Goal: Communication & Community: Answer question/provide support

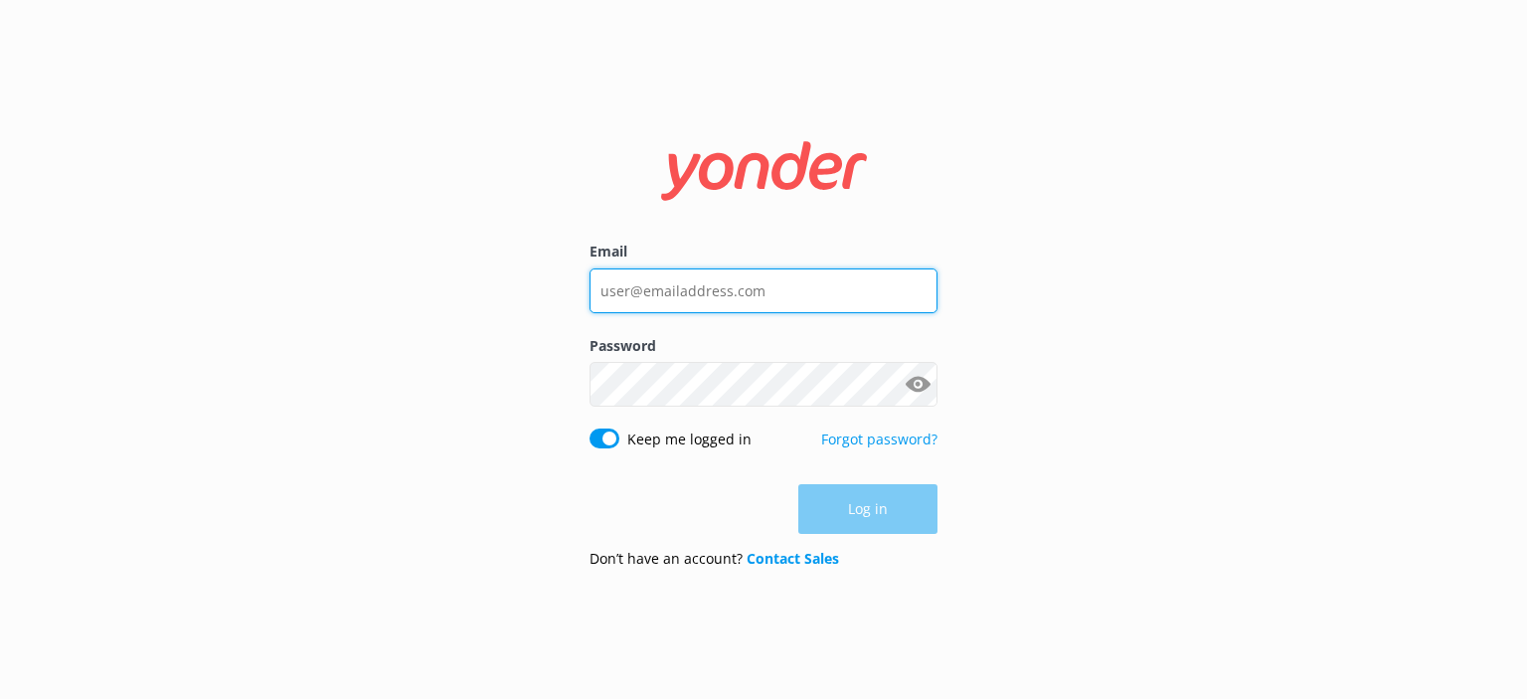
click at [718, 289] on input "Email" at bounding box center [764, 290] width 348 height 45
type input "[PERSON_NAME][EMAIL_ADDRESS][DOMAIN_NAME]"
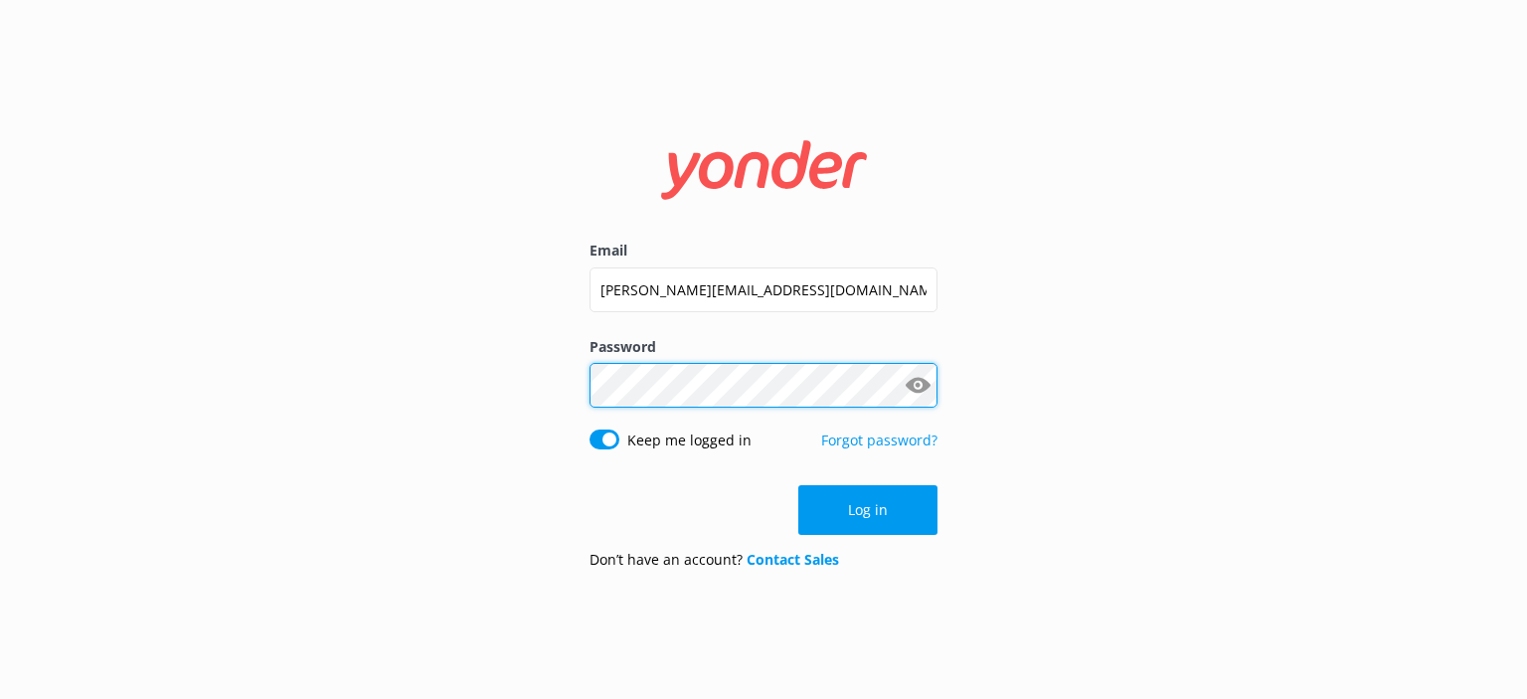
click button "Log in" at bounding box center [867, 510] width 139 height 50
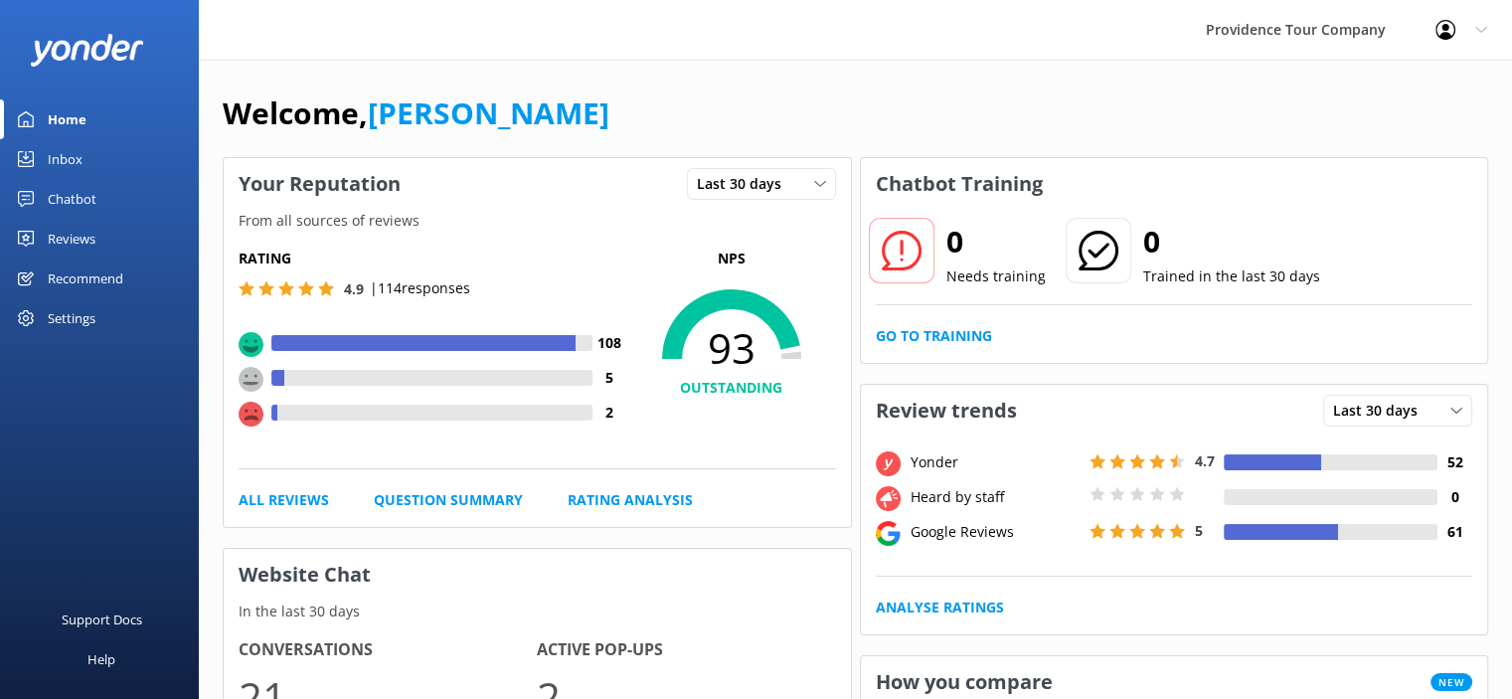
click at [87, 156] on link "Inbox" at bounding box center [99, 159] width 199 height 40
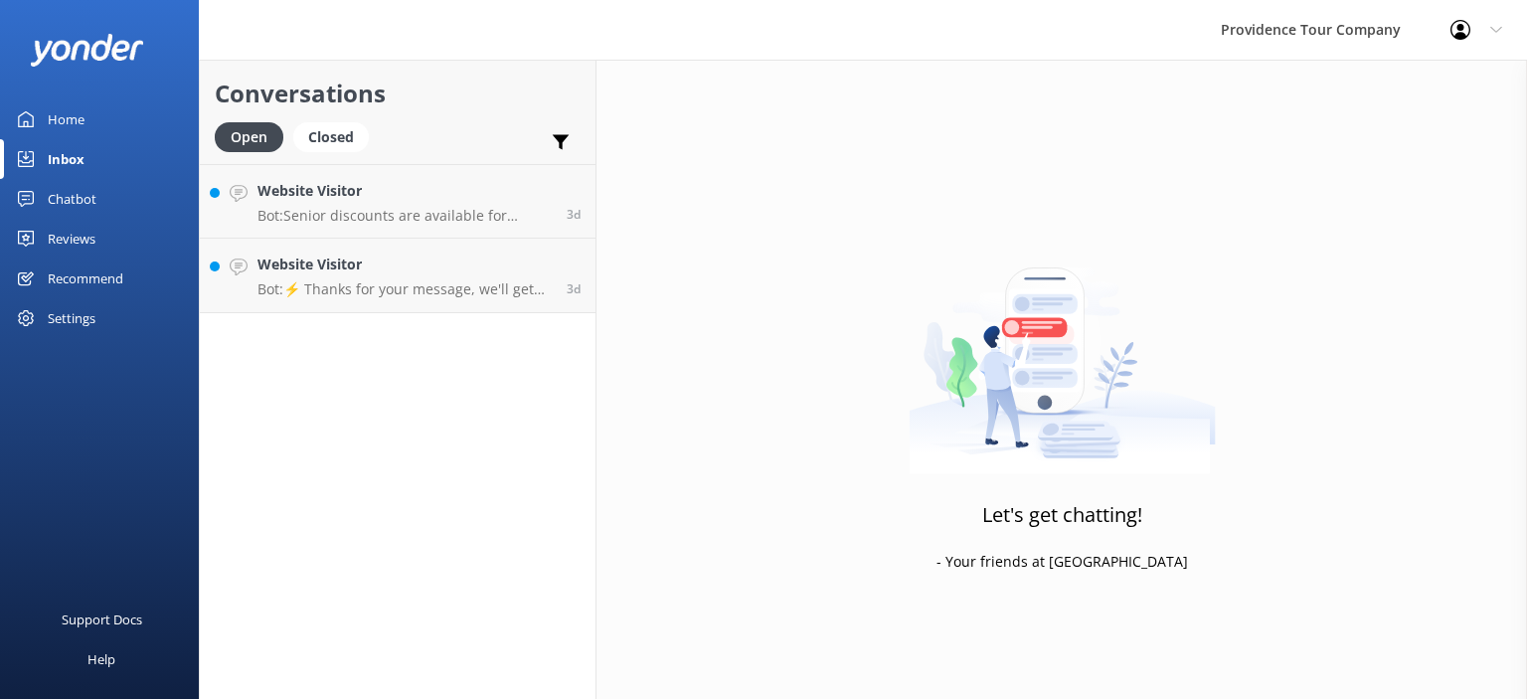
drag, startPoint x: 108, startPoint y: 238, endPoint x: 186, endPoint y: 234, distance: 77.6
click at [110, 238] on link "Reviews" at bounding box center [99, 239] width 199 height 40
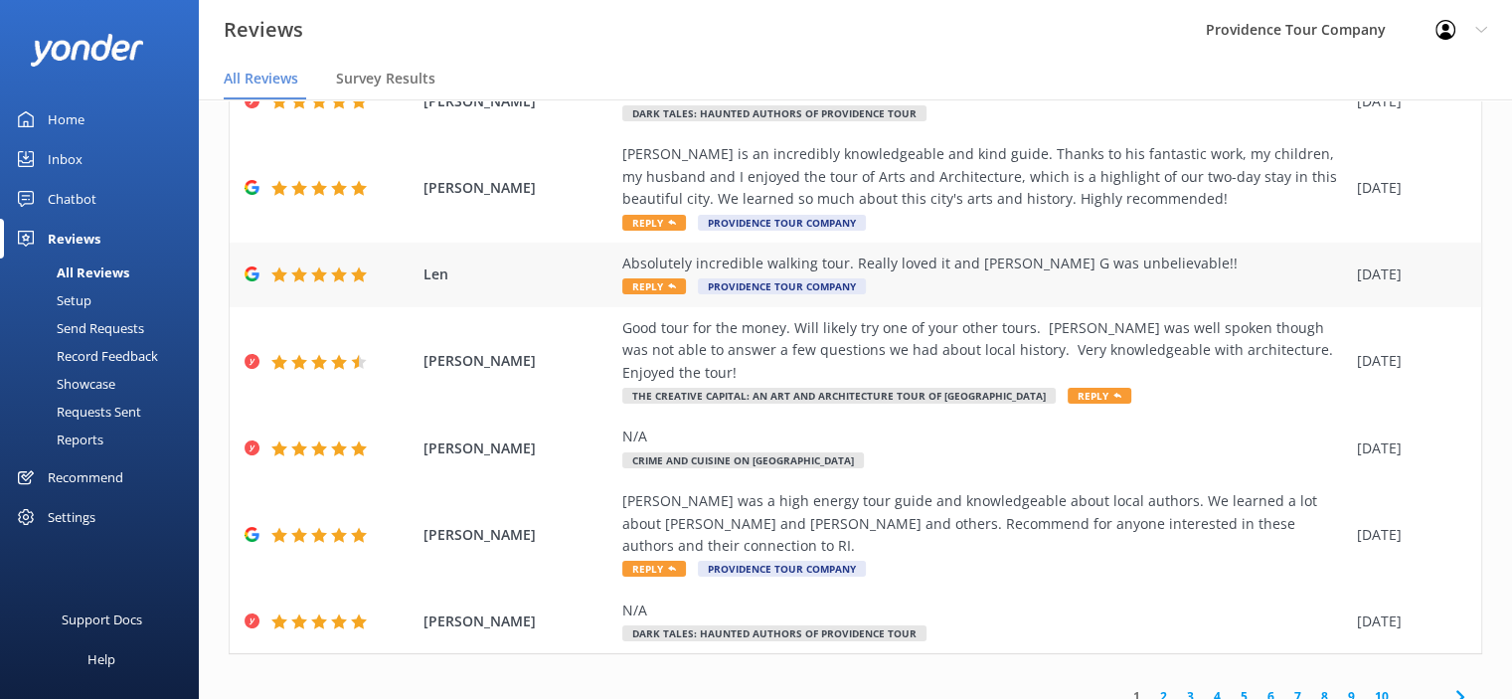
scroll to position [40, 0]
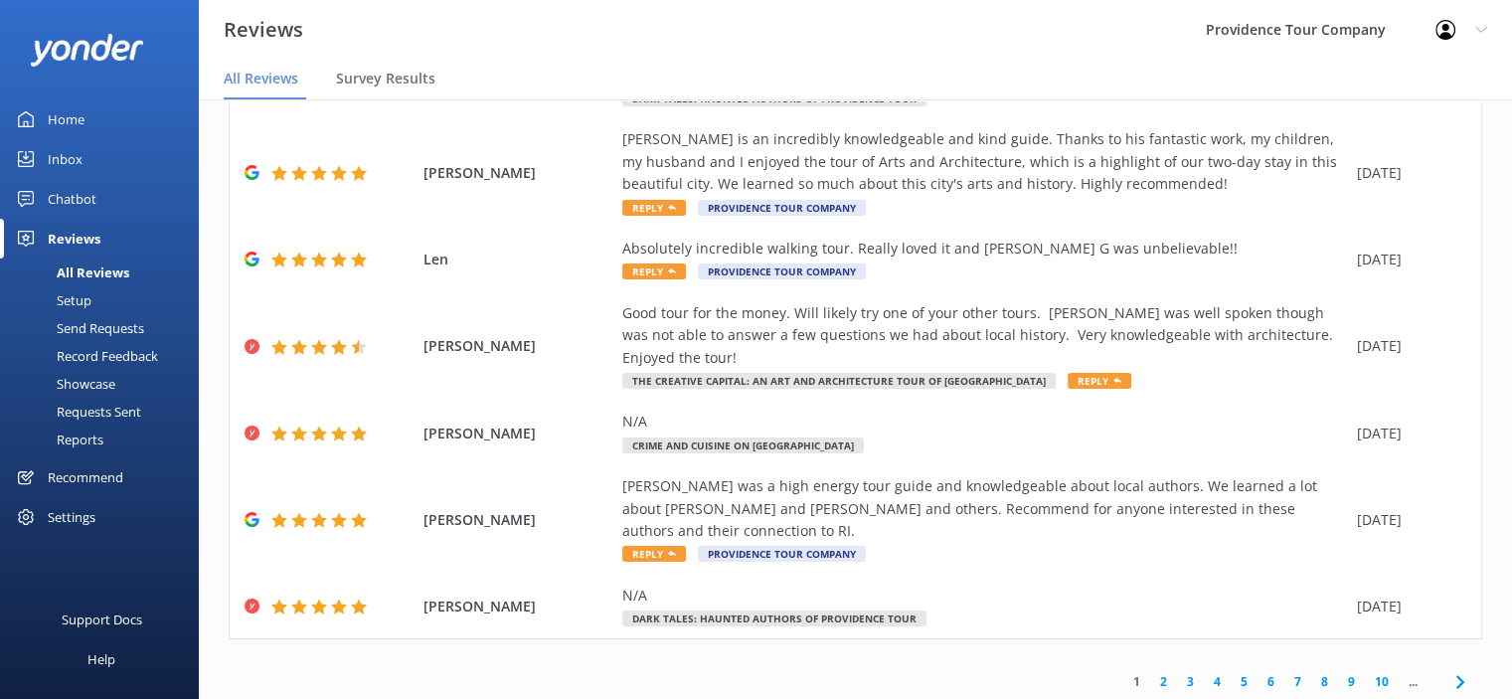
click at [1150, 672] on link "2" at bounding box center [1163, 681] width 27 height 19
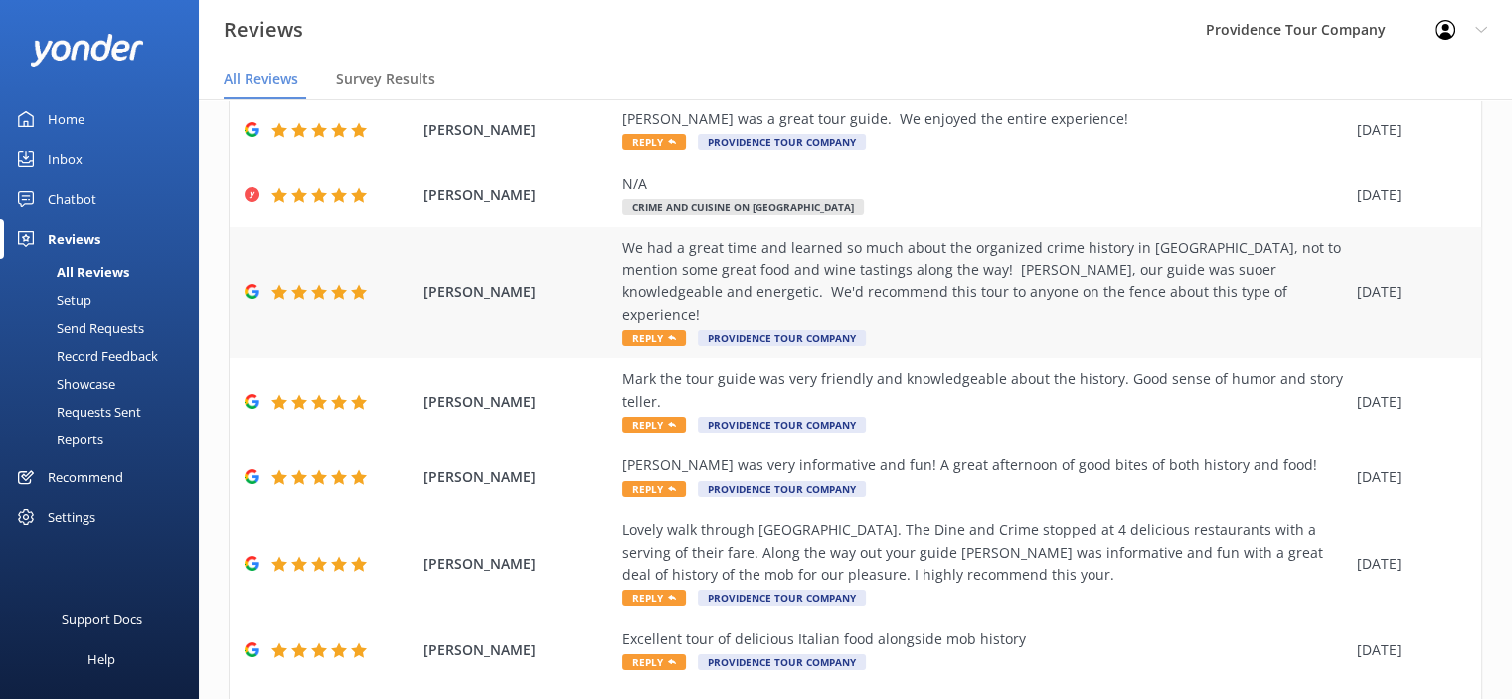
scroll to position [365, 0]
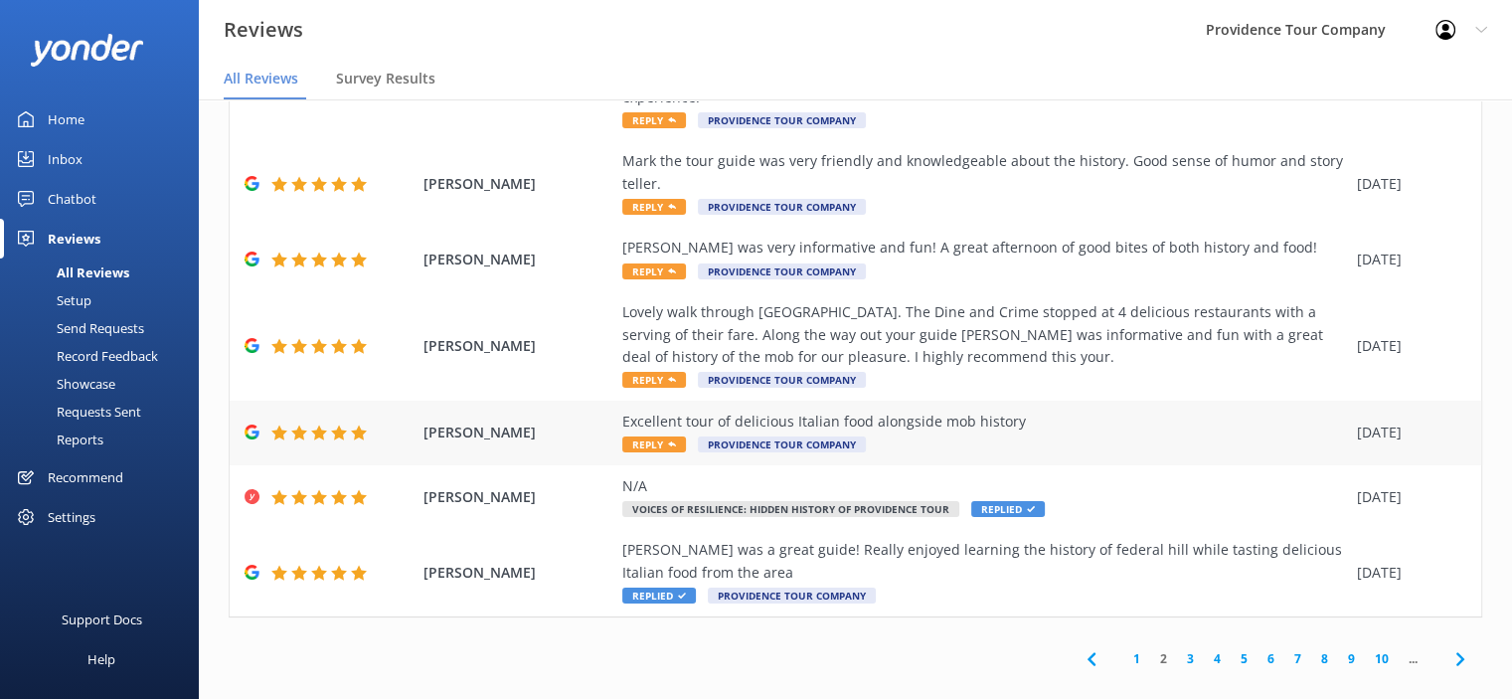
click at [975, 411] on div "Excellent tour of delicious Italian food alongside mob history" at bounding box center [984, 422] width 725 height 22
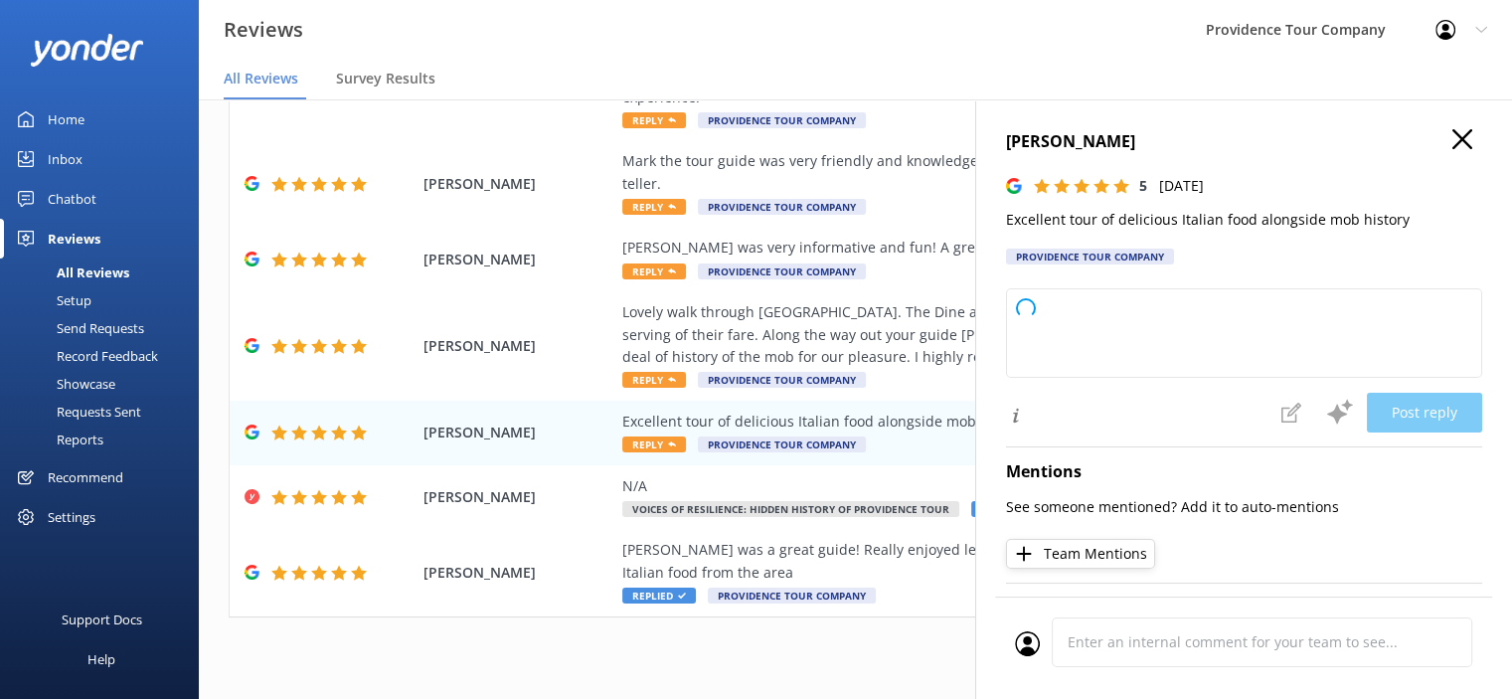
type textarea "Thank you so much for your wonderful review! We're thrilled you enjoyed the Ita…"
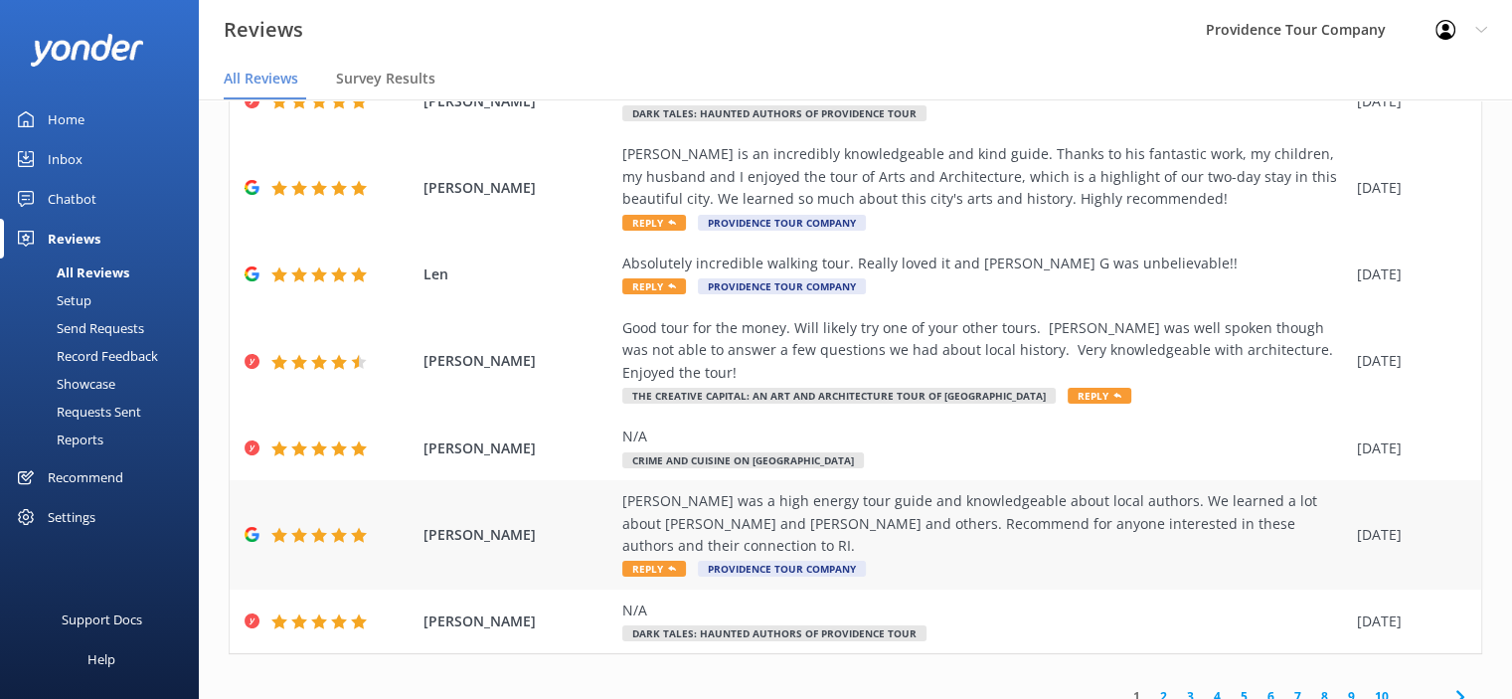
scroll to position [40, 0]
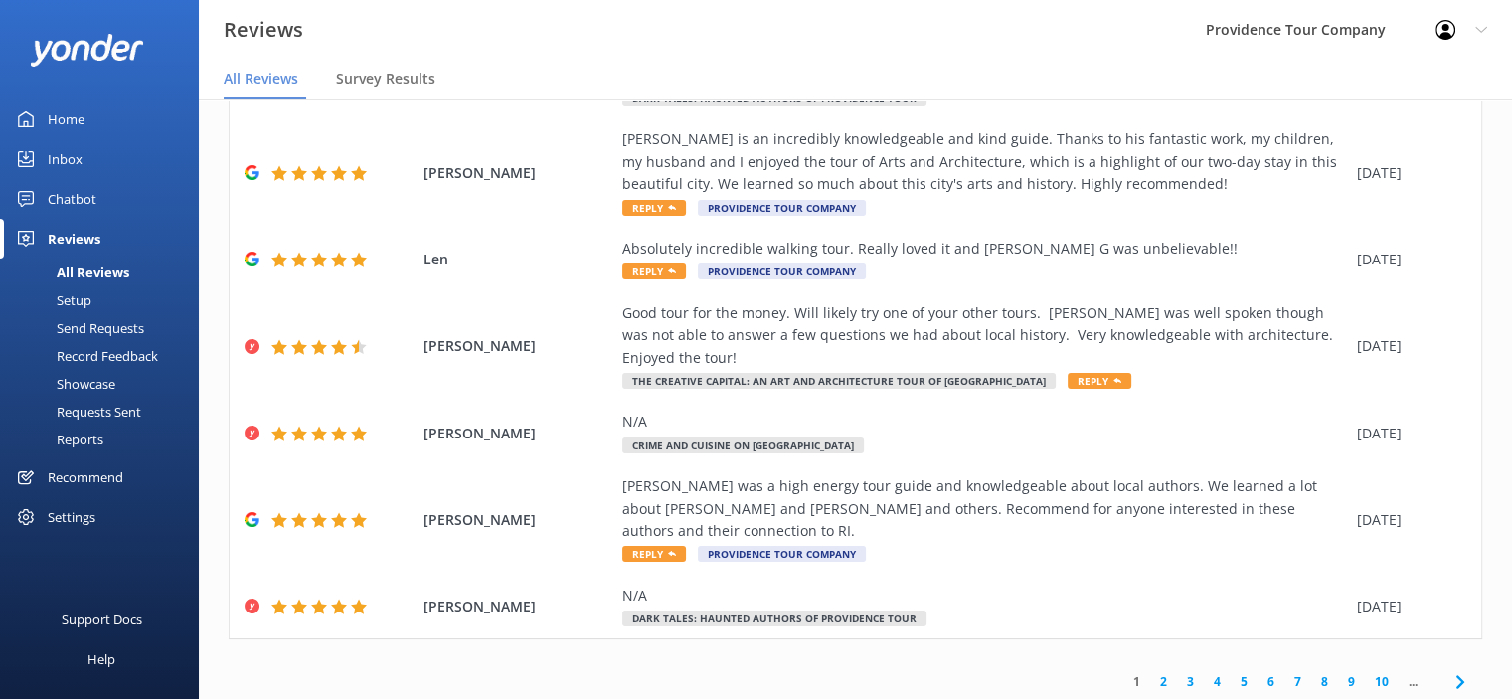
click at [1177, 672] on link "3" at bounding box center [1190, 681] width 27 height 19
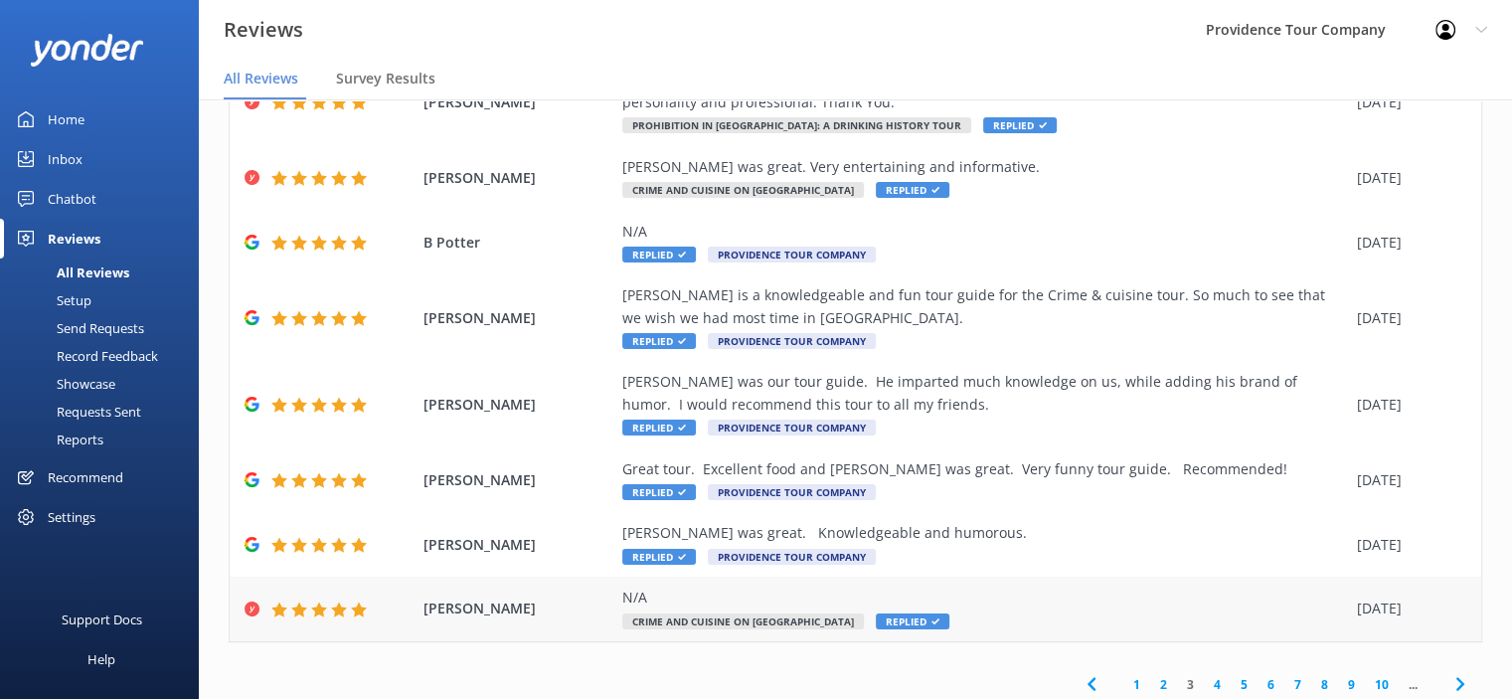
scroll to position [298, 0]
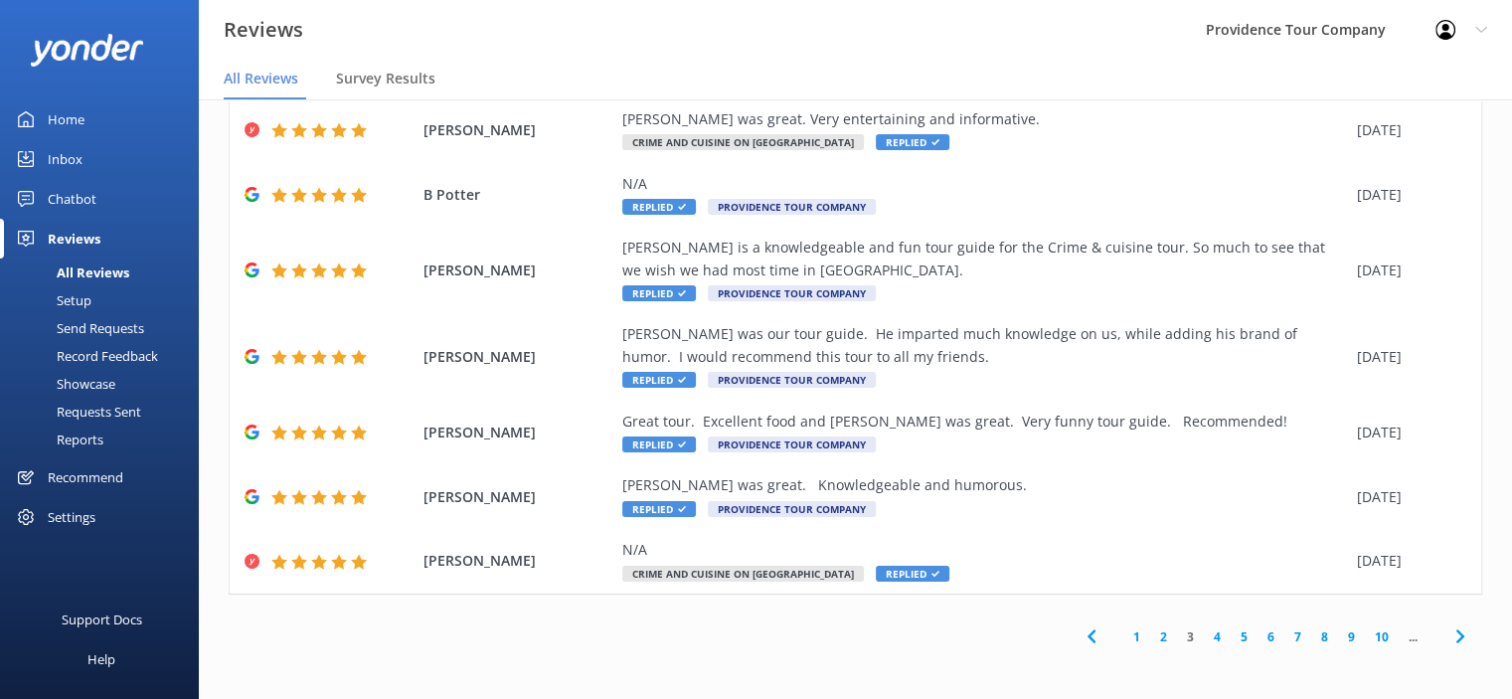
click at [1151, 639] on link "2" at bounding box center [1163, 636] width 27 height 19
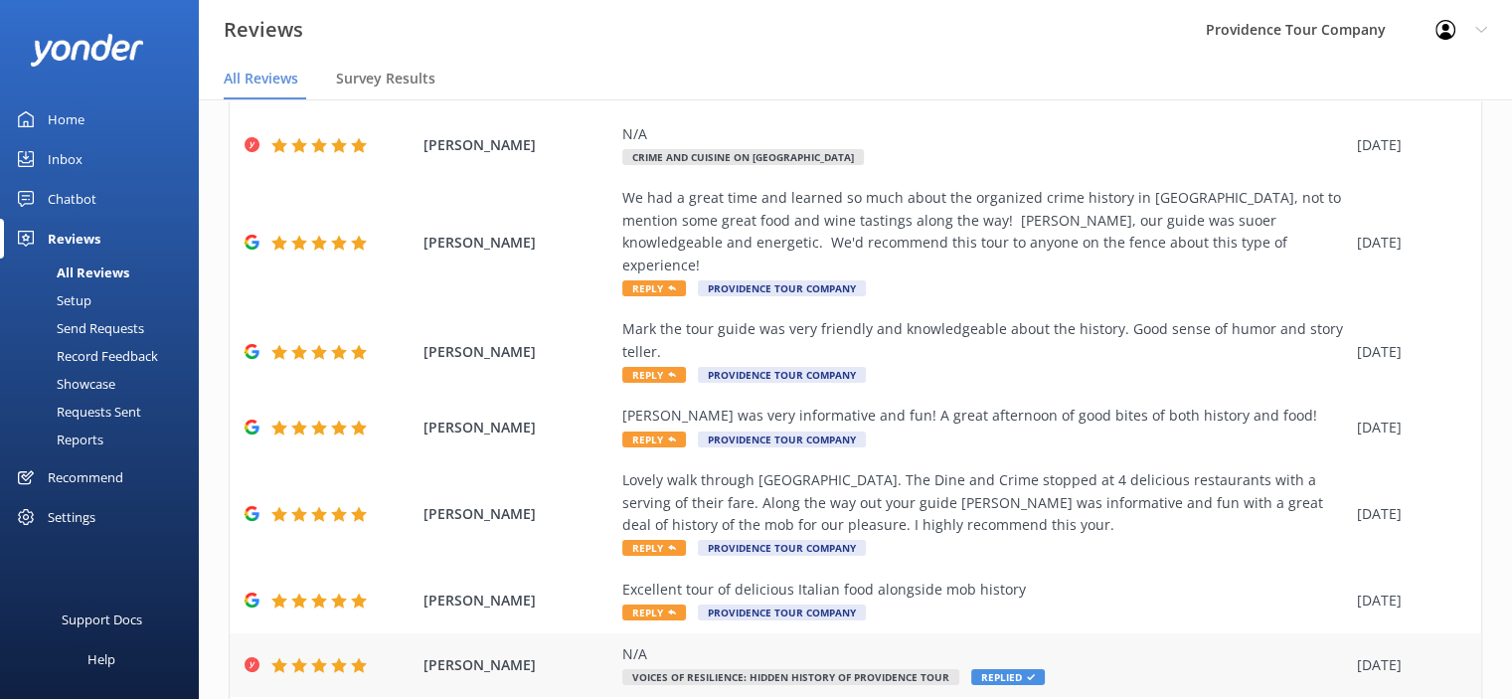
scroll to position [298, 0]
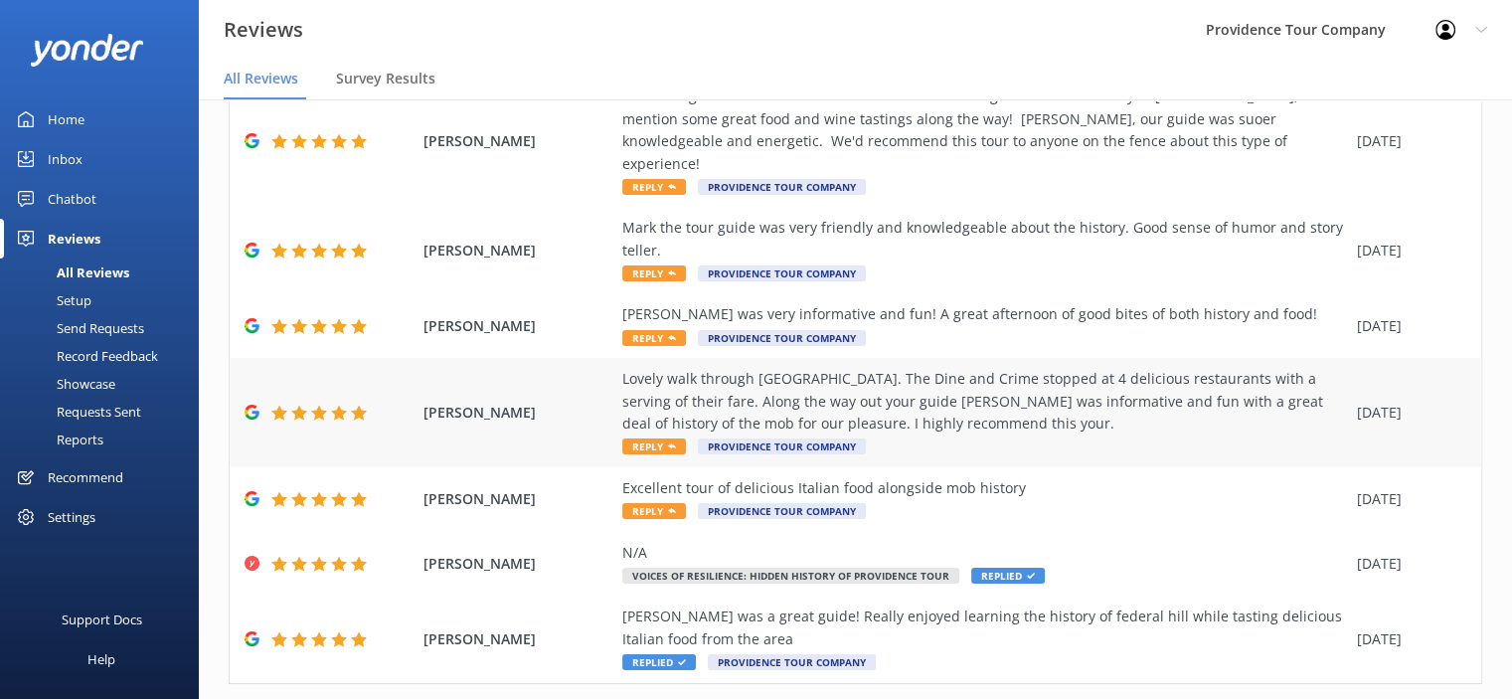
click at [1061, 368] on div "Lovely walk through [GEOGRAPHIC_DATA]. The Dine and Crime stopped at 4 deliciou…" at bounding box center [984, 401] width 725 height 67
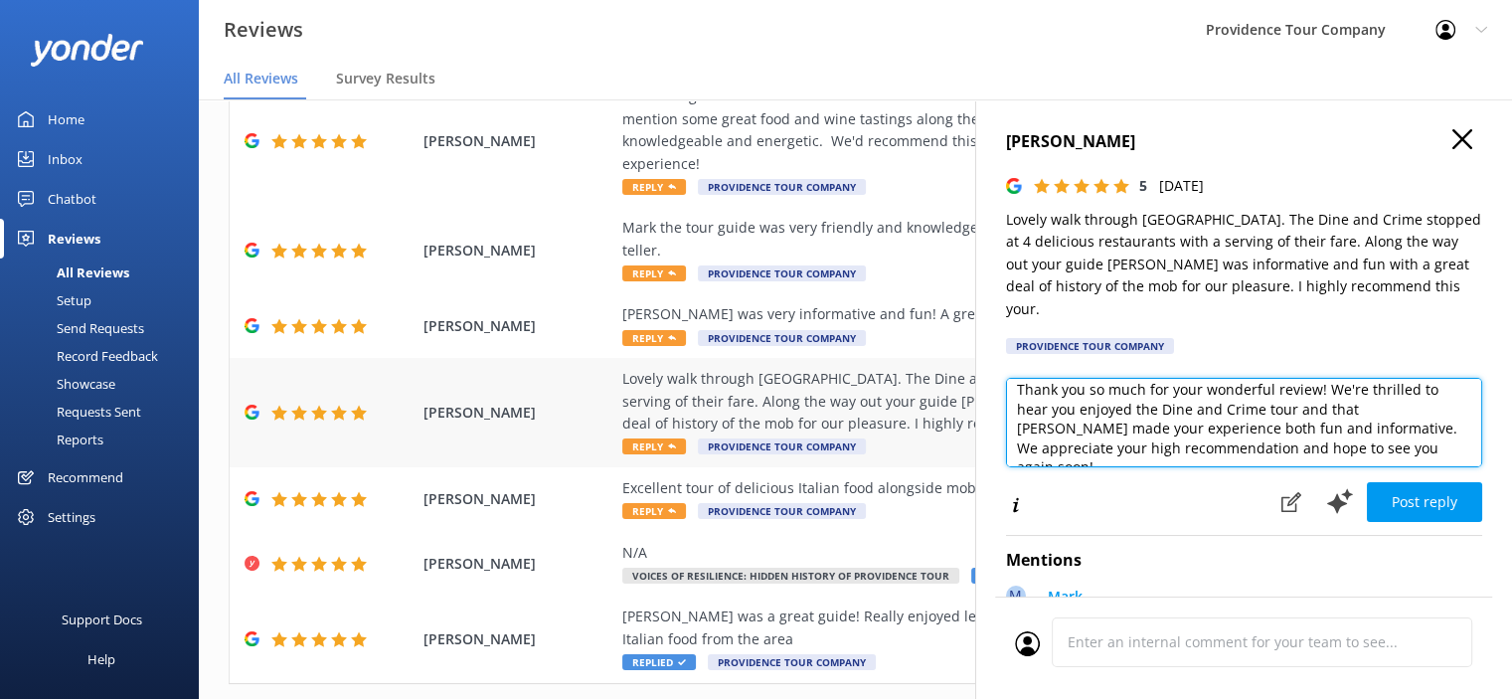
scroll to position [0, 0]
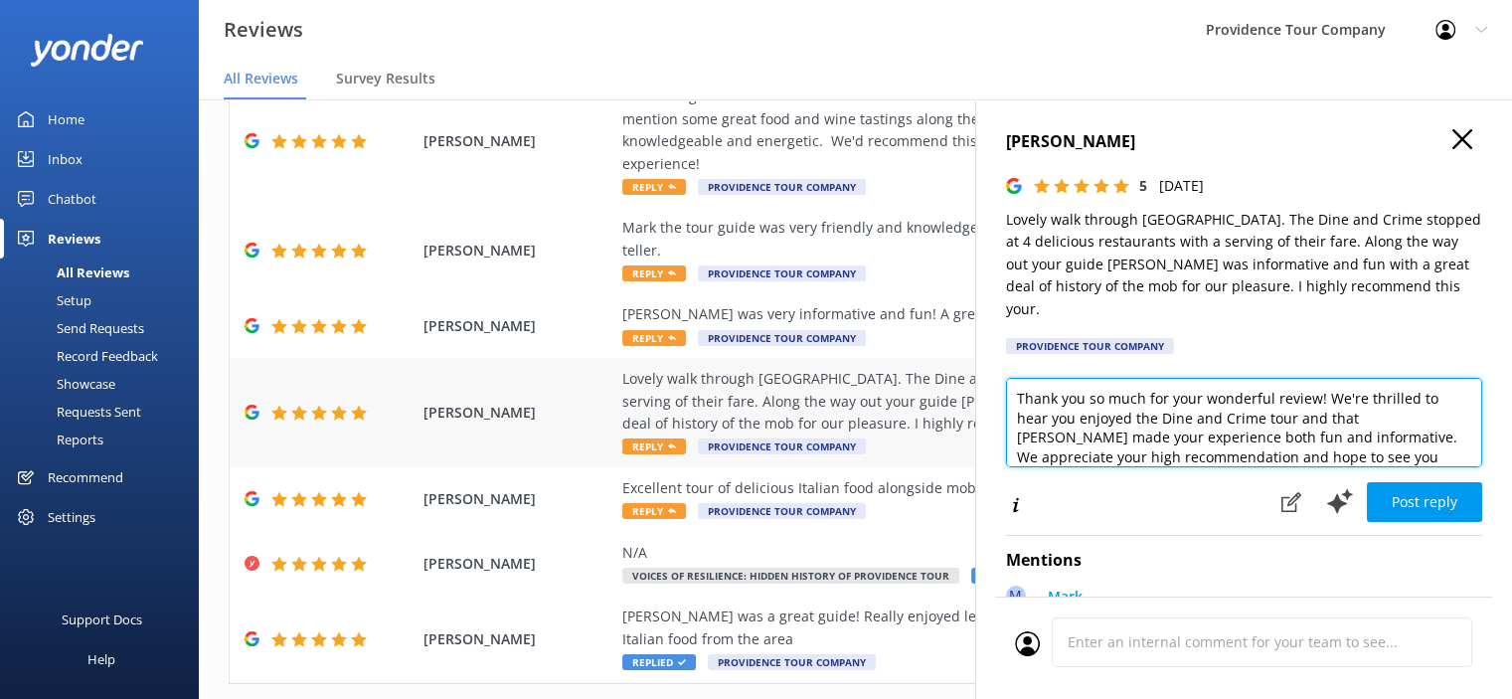
drag, startPoint x: 1381, startPoint y: 444, endPoint x: 923, endPoint y: 354, distance: 467.1
click at [923, 354] on div "Out of 556 reviews: 4.9 NPS 94 All reply statuses All reply statuses Needs a re…" at bounding box center [855, 379] width 1313 height 639
paste textarea "of our Crime & Cuisine on Federal Hill tour—we’re thrilled that you enjoyed the…"
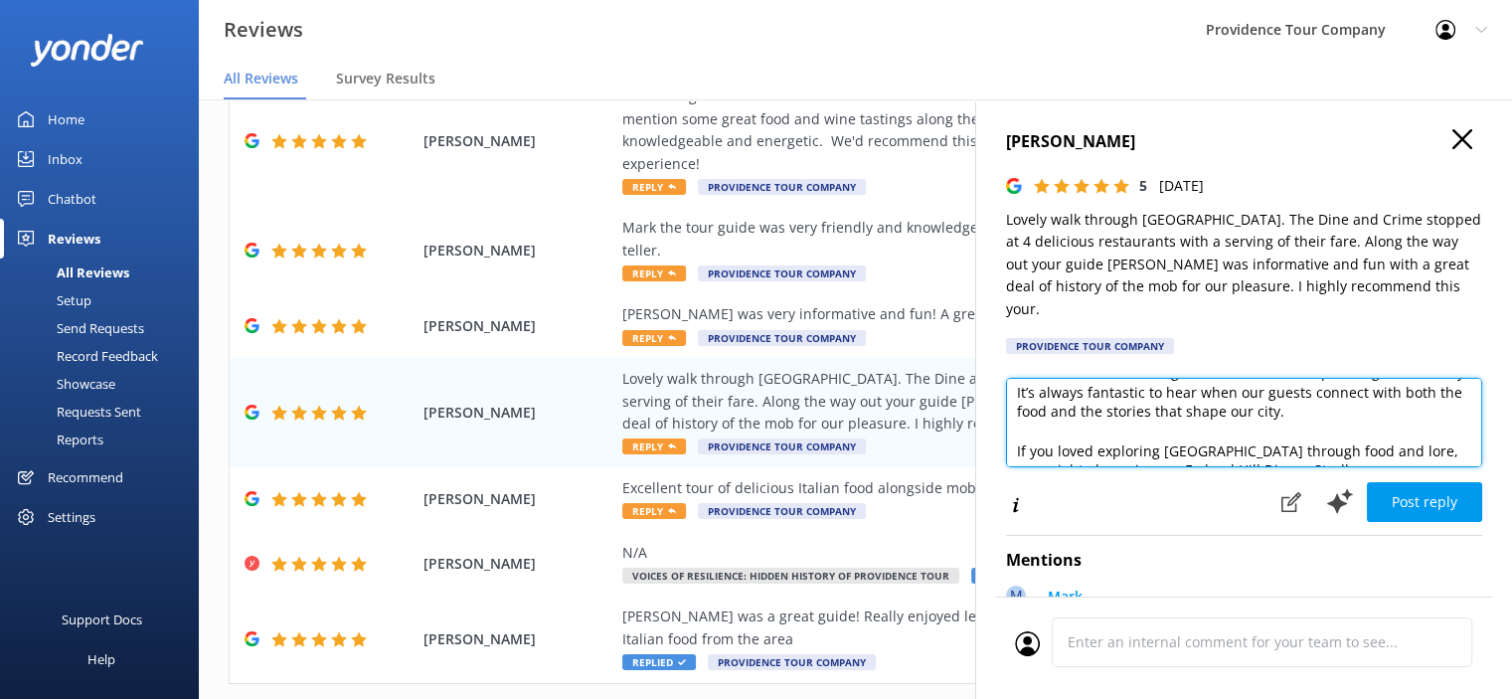
scroll to position [99, 0]
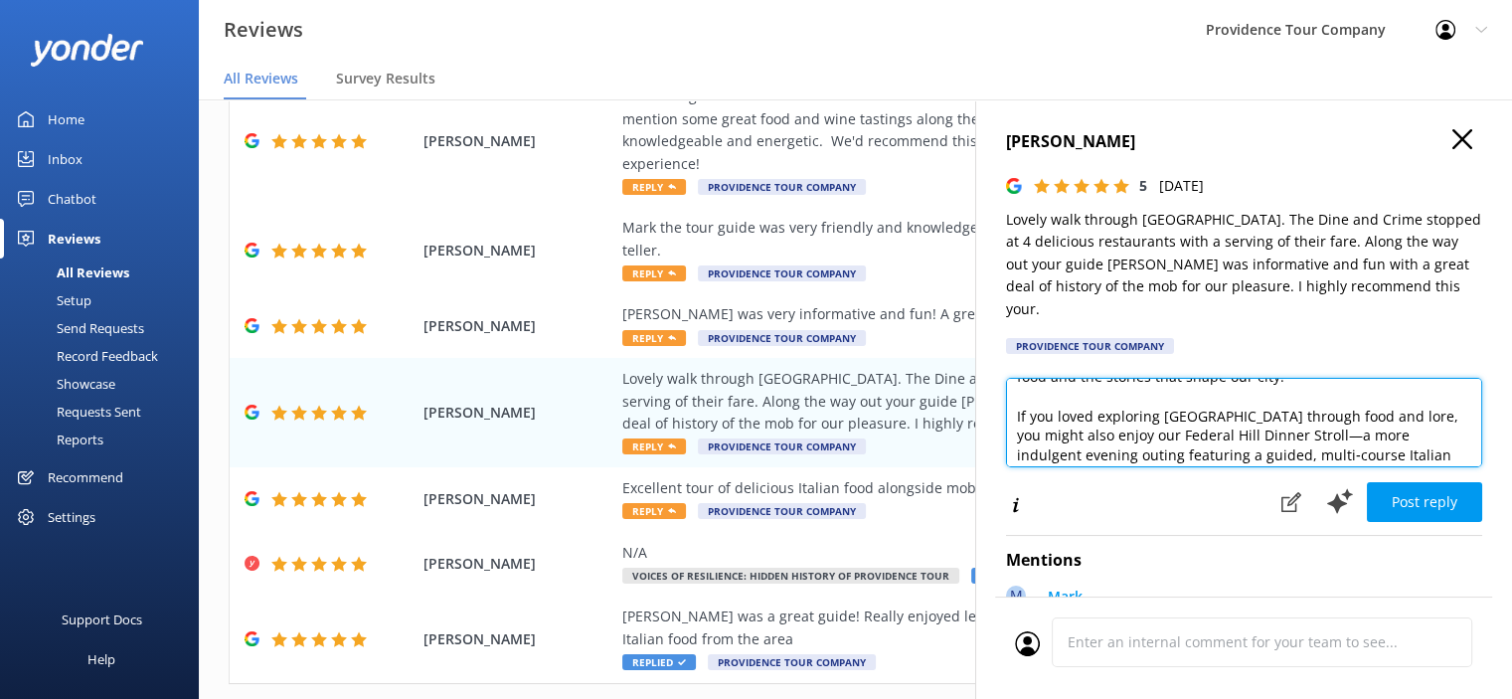
click at [1466, 378] on textarea "Thank you so much for your wonderful review of our Crime & Cuisine on Federal H…" at bounding box center [1244, 422] width 476 height 89
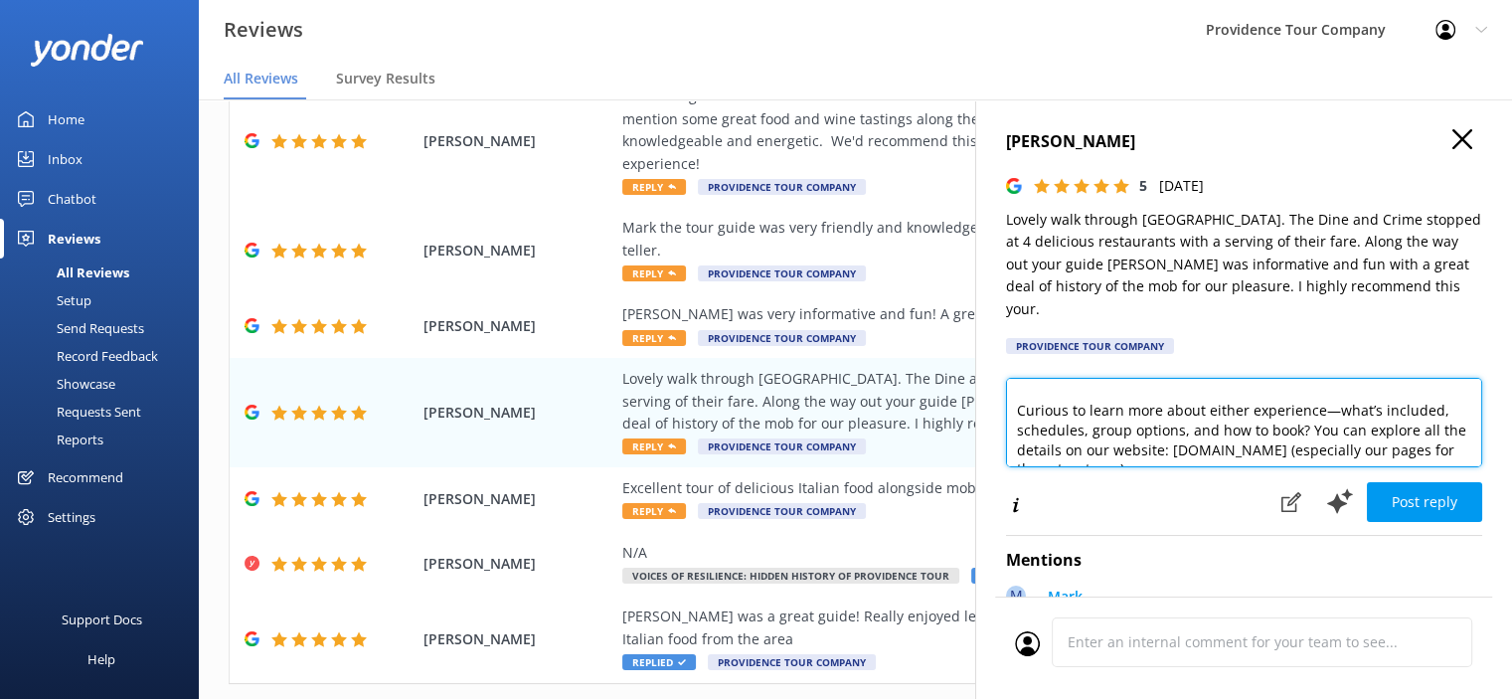
scroll to position [321, 0]
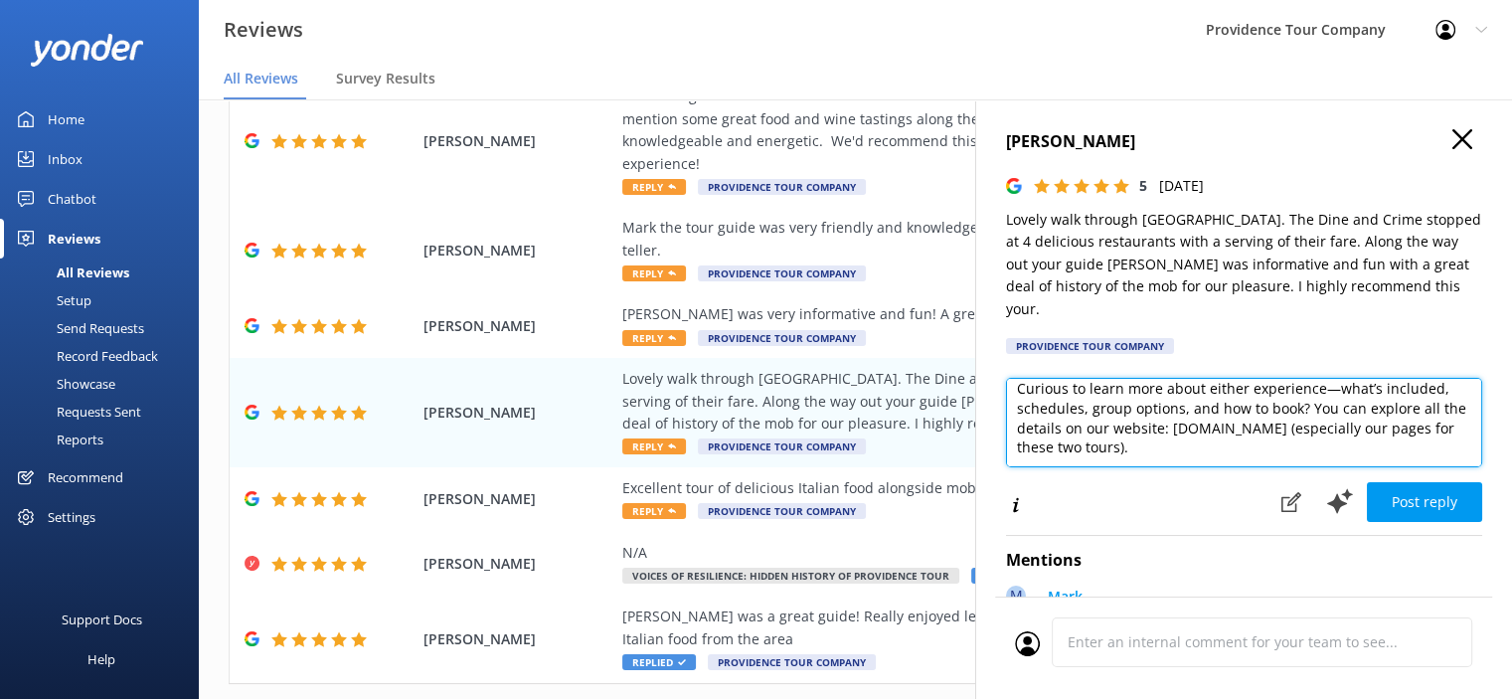
drag, startPoint x: 1283, startPoint y: 420, endPoint x: 1321, endPoint y: 398, distance: 43.7
click at [1321, 398] on textarea "Thank you so much for your wonderful review of our Crime & Cuisine on Federal H…" at bounding box center [1244, 422] width 476 height 89
click at [1340, 409] on textarea "Thank you so much for your wonderful review of our Crime & Cuisine on Federal H…" at bounding box center [1244, 422] width 476 height 89
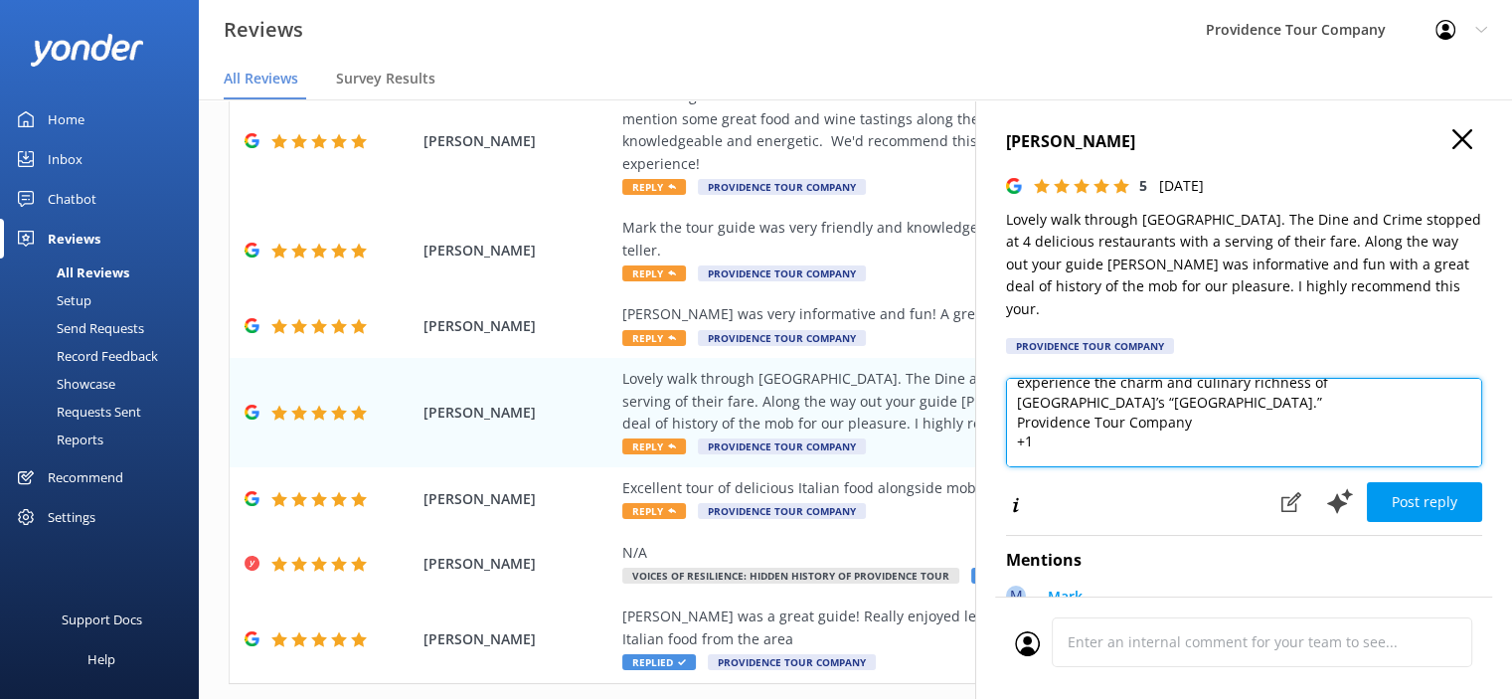
scroll to position [242, 0]
drag, startPoint x: 1042, startPoint y: 408, endPoint x: 1002, endPoint y: 390, distance: 43.6
click at [1002, 390] on div "[PERSON_NAME] 5 [DATE] Lovely walk through [GEOGRAPHIC_DATA]. The Dine and Crim…" at bounding box center [1243, 448] width 537 height 699
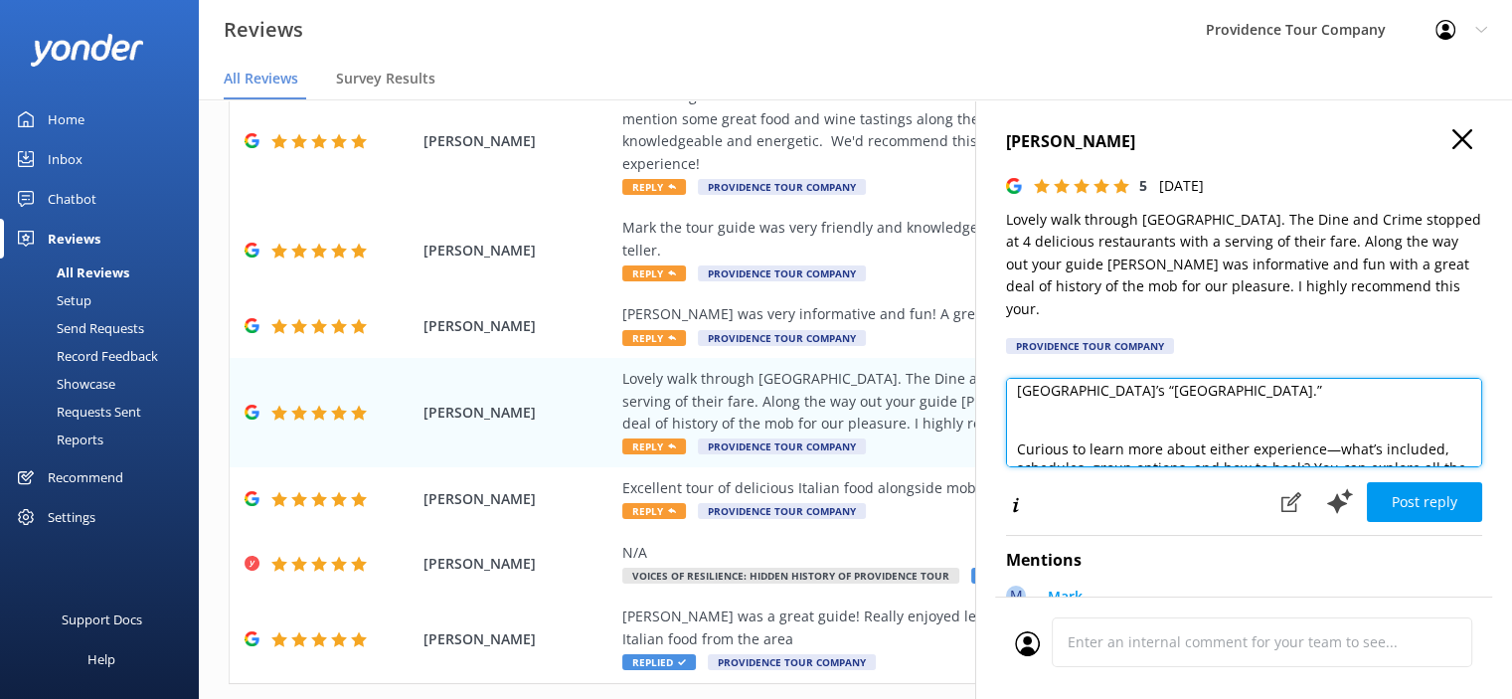
click at [1027, 410] on textarea "Thank you so much for your wonderful review of our Crime & Cuisine on Federal H…" at bounding box center [1244, 422] width 476 height 89
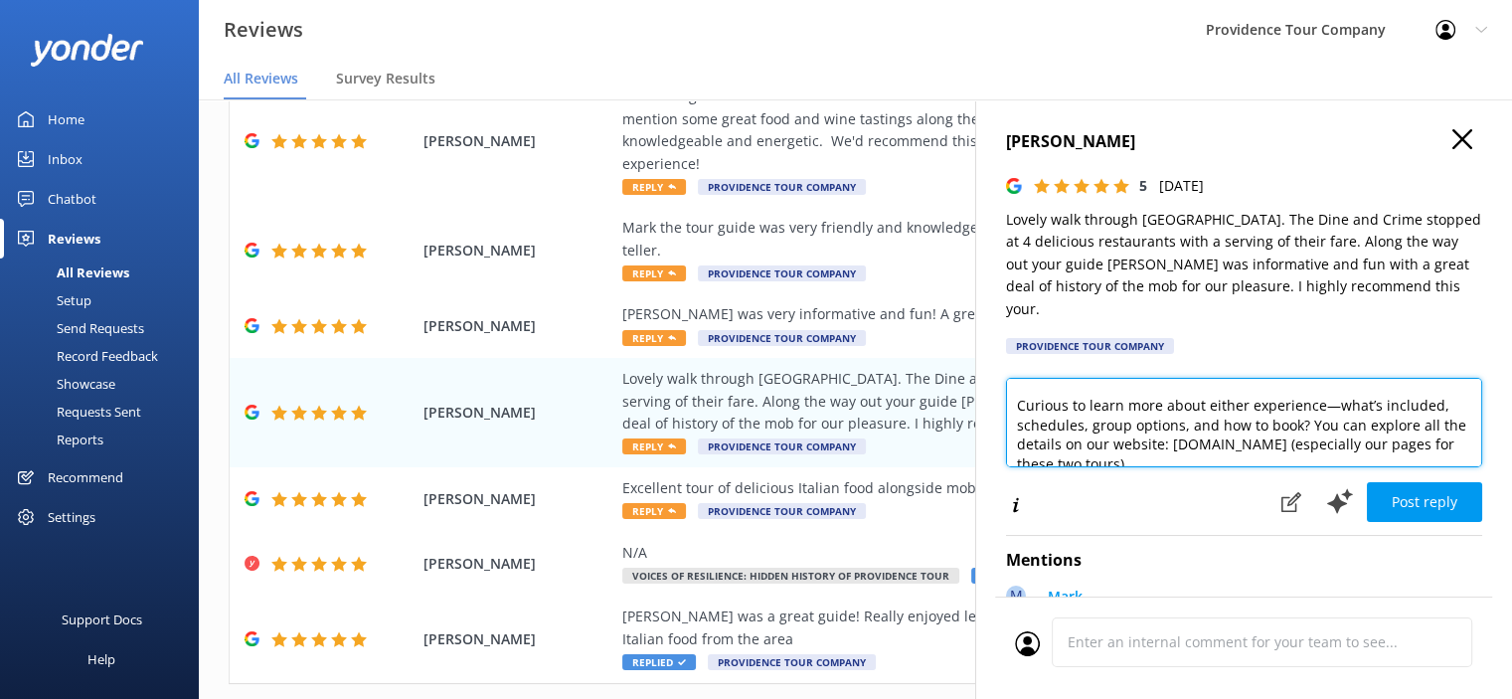
scroll to position [282, 0]
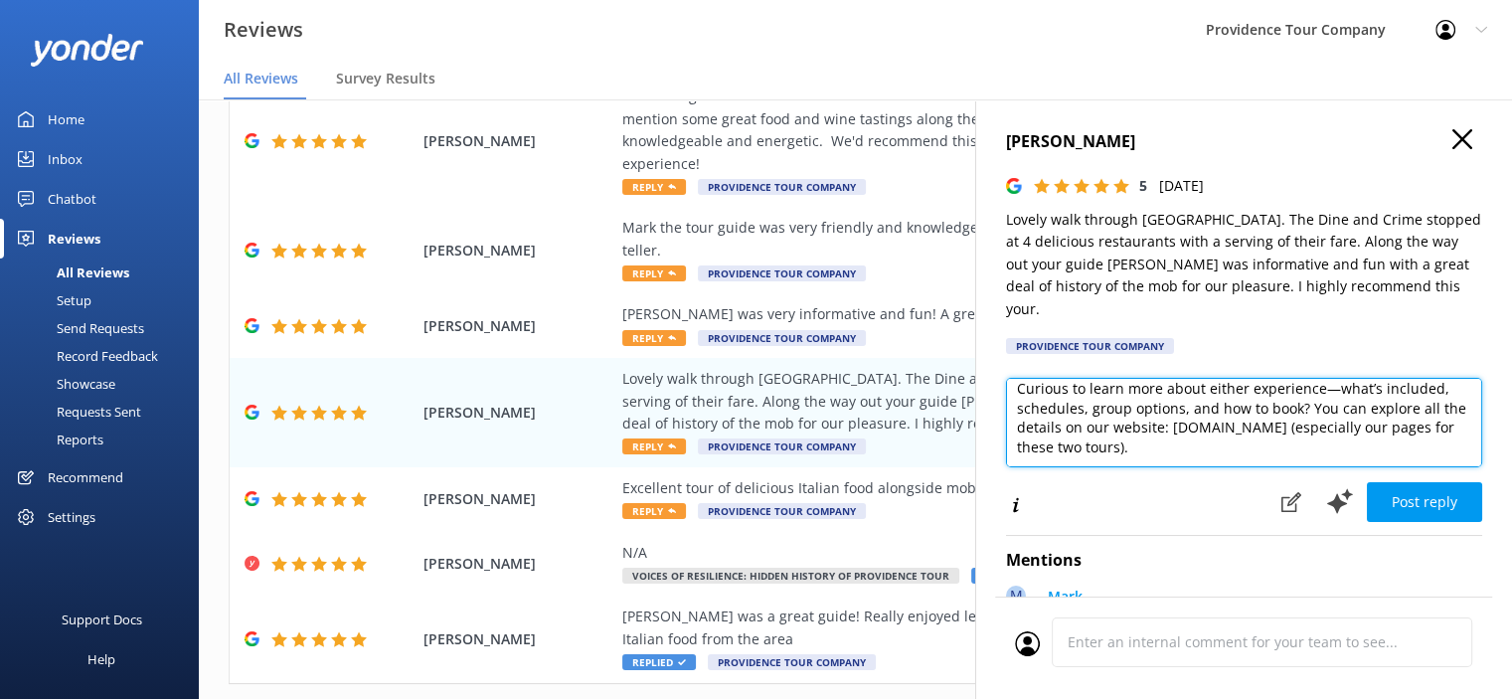
drag, startPoint x: 1304, startPoint y: 385, endPoint x: 1011, endPoint y: 374, distance: 293.5
click at [1011, 378] on textarea "Thank you so much for your wonderful review of our Crime & Cuisine on Federal H…" at bounding box center [1244, 422] width 476 height 89
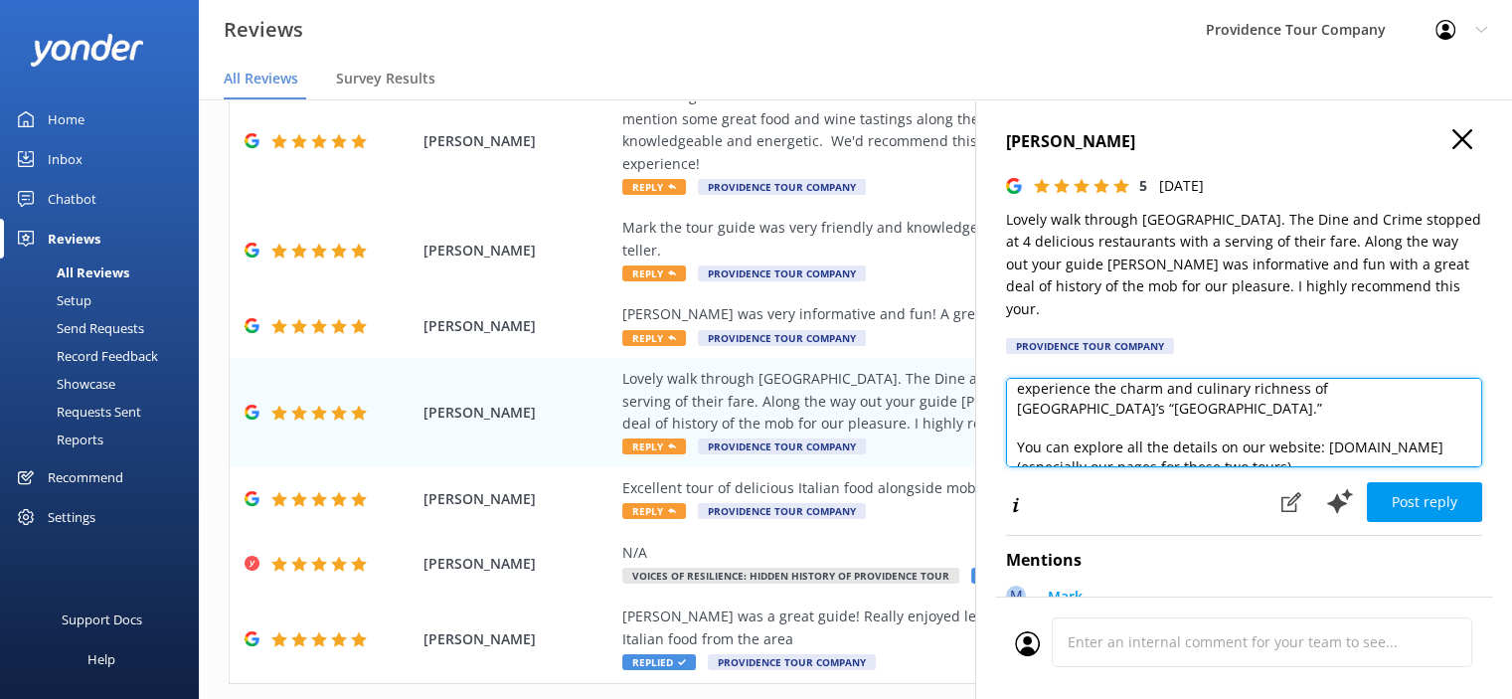
scroll to position [243, 0]
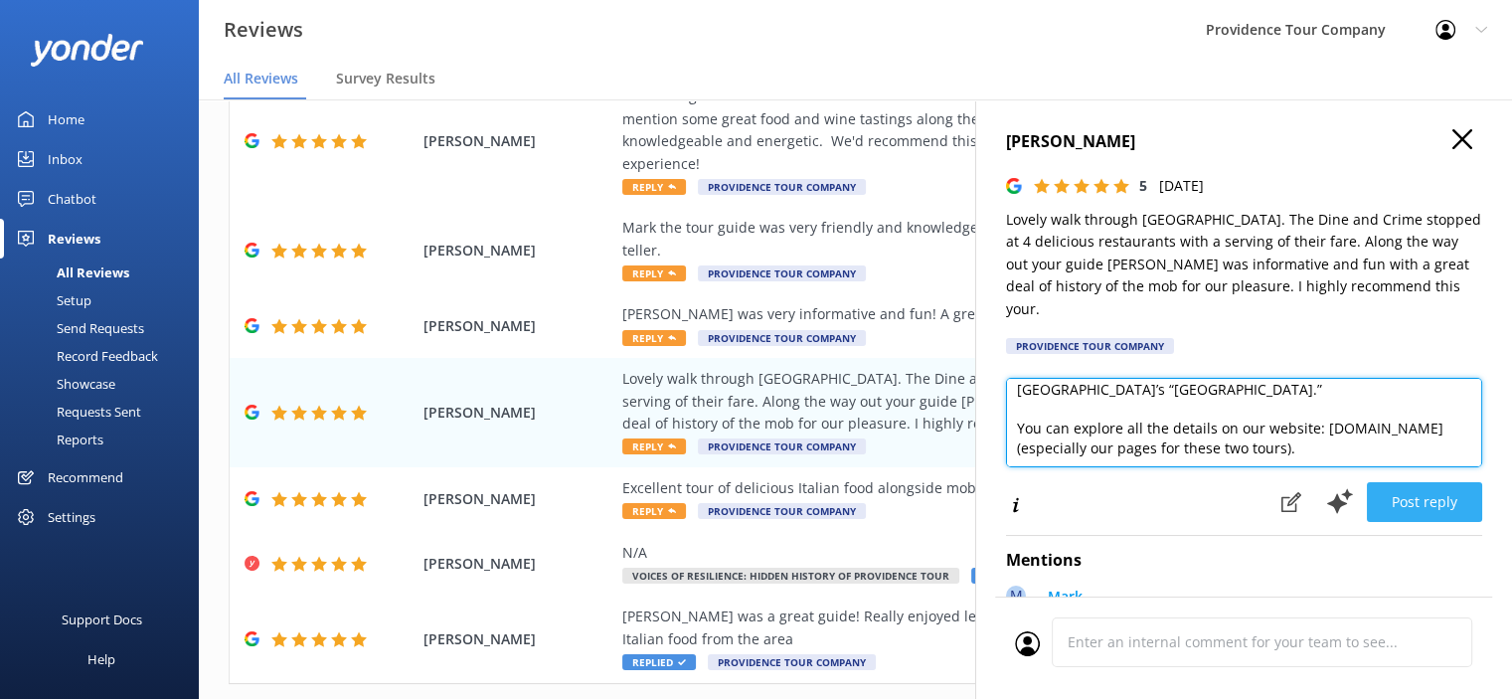
type textarea "Thank you so much for your wonderful review of our Crime & Cuisine on Federal H…"
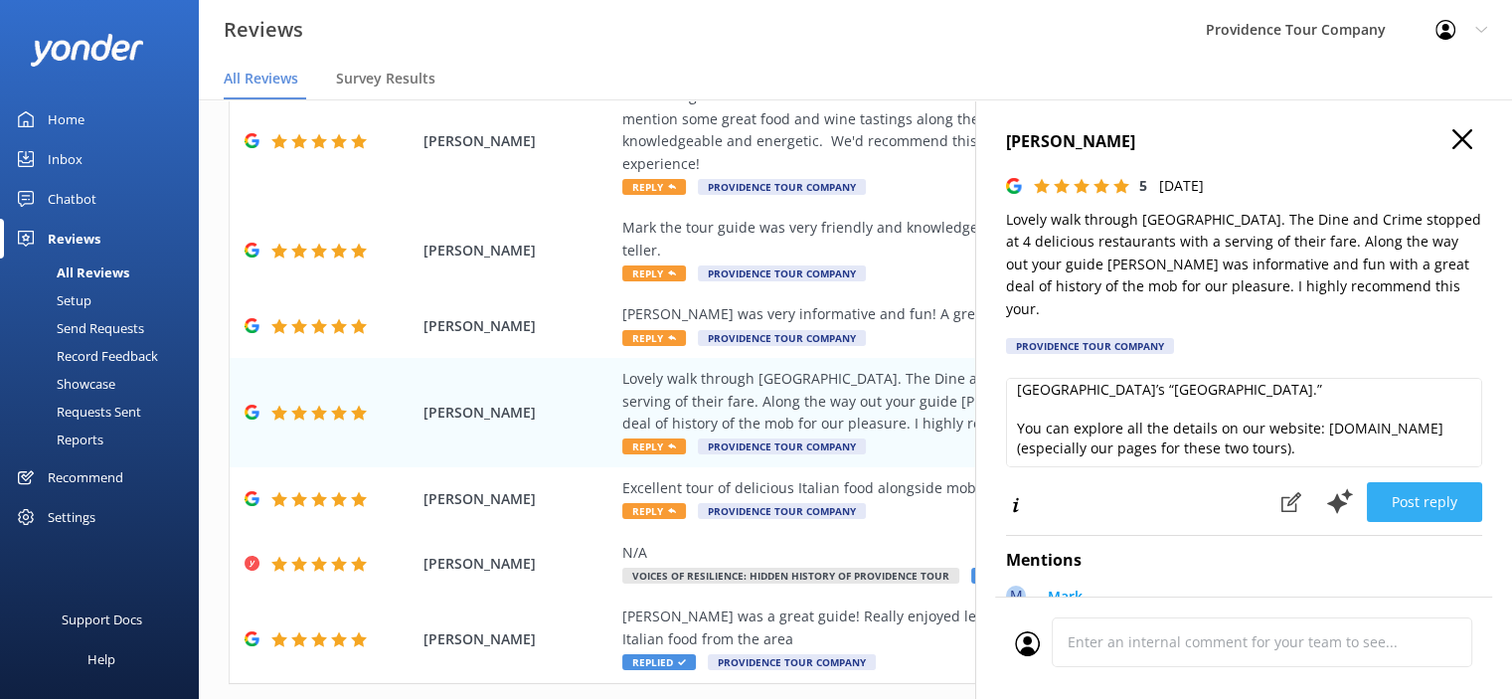
click at [1413, 484] on button "Post reply" at bounding box center [1424, 502] width 115 height 40
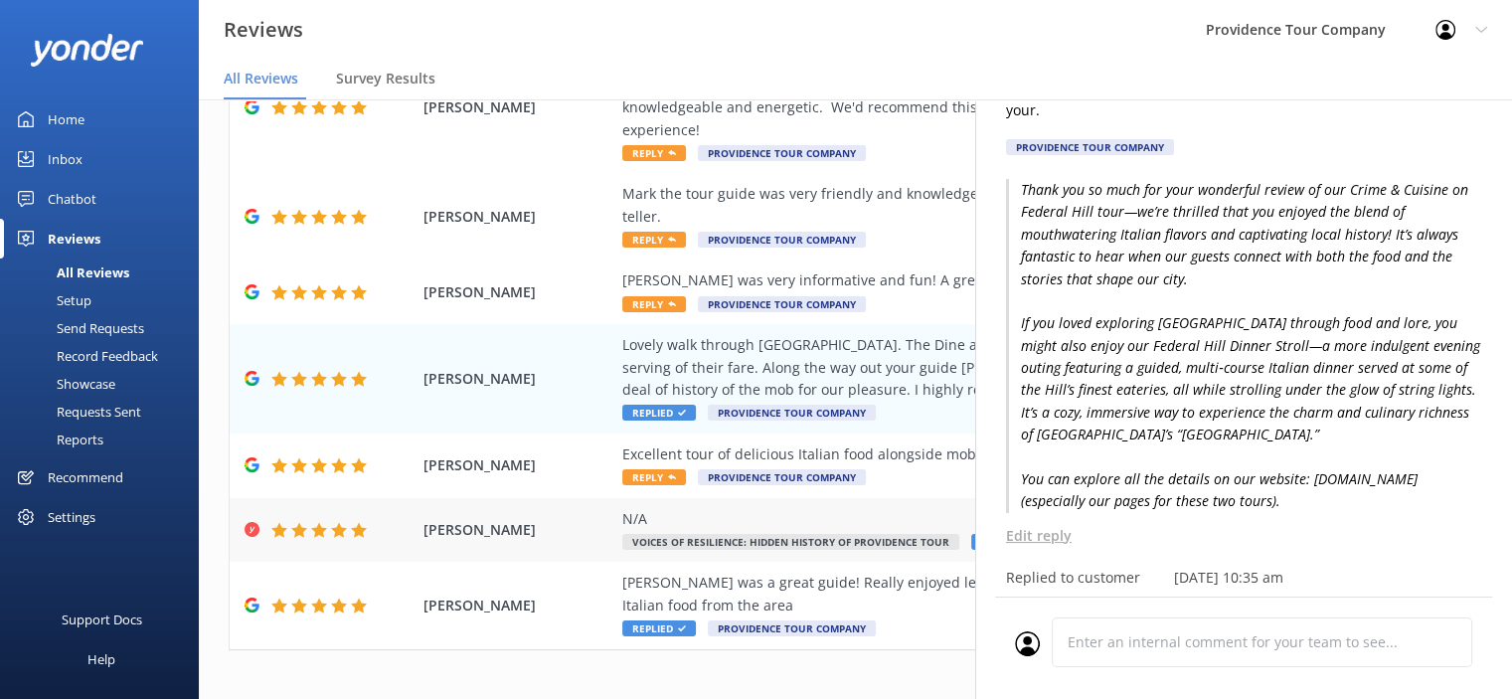
scroll to position [365, 0]
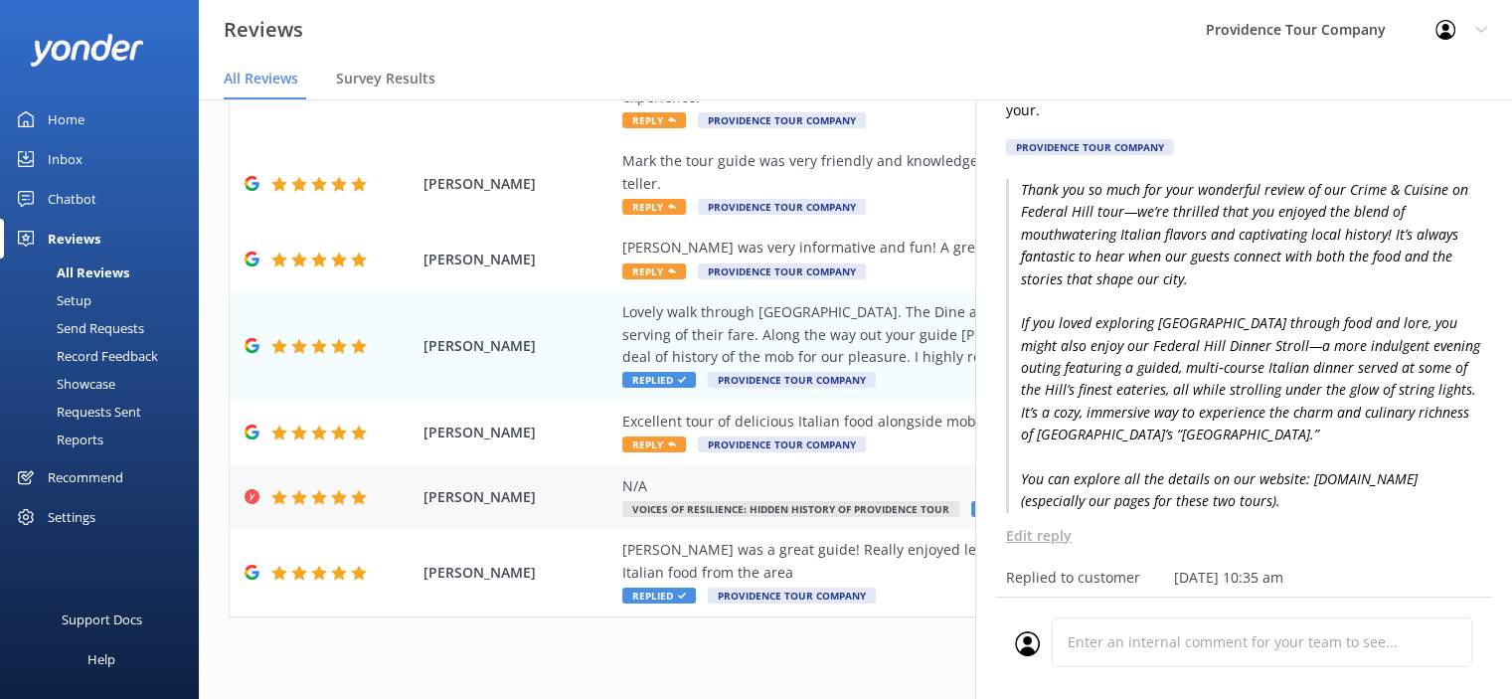
click at [797, 501] on span "Voices of Resilience: Hidden History of Providence Tour" at bounding box center [790, 509] width 337 height 16
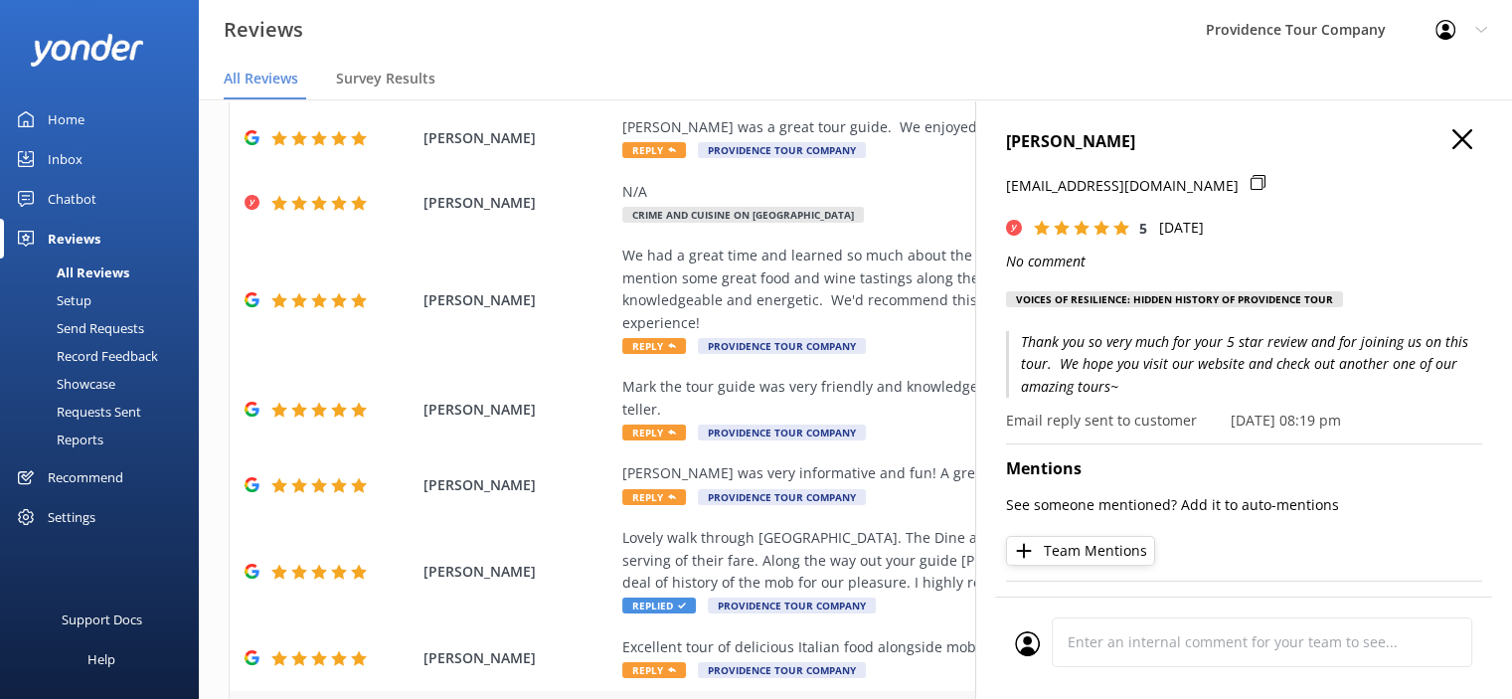
scroll to position [265, 0]
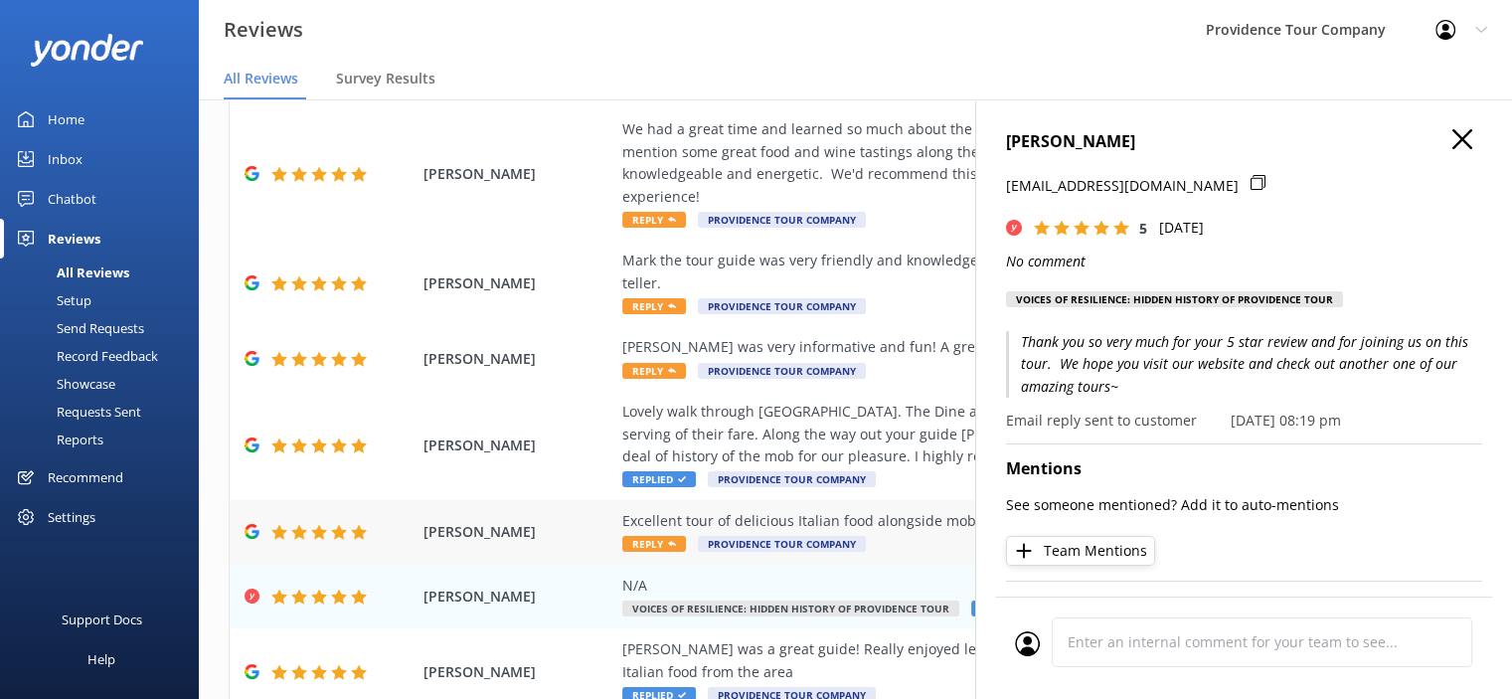
click at [830, 510] on div "Excellent tour of delicious Italian food alongside mob history" at bounding box center [984, 521] width 725 height 22
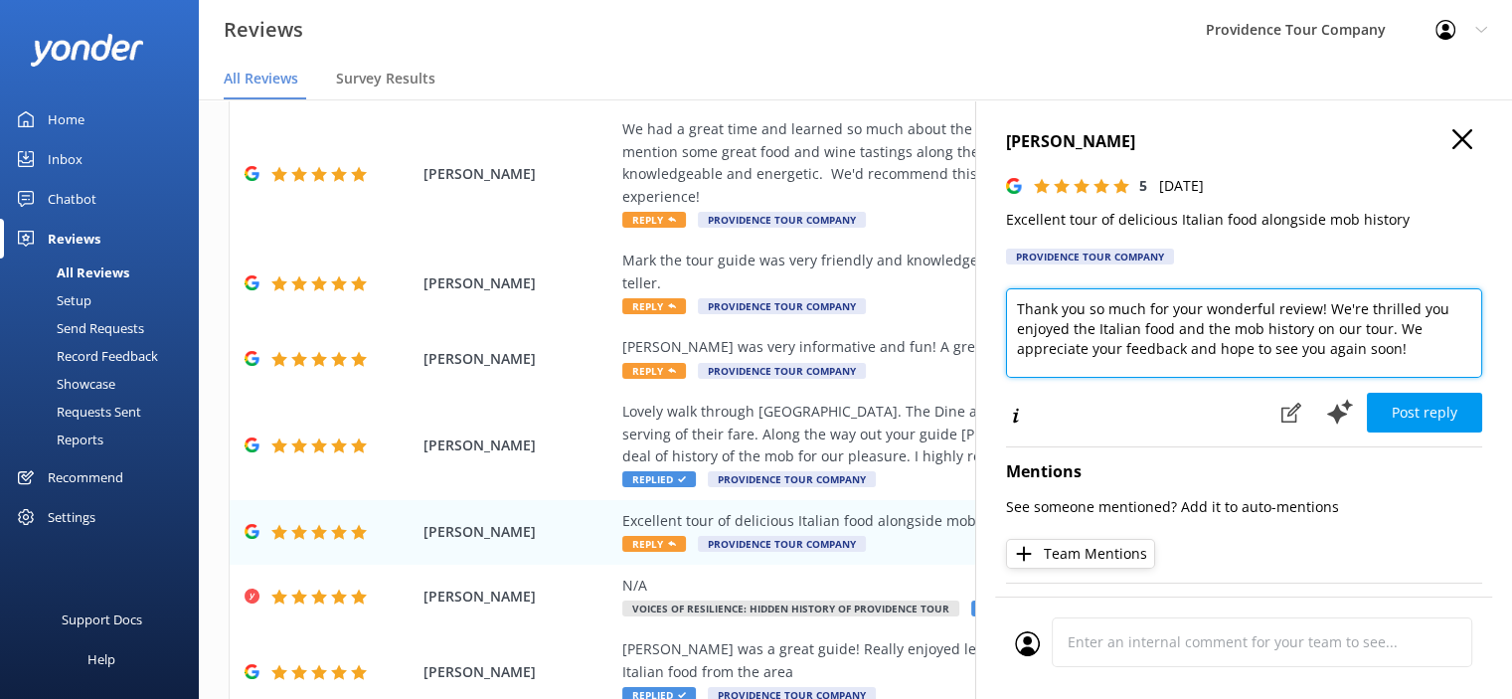
click at [1416, 347] on textarea "Thank you so much for your wonderful review! We're thrilled you enjoyed the Ita…" at bounding box center [1244, 332] width 476 height 89
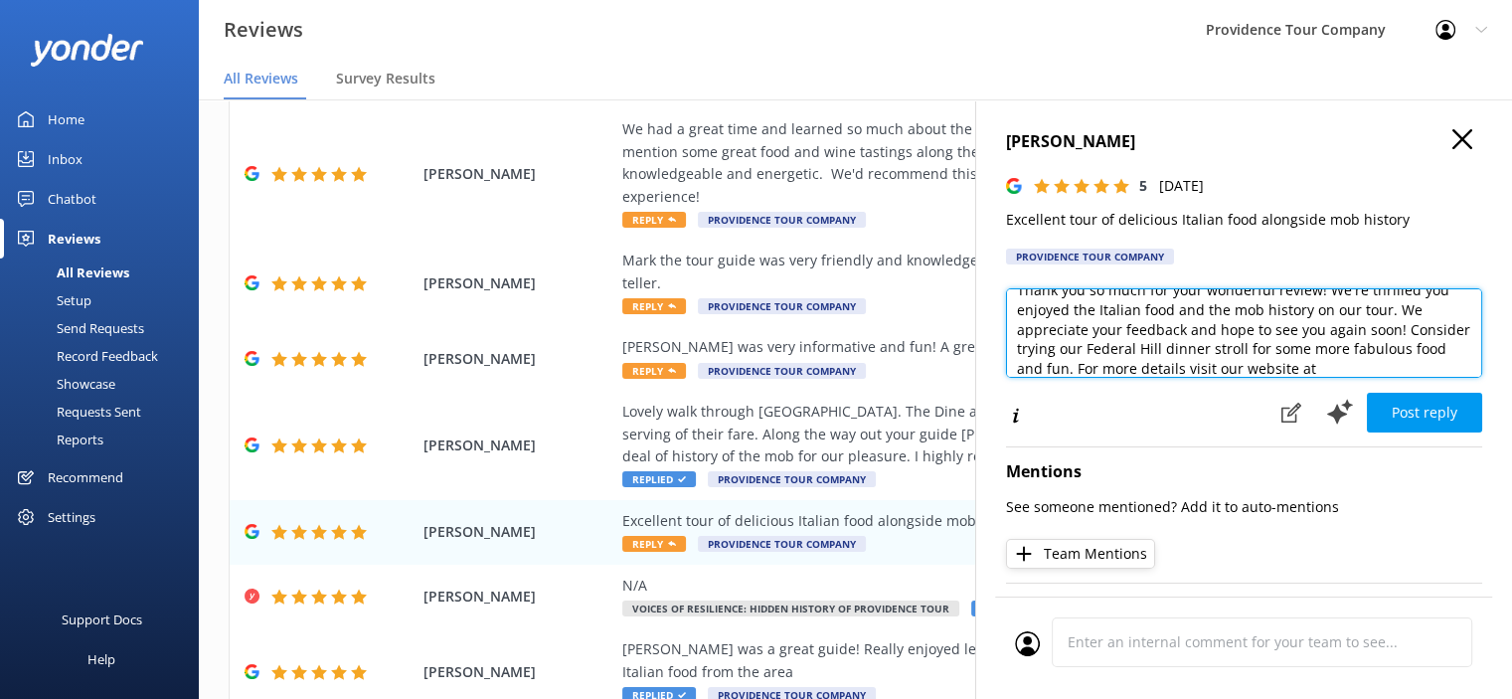
paste textarea "[DOMAIN_NAME]"
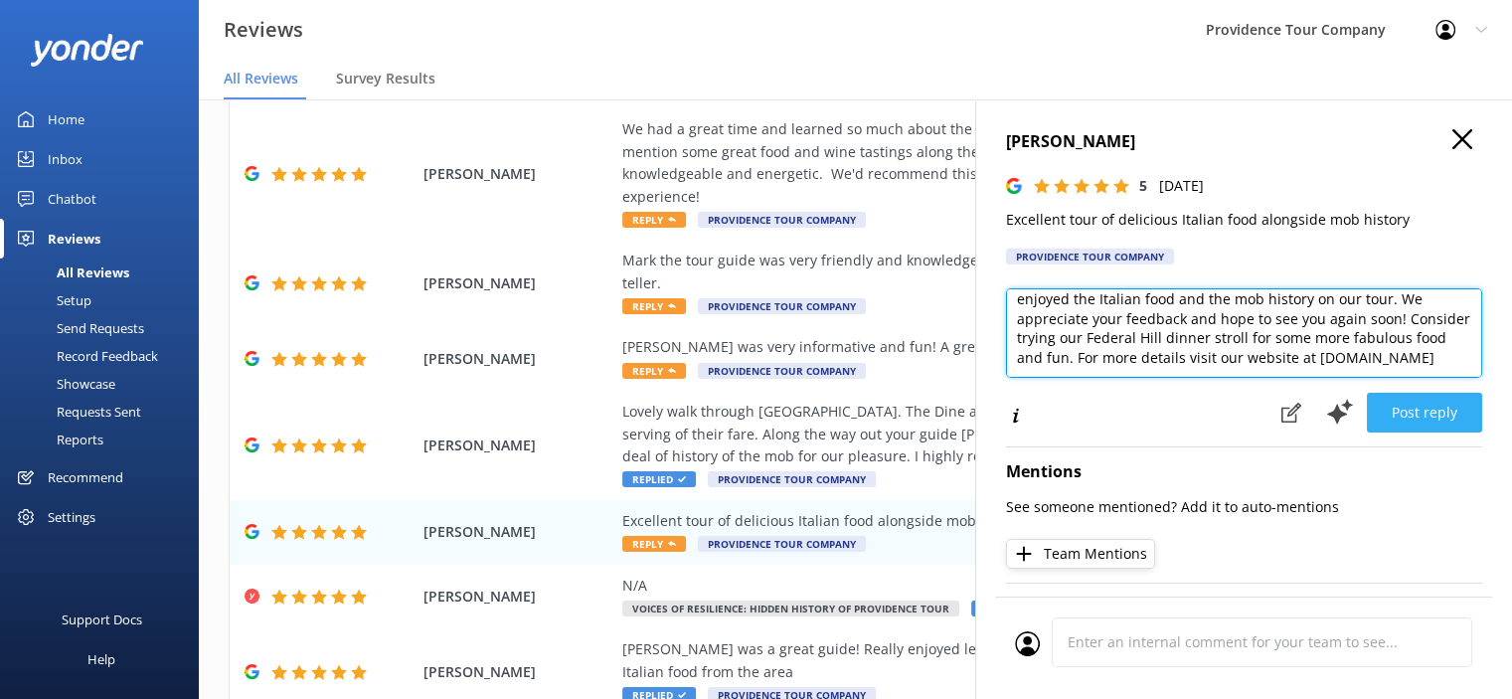
type textarea "Thank you so much for your wonderful review! We're thrilled you enjoyed the Ita…"
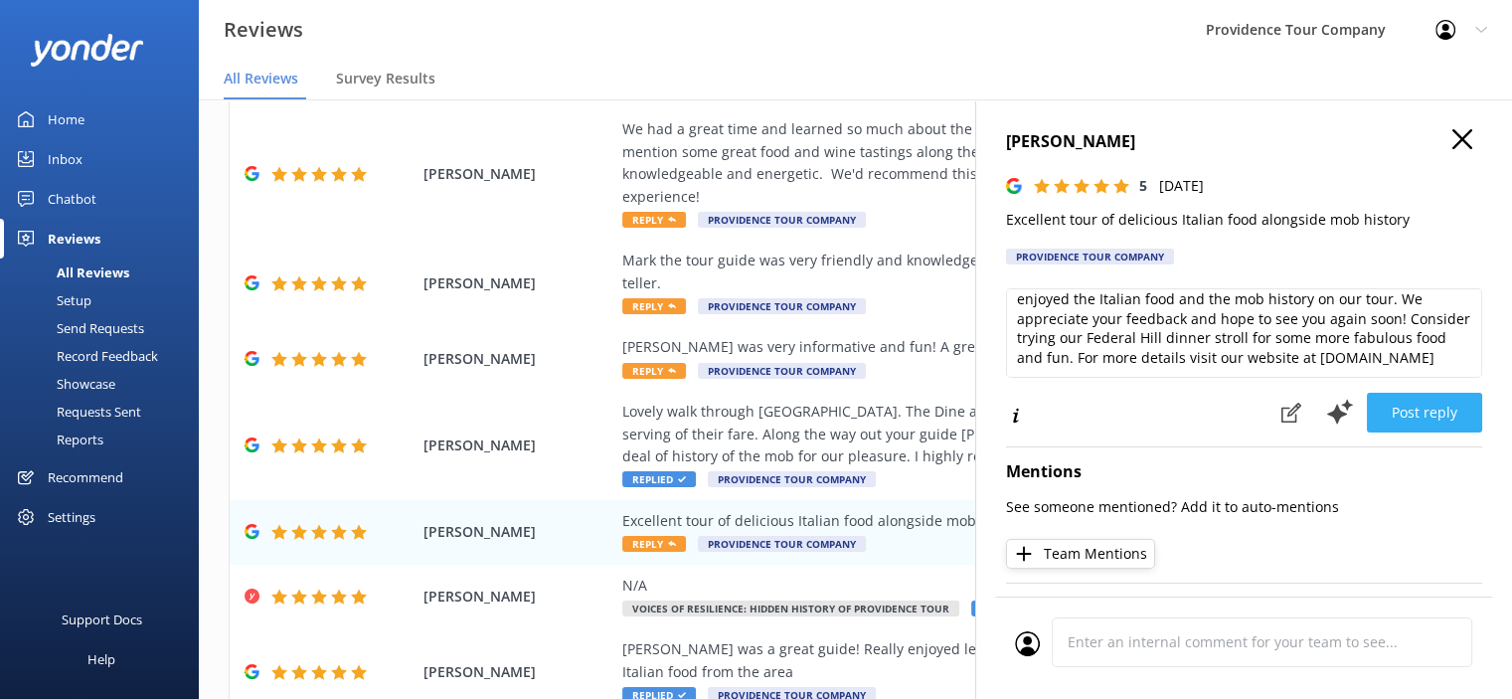
click at [1401, 413] on button "Post reply" at bounding box center [1424, 413] width 115 height 40
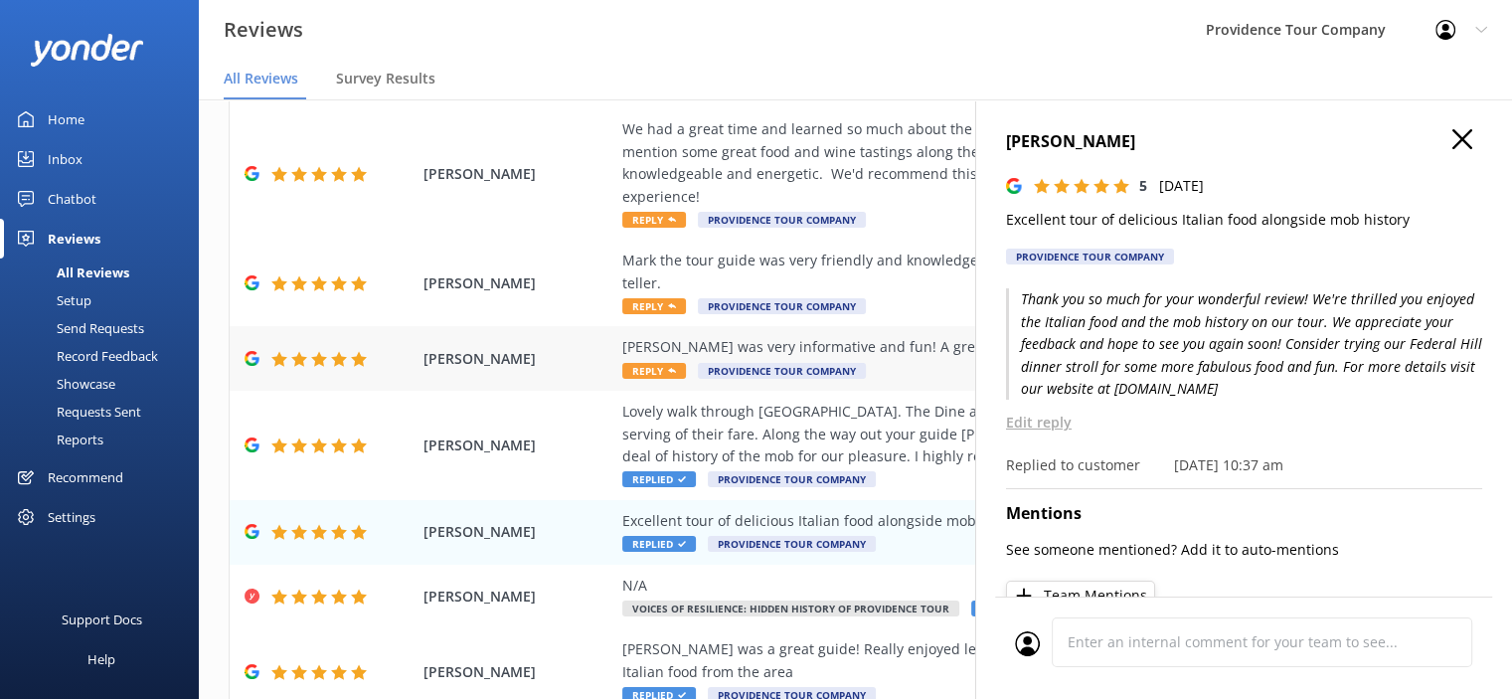
click at [792, 336] on div "[PERSON_NAME] was very informative and fun! A great afternoon of good bites of …" at bounding box center [984, 347] width 725 height 22
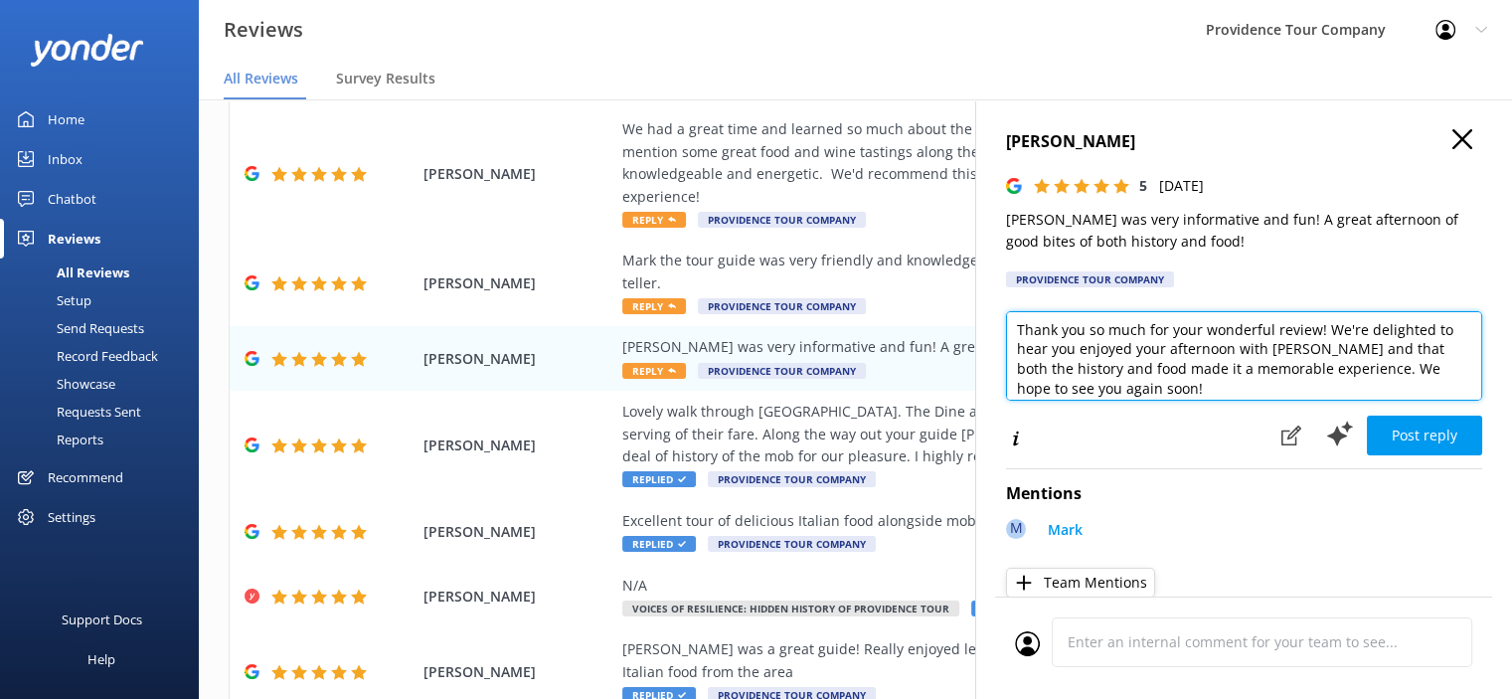
scroll to position [0, 0]
drag, startPoint x: 1171, startPoint y: 401, endPoint x: 1004, endPoint y: 298, distance: 195.9
click at [1004, 298] on div "[PERSON_NAME] 5 [DATE] [PERSON_NAME] was very informative and fun! A great afte…" at bounding box center [1243, 448] width 537 height 699
paste textarea "kind words about our Crime & Cuisine on Federal Hill tour! We’re thrilled you e…"
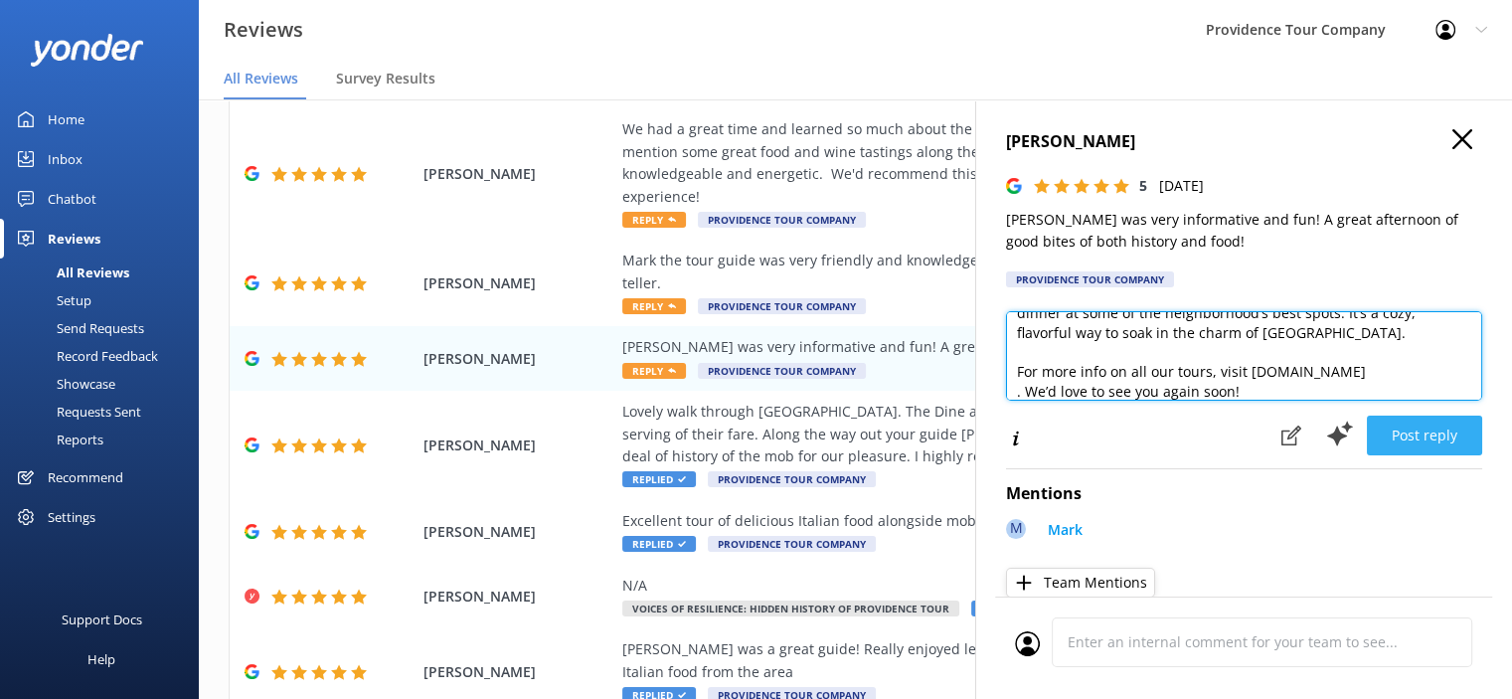
type textarea "Thank you so much for your kind words about our Crime & Cuisine on Federal Hill…"
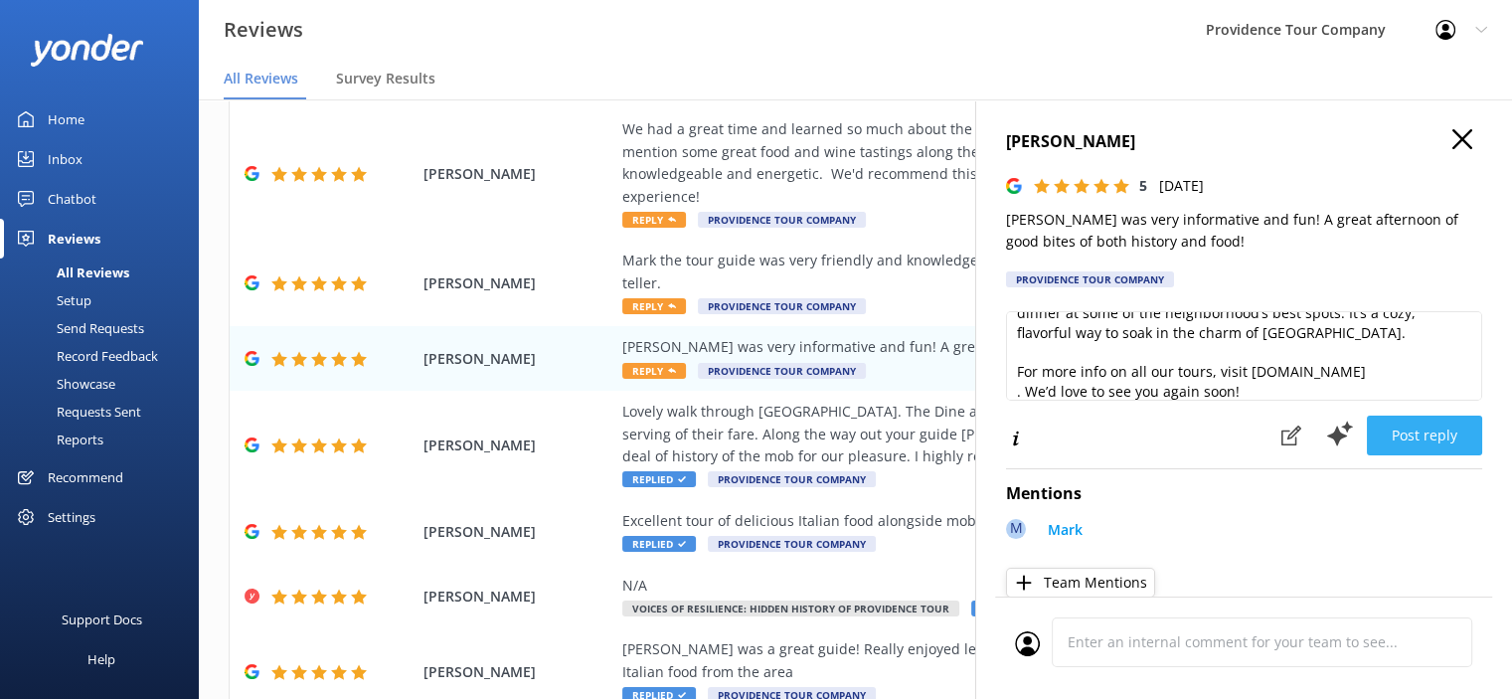
click at [1426, 439] on button "Post reply" at bounding box center [1424, 436] width 115 height 40
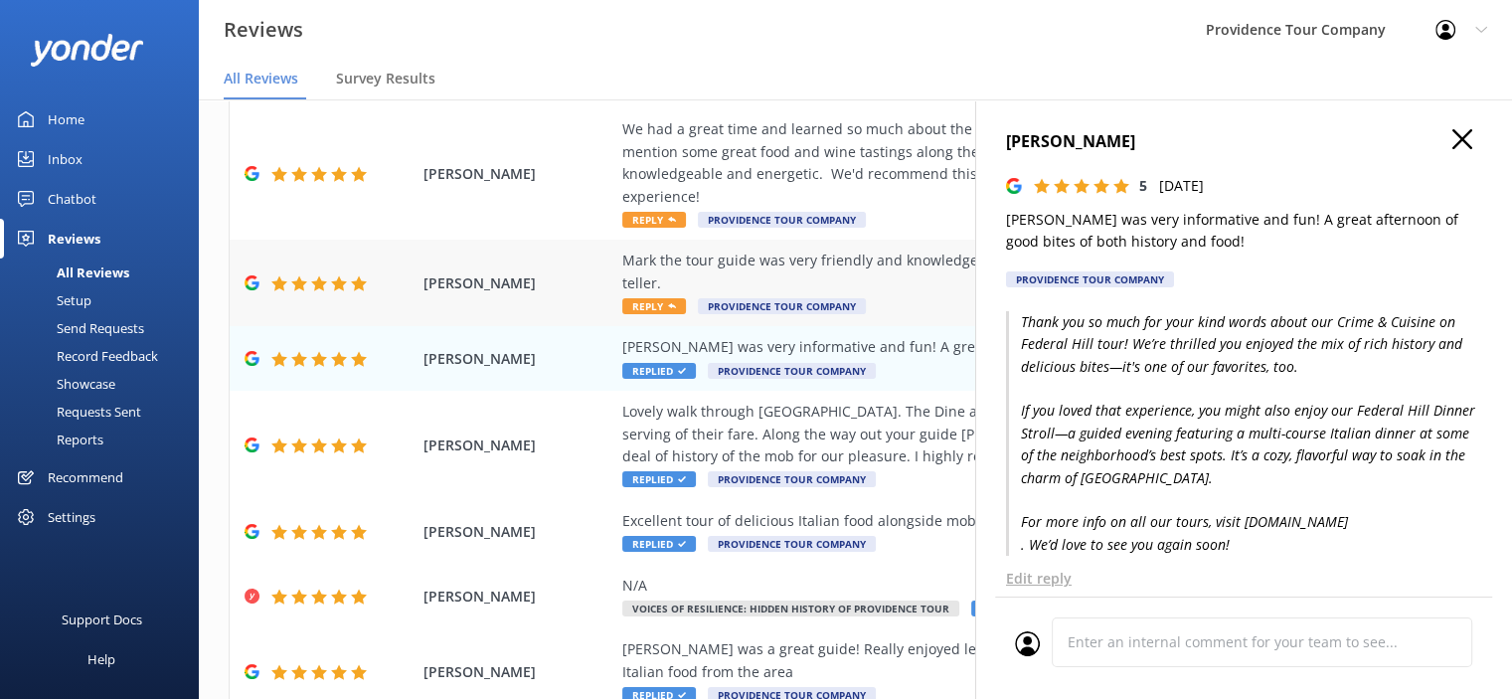
click at [899, 250] on div "Mark the tour guide was very friendly and knowledgeable about the history. Good…" at bounding box center [984, 272] width 725 height 45
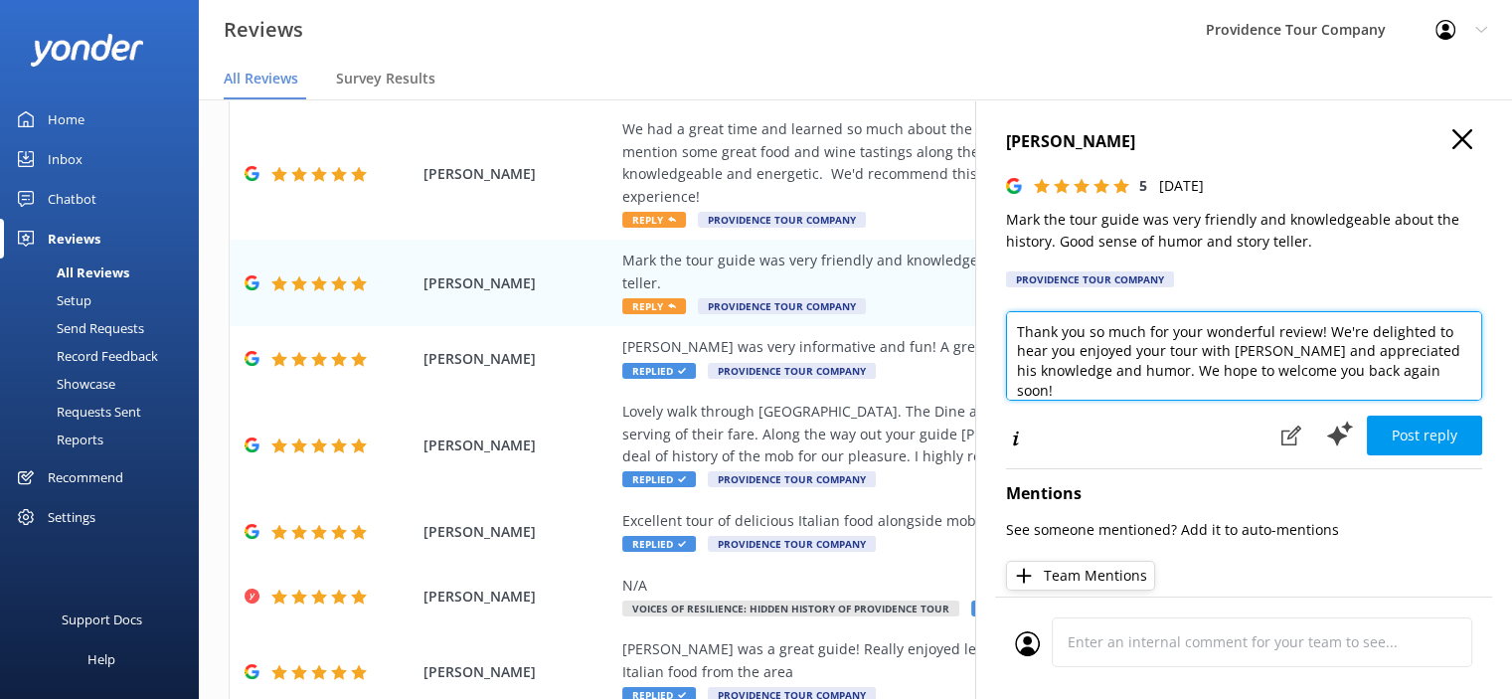
click at [1455, 366] on textarea "Thank you so much for your wonderful review! We're delighted to hear you enjoye…" at bounding box center [1244, 355] width 476 height 89
click at [1168, 373] on textarea "Thank you so much for your wonderful review! We're delighted to hear you enjoye…" at bounding box center [1244, 355] width 476 height 89
paste textarea "Thank you so much for your kind words about our Crime & Cuisine on Federal Hill…"
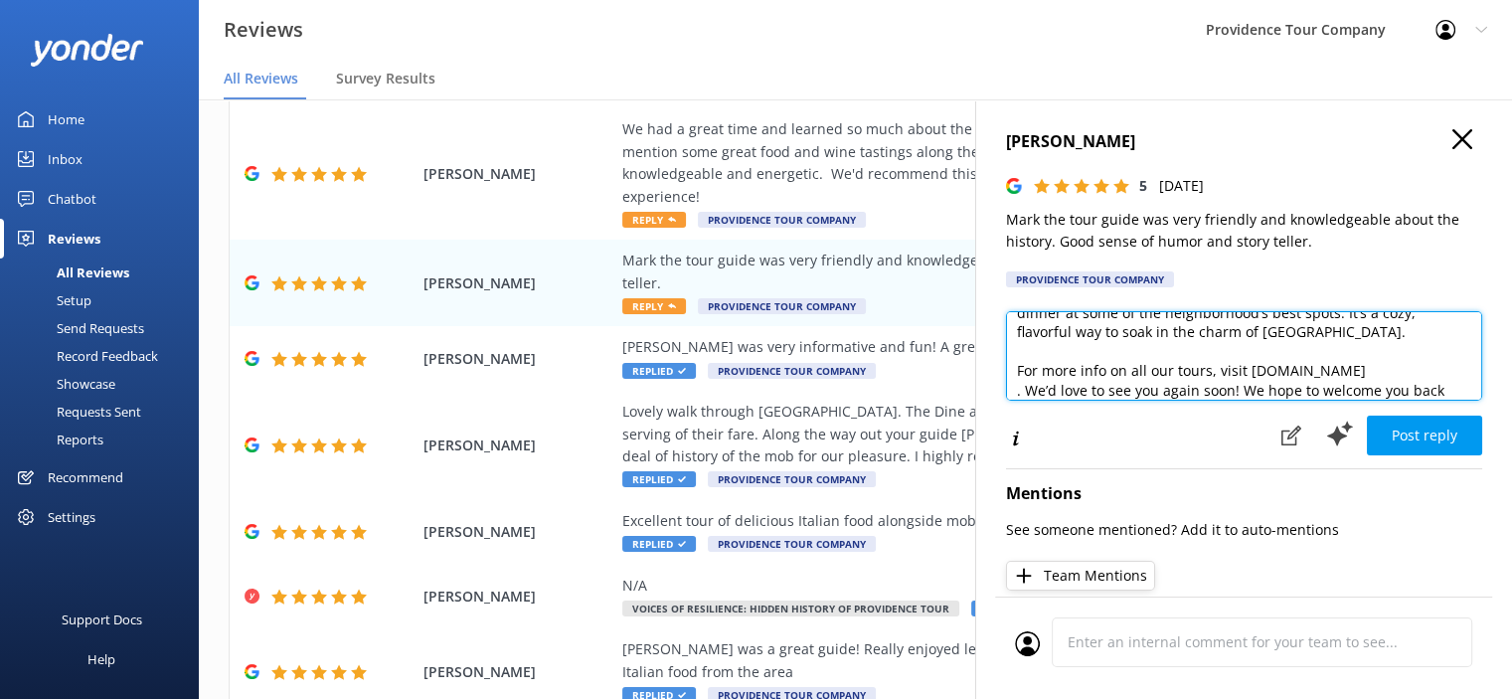
click at [1096, 349] on textarea "Thank you so much for your wonderful review! We're delighted to hear you enjoye…" at bounding box center [1244, 355] width 476 height 89
click at [1018, 395] on textarea "Thank you so much for your wonderful review! We're delighted to hear you enjoye…" at bounding box center [1244, 355] width 476 height 89
click at [1030, 394] on textarea "Thank you so much for your wonderful review! We're delighted to hear you enjoye…" at bounding box center [1244, 355] width 476 height 89
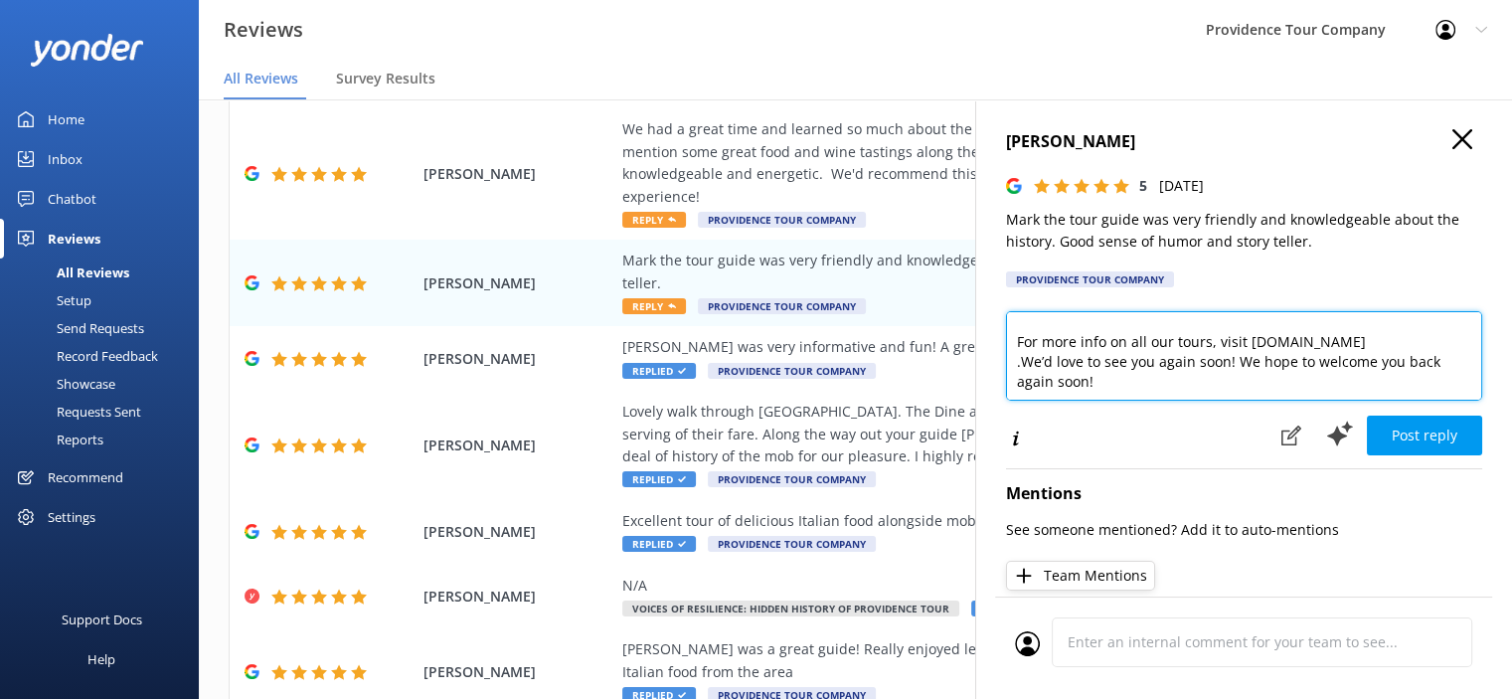
drag, startPoint x: 1238, startPoint y: 395, endPoint x: 1380, endPoint y: 394, distance: 142.2
click at [1380, 394] on textarea "Thank you so much for your wonderful review! We're delighted to hear you enjoye…" at bounding box center [1244, 355] width 476 height 89
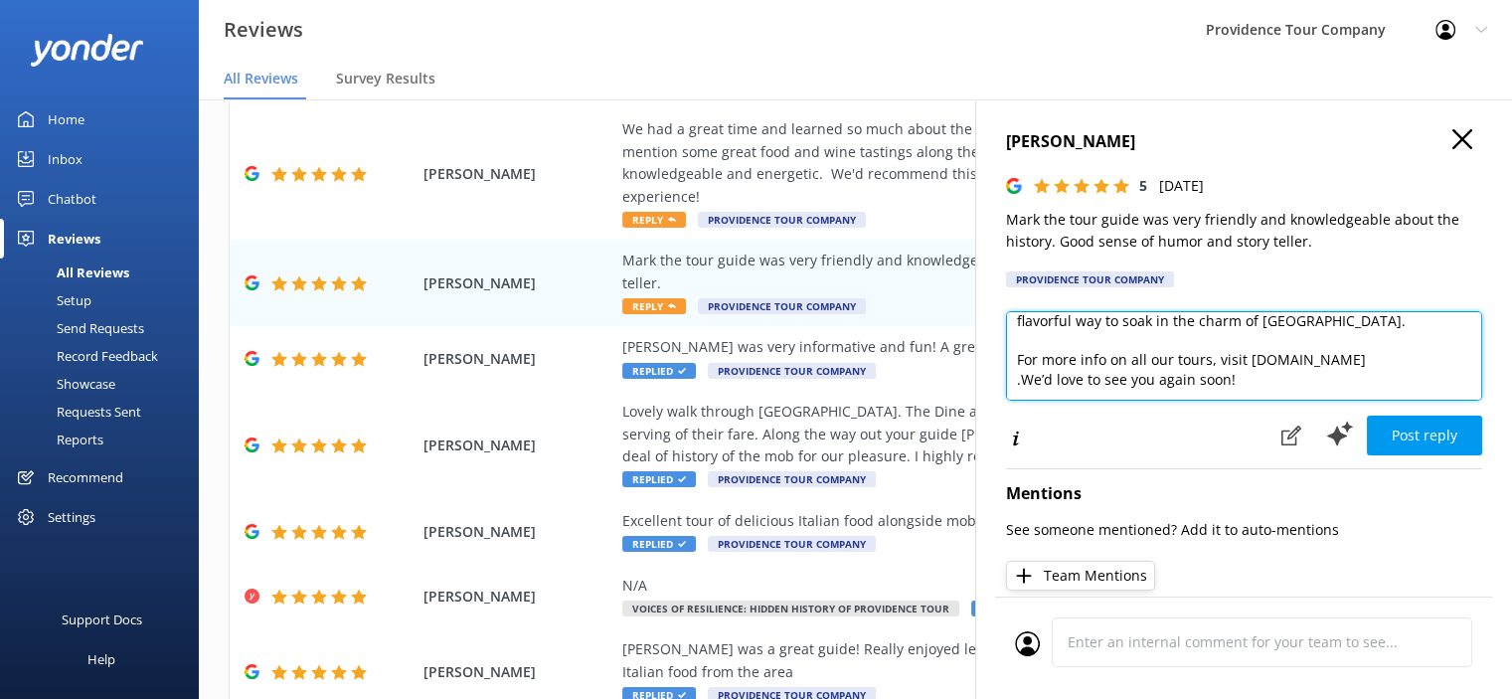
scroll to position [224, 0]
click at [1346, 341] on textarea "Thank you so much for your wonderful review! We're delighted to hear you enjoye…" at bounding box center [1244, 355] width 476 height 89
click at [1369, 366] on textarea "Thank you so much for your wonderful review! We're delighted to hear you enjoye…" at bounding box center [1244, 355] width 476 height 89
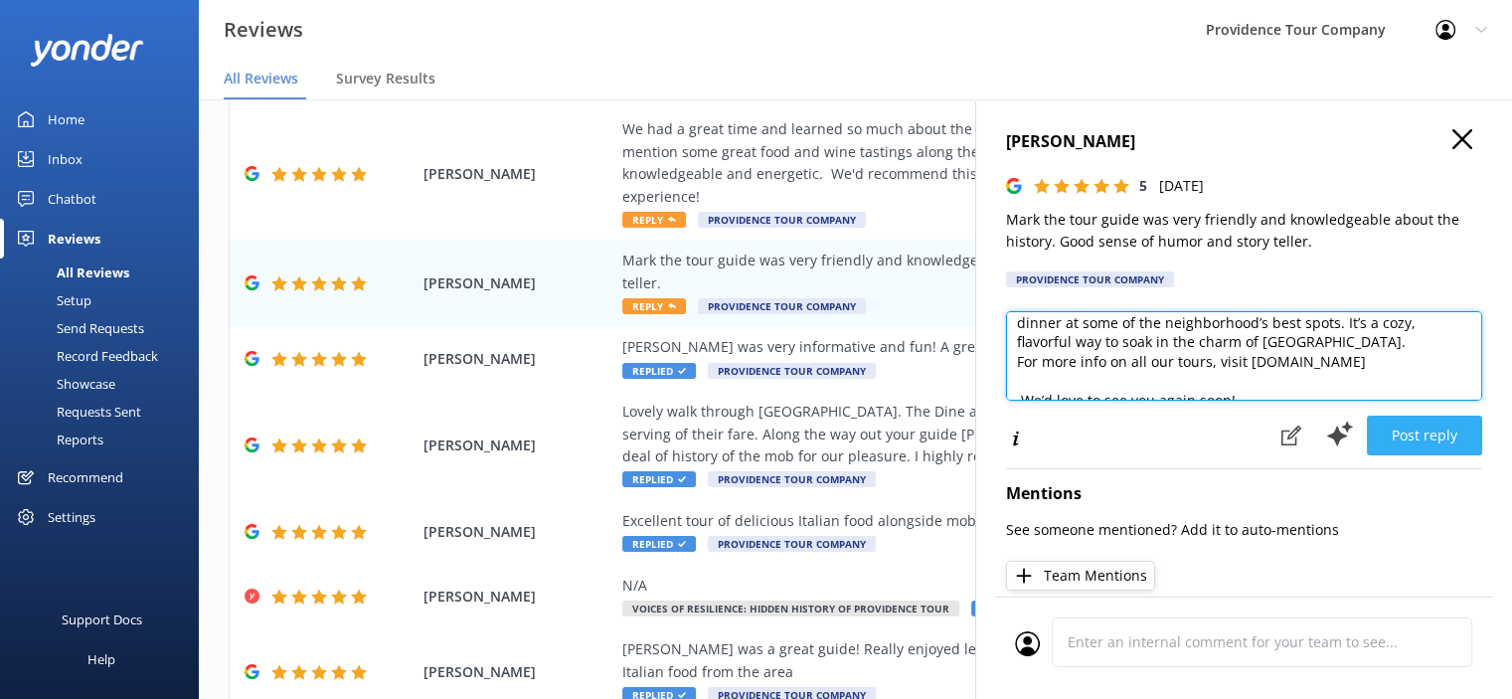
type textarea "Thank you so much for your wonderful review! We're delighted to hear you enjoye…"
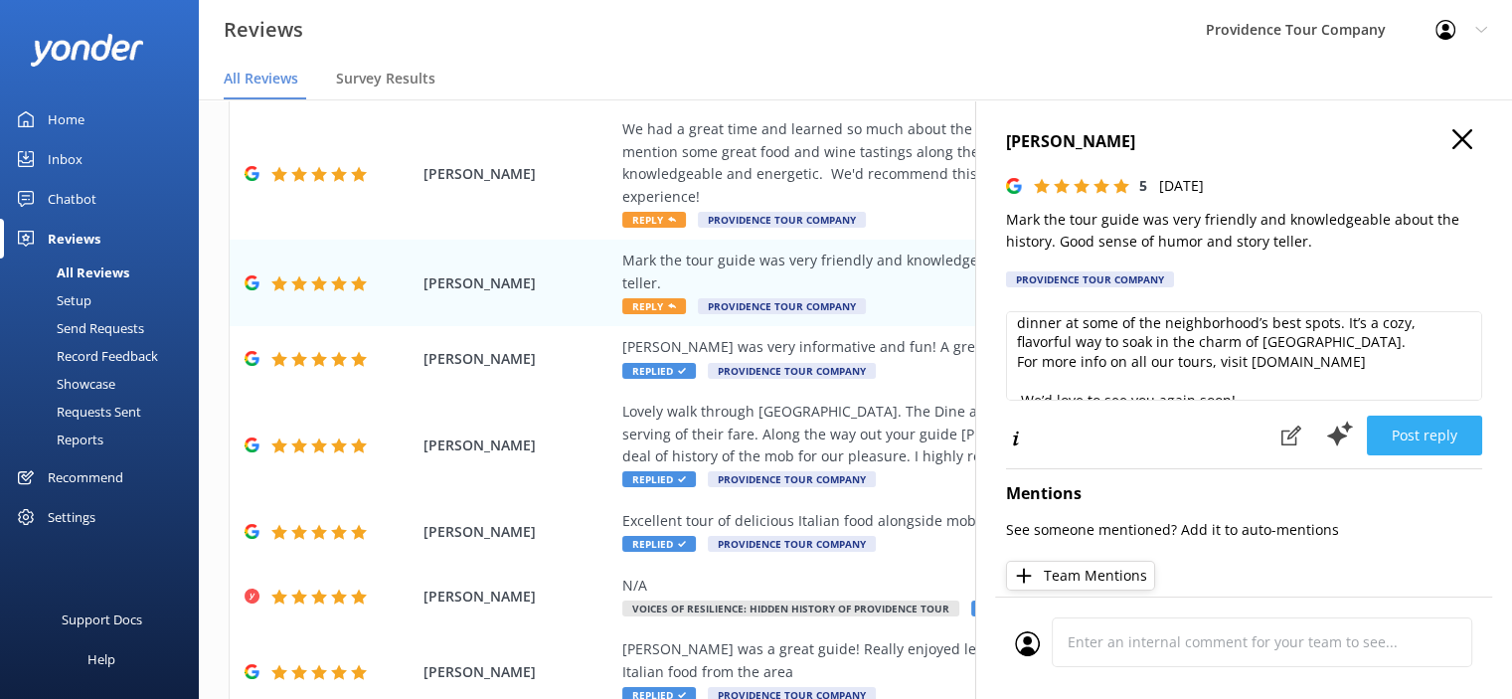
click at [1419, 437] on button "Post reply" at bounding box center [1424, 436] width 115 height 40
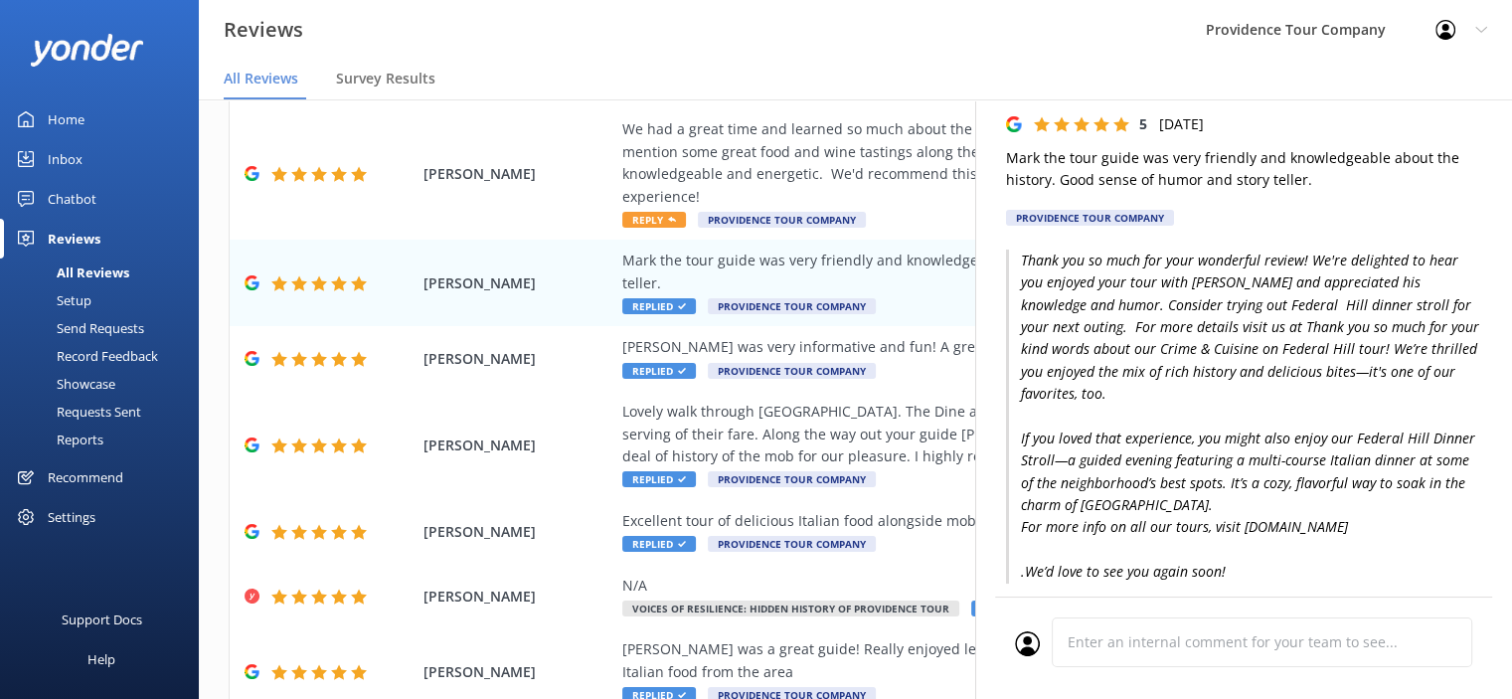
scroll to position [35, 0]
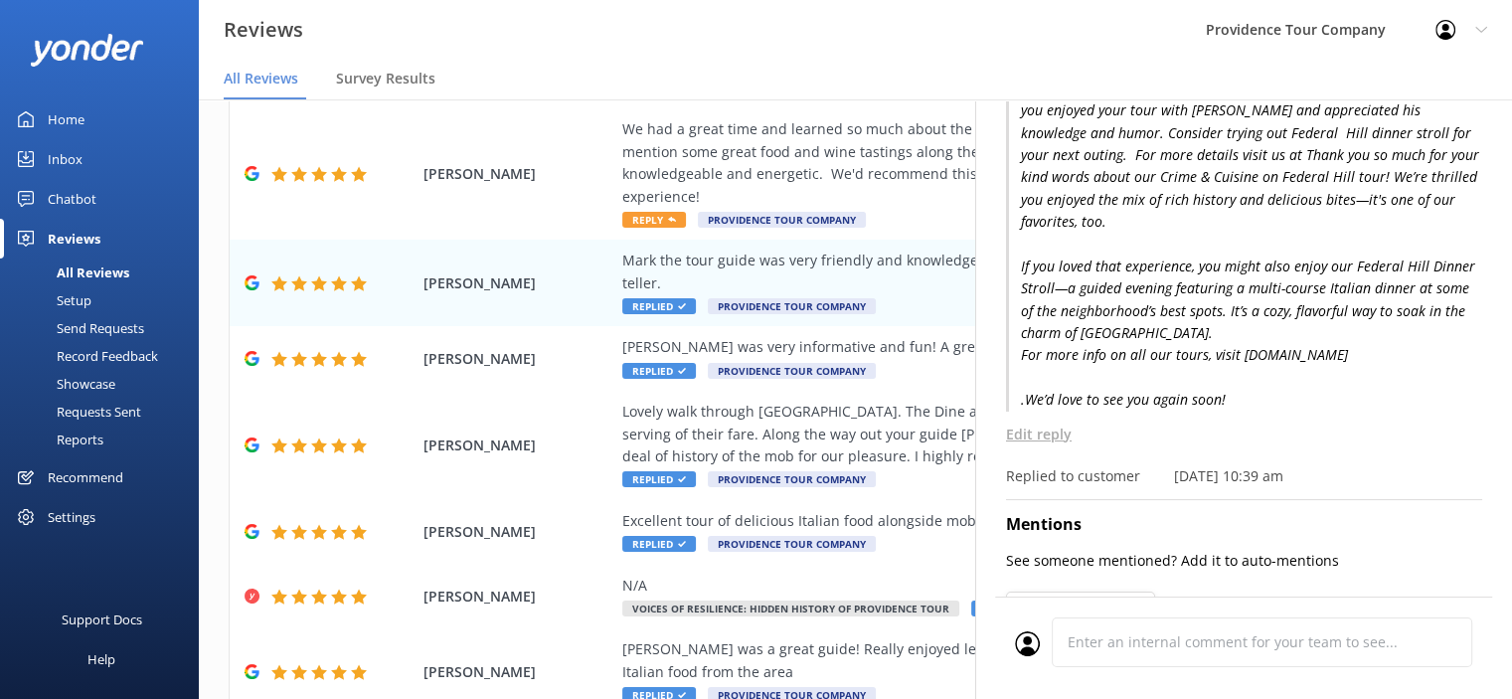
click at [1042, 435] on p "Edit reply" at bounding box center [1244, 435] width 476 height 22
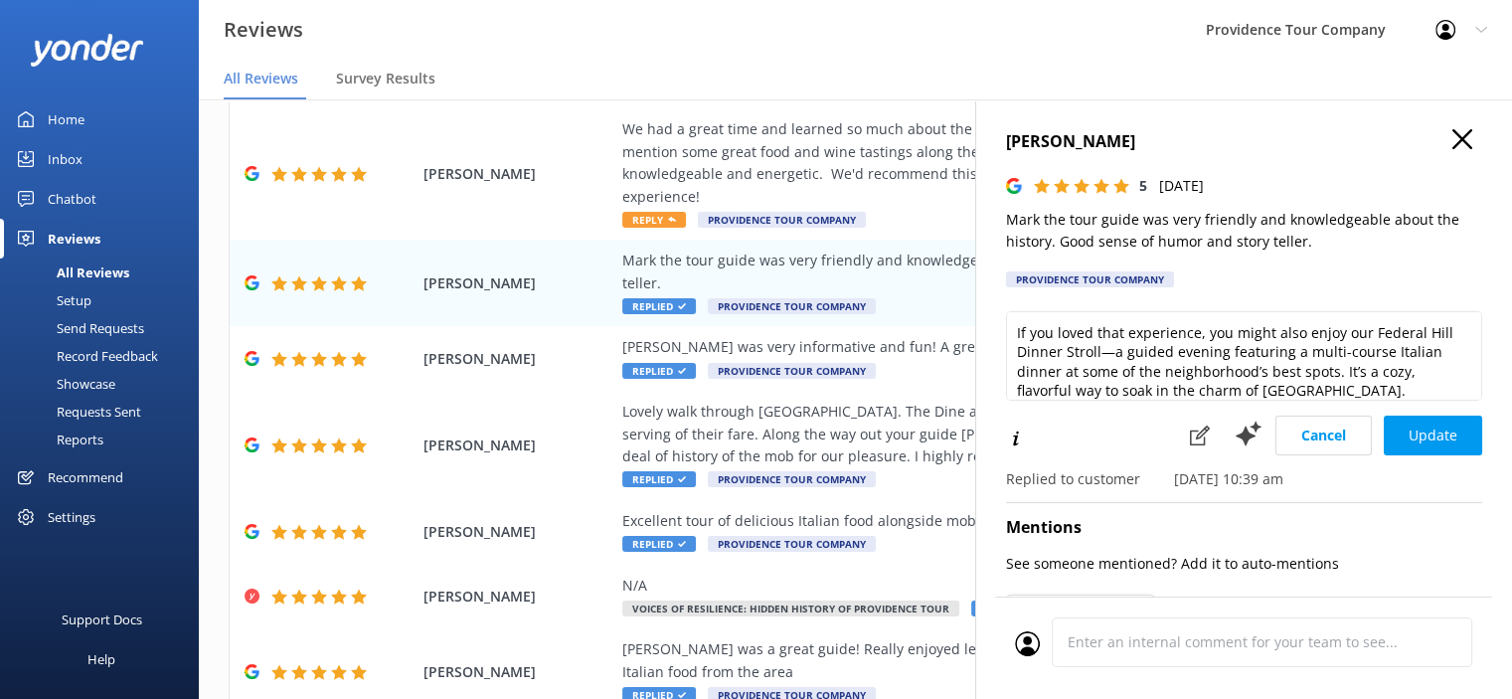
scroll to position [124, 0]
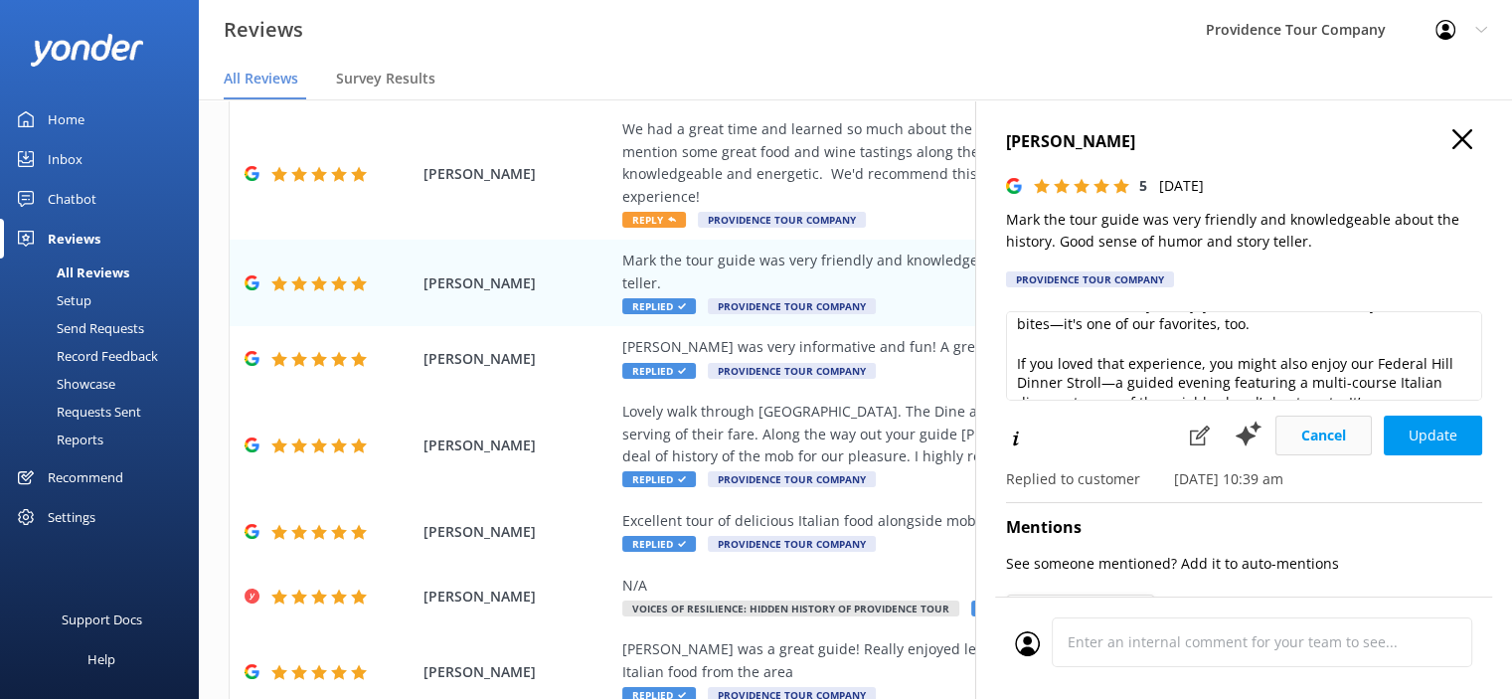
click at [1302, 428] on button "Cancel" at bounding box center [1323, 436] width 96 height 40
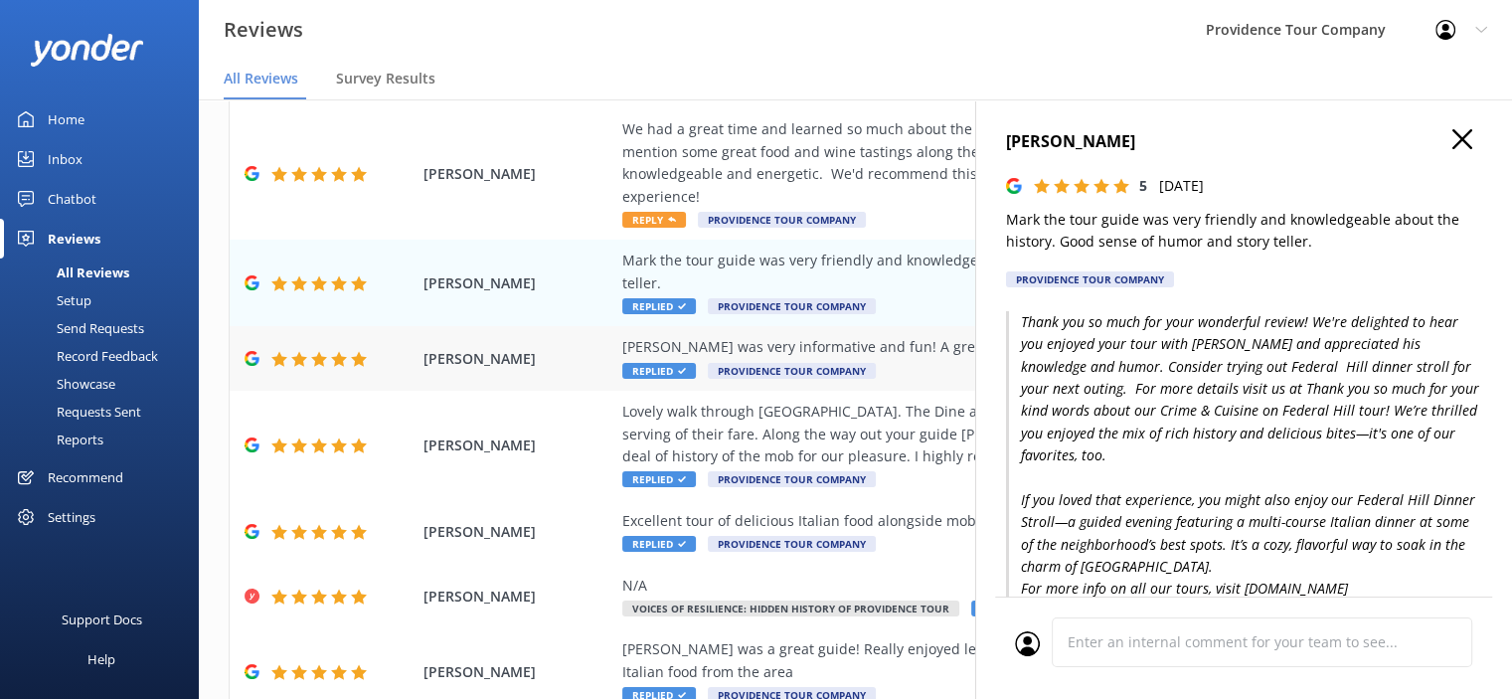
click at [794, 336] on div "[PERSON_NAME] was very informative and fun! A great afternoon of good bites of …" at bounding box center [984, 347] width 725 height 22
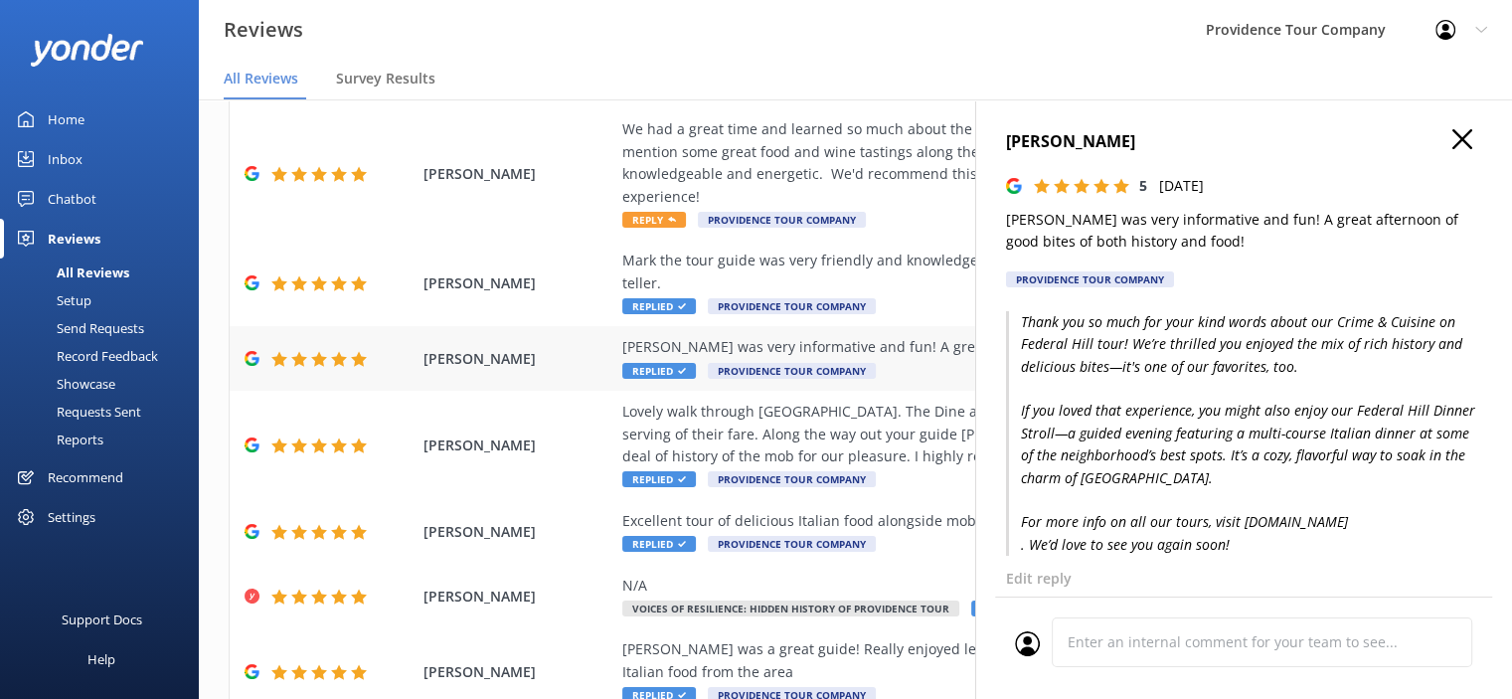
click at [871, 336] on div "[PERSON_NAME] was very informative and fun! A great afternoon of good bites of …" at bounding box center [984, 347] width 725 height 22
click at [844, 250] on div "Mark the tour guide was very friendly and knowledgeable about the history. Good…" at bounding box center [984, 272] width 725 height 45
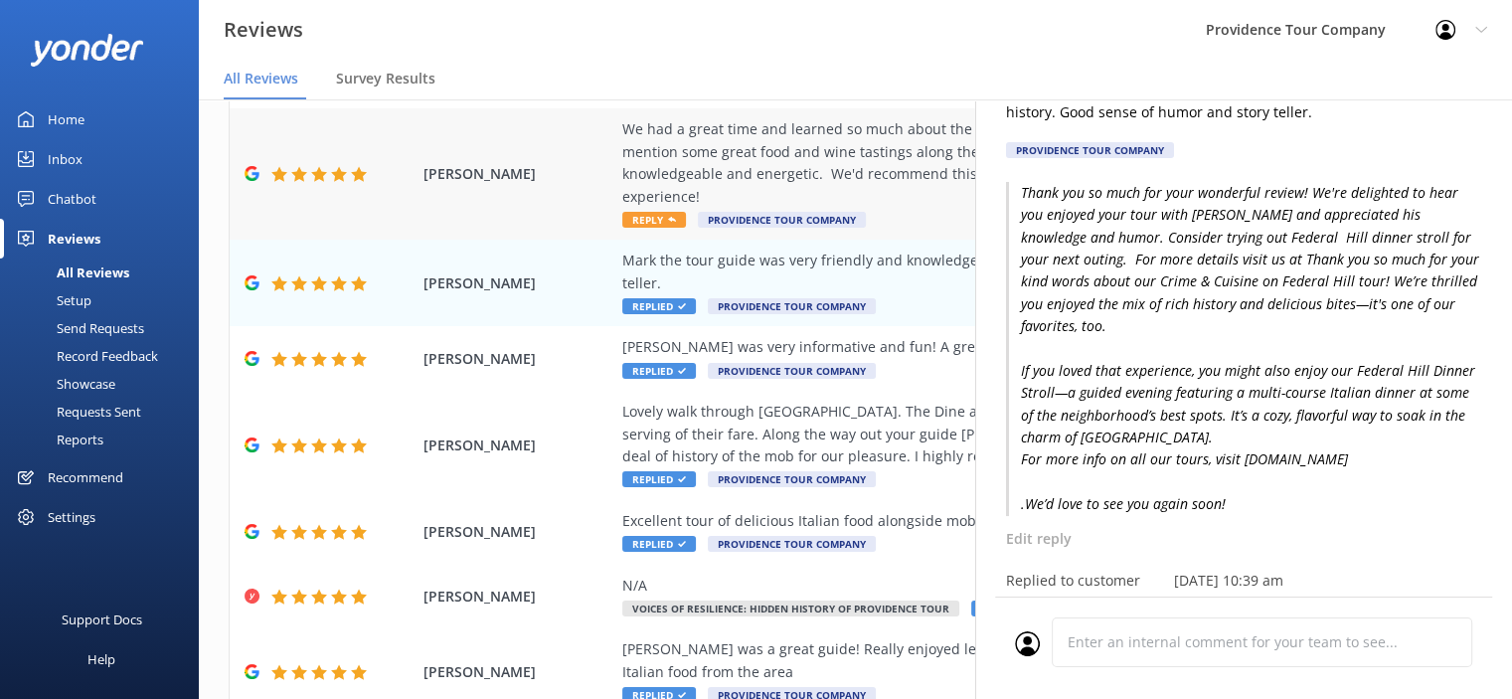
scroll to position [99, 0]
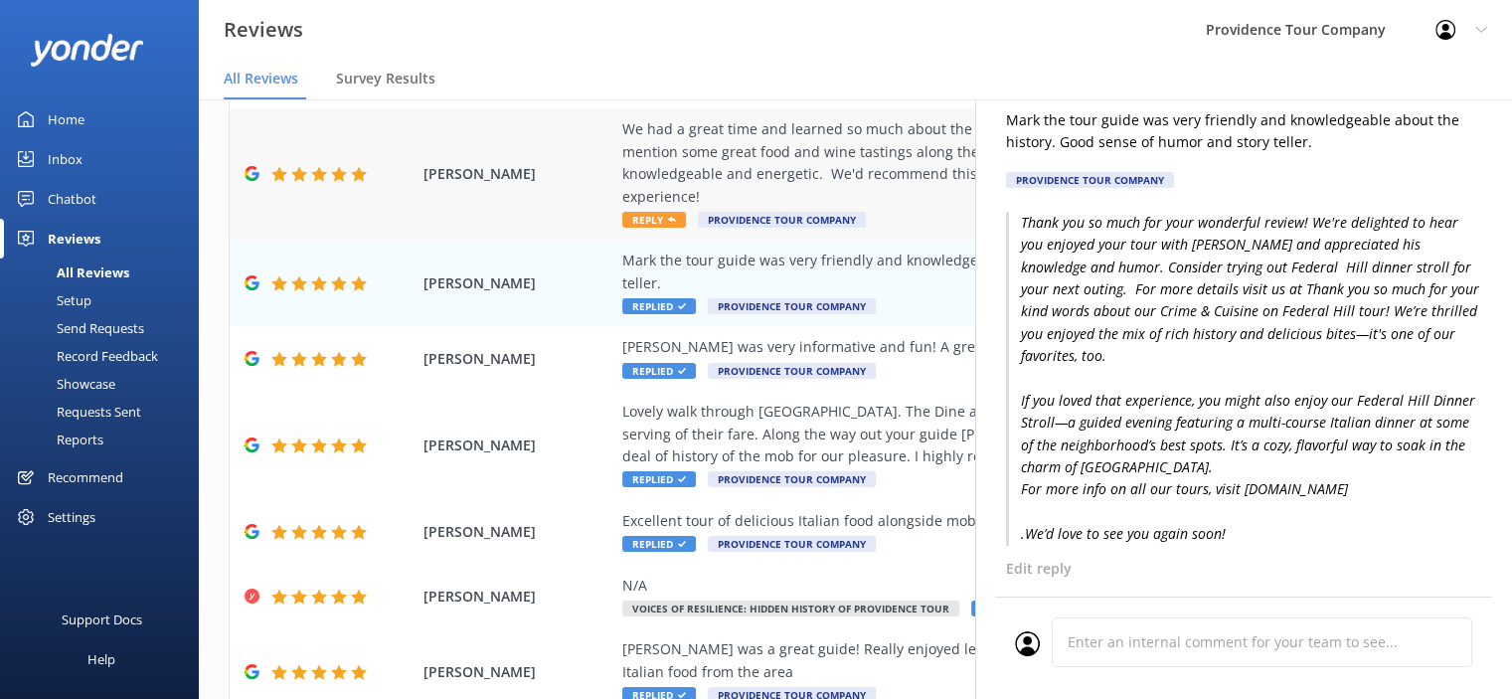
click at [836, 150] on div "We had a great time and learned so much about the organized crime history in [G…" at bounding box center [984, 162] width 725 height 89
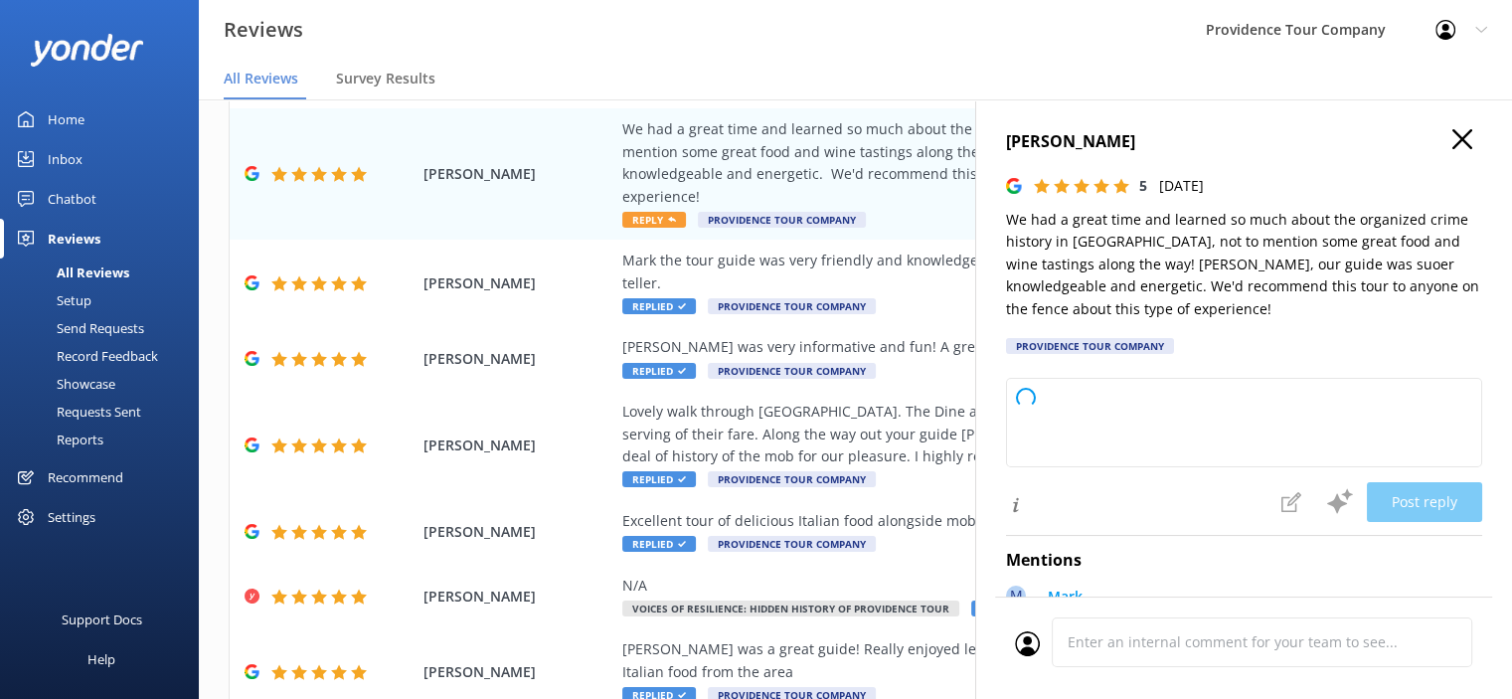
type textarea "Thank you so much for your wonderful review! We're thrilled you enjoyed the tou…"
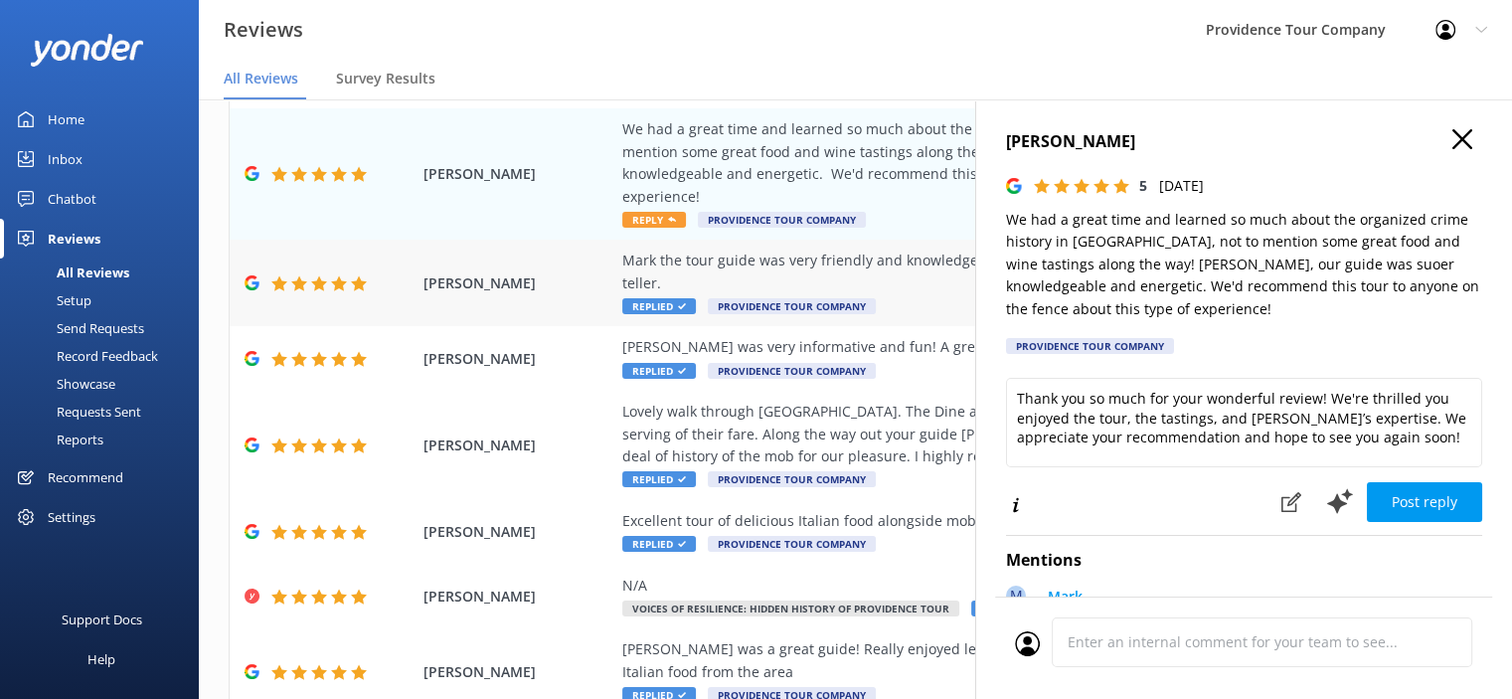
click at [839, 250] on div "Mark the tour guide was very friendly and knowledgeable about the history. Good…" at bounding box center [984, 272] width 725 height 45
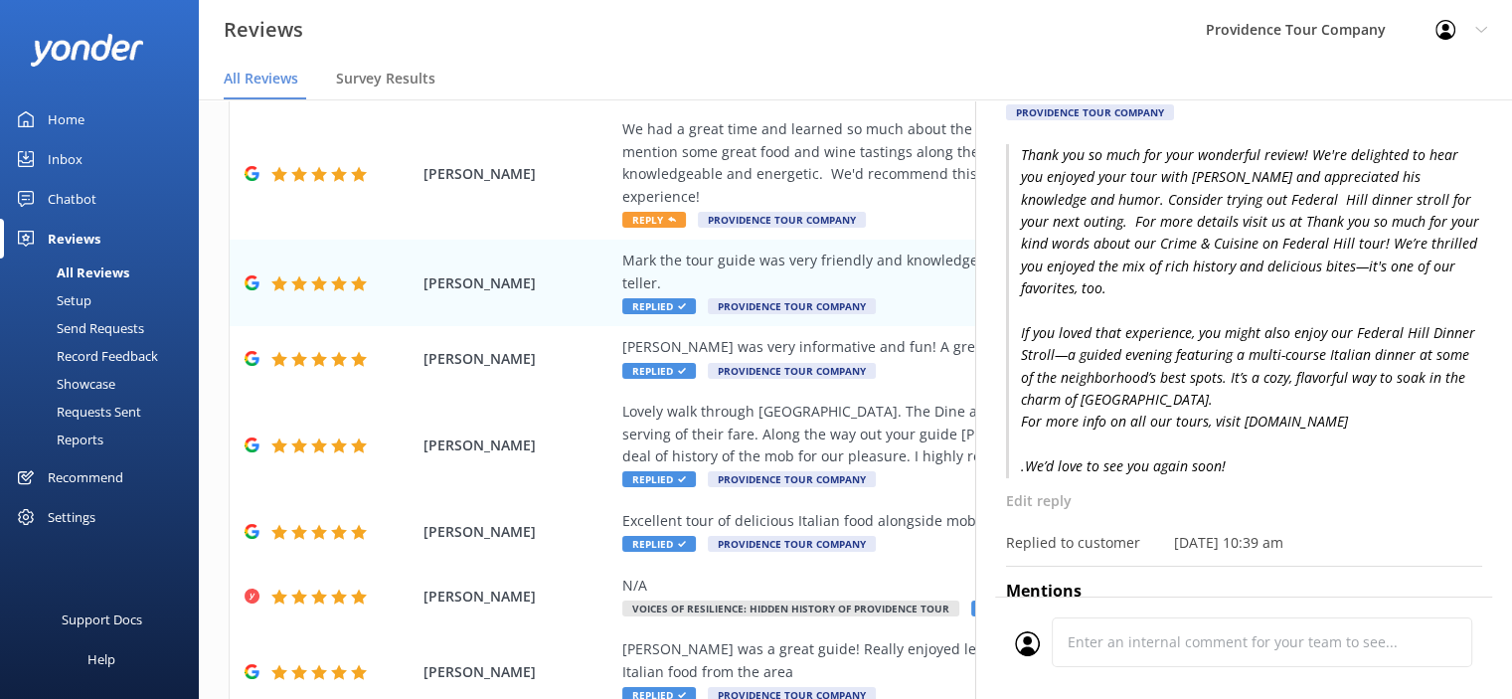
scroll to position [199, 0]
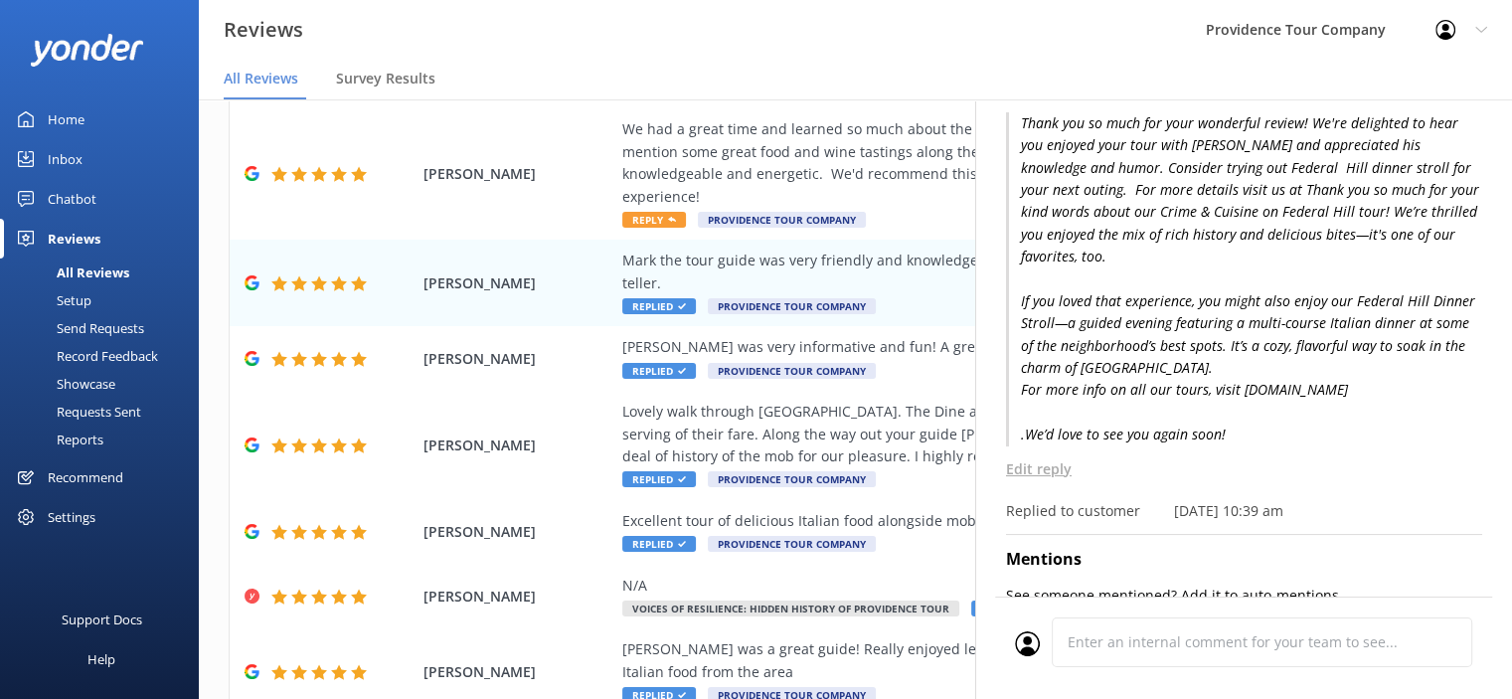
click at [1053, 475] on p "Edit reply" at bounding box center [1244, 469] width 476 height 22
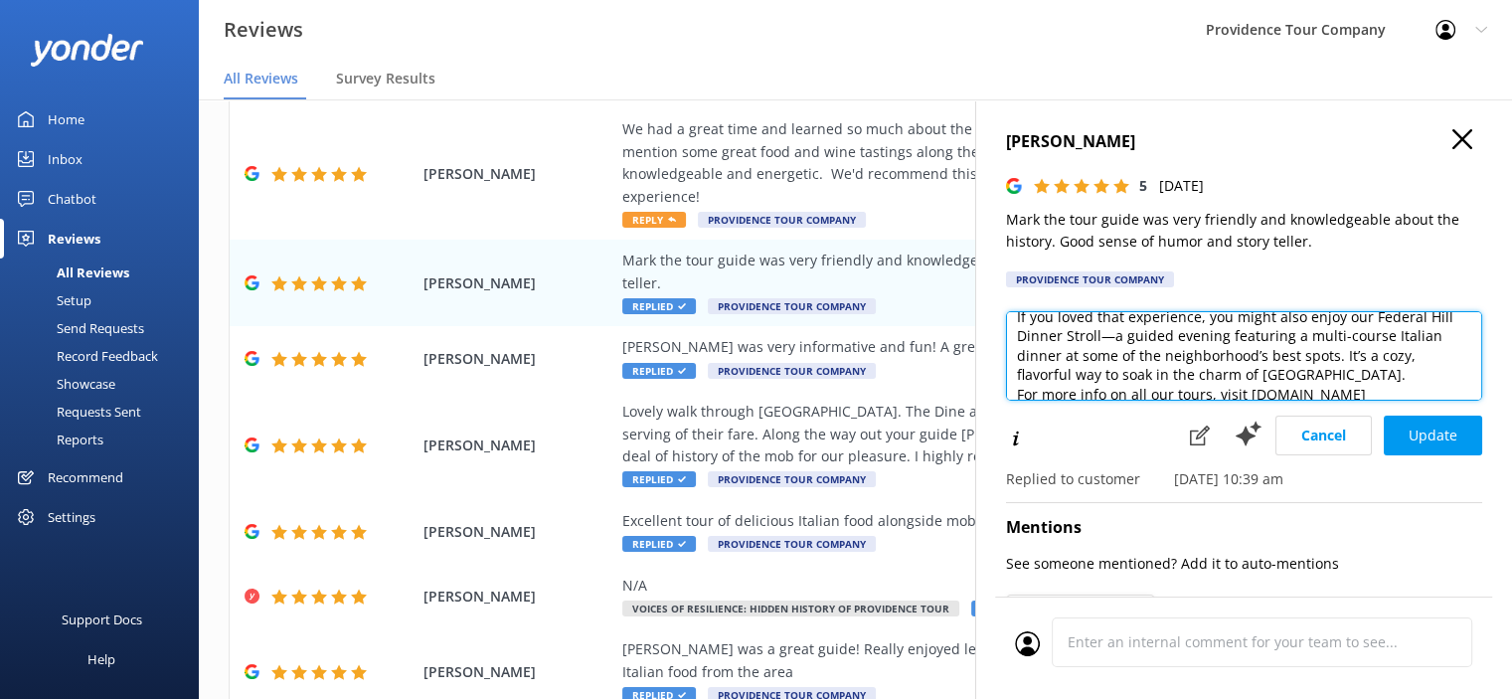
scroll to position [224, 0]
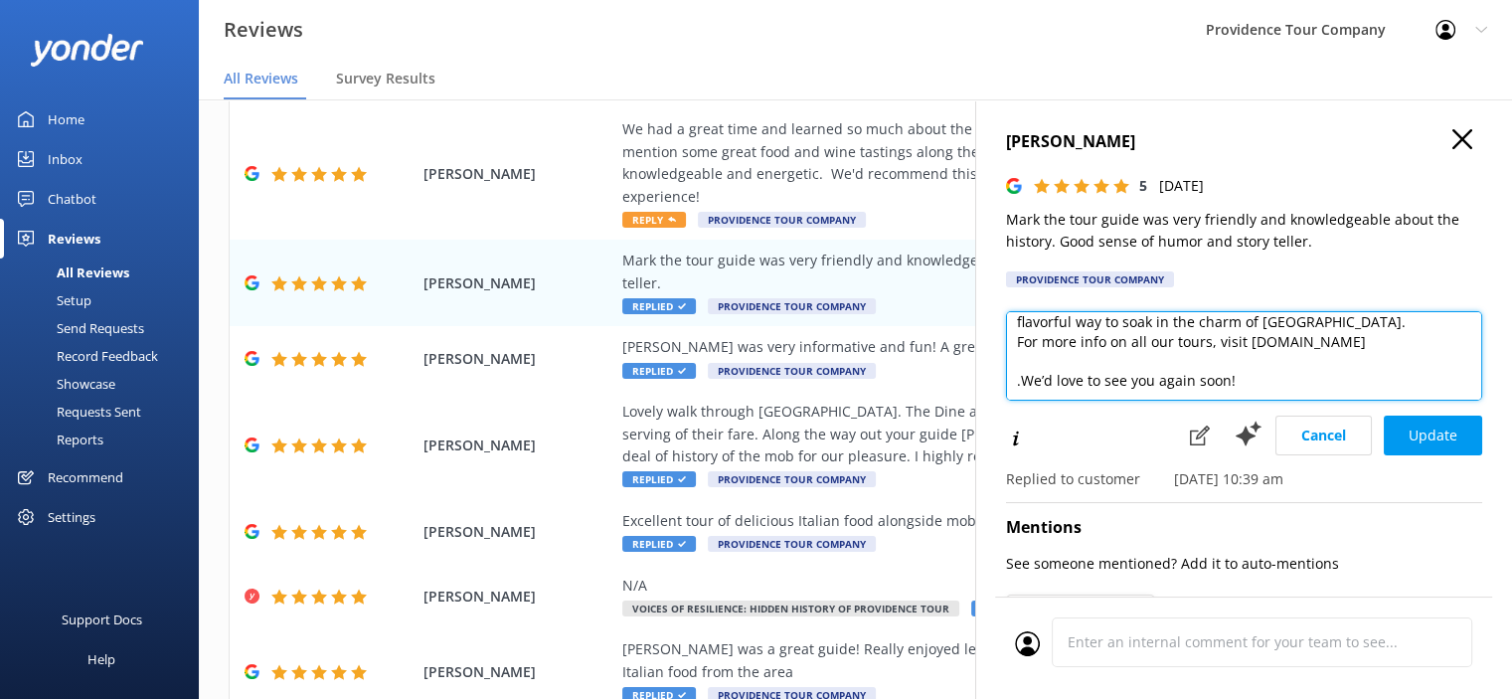
drag, startPoint x: 1298, startPoint y: 370, endPoint x: 1011, endPoint y: 364, distance: 287.4
click at [1011, 364] on textarea "Thank you so much for your wonderful review! We're delighted to hear you enjoye…" at bounding box center [1244, 355] width 476 height 89
click at [1234, 354] on textarea "Thank you so much for your wonderful review! We're delighted to hear you enjoye…" at bounding box center [1244, 355] width 476 height 89
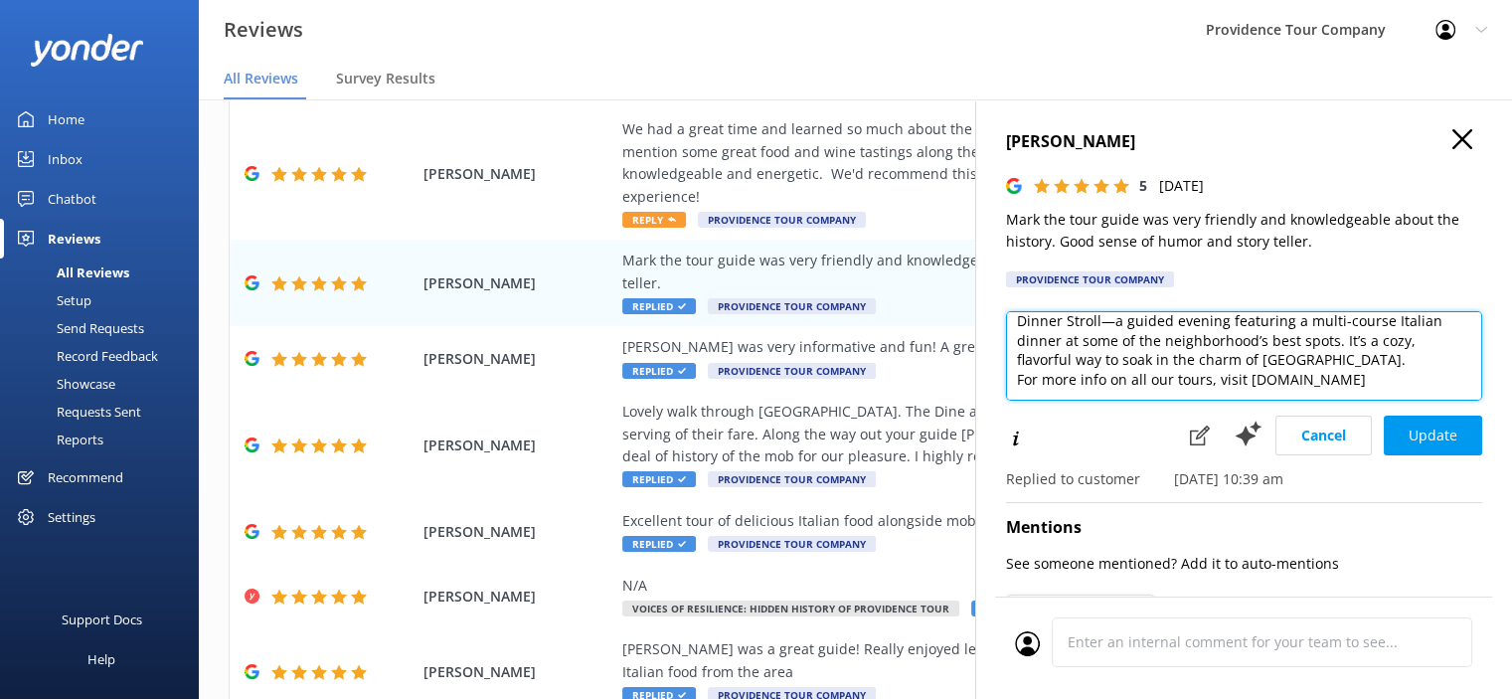
scroll to position [116, 0]
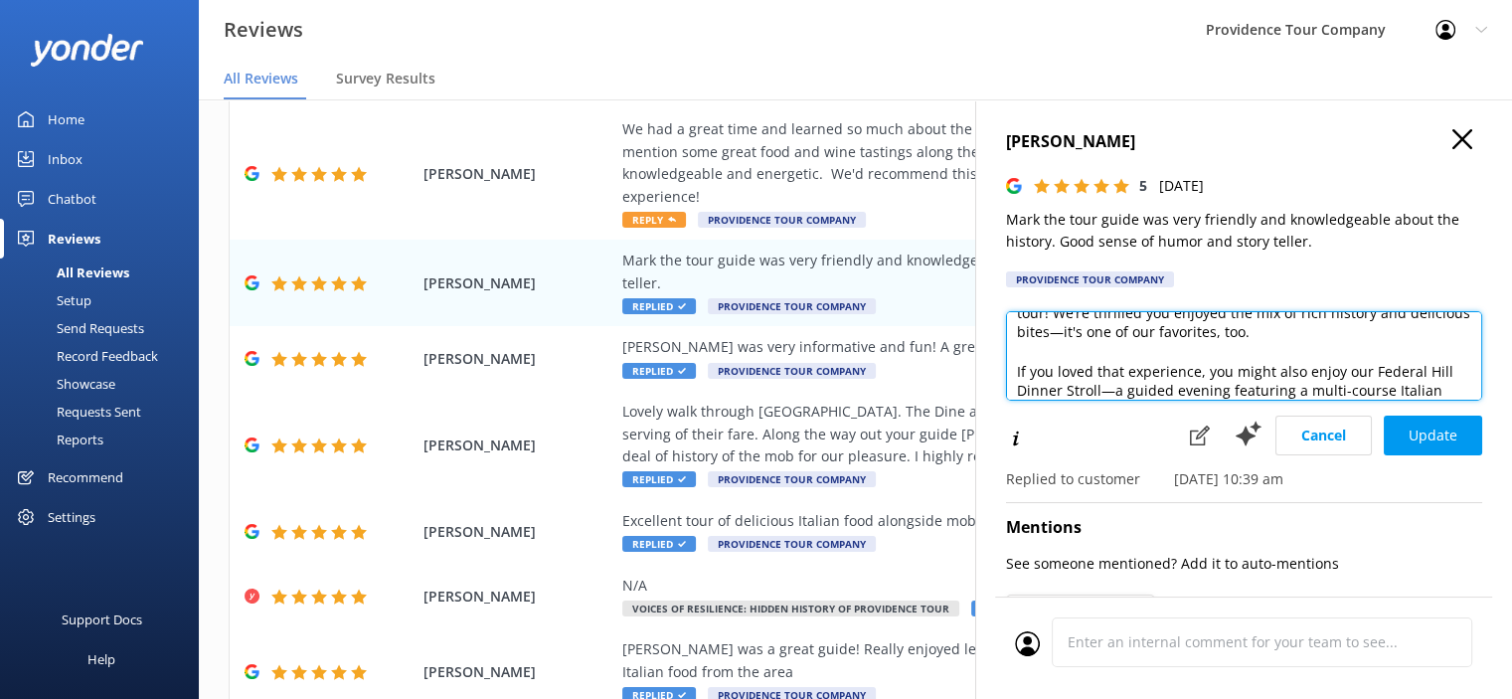
drag, startPoint x: 1368, startPoint y: 352, endPoint x: 1012, endPoint y: 368, distance: 356.3
click at [1012, 368] on textarea "Thank you so much for your wonderful review! We're delighted to hear you enjoye…" at bounding box center [1244, 355] width 476 height 89
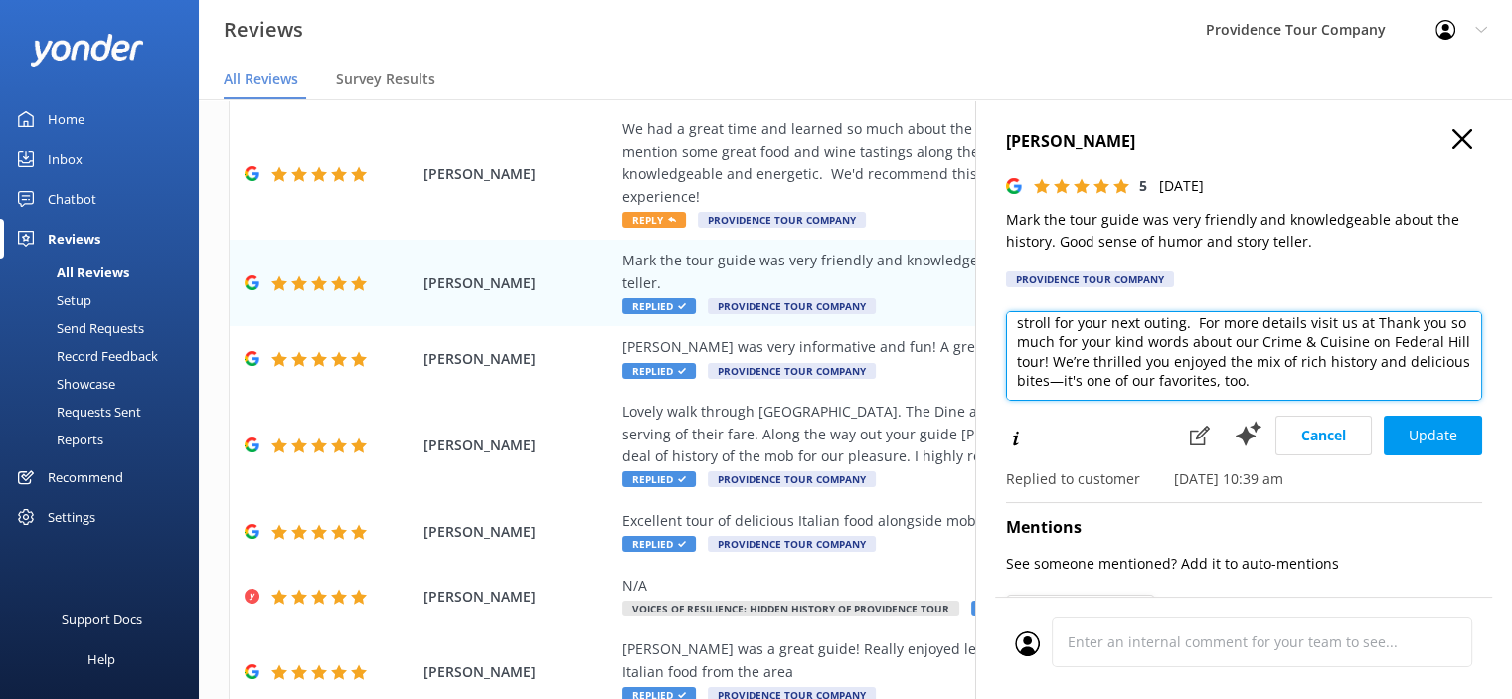
scroll to position [99, 0]
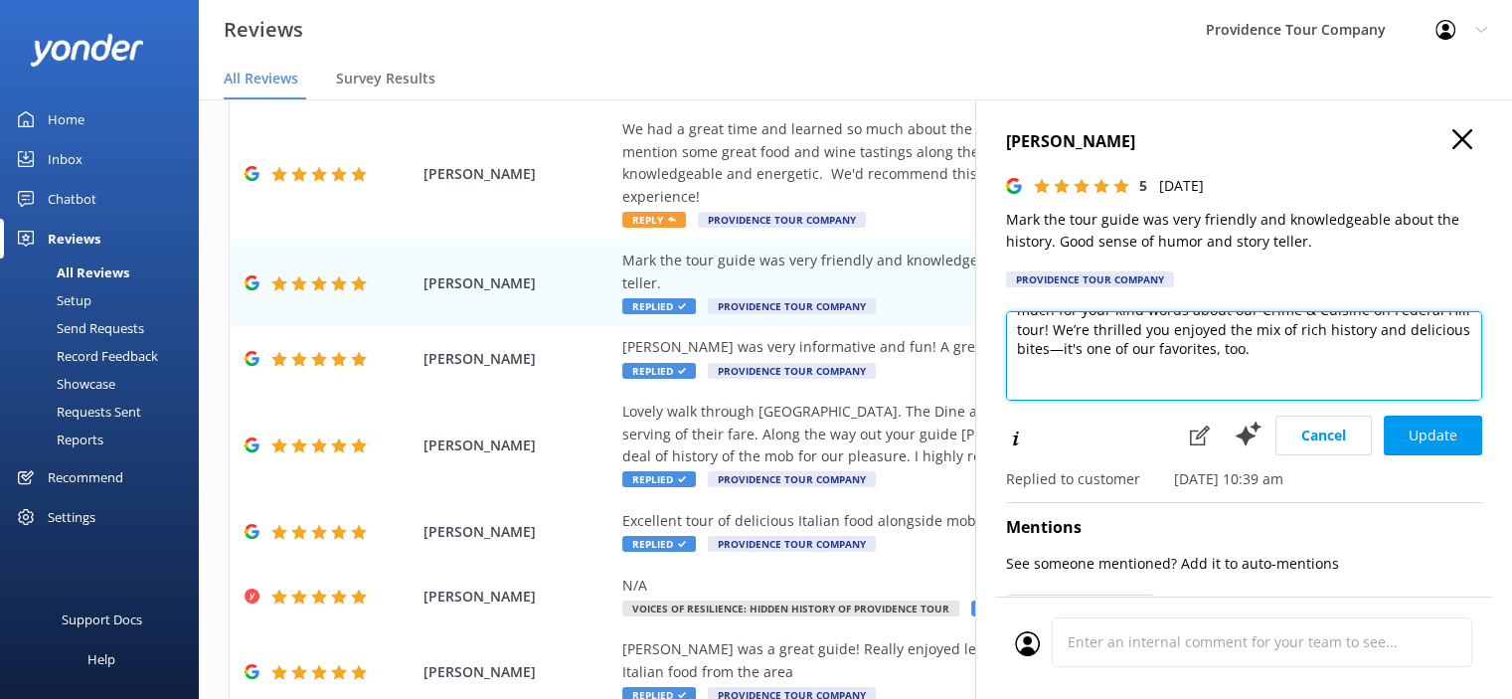
click at [1127, 383] on textarea "Thank you so much for your wonderful review! We're delighted to hear you enjoye…" at bounding box center [1244, 355] width 476 height 89
click at [1022, 390] on textarea "Thank you so much for your wonderful review! We're delighted to hear you enjoye…" at bounding box center [1244, 355] width 476 height 89
type textarea "Thank you so much for your wonderful review! We're delighted to hear you enjoye…"
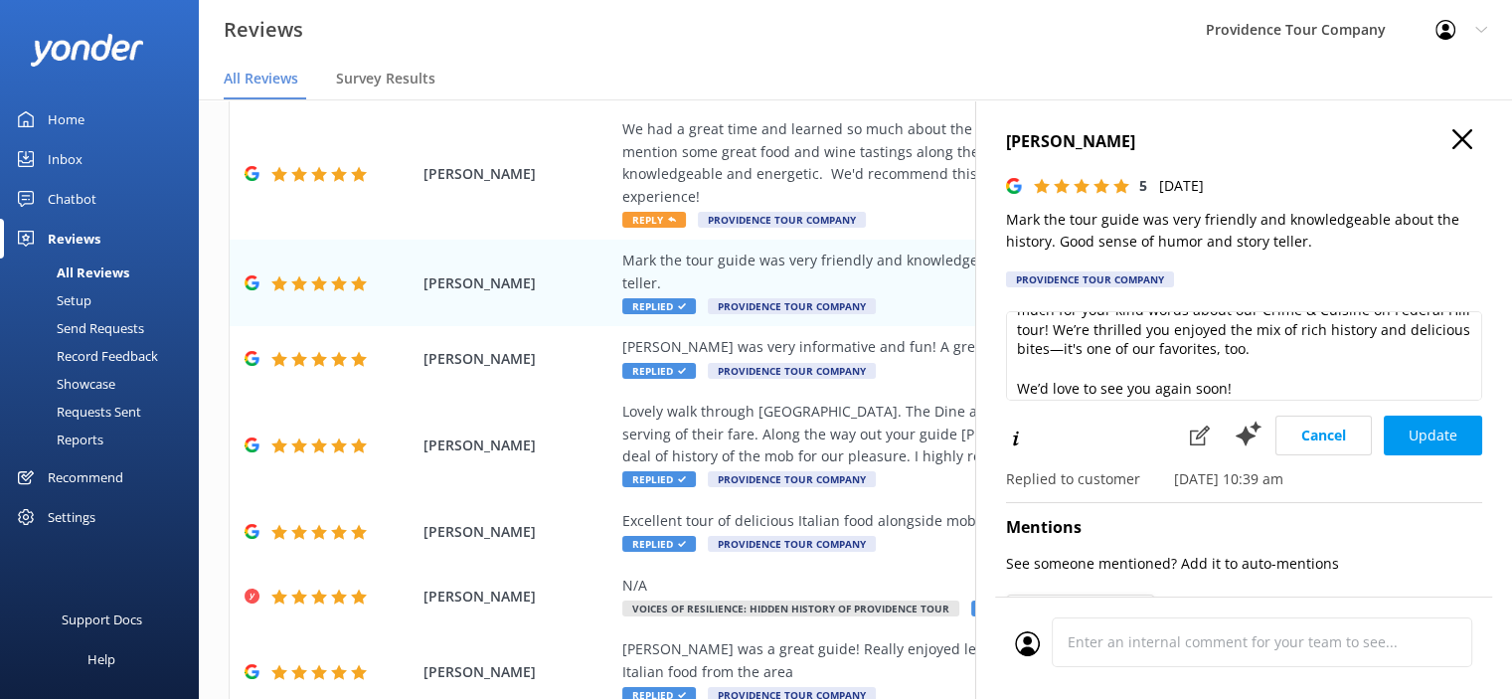
drag, startPoint x: 1408, startPoint y: 432, endPoint x: 1443, endPoint y: 458, distance: 44.1
click at [1410, 432] on button "Update" at bounding box center [1433, 436] width 98 height 40
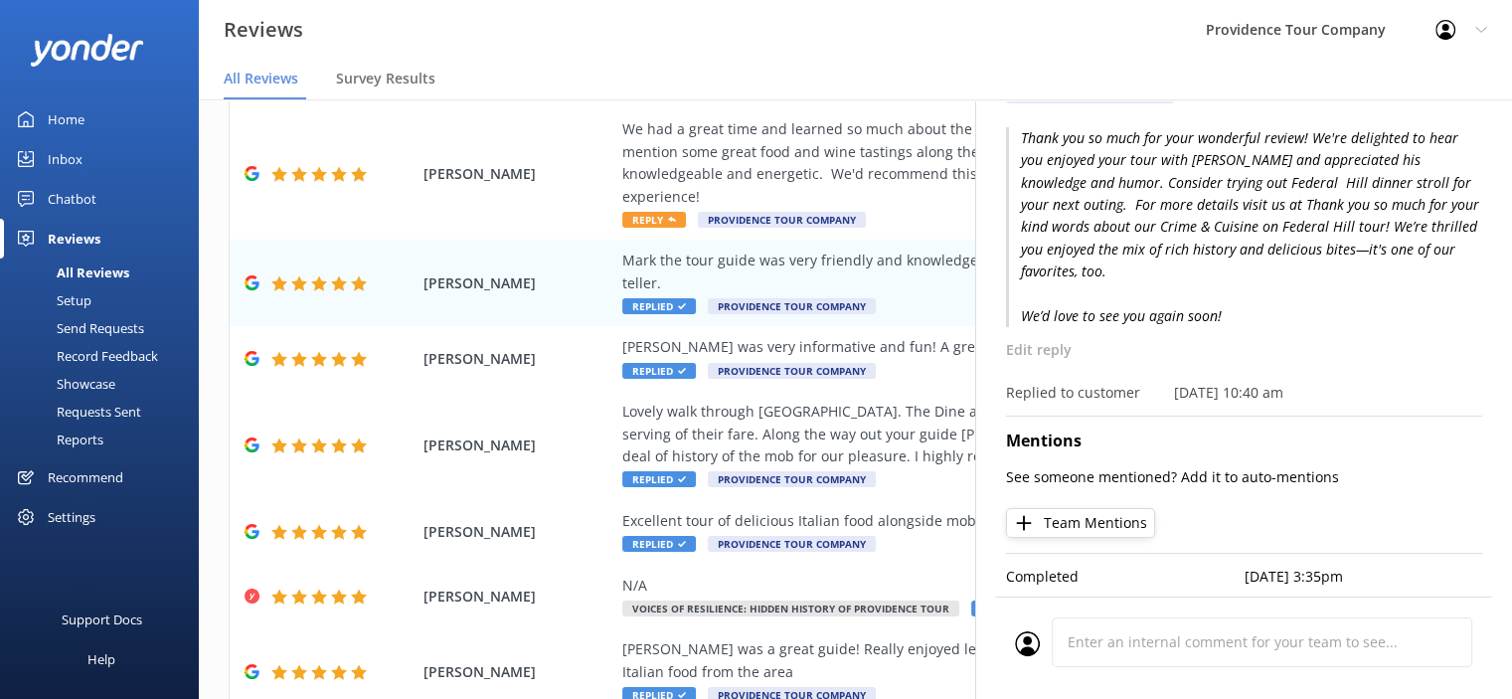
scroll to position [199, 0]
click at [1050, 339] on p "Edit reply" at bounding box center [1244, 350] width 476 height 22
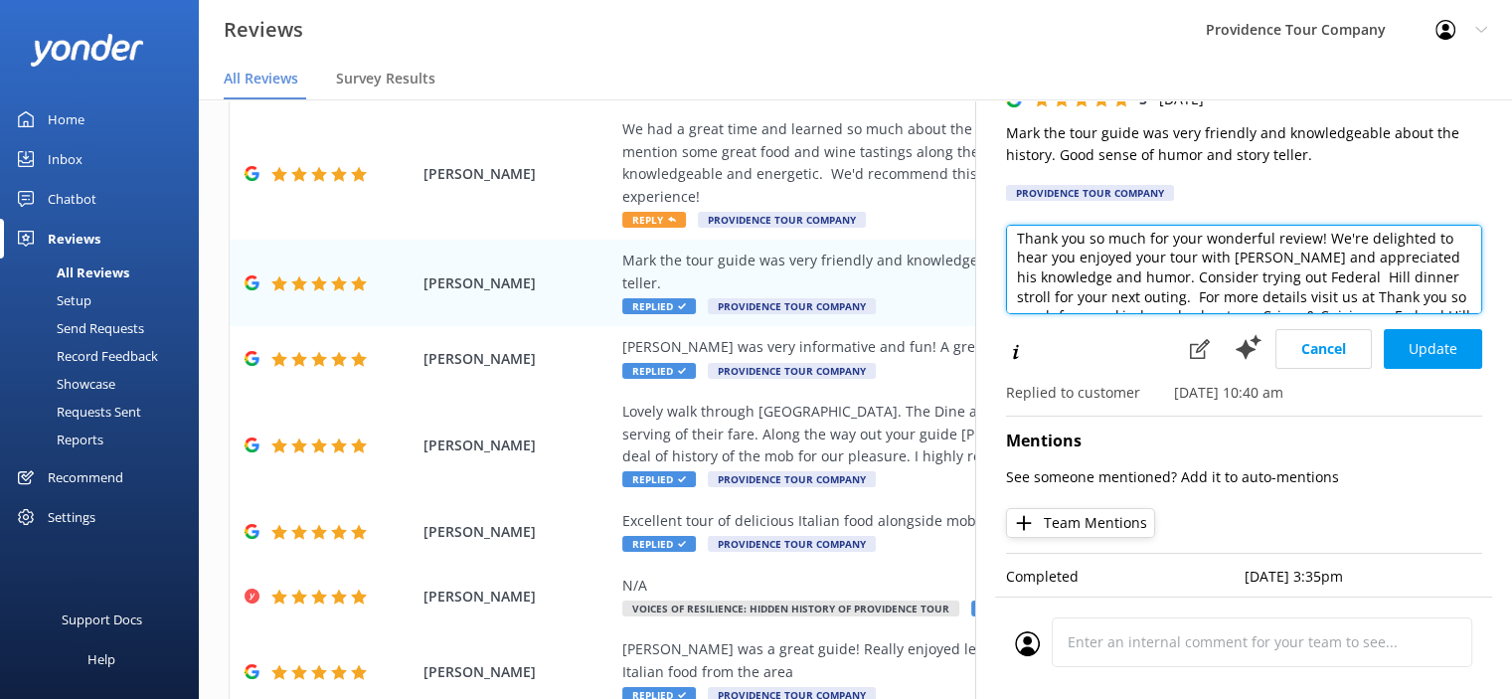
scroll to position [0, 0]
drag, startPoint x: 1416, startPoint y: 291, endPoint x: 945, endPoint y: 192, distance: 480.6
click at [945, 192] on div "Out of 556 reviews: 4.9 NPS 94 All reply statuses All reply statuses Needs a re…" at bounding box center [855, 379] width 1313 height 639
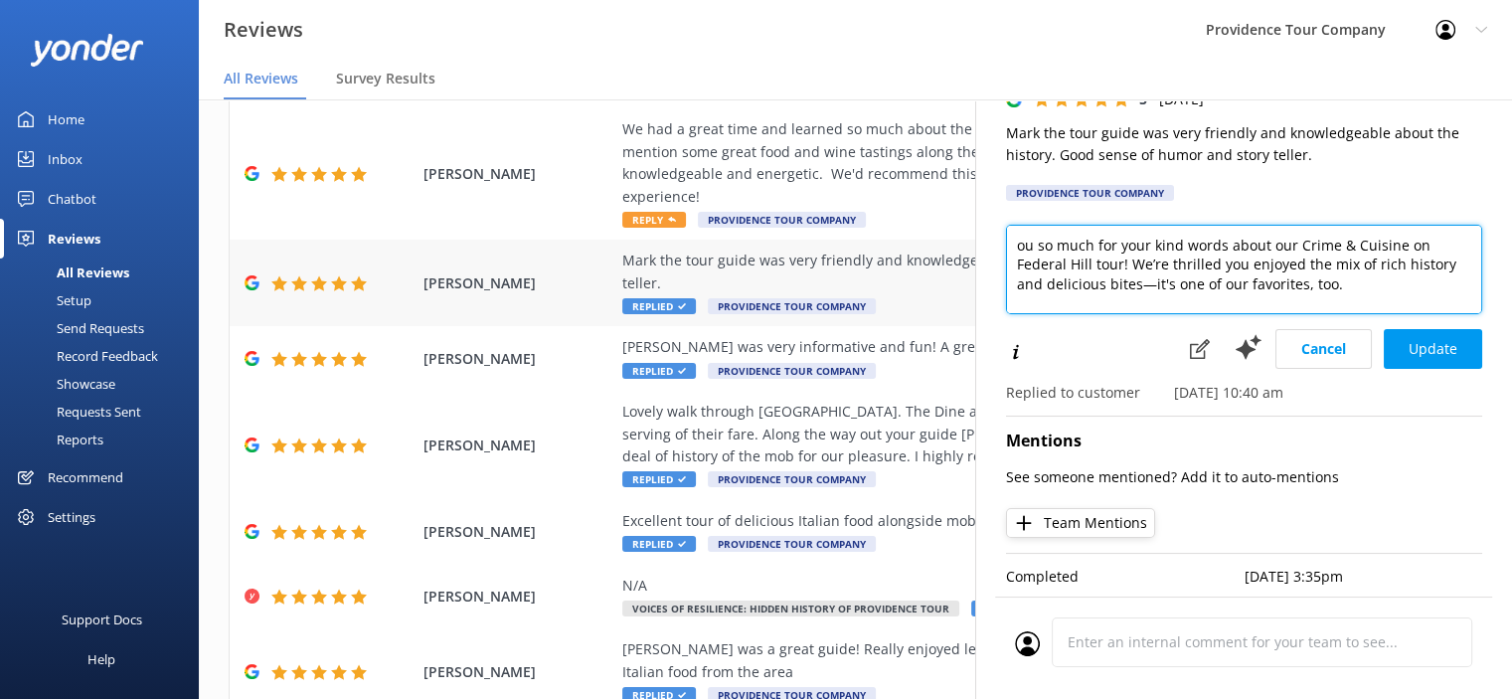
drag, startPoint x: 1336, startPoint y: 265, endPoint x: 922, endPoint y: 221, distance: 417.0
click at [919, 219] on div "Out of 556 reviews: 4.9 NPS 94 All reply statuses All reply statuses Needs a re…" at bounding box center [855, 379] width 1313 height 639
type textarea "We’d love to see you again soon!"
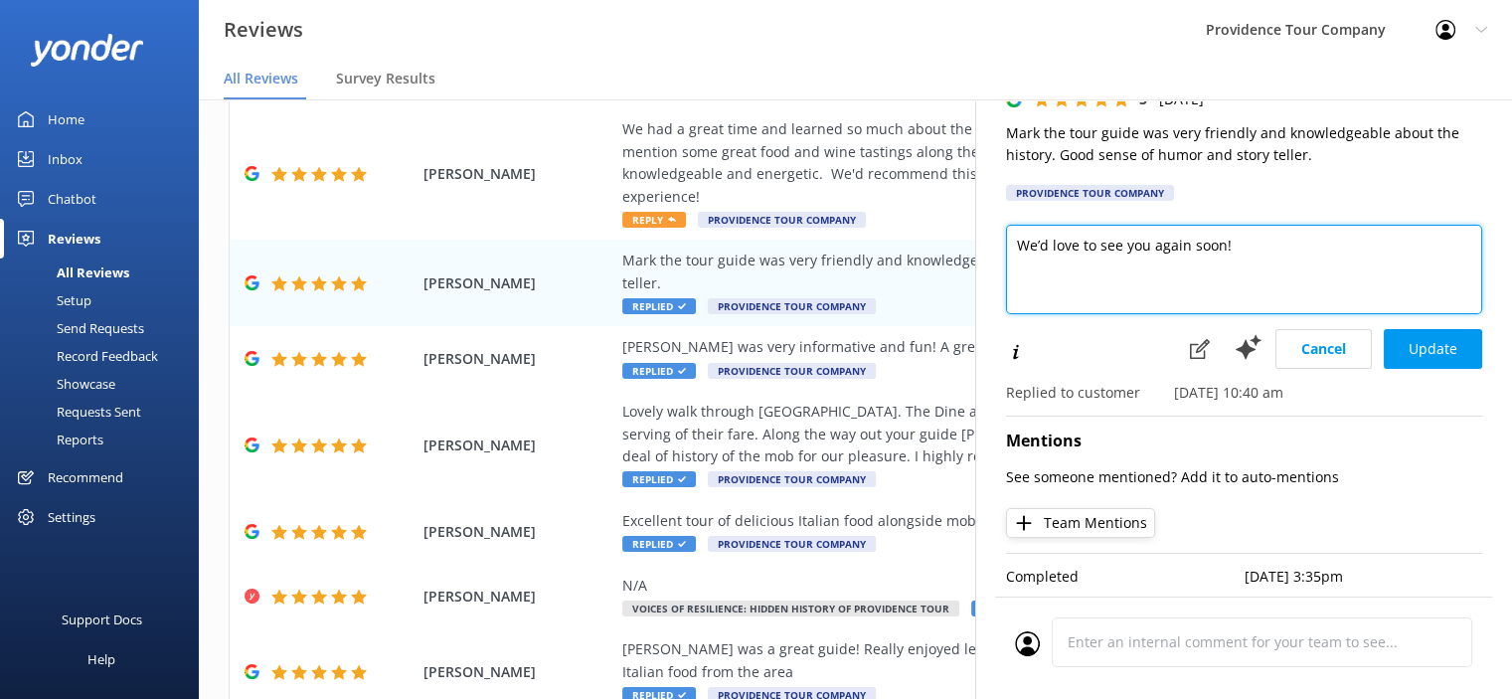
drag, startPoint x: 1242, startPoint y: 262, endPoint x: 1008, endPoint y: 221, distance: 237.3
click at [1008, 225] on textarea "We’d love to see you again soon!" at bounding box center [1244, 269] width 476 height 89
click at [1152, 242] on textarea at bounding box center [1244, 269] width 476 height 89
paste textarea "Thank you so much for your wonderful review of our Crime & Cuisine on Federal H…"
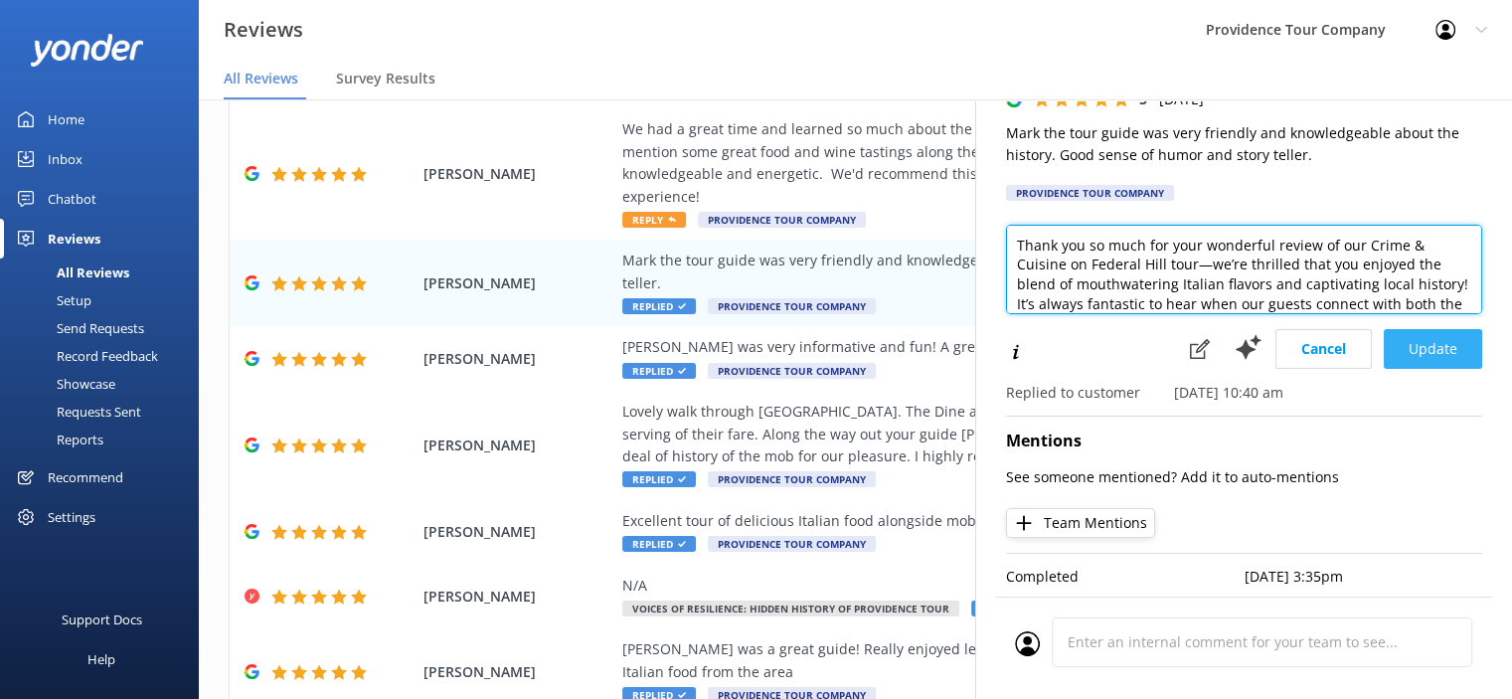
type textarea "Thank you so much for your wonderful review of our Crime & Cuisine on Federal H…"
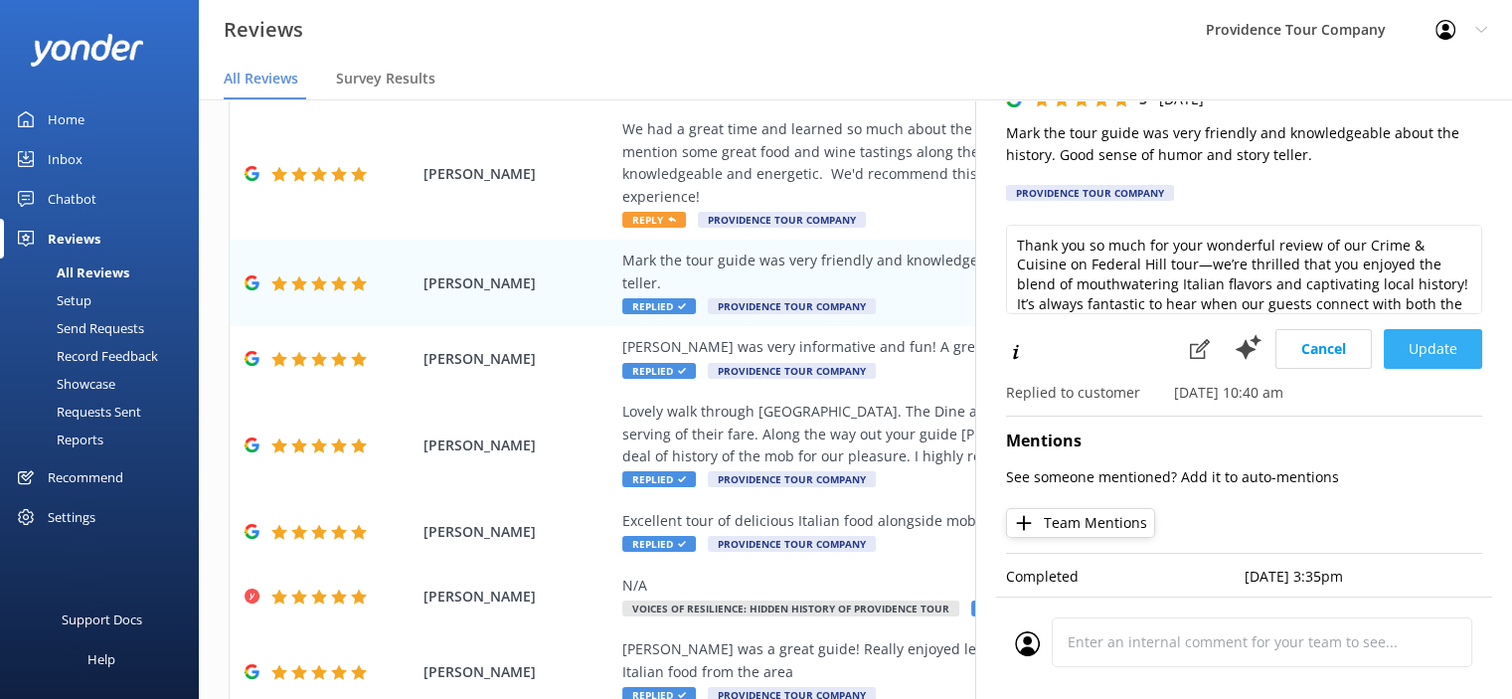
click at [1428, 330] on button "Update" at bounding box center [1433, 349] width 98 height 40
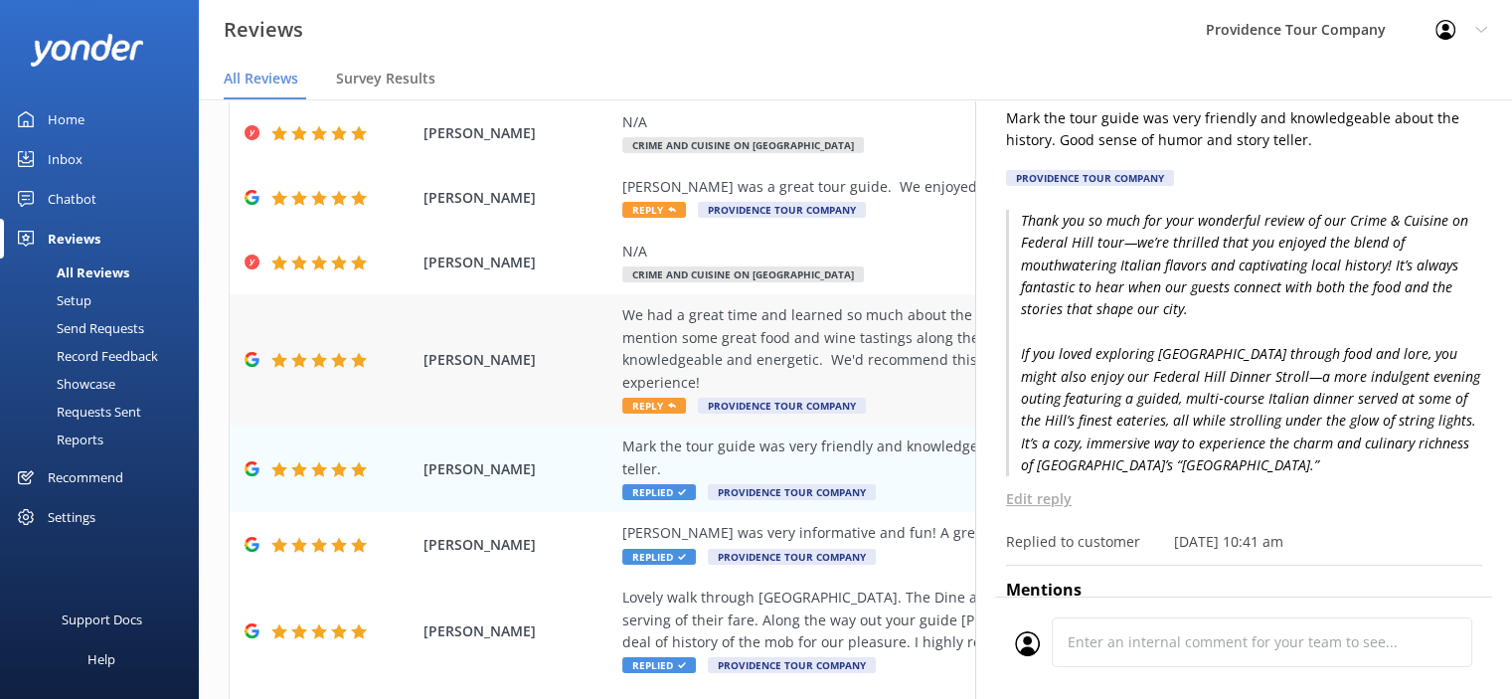
scroll to position [67, 0]
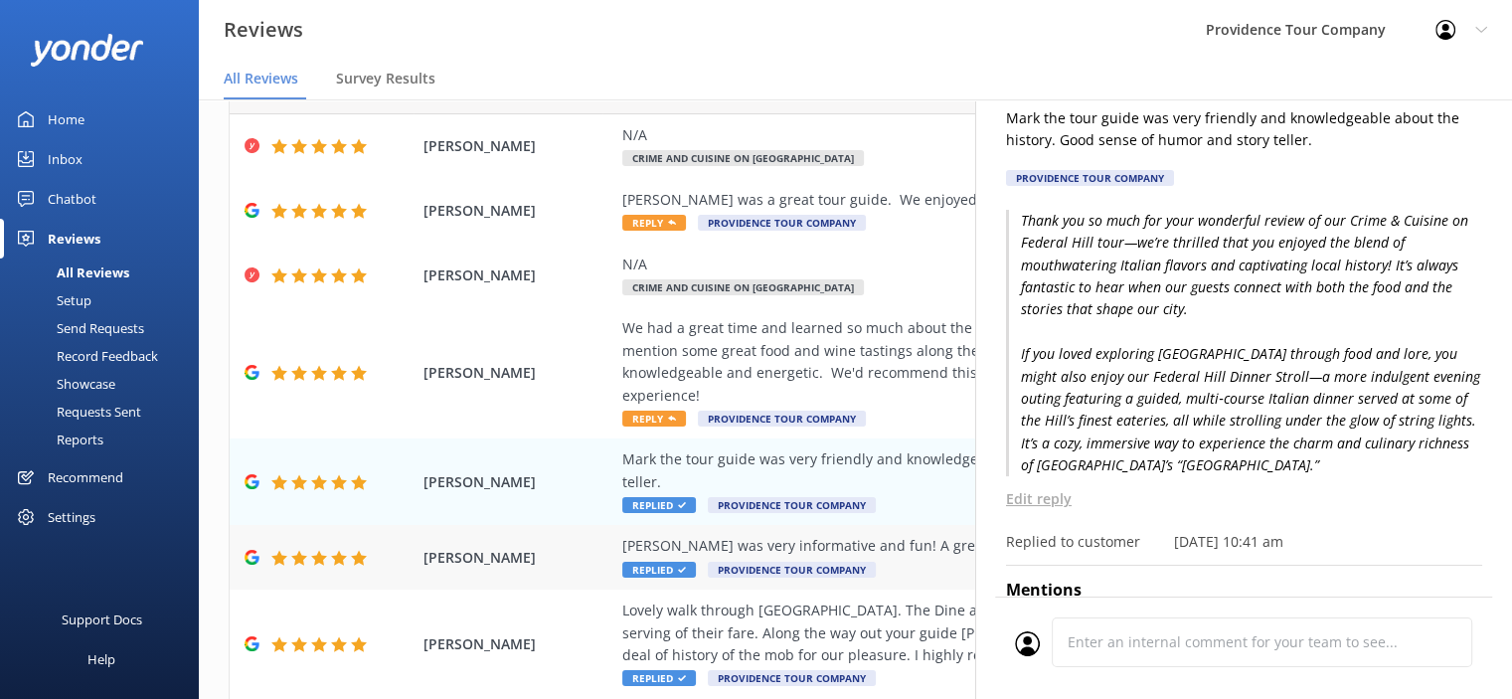
click at [882, 535] on div "[PERSON_NAME] was very informative and fun! A great afternoon of good bites of …" at bounding box center [984, 546] width 725 height 22
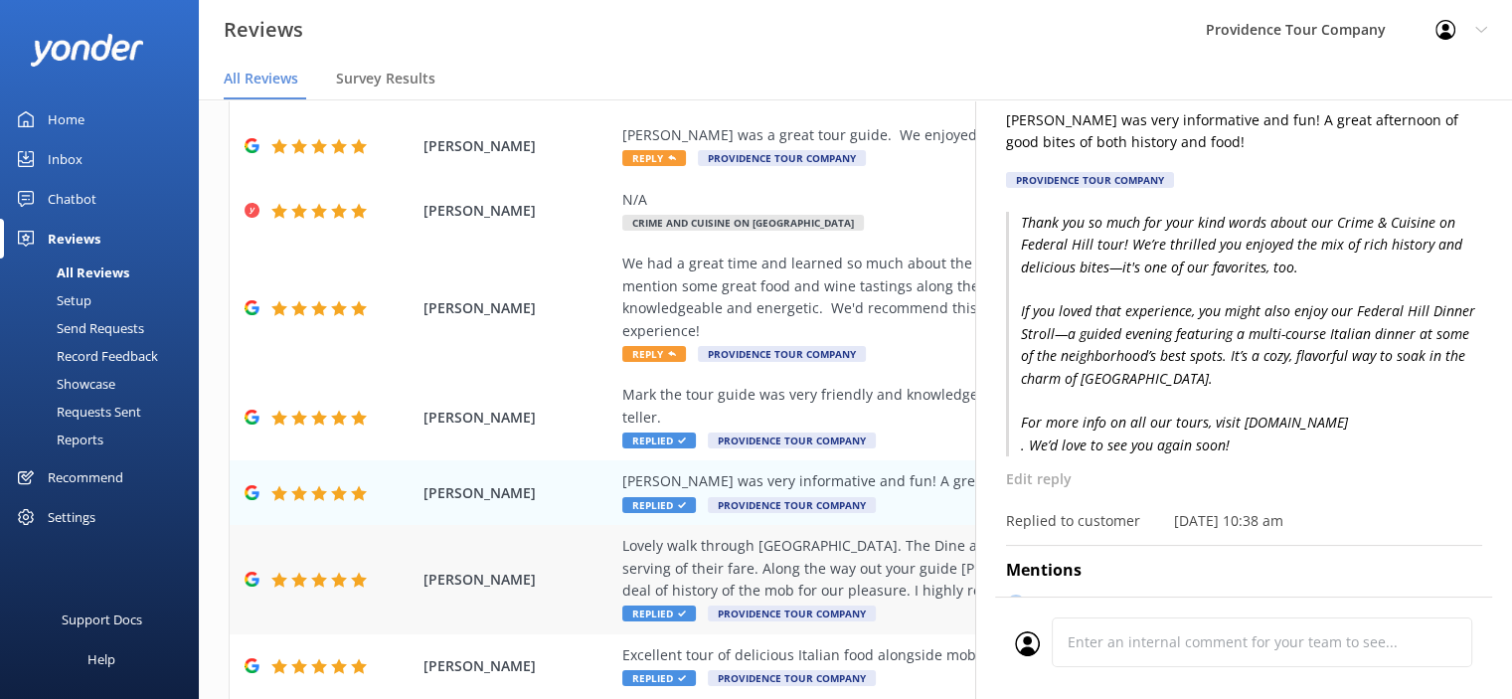
scroll to position [166, 0]
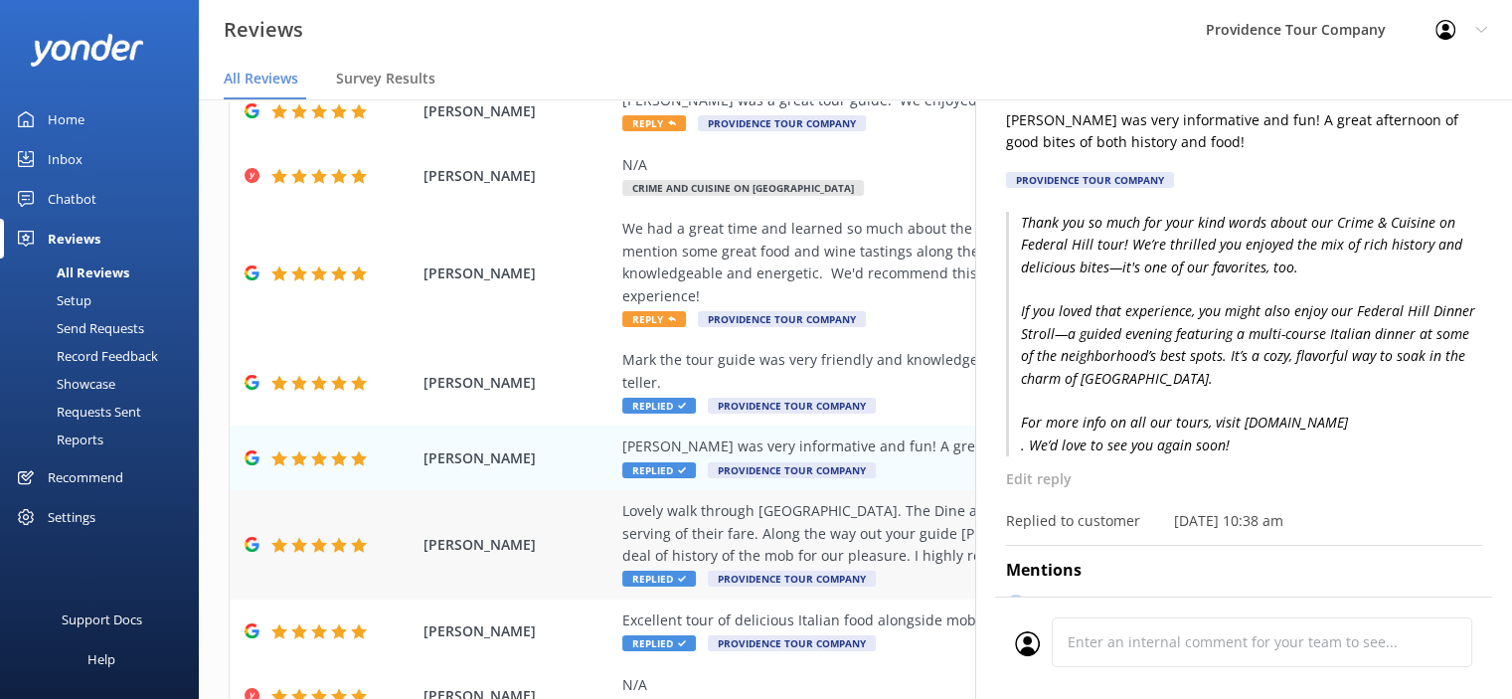
click at [863, 500] on div "Lovely walk through [GEOGRAPHIC_DATA]. The Dine and Crime stopped at 4 deliciou…" at bounding box center [984, 533] width 725 height 67
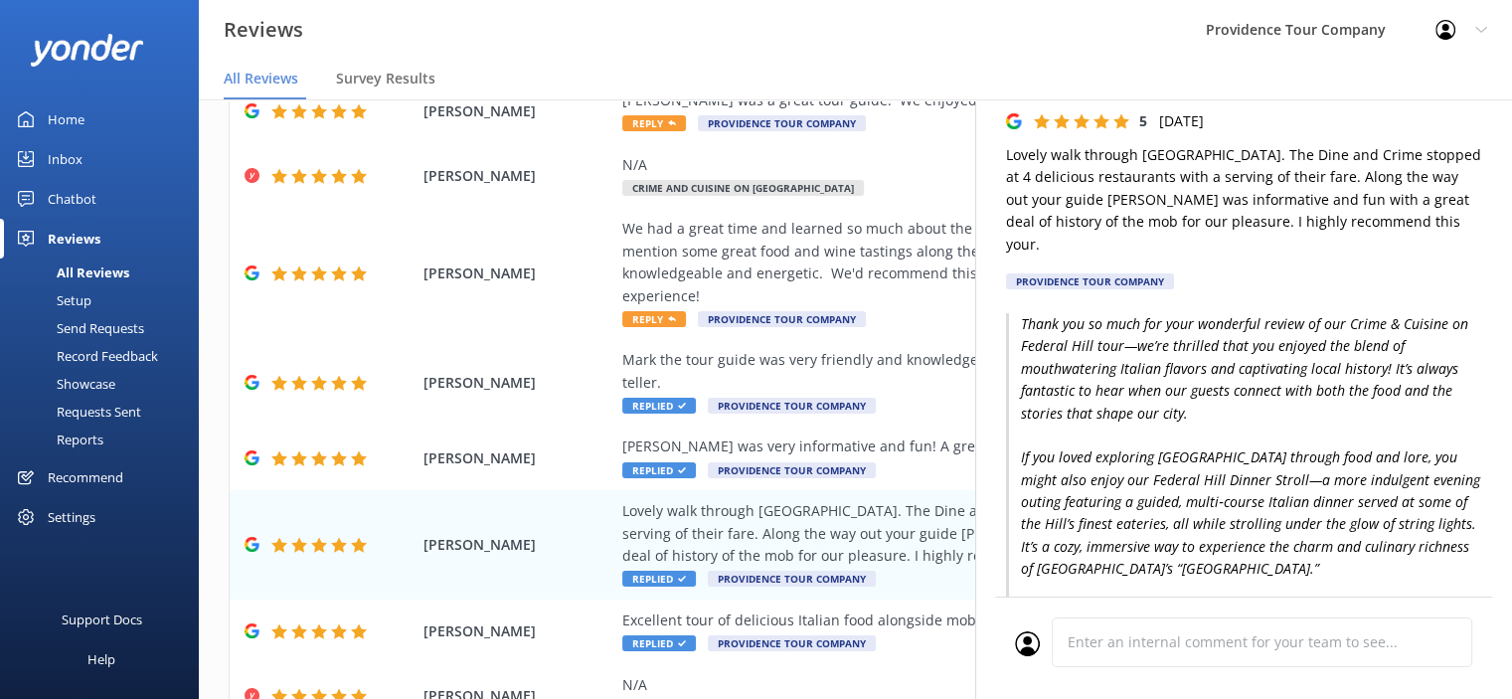
scroll to position [99, 0]
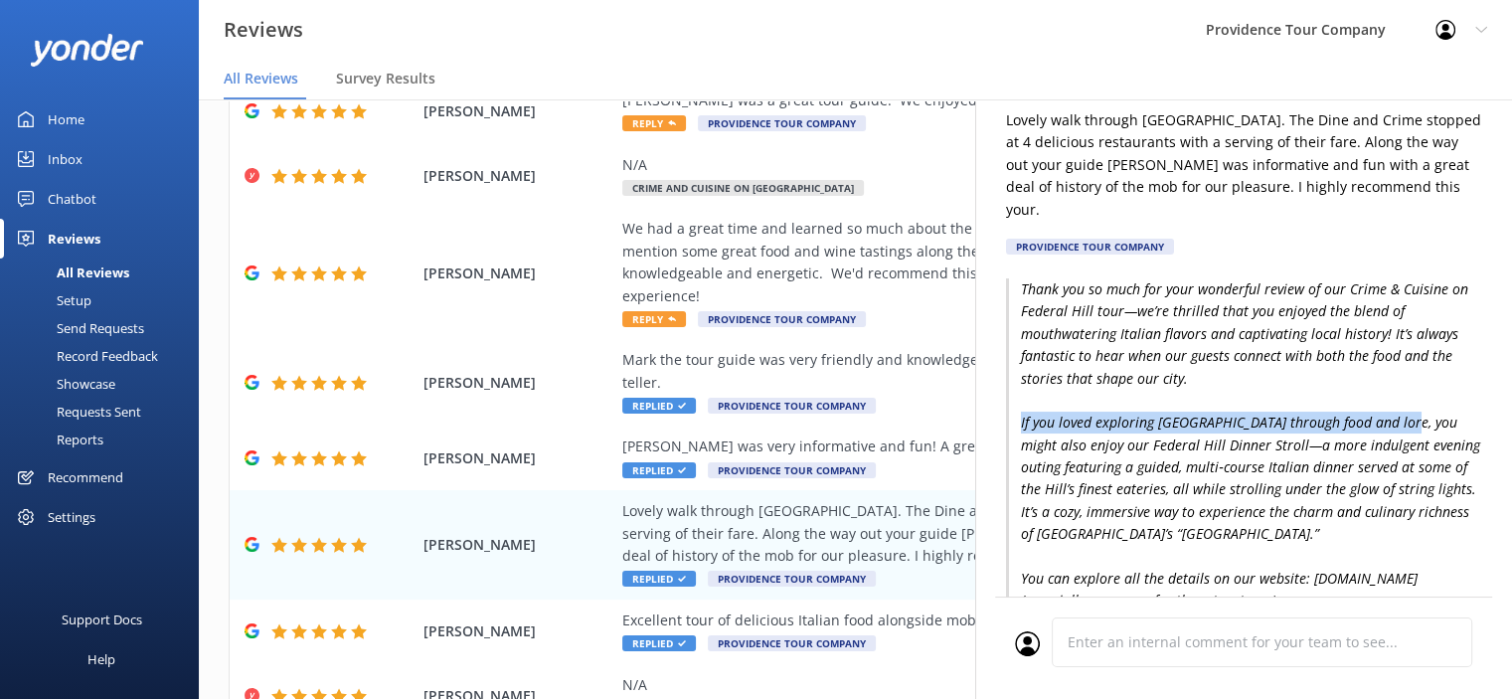
drag, startPoint x: 1382, startPoint y: 403, endPoint x: 1010, endPoint y: 404, distance: 371.8
click at [1010, 404] on p "Thank you so much for your wonderful review of our Crime & Cuisine on Federal H…" at bounding box center [1244, 445] width 476 height 334
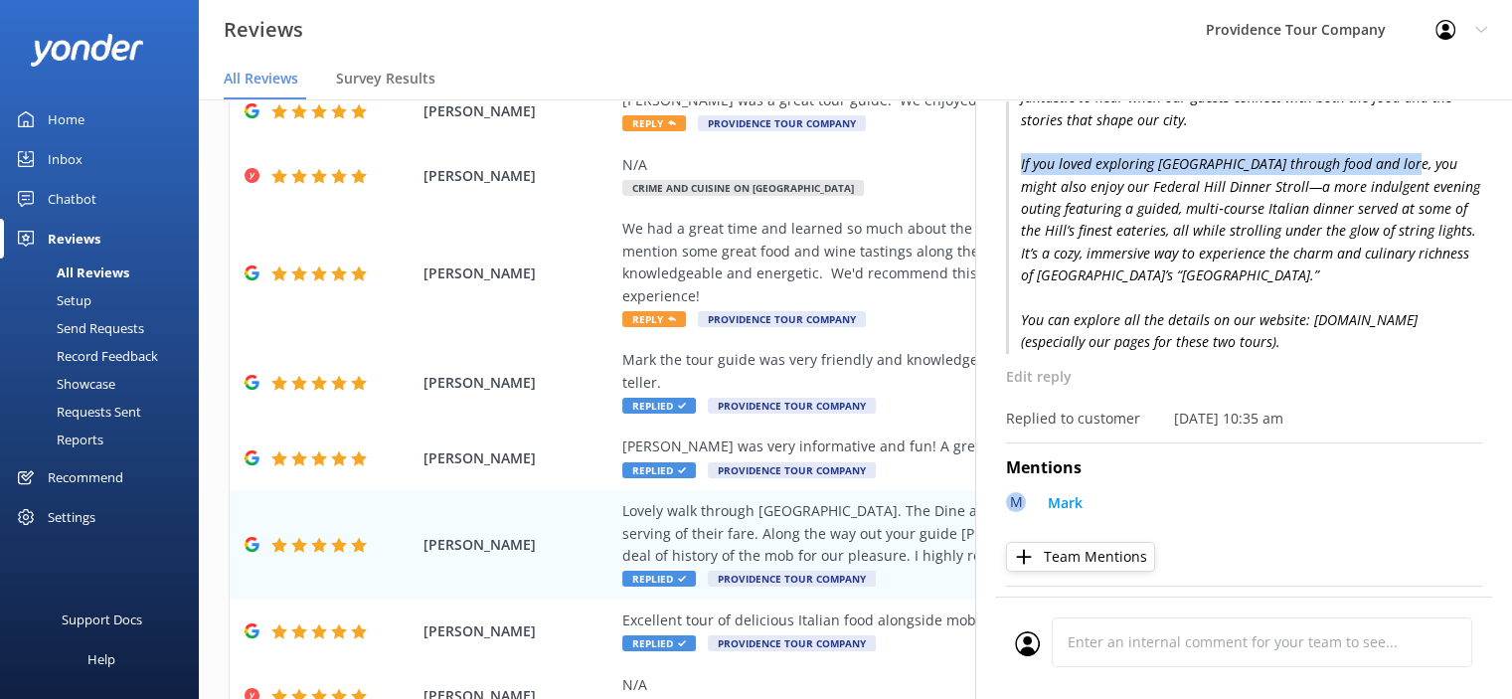
scroll to position [385, 0]
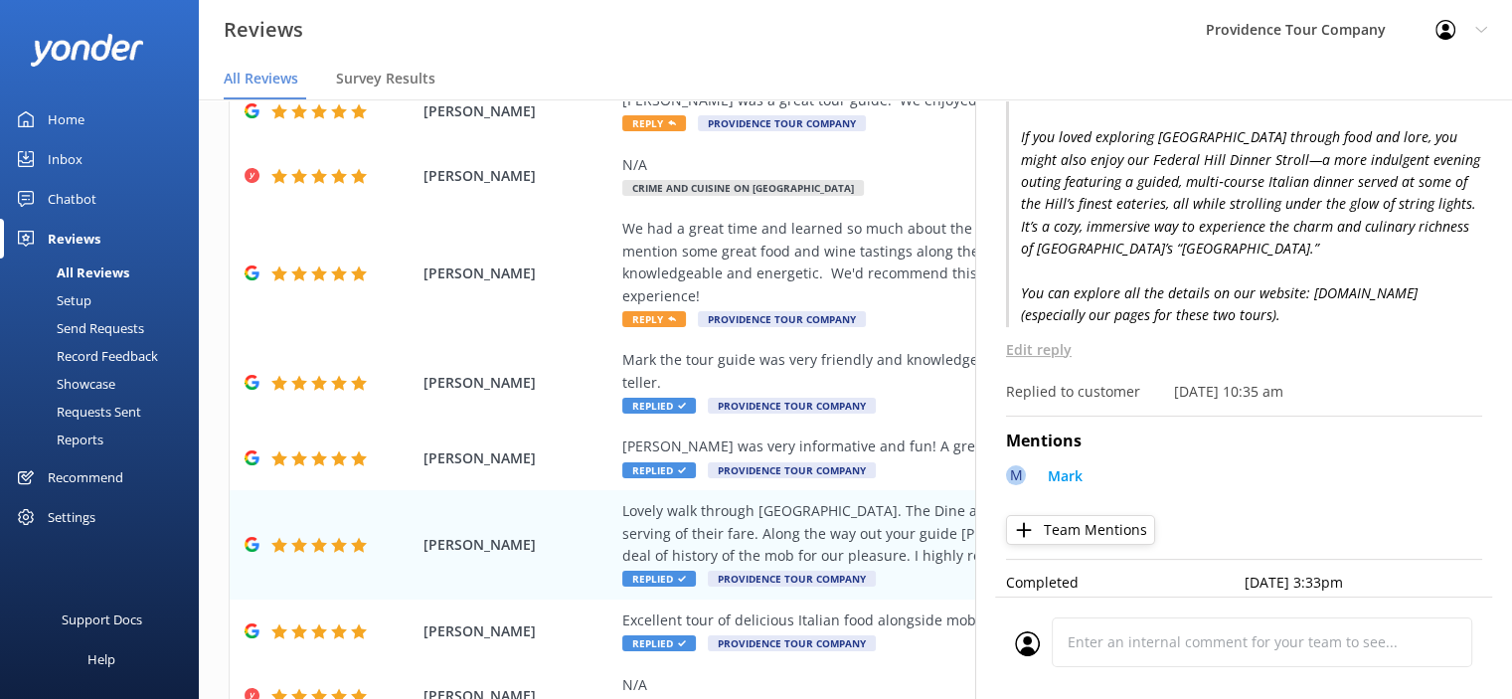
click at [1052, 339] on p "Edit reply" at bounding box center [1244, 350] width 476 height 22
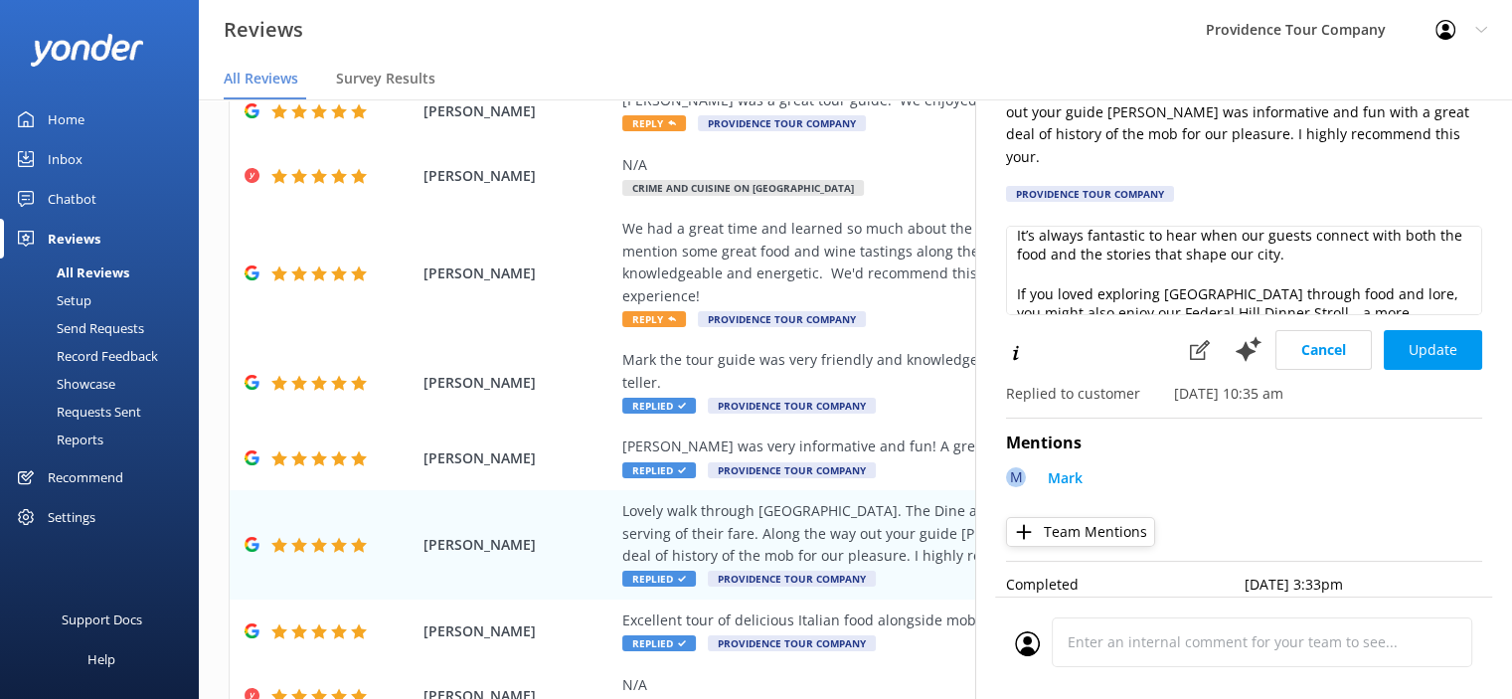
scroll to position [99, 0]
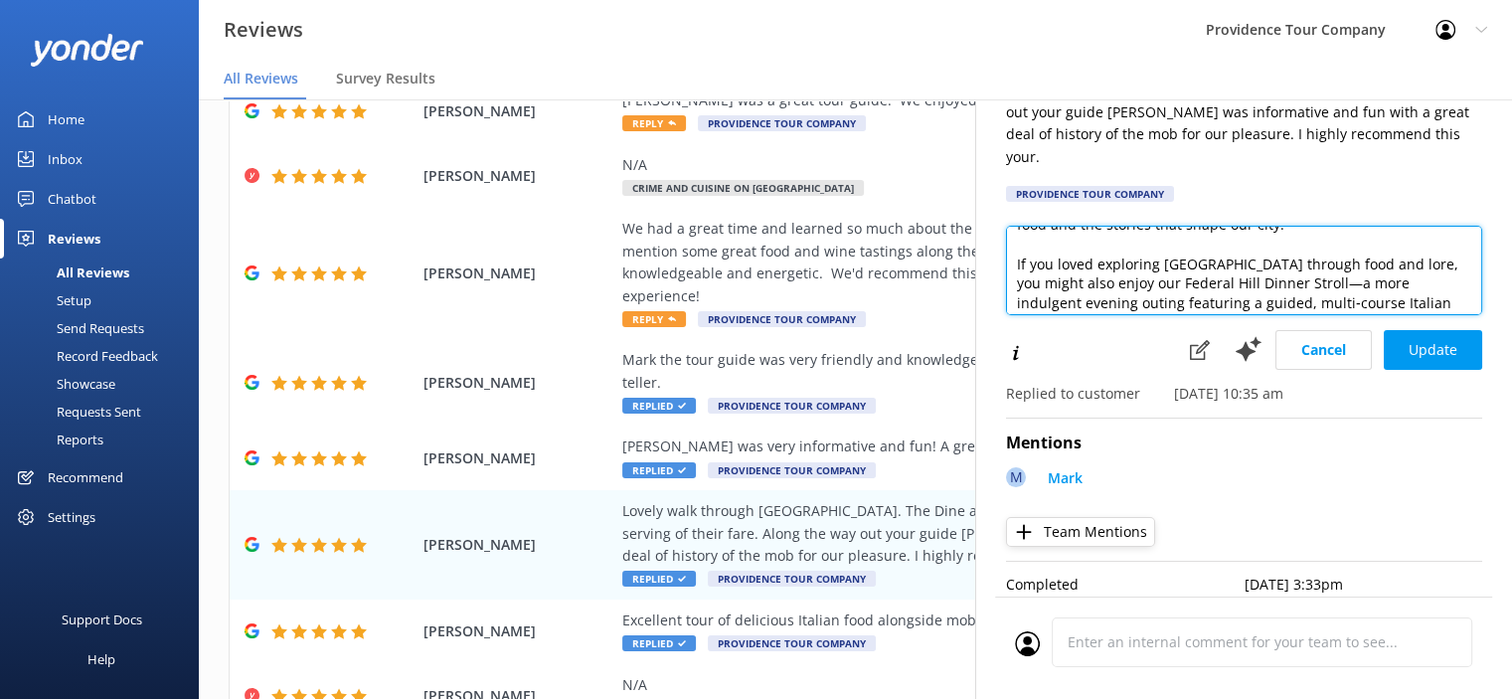
drag, startPoint x: 1408, startPoint y: 245, endPoint x: 1009, endPoint y: 238, distance: 398.7
click at [1009, 238] on textarea "Thank you so much for your wonderful review of our Crime & Cuisine on Federal H…" at bounding box center [1244, 270] width 476 height 89
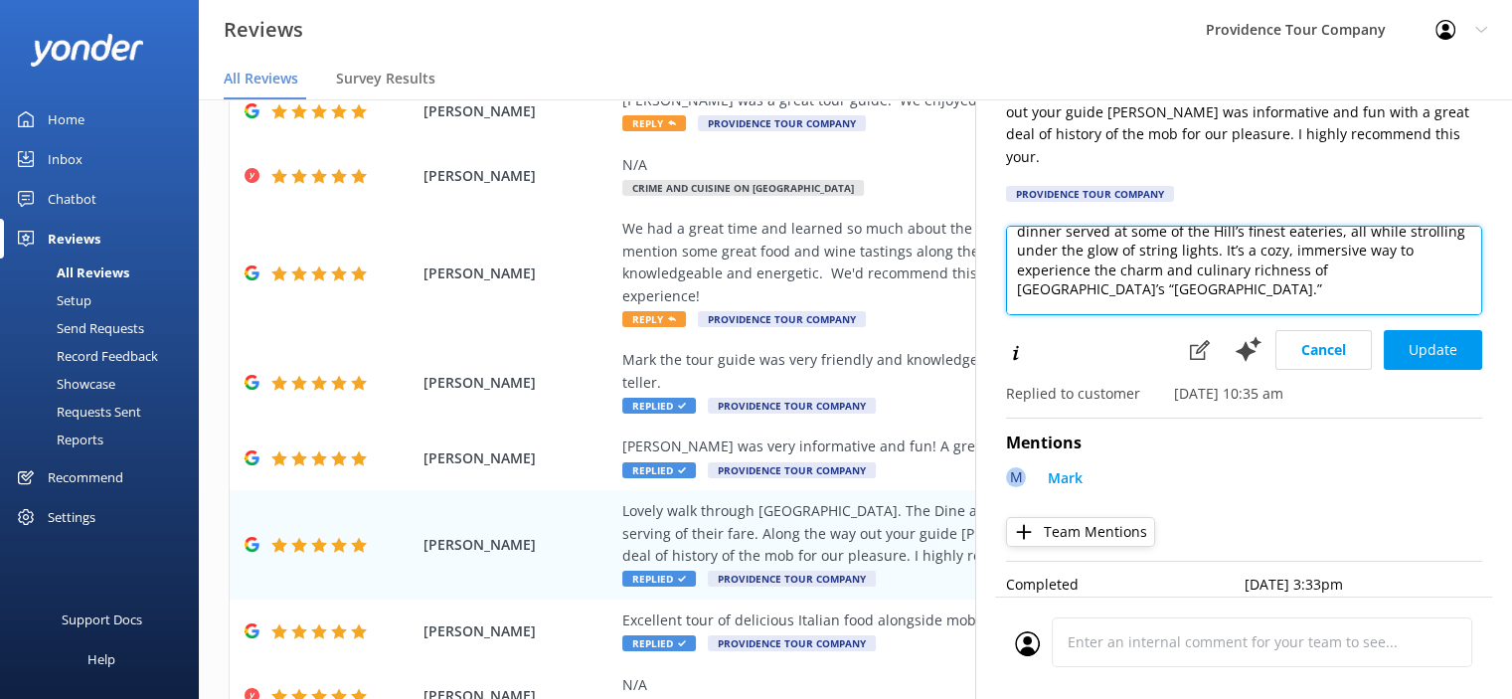
scroll to position [224, 0]
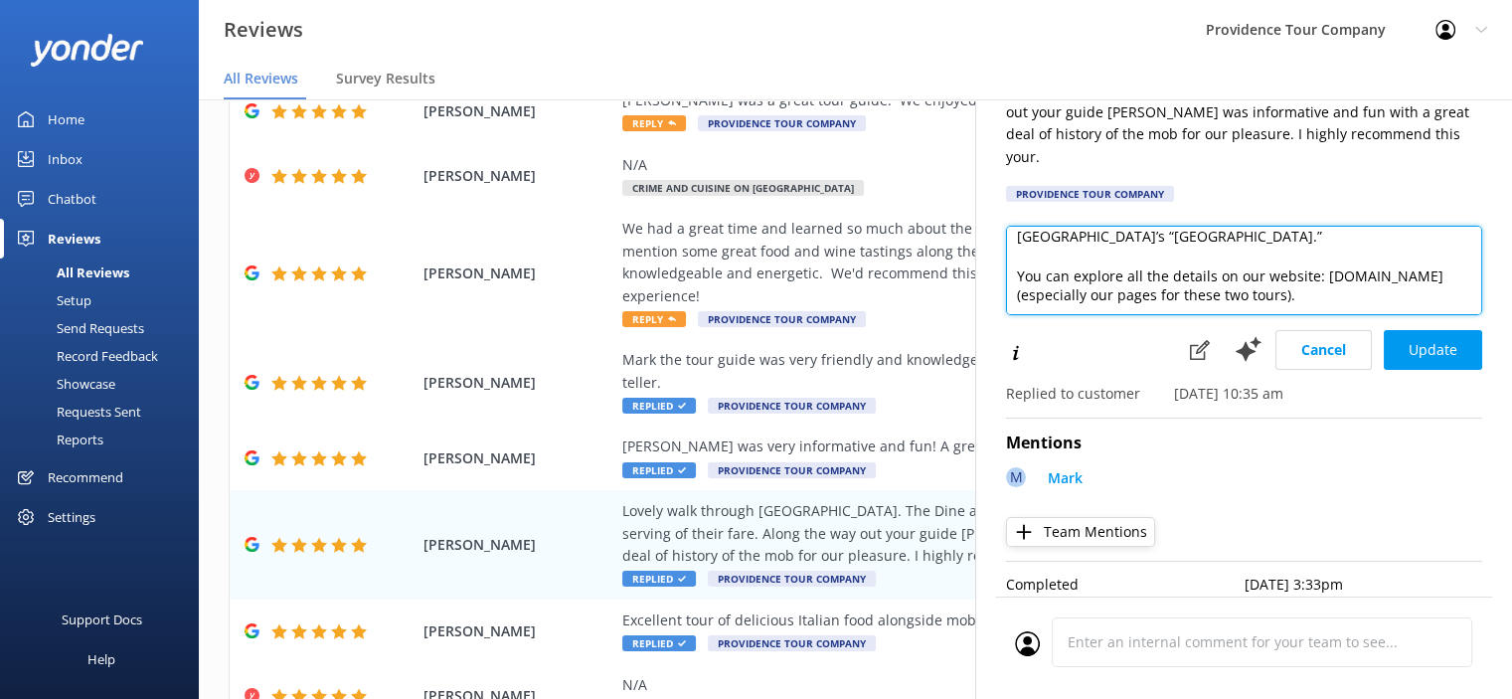
drag, startPoint x: 1270, startPoint y: 259, endPoint x: 1386, endPoint y: 230, distance: 120.1
click at [1386, 230] on textarea "Thank you so much for your wonderful review of our Crime & Cuisine on Federal H…" at bounding box center [1244, 270] width 476 height 89
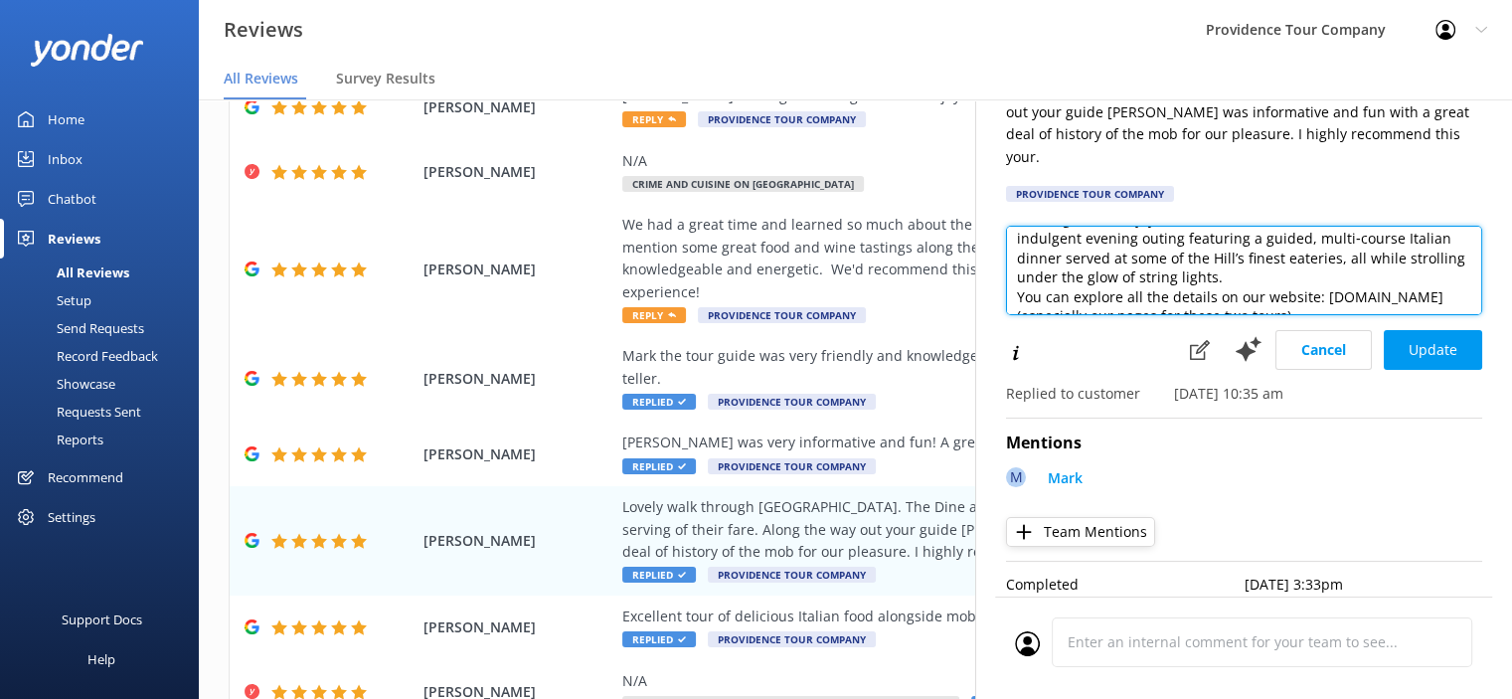
scroll to position [119, 0]
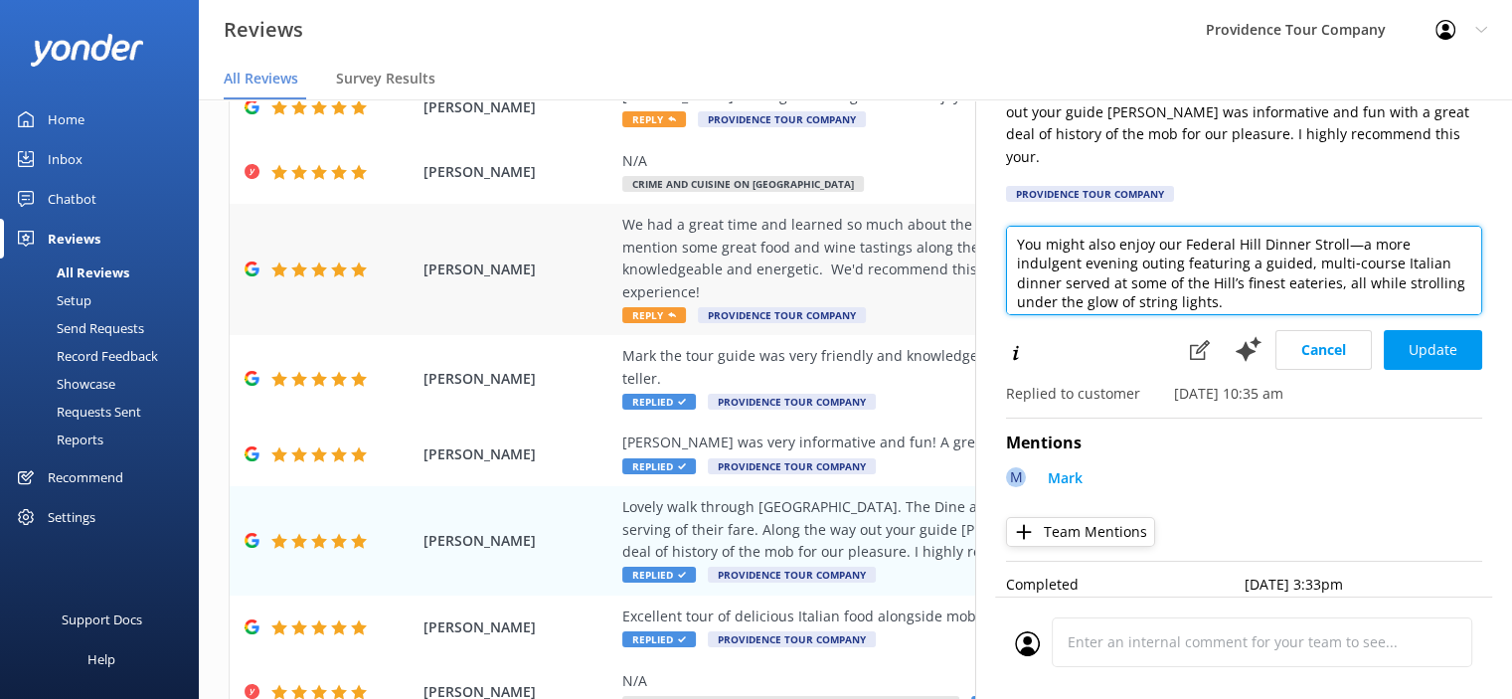
drag, startPoint x: 1341, startPoint y: 216, endPoint x: 733, endPoint y: 221, distance: 608.4
click at [733, 221] on div "Out of 556 reviews: 4.9 NPS 94 All reply statuses All reply statuses Needs a re…" at bounding box center [855, 379] width 1313 height 639
click at [1340, 246] on textarea "Thank you so much for your wonderful review of our Crime & Cuisine on Federal H…" at bounding box center [1244, 270] width 476 height 89
drag, startPoint x: 1331, startPoint y: 259, endPoint x: 1337, endPoint y: 275, distance: 17.0
click at [1337, 275] on textarea "Thank you so much for your wonderful review of our Crime & Cuisine on Federal H…" at bounding box center [1244, 270] width 476 height 89
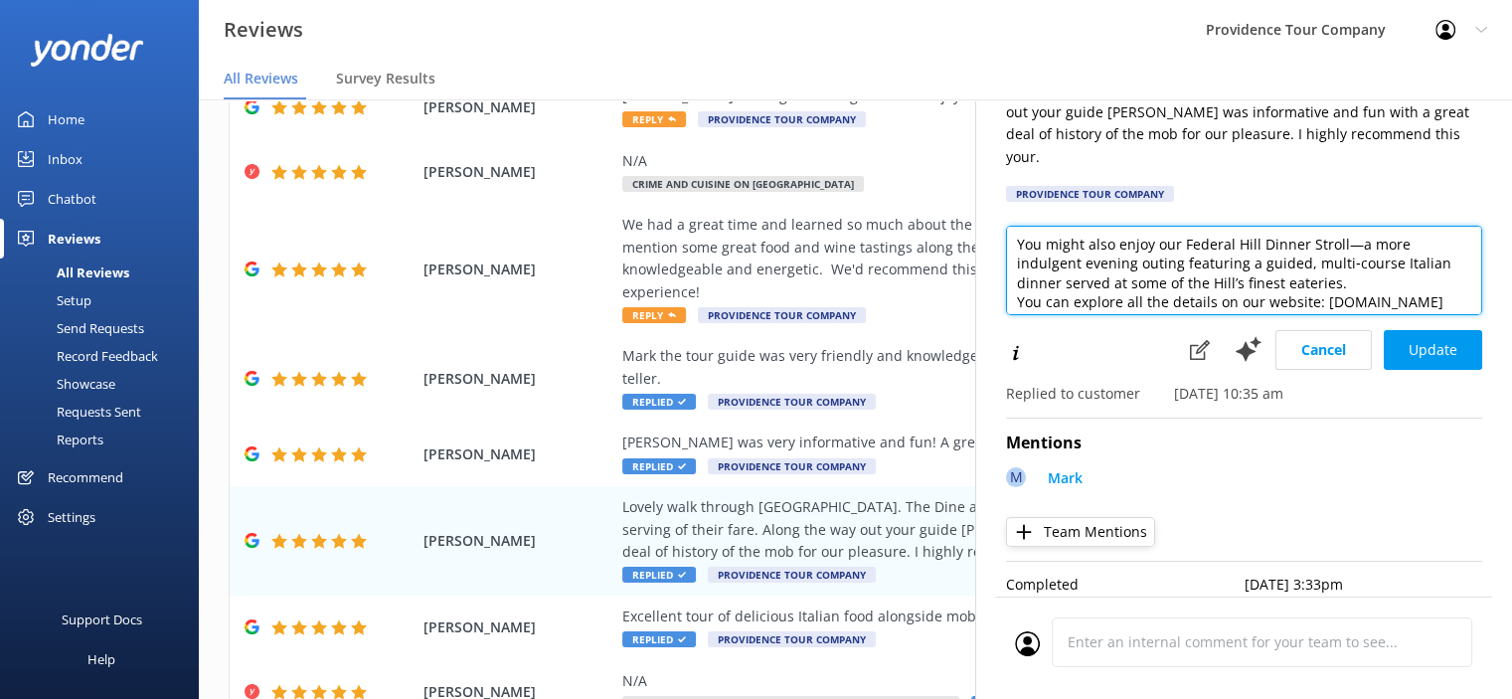
click at [1392, 260] on textarea "Thank you so much for your wonderful review of our Crime & Cuisine on Federal H…" at bounding box center [1244, 270] width 476 height 89
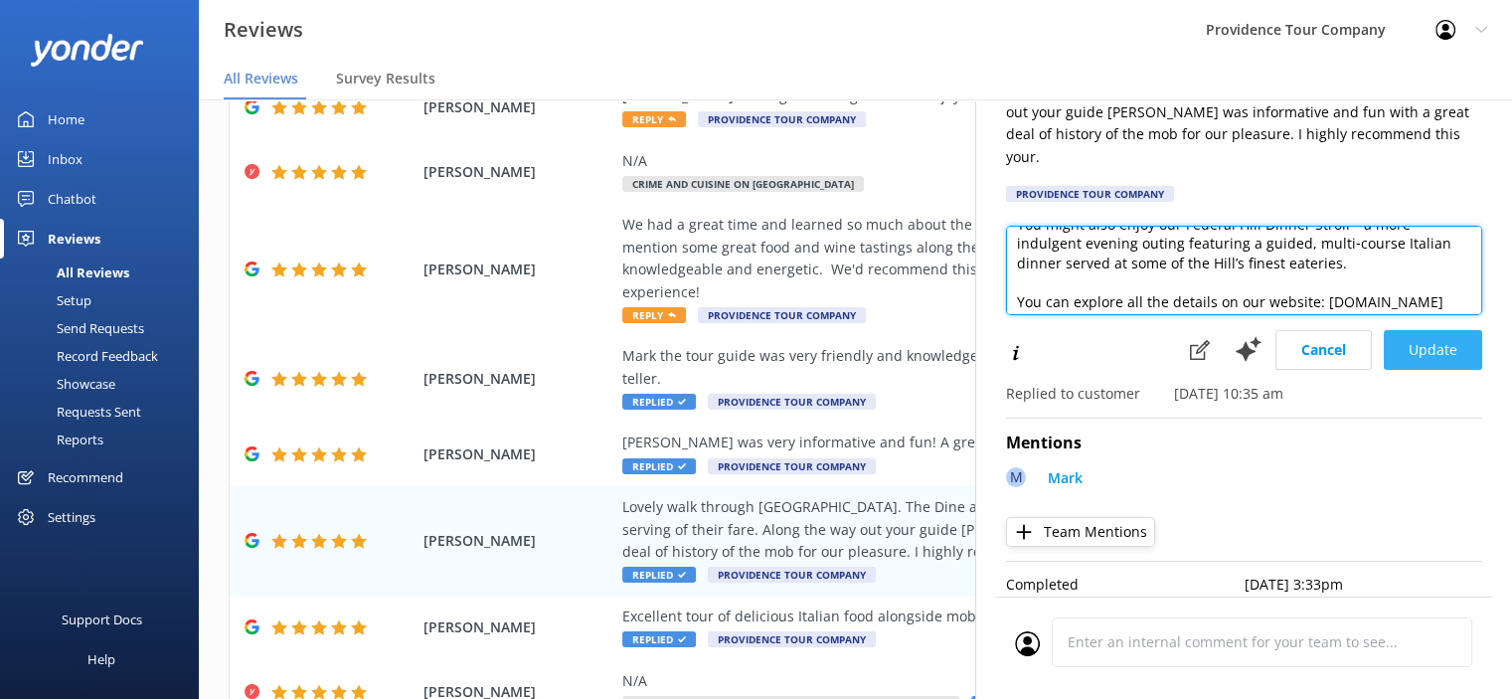
type textarea "Thank you so much for your wonderful review of our Crime & Cuisine on Federal H…"
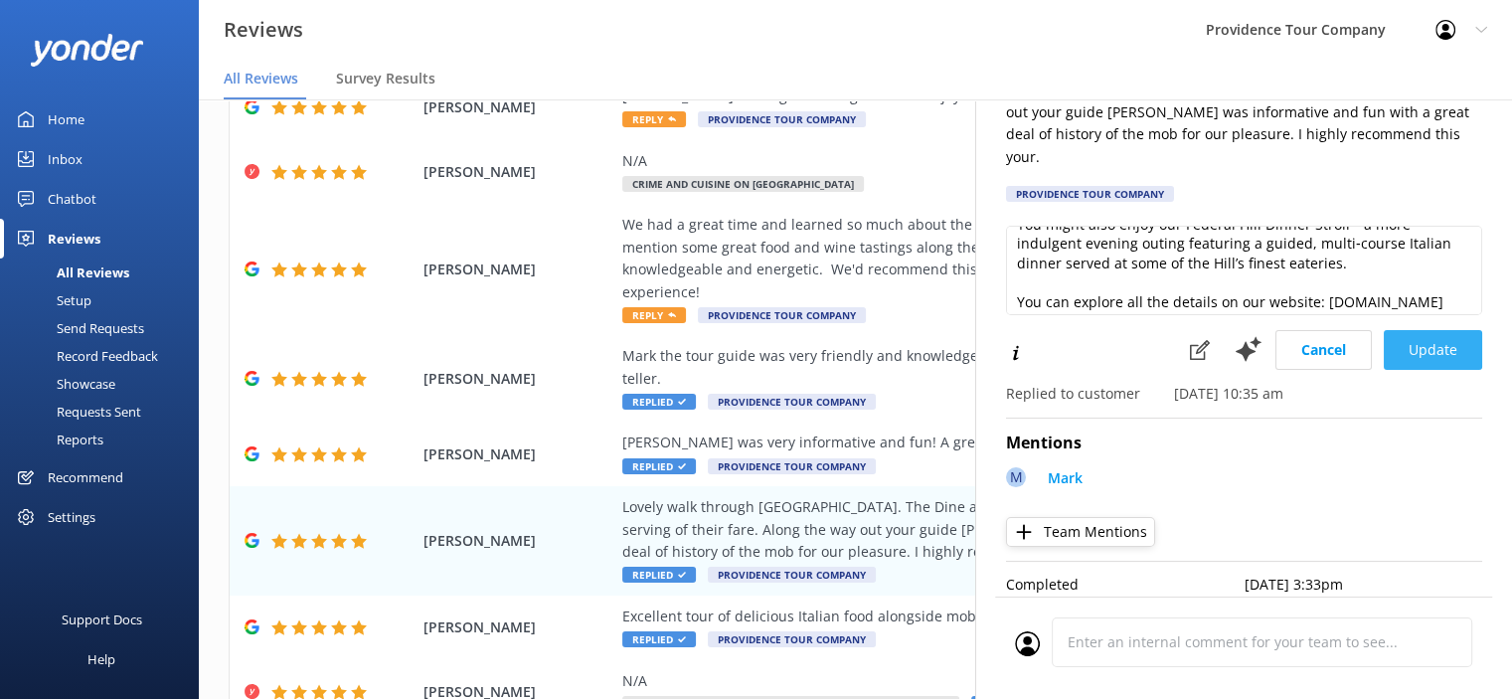
click at [1438, 330] on button "Update" at bounding box center [1433, 350] width 98 height 40
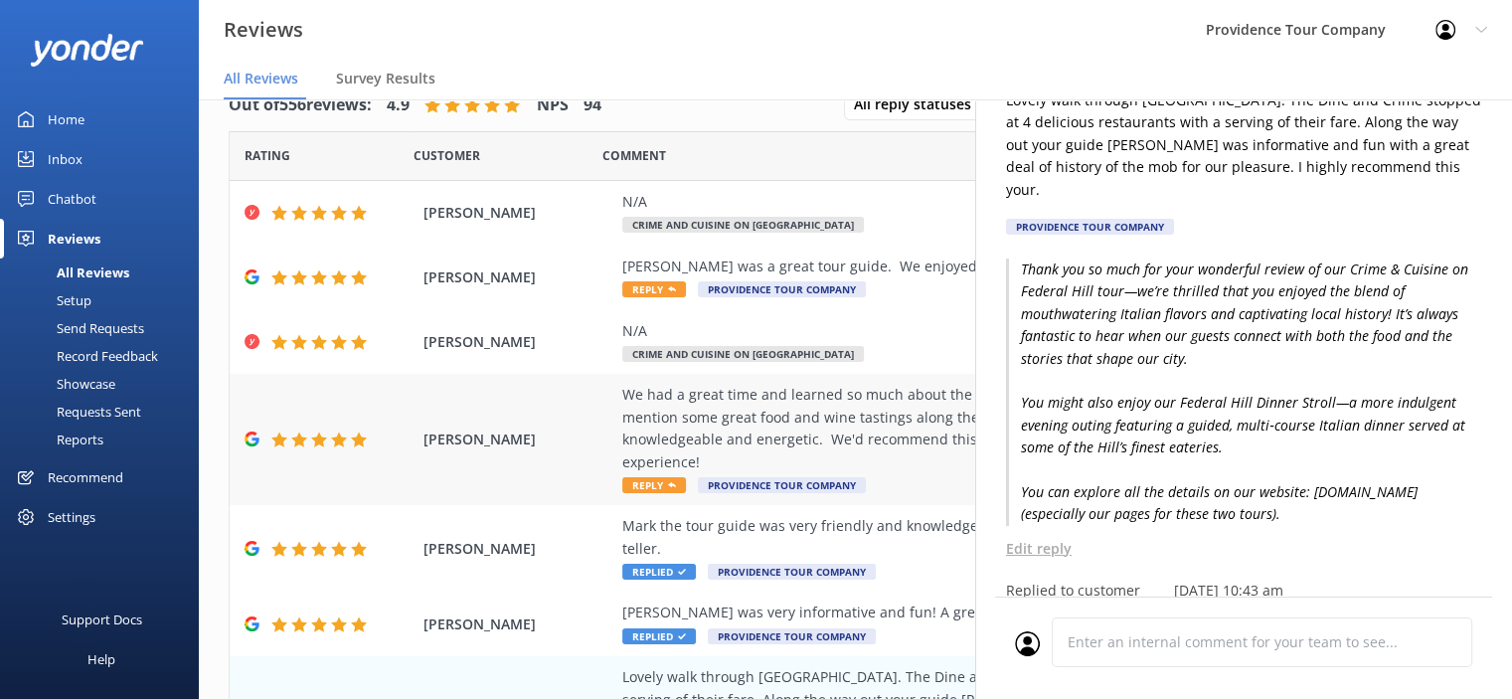
scroll to position [0, 0]
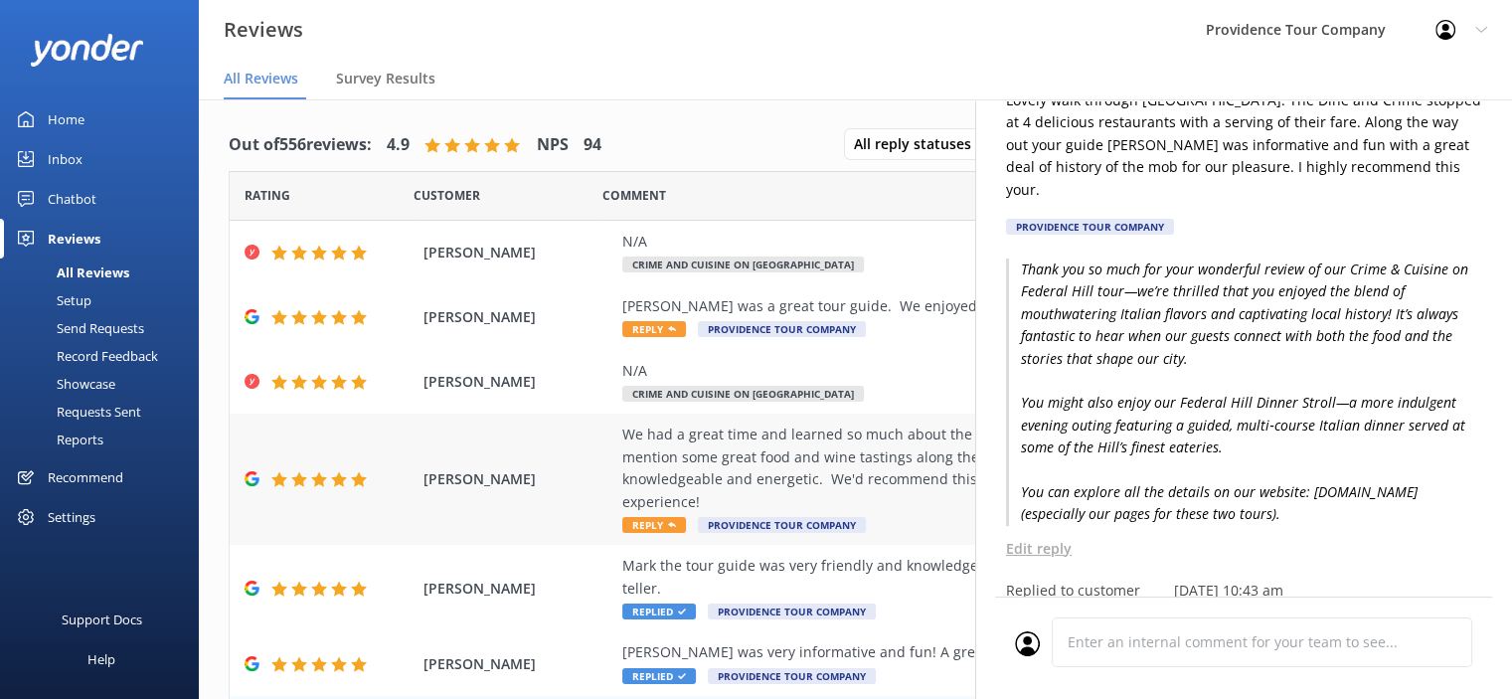
click at [760, 457] on div "We had a great time and learned so much about the organized crime history in [G…" at bounding box center [984, 468] width 725 height 89
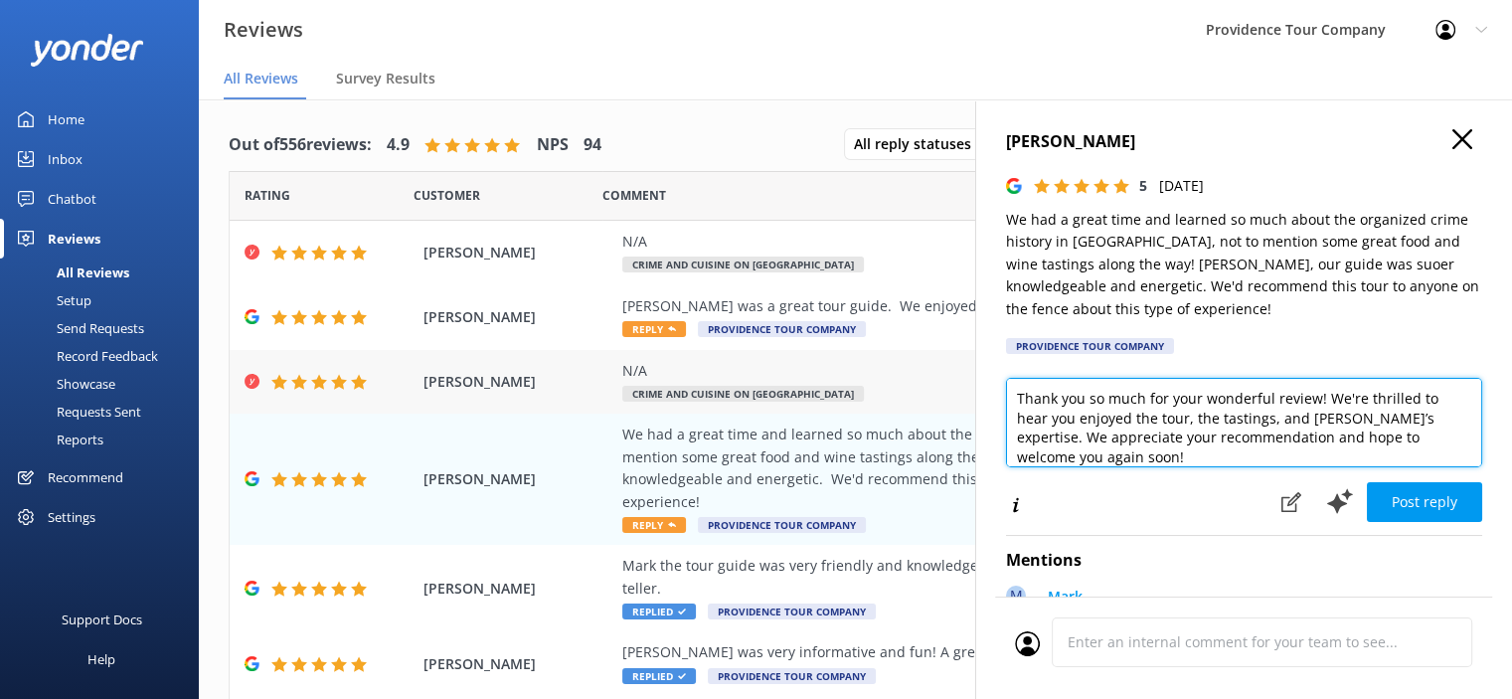
drag, startPoint x: 1145, startPoint y: 457, endPoint x: 959, endPoint y: 395, distance: 196.2
click at [959, 395] on div "Out of 556 reviews: 4.9 NPS 94 All reply statuses All reply statuses Needs a re…" at bounding box center [855, 418] width 1313 height 639
paste textarea "kind words and for joining us on the Crime and Cuisine Tour! We're thrilled to …"
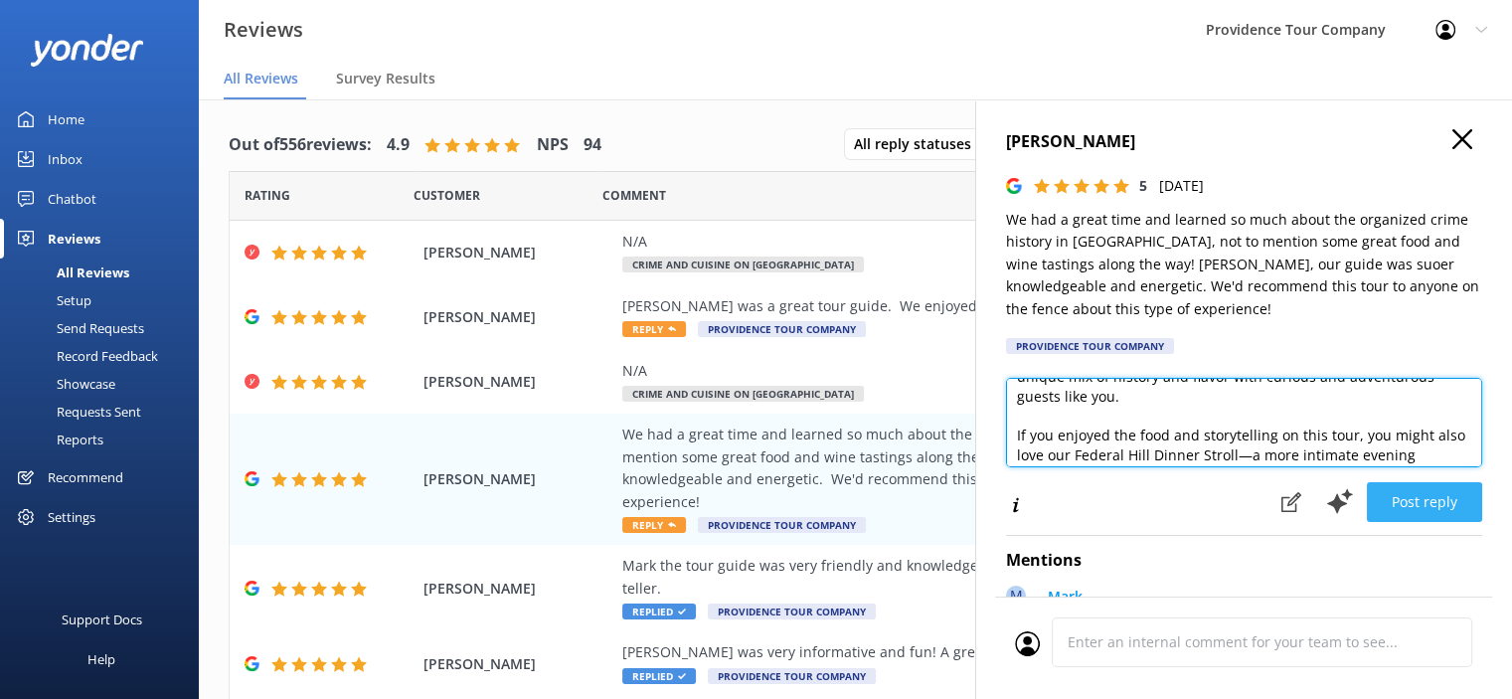
type textarea "Thank you so much for your kind words and for joining us on the Crime and Cuisi…"
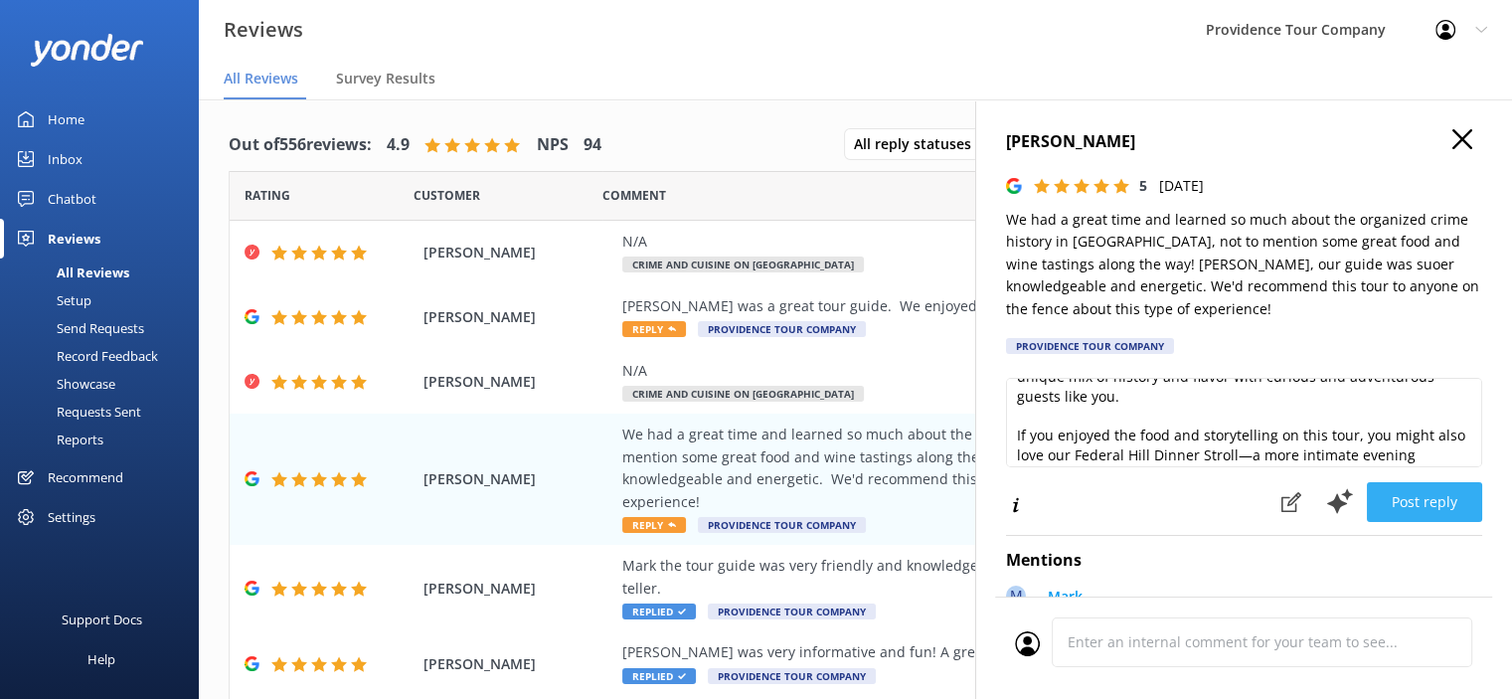
click at [1427, 508] on button "Post reply" at bounding box center [1424, 502] width 115 height 40
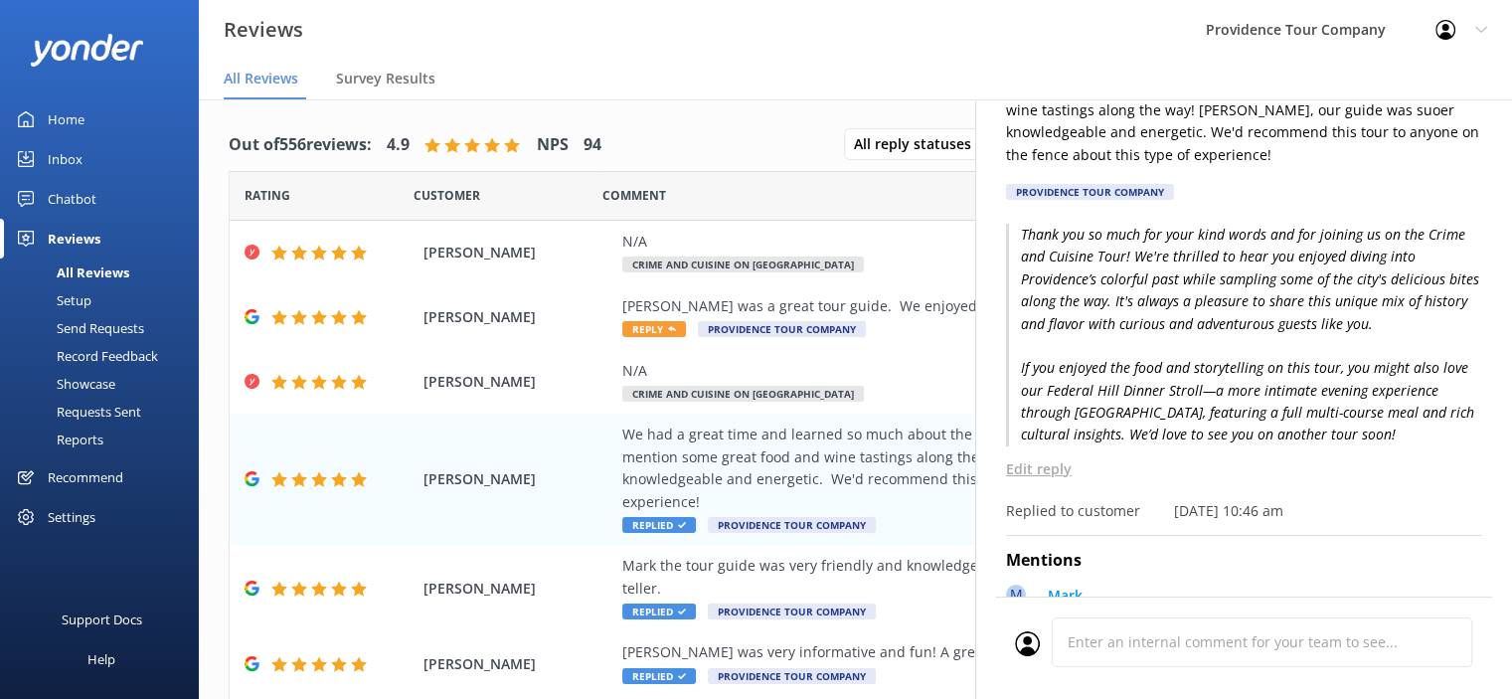
scroll to position [199, 0]
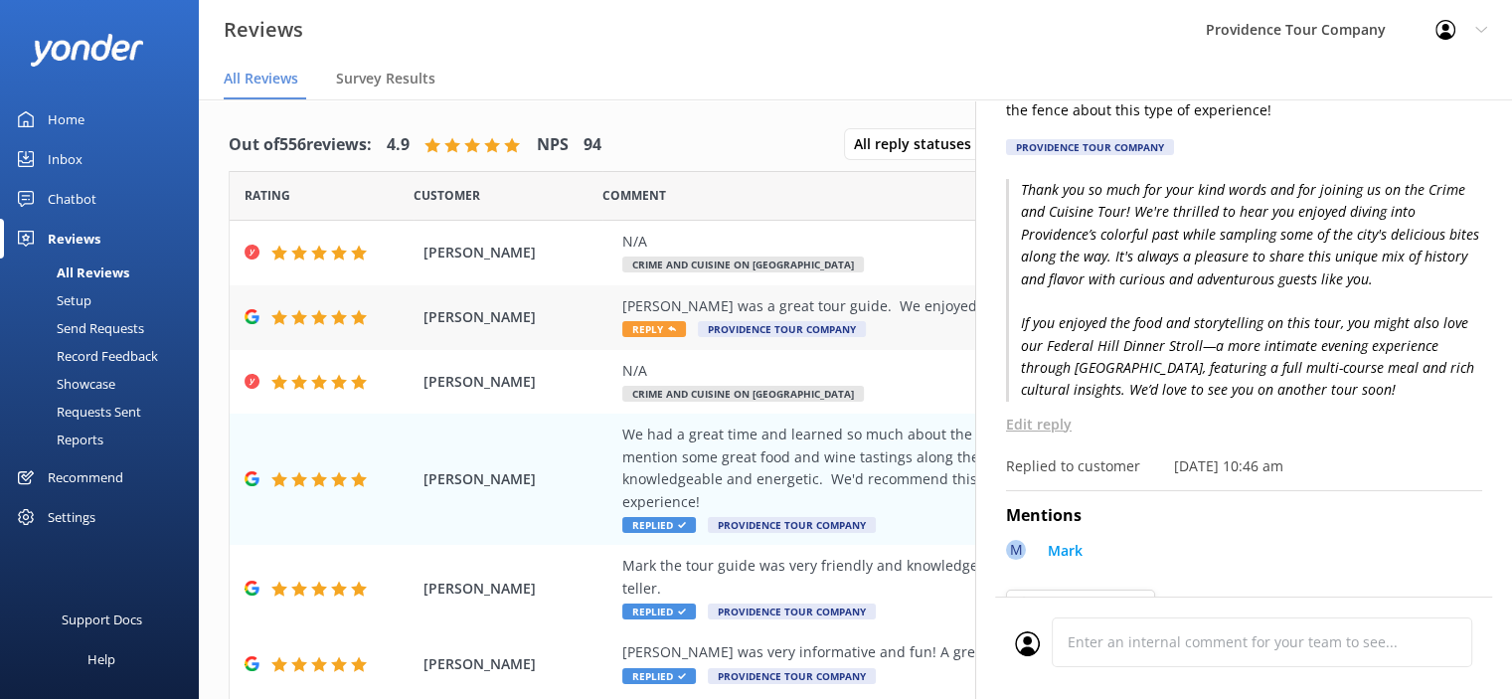
click at [813, 301] on div "[PERSON_NAME] was a great tour guide. We enjoyed the entire experience!" at bounding box center [984, 306] width 725 height 22
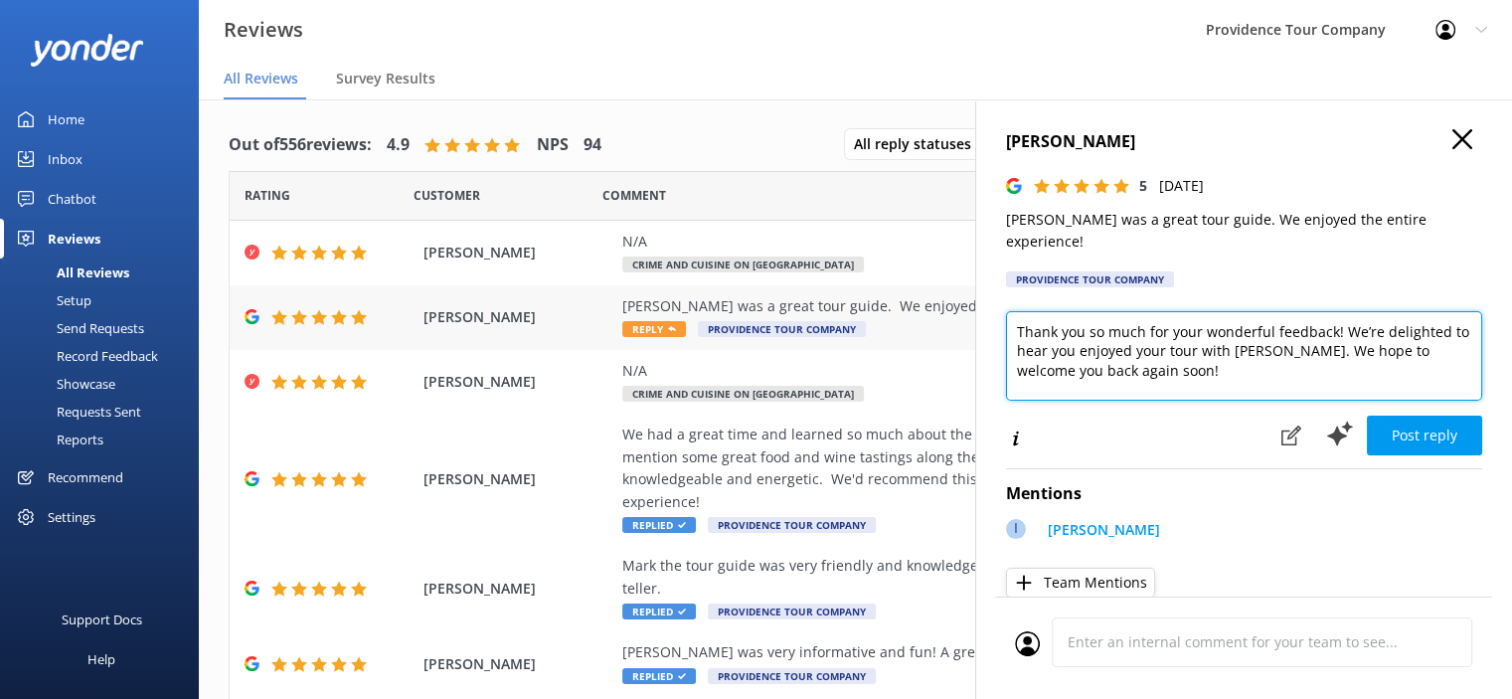
drag, startPoint x: 1156, startPoint y: 362, endPoint x: 948, endPoint y: 288, distance: 220.4
click at [948, 288] on div "Out of 556 reviews: 4.9 NPS 94 All reply statuses All reply statuses Needs a re…" at bounding box center [855, 418] width 1313 height 639
paste textarea "the wonderful review! We're so glad you enjoyed the Crime and Cuisine Tour—it's…"
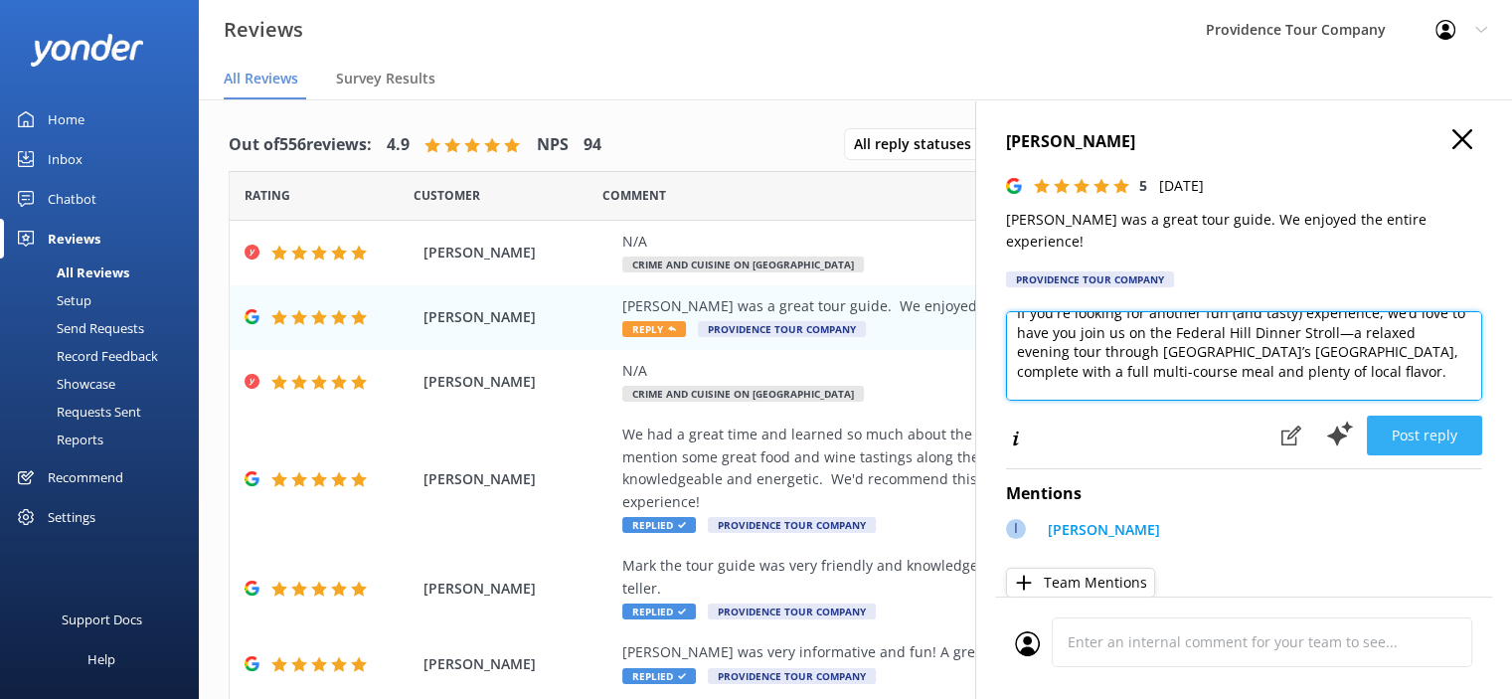
type textarea "Thank you so much for the wonderful review! We're so glad you enjoyed the Crime…"
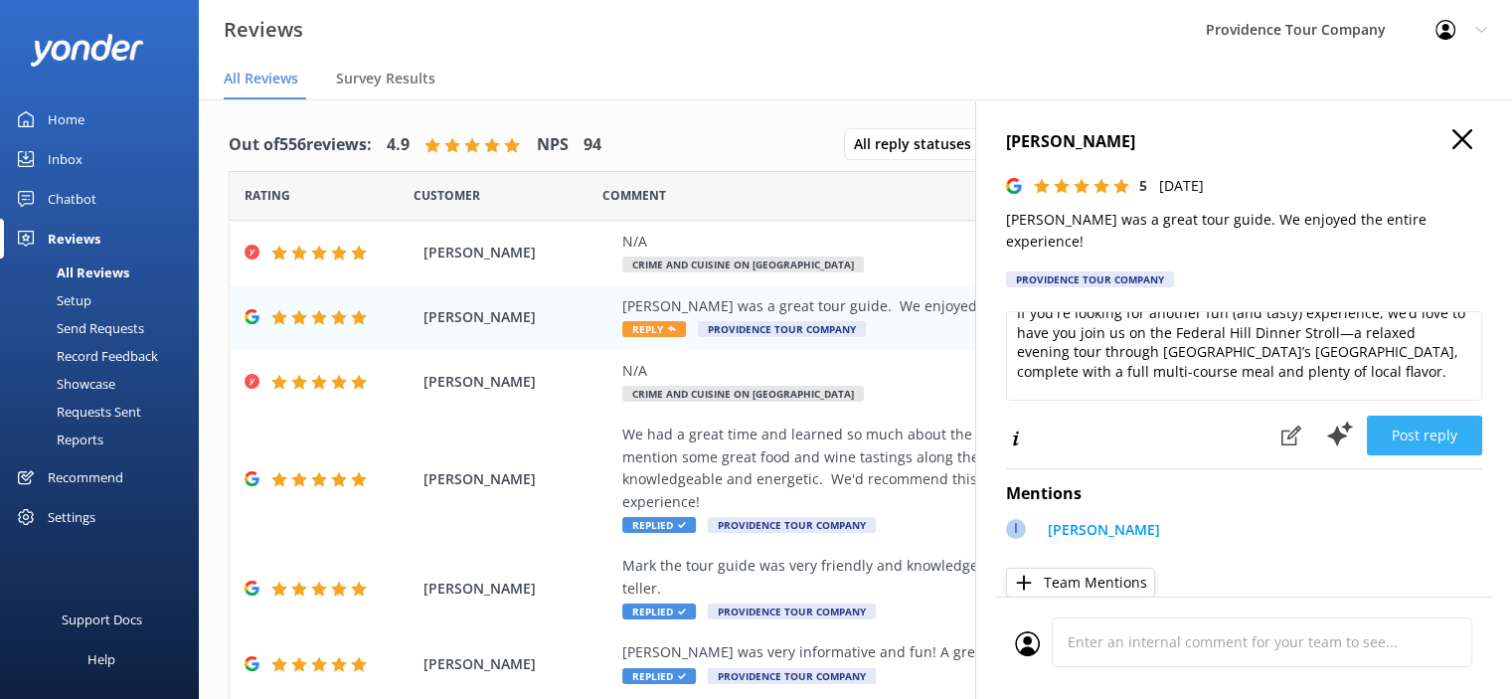
click at [1415, 424] on button "Post reply" at bounding box center [1424, 436] width 115 height 40
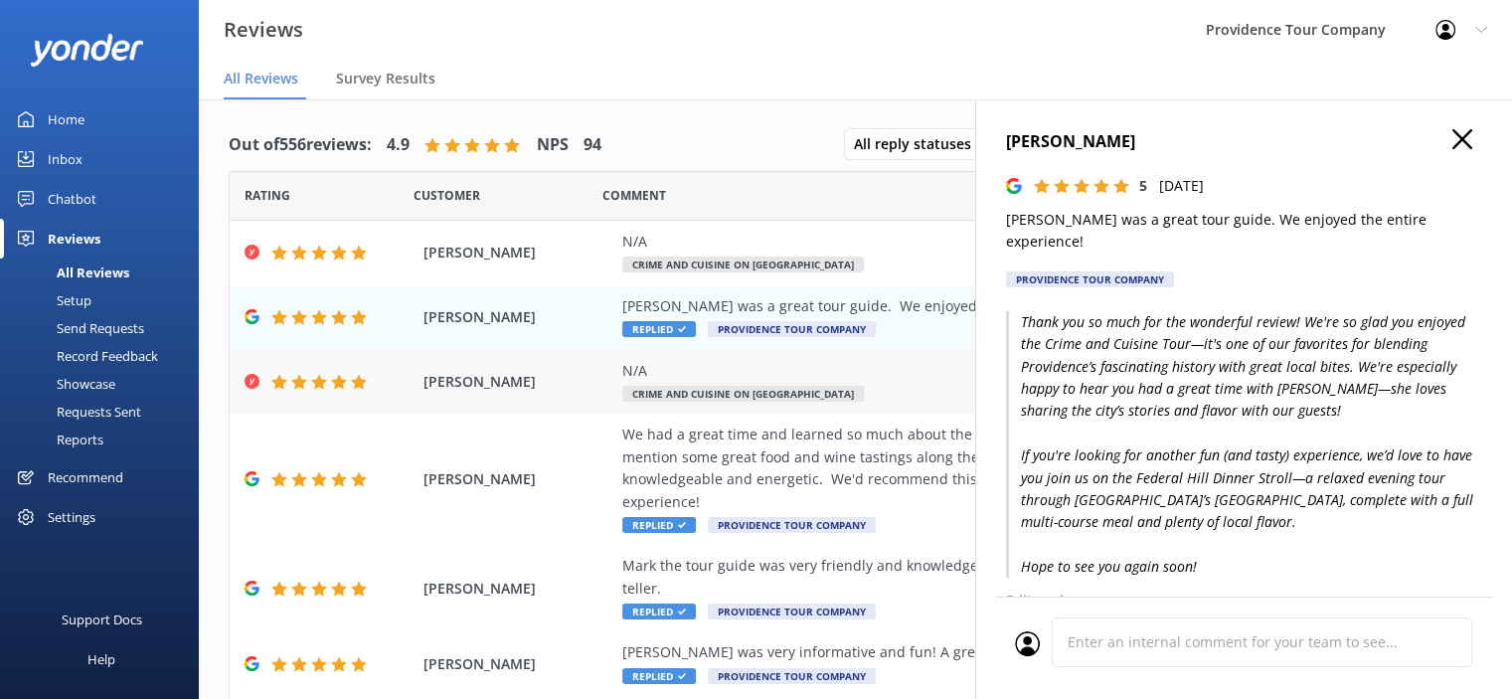
click at [790, 389] on span "Crime and Cuisine on [GEOGRAPHIC_DATA]" at bounding box center [743, 394] width 242 height 16
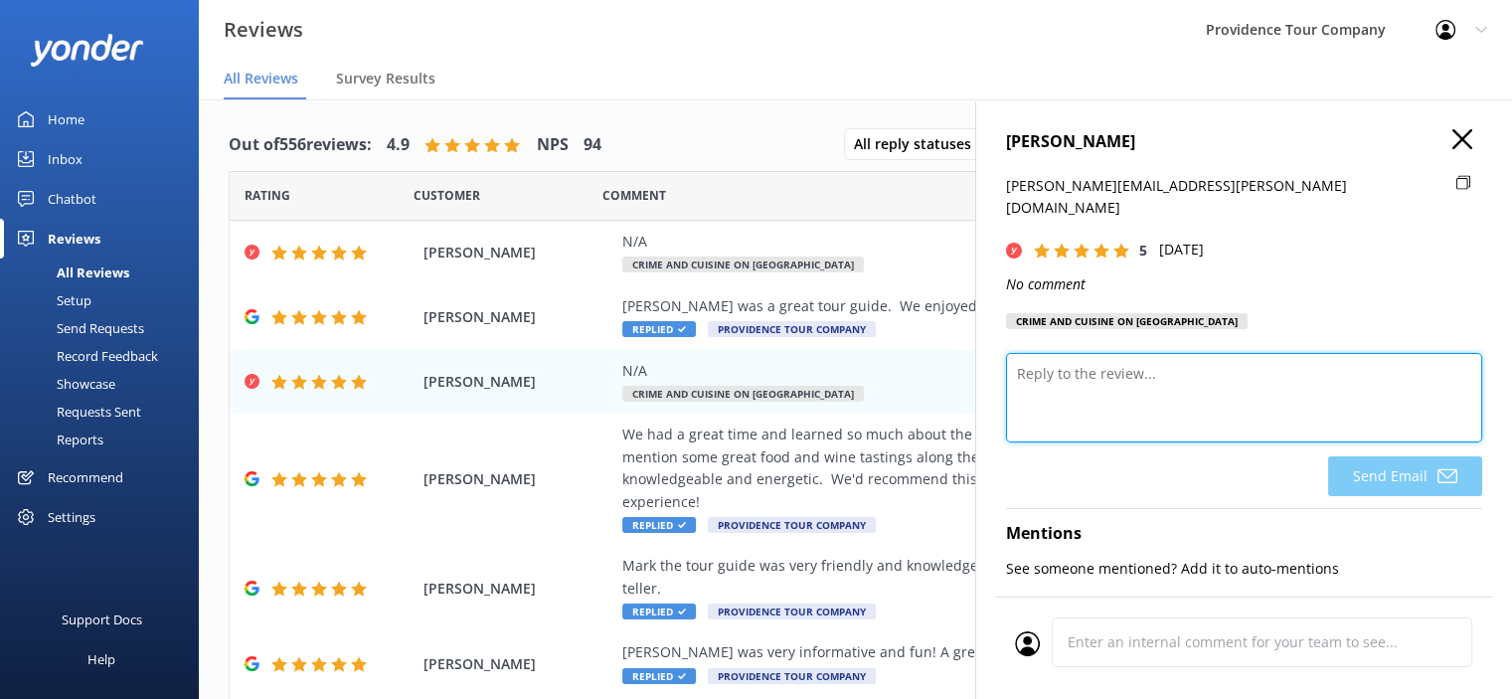
click at [1132, 354] on textarea at bounding box center [1244, 397] width 476 height 89
paste textarea "Thank you so much for the 5-star rating! We really appreciate your support and …"
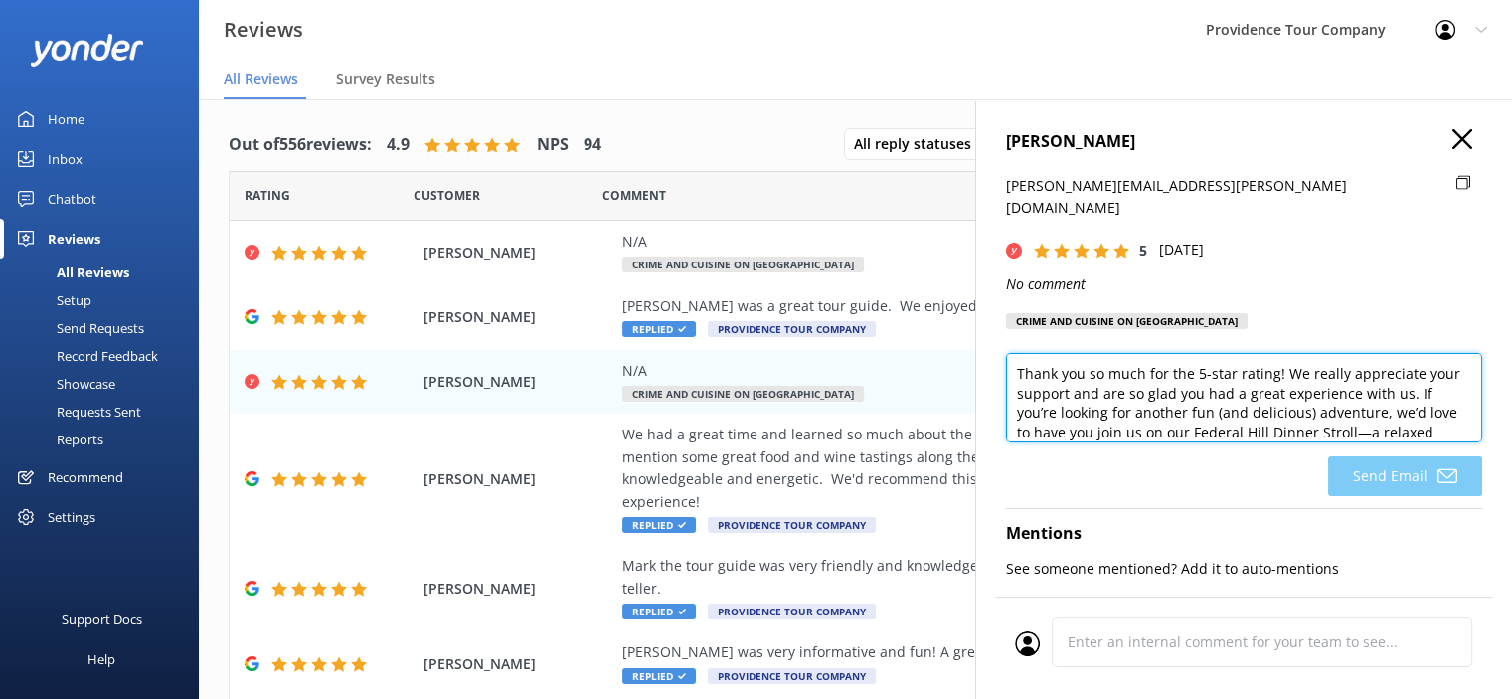
scroll to position [39, 0]
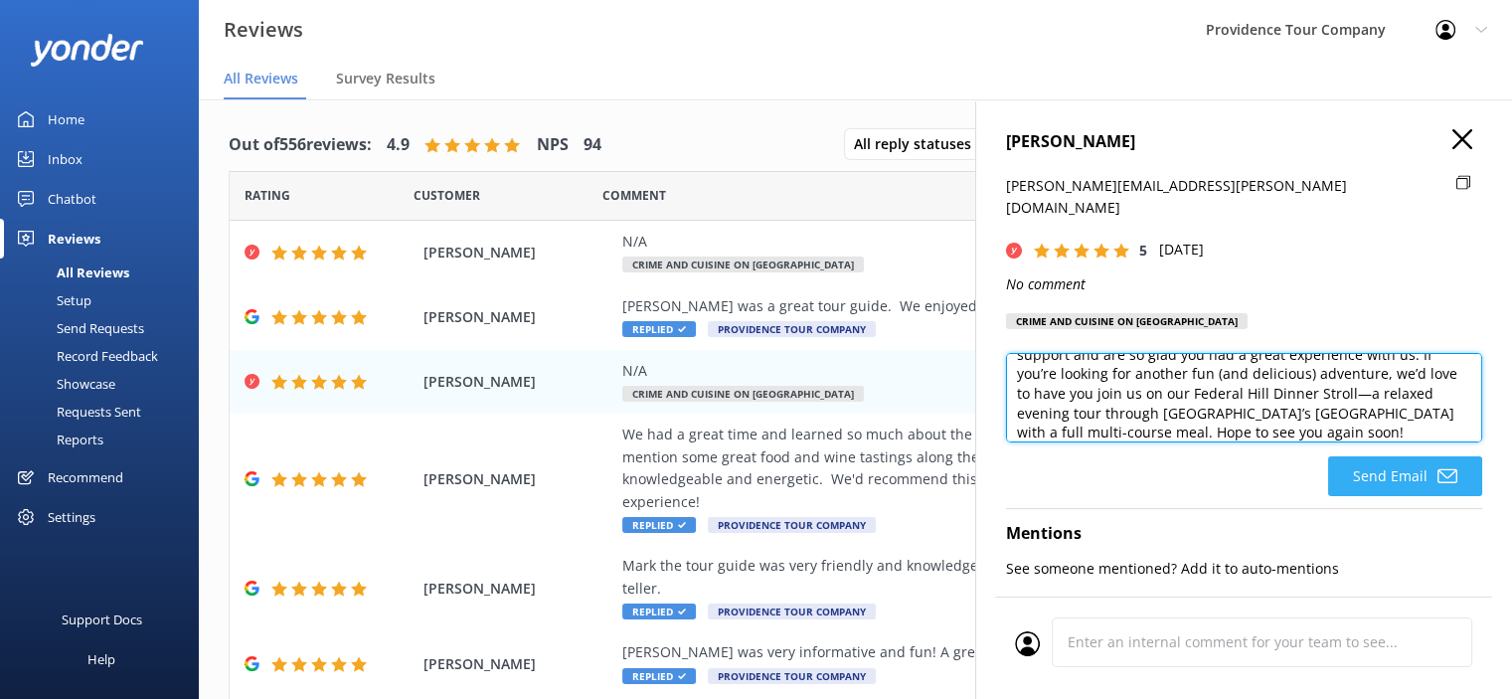
type textarea "Thank you so much for the 5-star rating! We really appreciate your support and …"
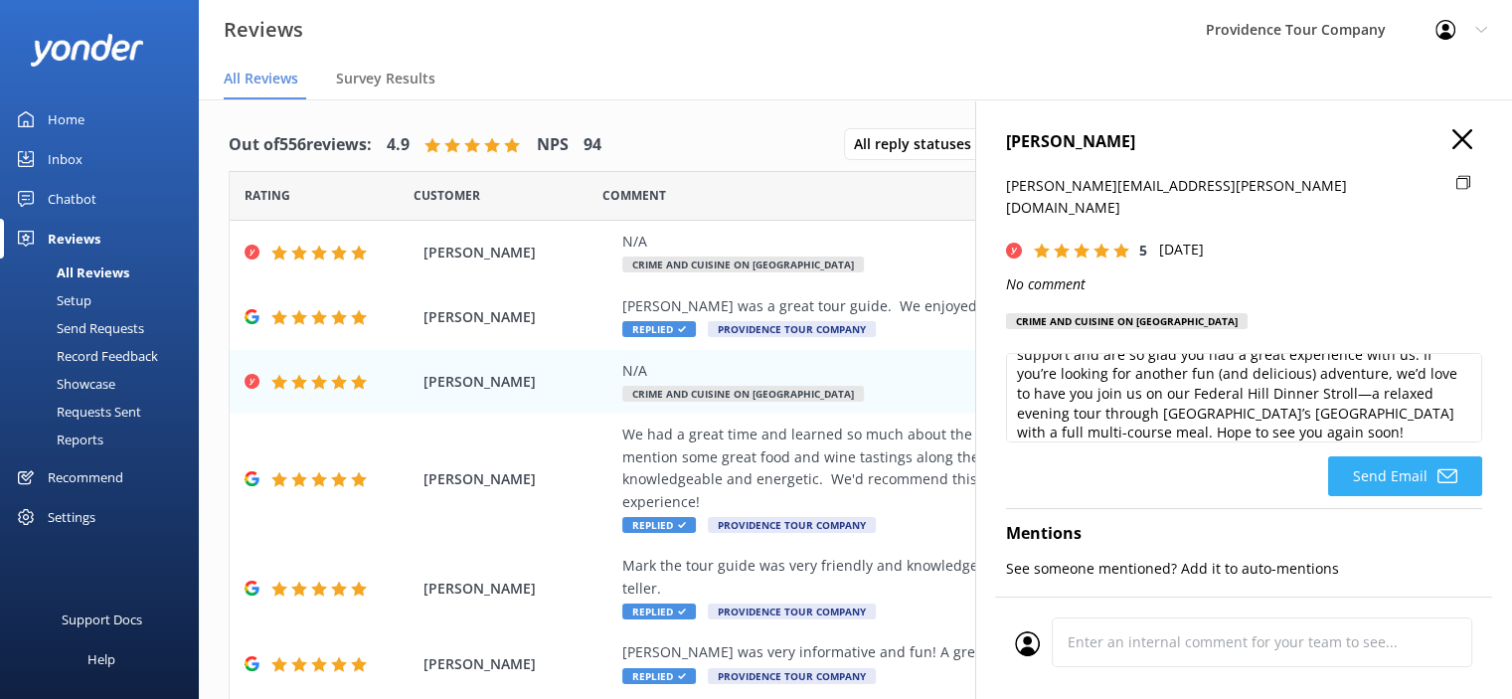
drag, startPoint x: 1417, startPoint y: 456, endPoint x: 1250, endPoint y: 451, distance: 167.1
click at [1416, 456] on button "Send Email" at bounding box center [1405, 476] width 154 height 40
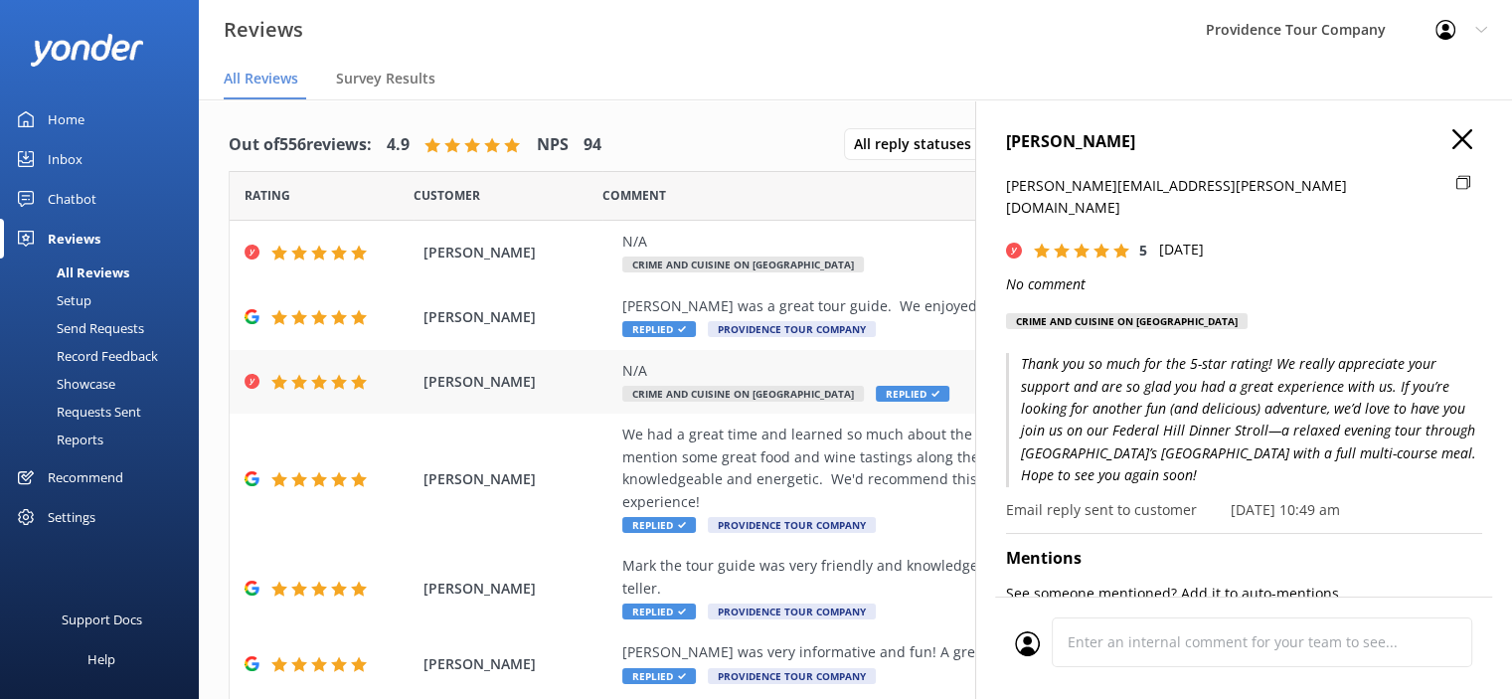
drag, startPoint x: 771, startPoint y: 385, endPoint x: 831, endPoint y: 393, distance: 60.2
click at [771, 385] on div "N/A Crime and Cuisine on Federal Hill Replied" at bounding box center [984, 382] width 725 height 45
click at [728, 243] on div "N/A" at bounding box center [984, 242] width 725 height 22
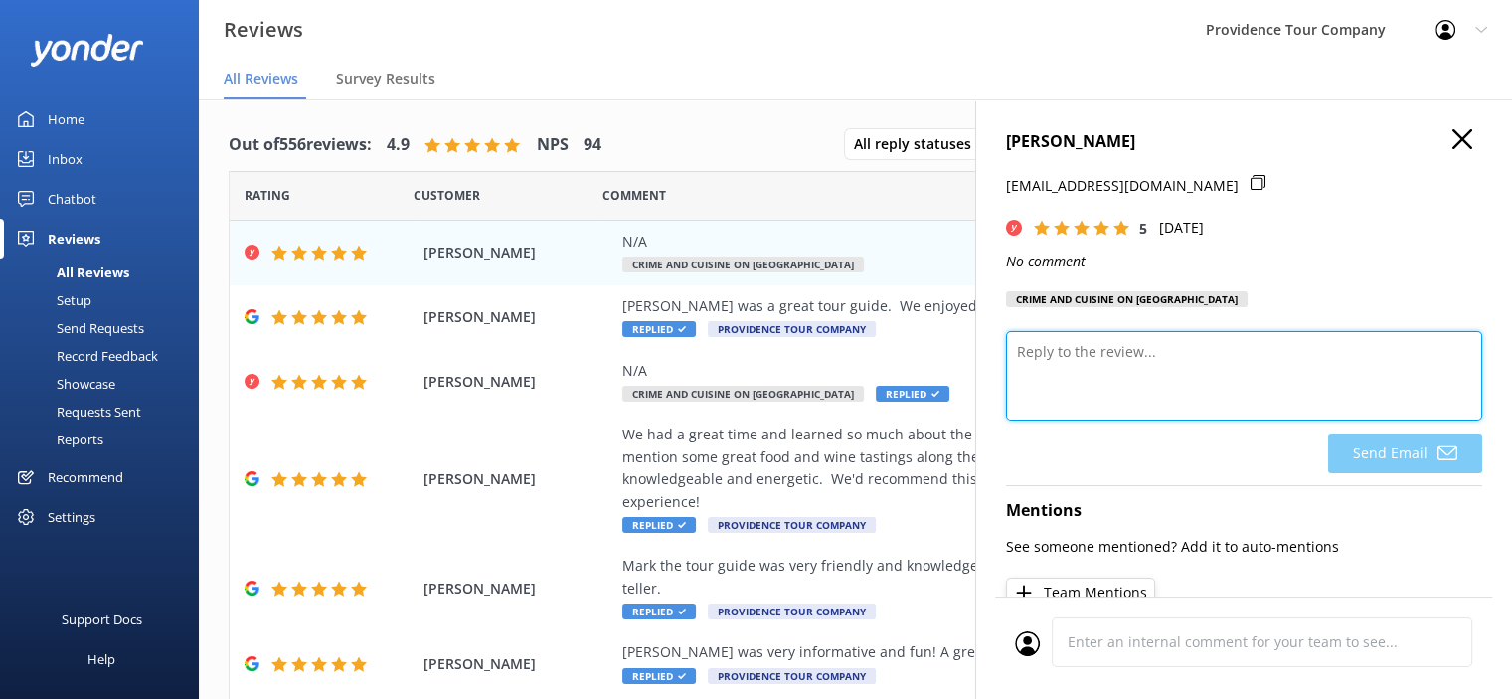
click at [1169, 369] on textarea at bounding box center [1244, 375] width 476 height 89
paste textarea "Thank you so much for the 5-star rating! We really appreciate your support and …"
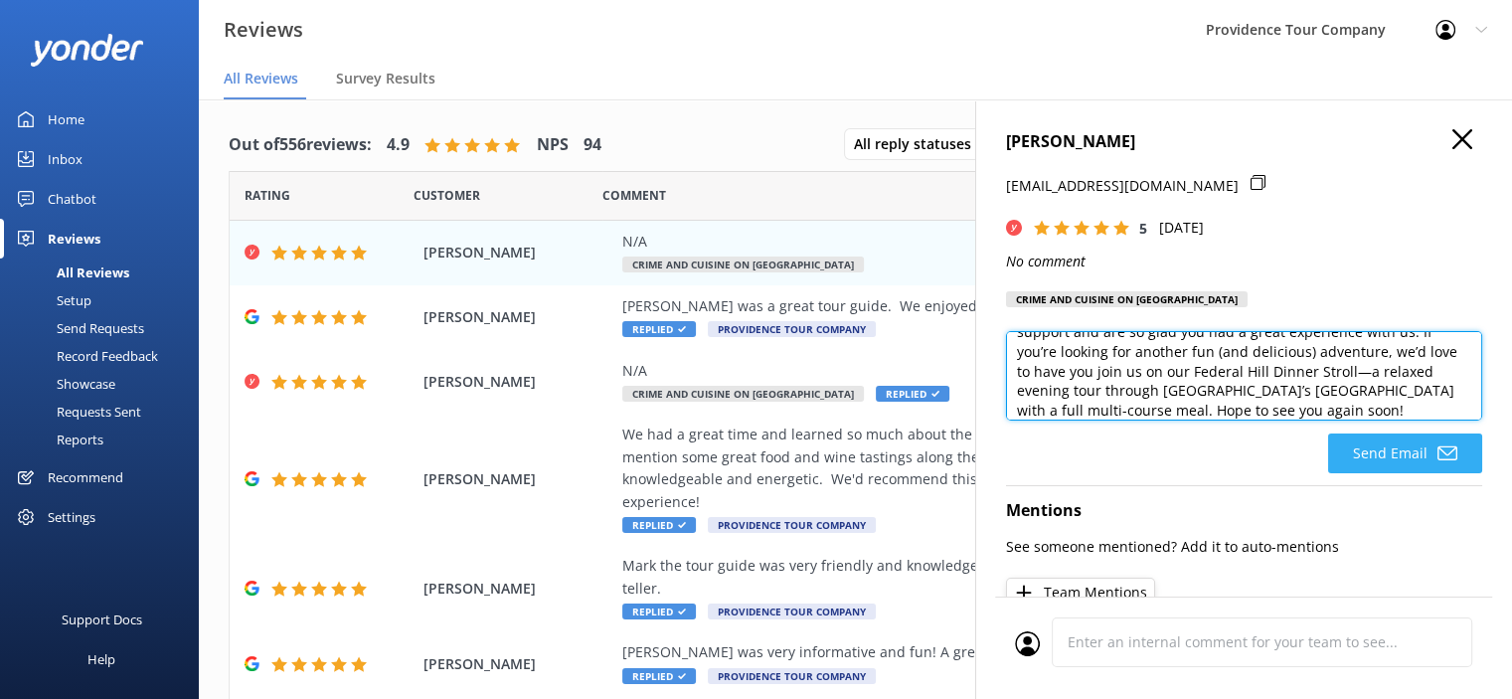
type textarea "Thank you so much for the 5-star rating! We really appreciate your support and …"
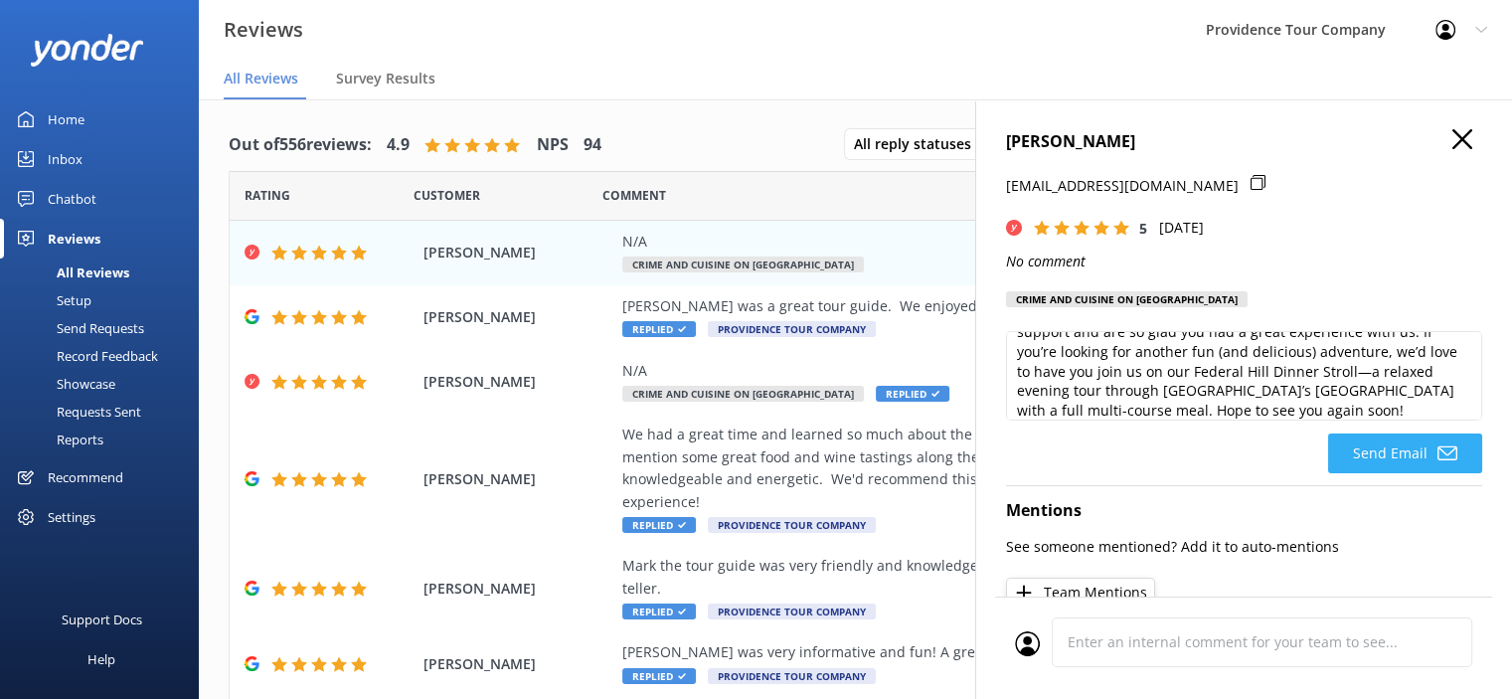
click at [1438, 448] on icon at bounding box center [1448, 453] width 20 height 20
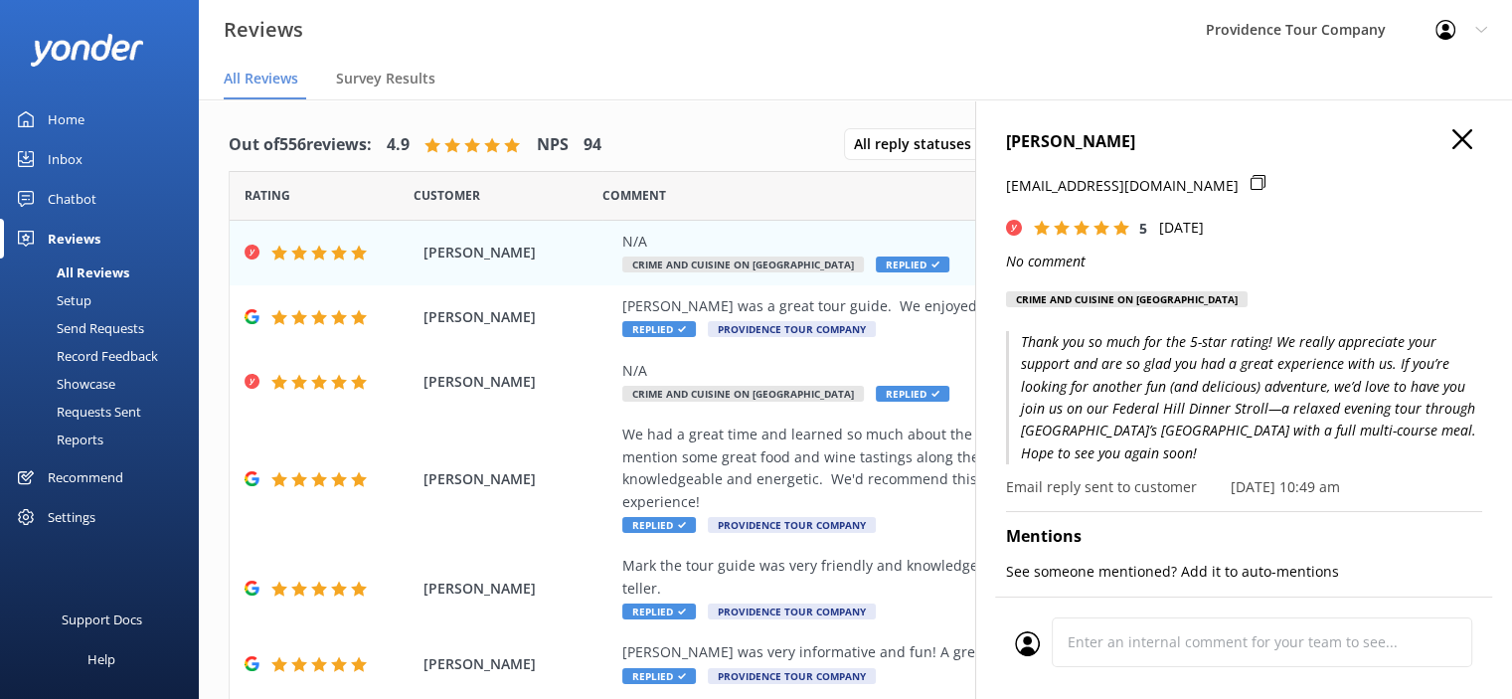
click at [1432, 134] on h4 "[PERSON_NAME]" at bounding box center [1244, 142] width 476 height 26
click at [1452, 135] on use "button" at bounding box center [1462, 139] width 20 height 20
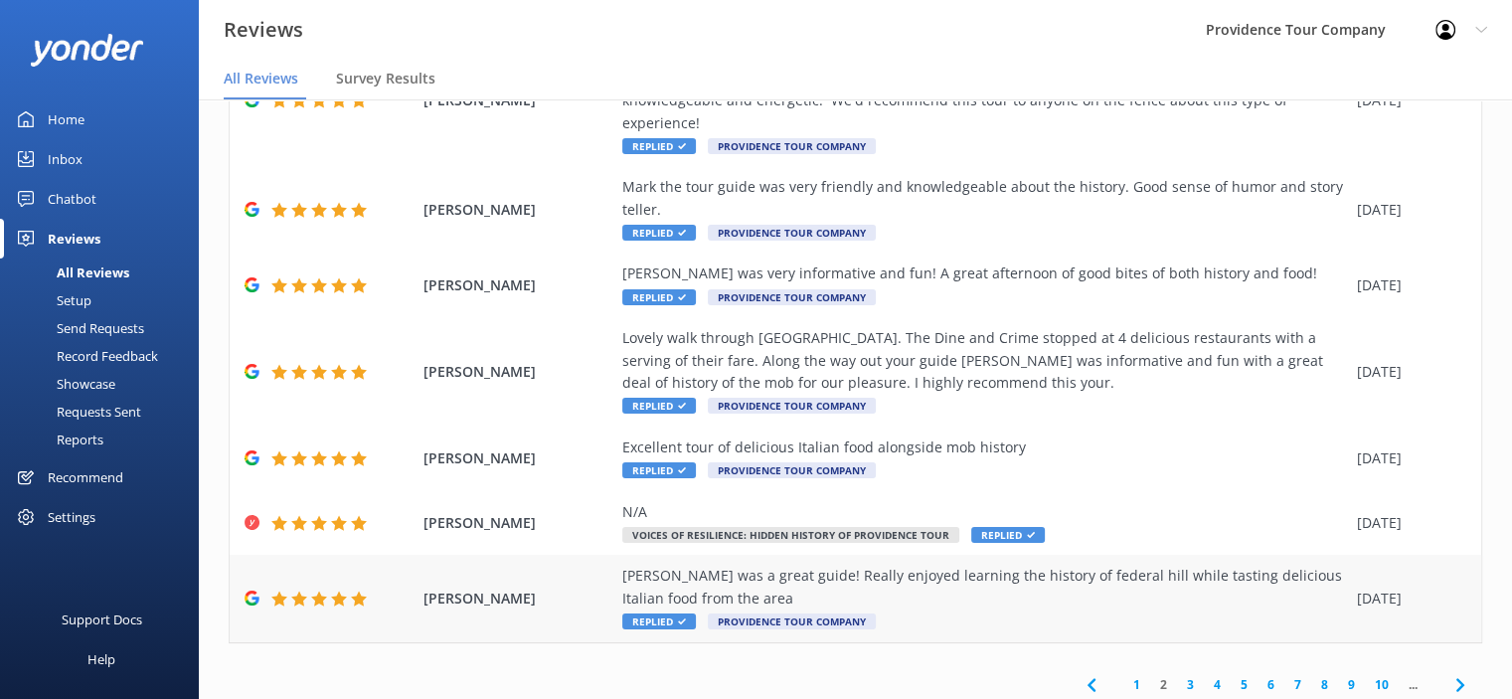
scroll to position [40, 0]
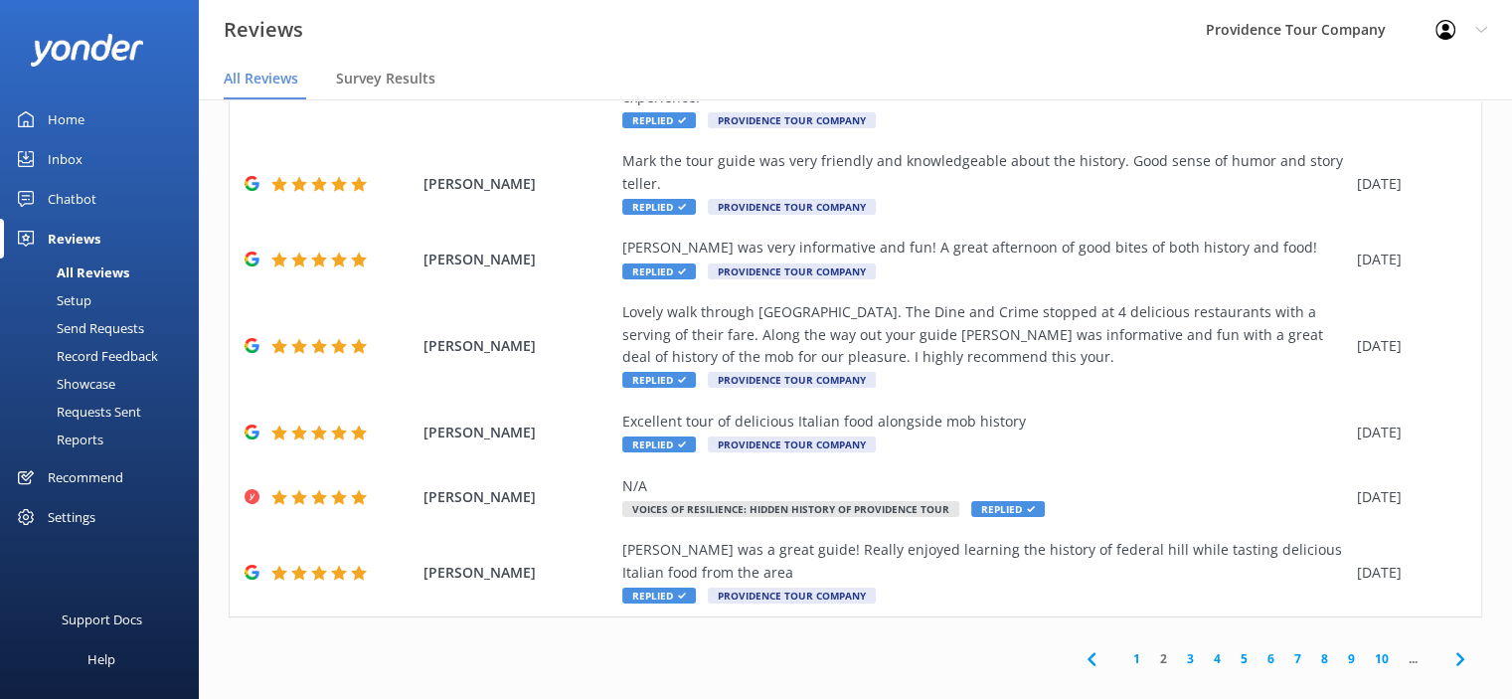
click at [1153, 649] on link "2" at bounding box center [1163, 658] width 27 height 19
click at [1123, 649] on link "1" at bounding box center [1136, 658] width 27 height 19
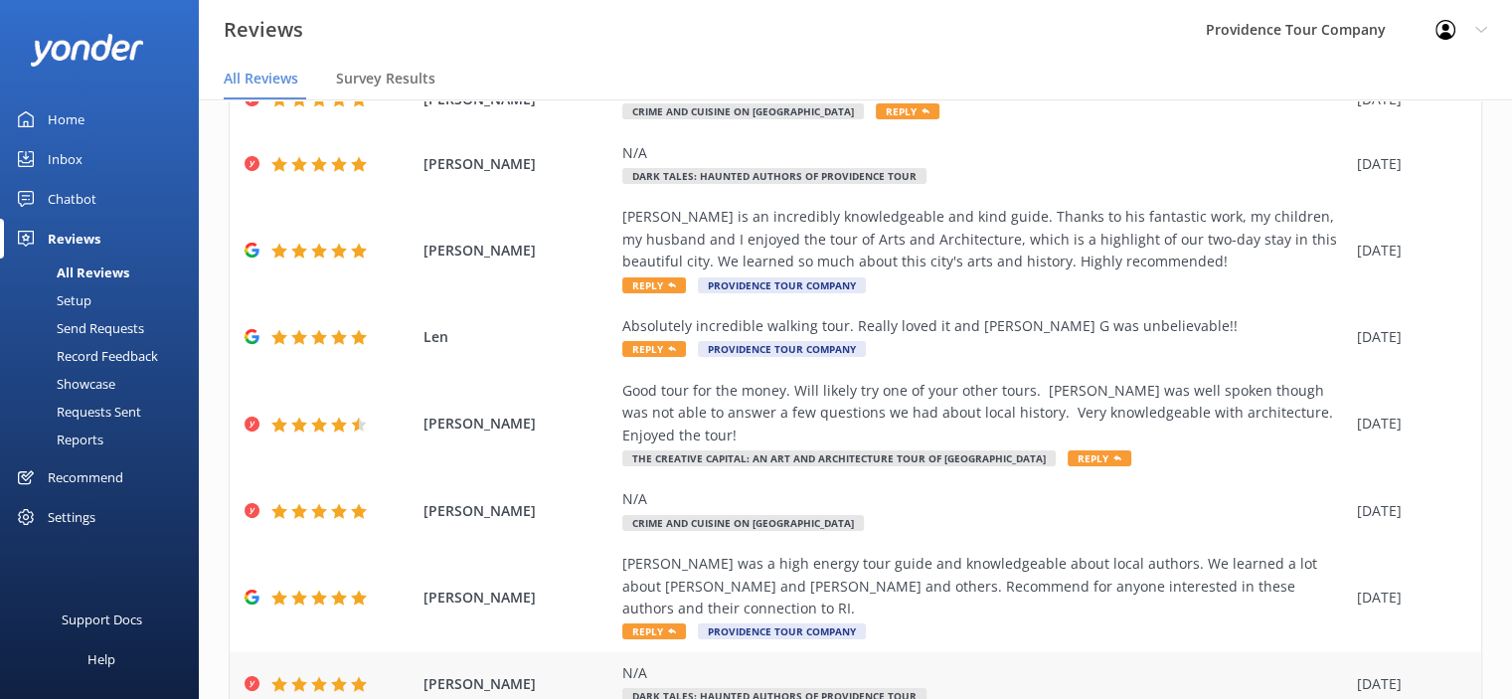
scroll to position [565, 0]
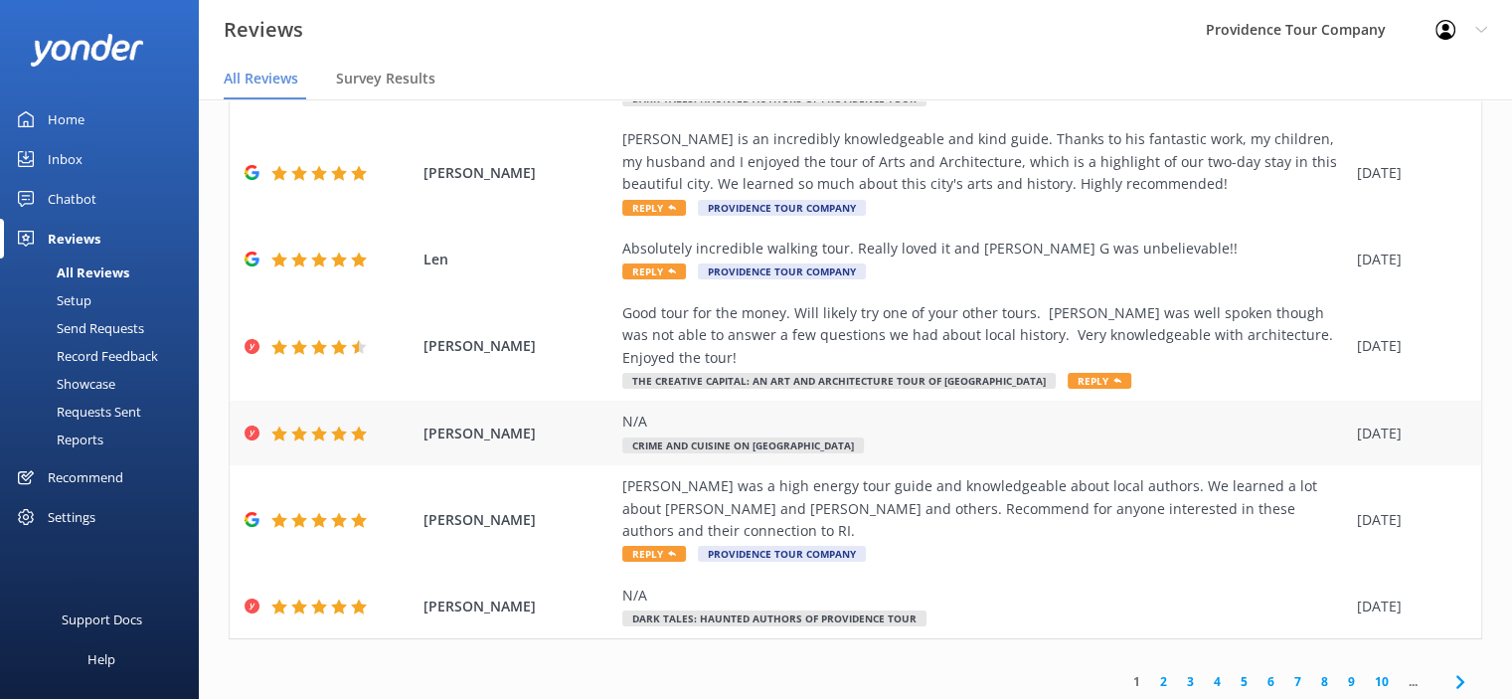
click at [725, 411] on div "N/A" at bounding box center [984, 422] width 725 height 22
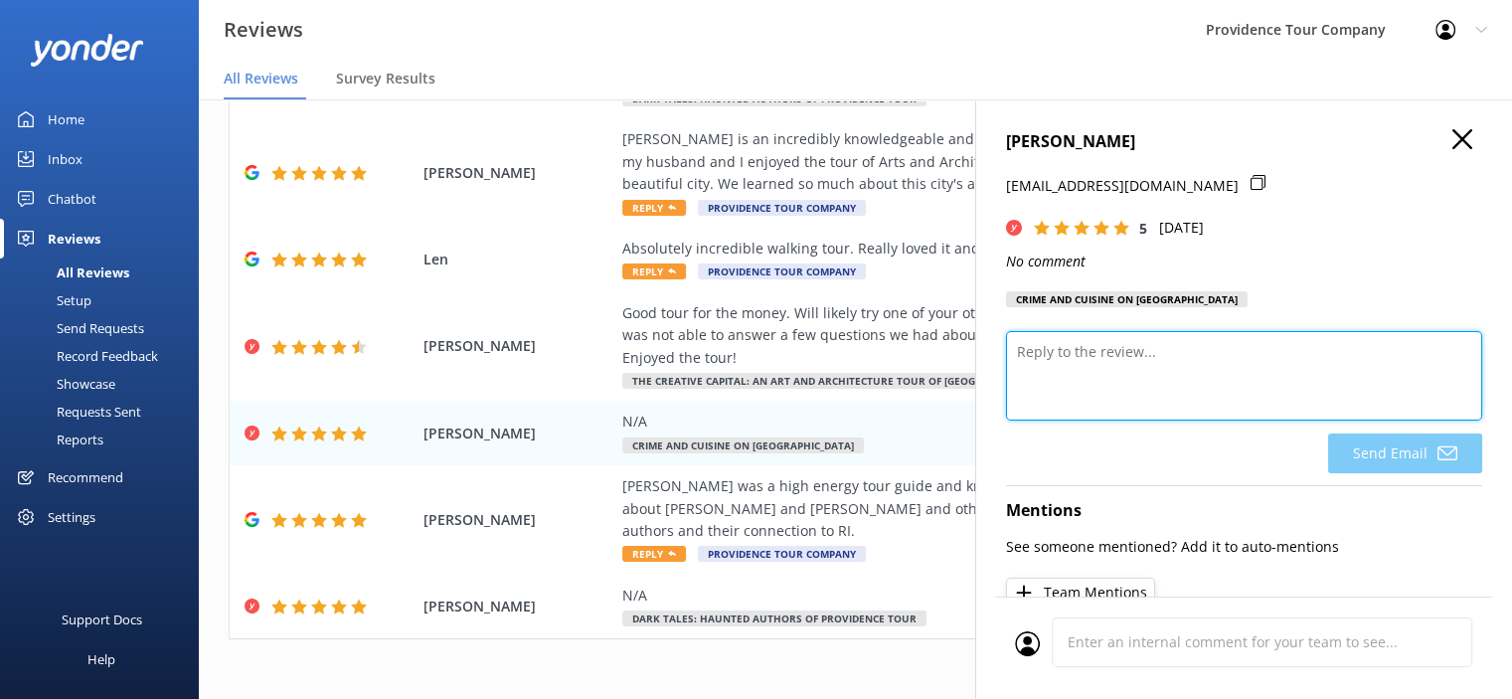
click at [1052, 369] on textarea at bounding box center [1244, 375] width 476 height 89
paste textarea "Thank you so much for the 5-star rating! We really appreciate your support and …"
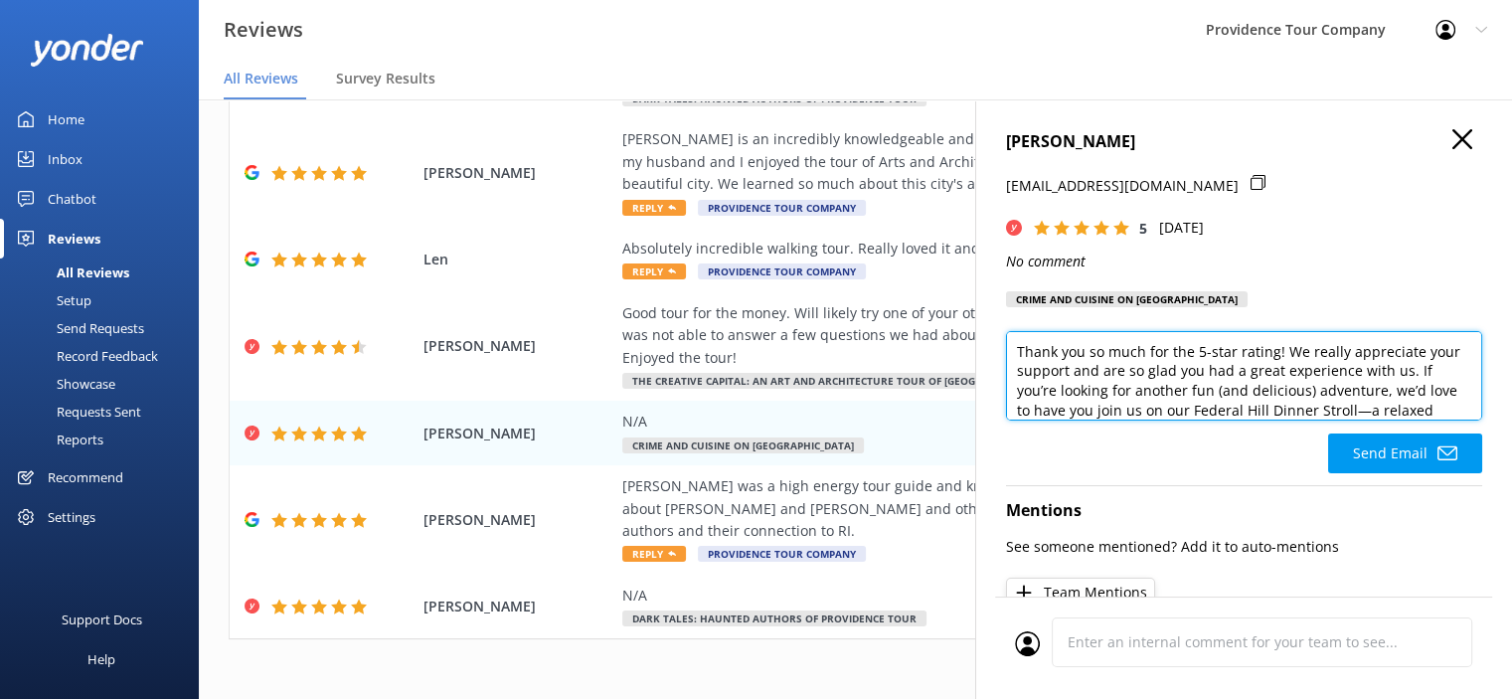
scroll to position [39, 0]
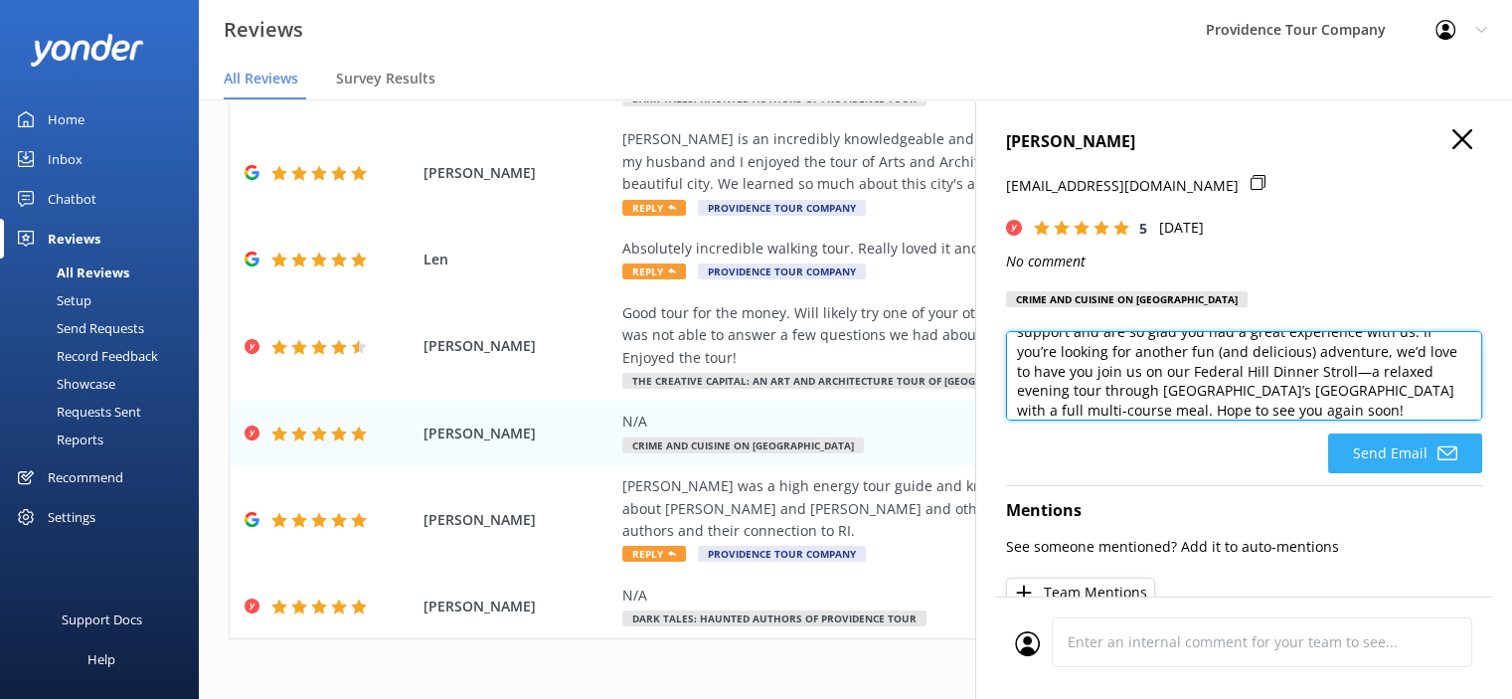
type textarea "Thank you so much for the 5-star rating! We really appreciate your support and …"
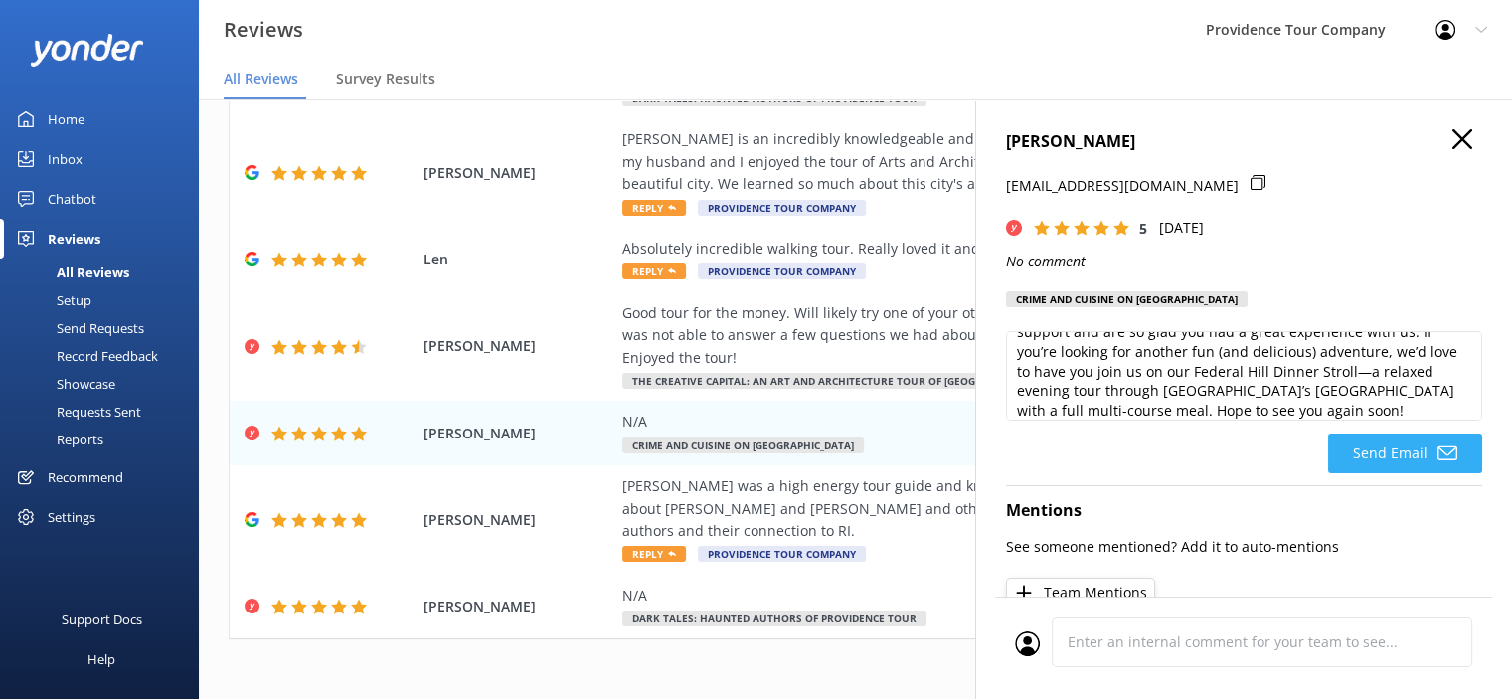
click at [1384, 470] on button "Send Email" at bounding box center [1405, 453] width 154 height 40
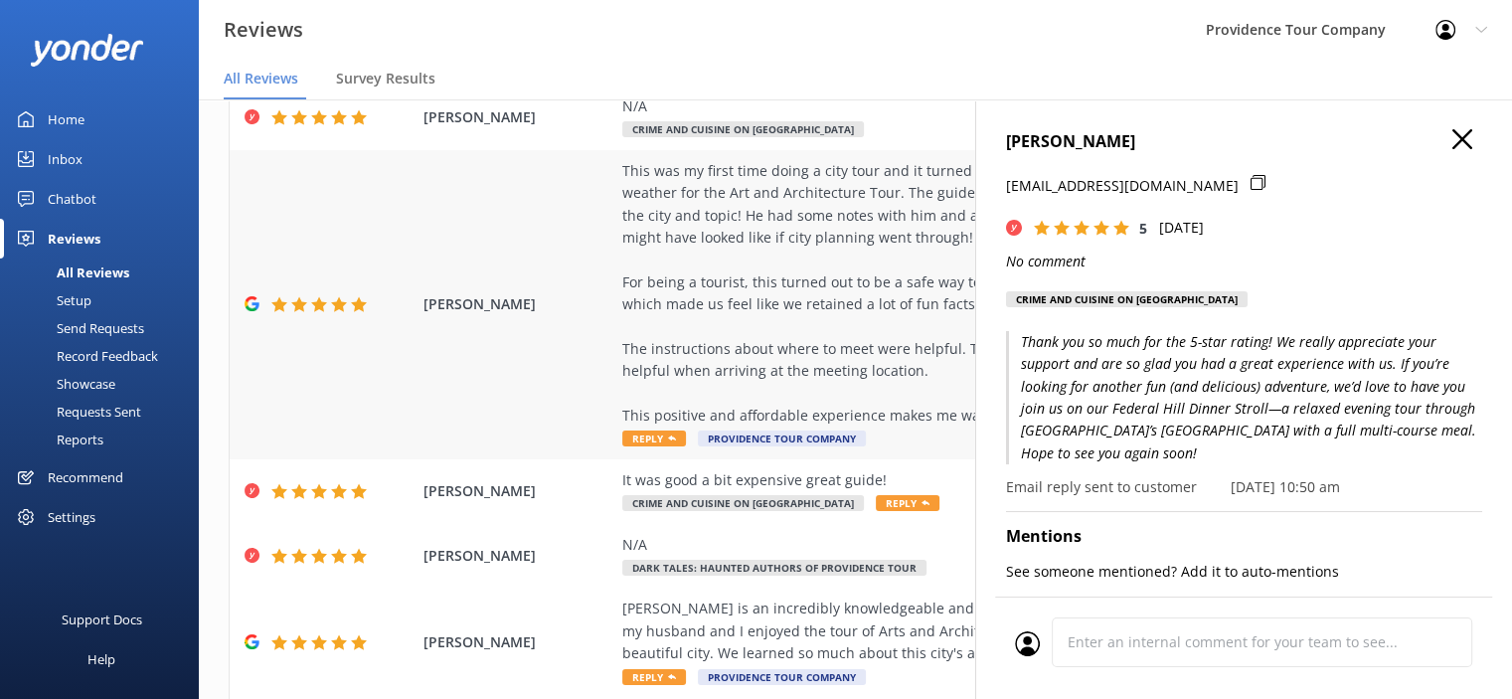
scroll to position [0, 0]
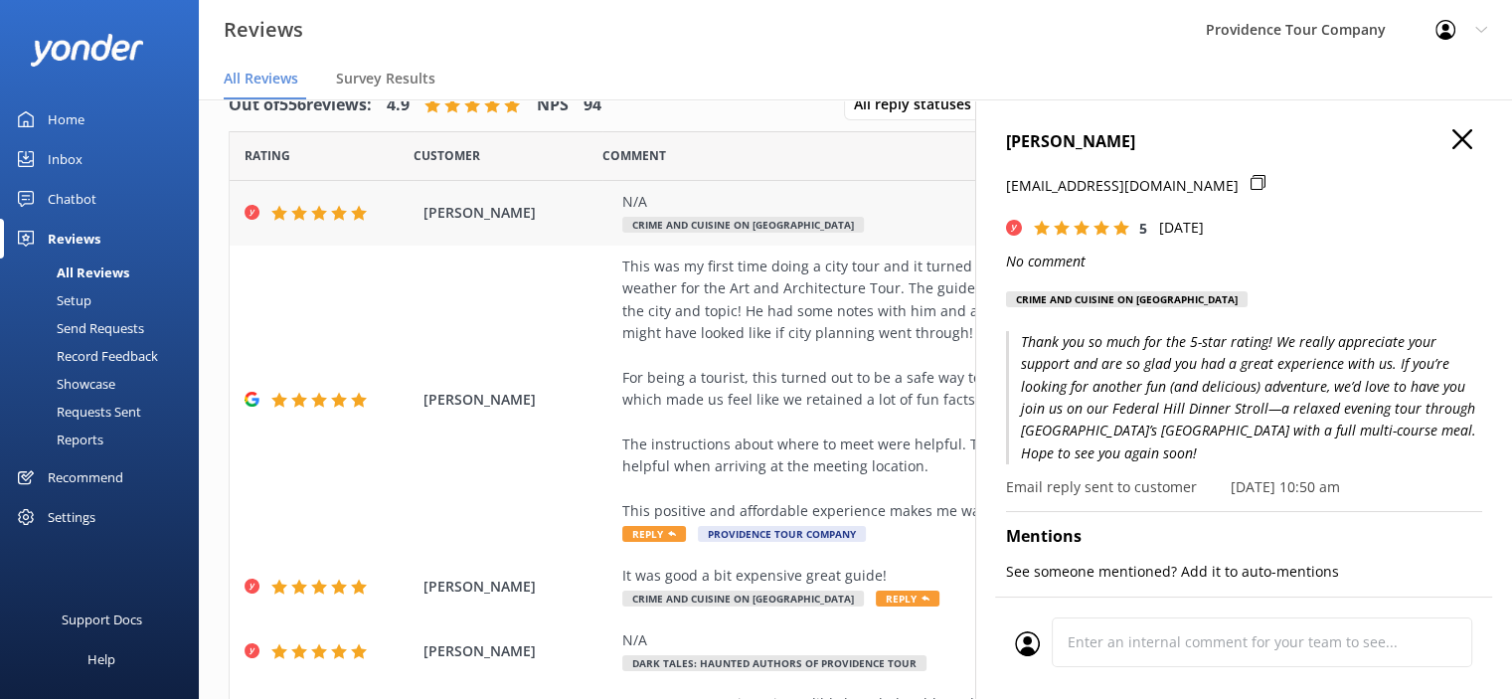
click at [781, 197] on div "N/A" at bounding box center [984, 202] width 725 height 22
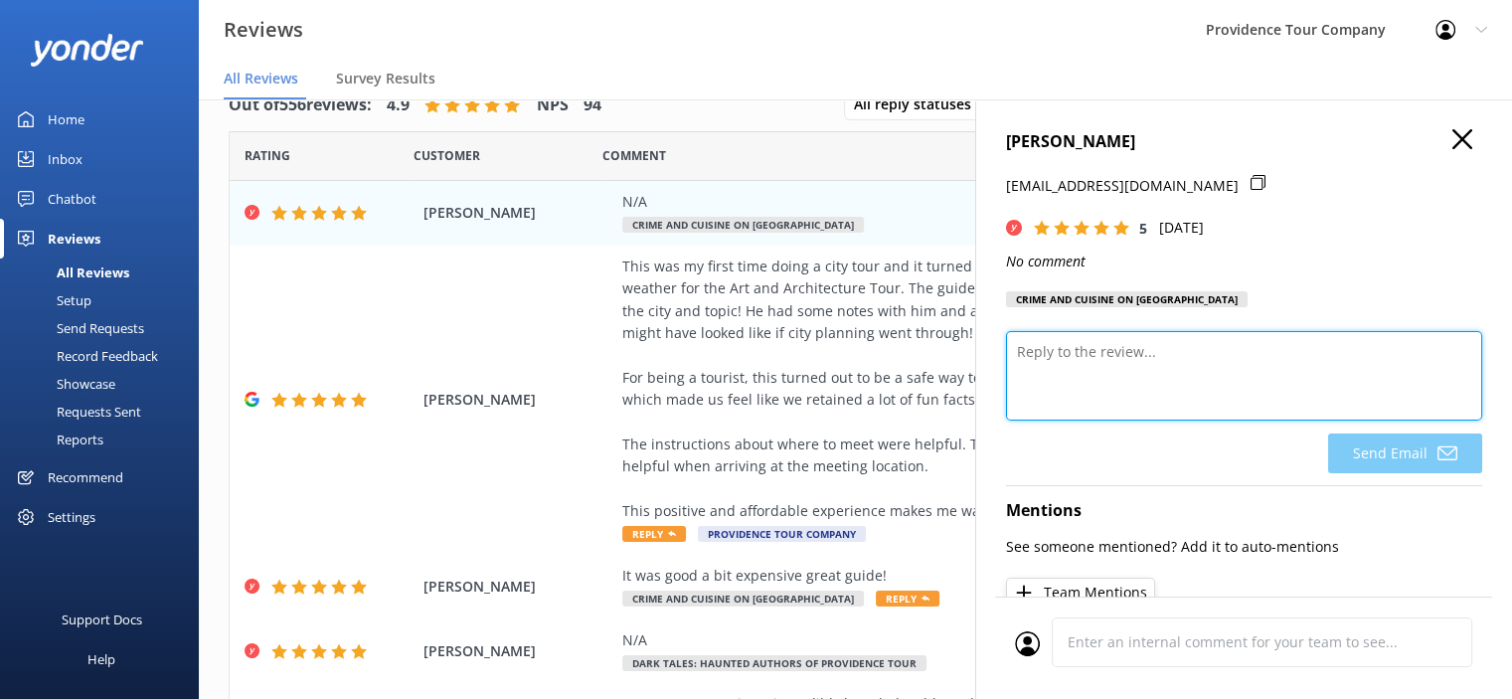
click at [1209, 352] on textarea at bounding box center [1244, 375] width 476 height 89
paste textarea "Thank you so much for the 5-star rating! We really appreciate your support and …"
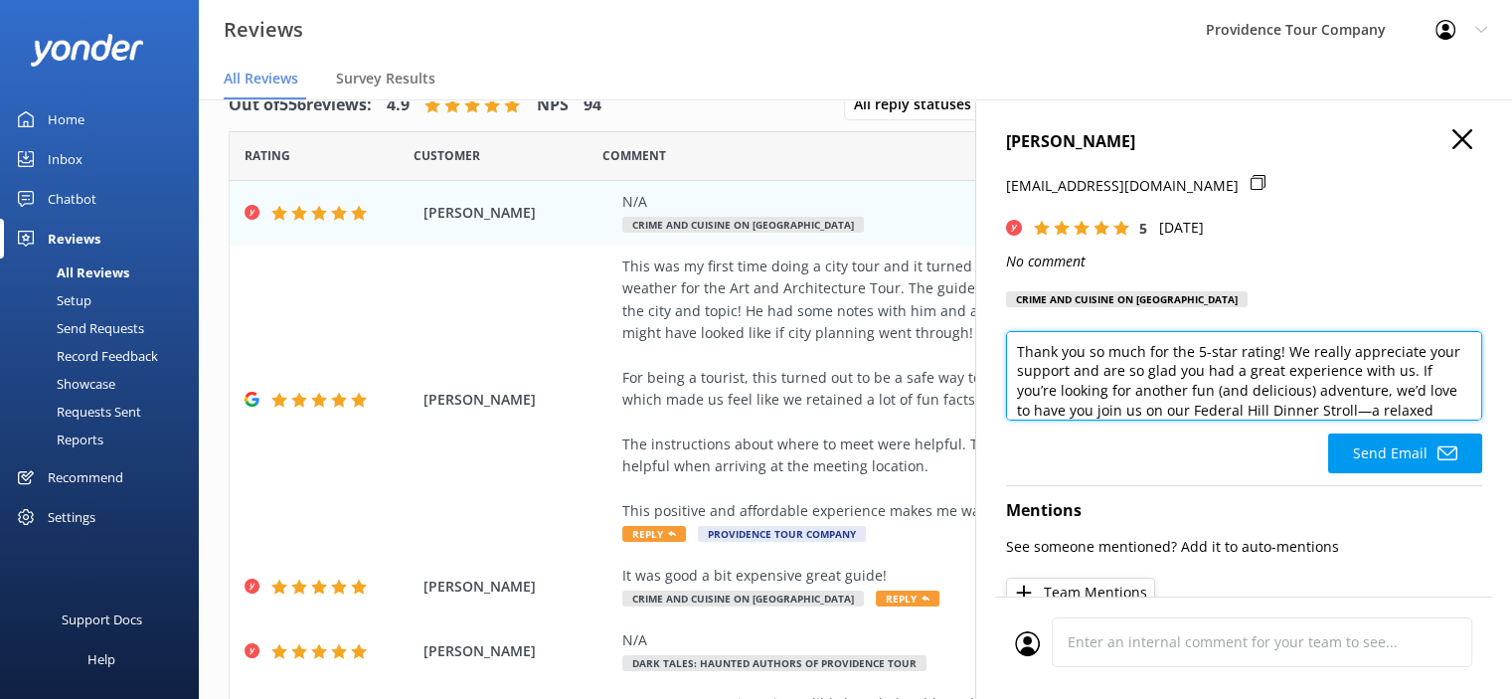
scroll to position [39, 0]
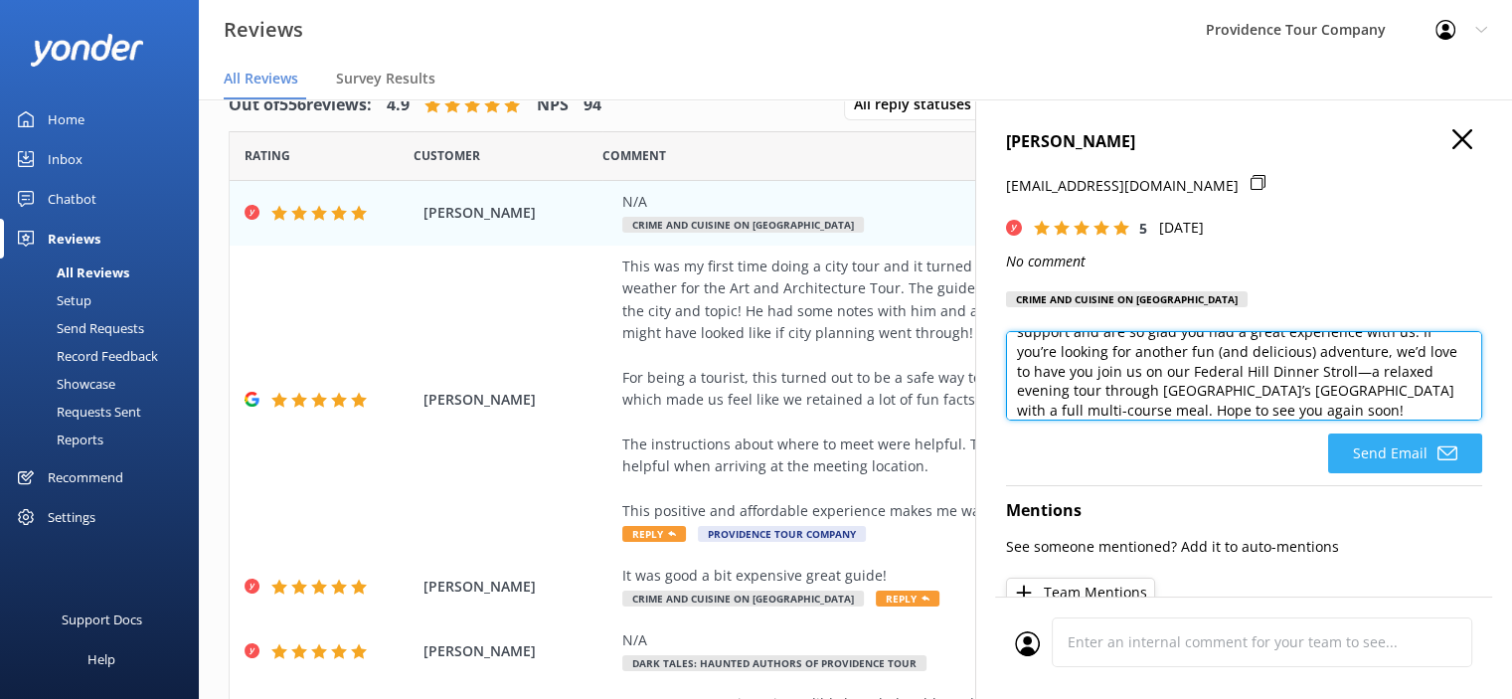
type textarea "Thank you so much for the 5-star rating! We really appreciate your support and …"
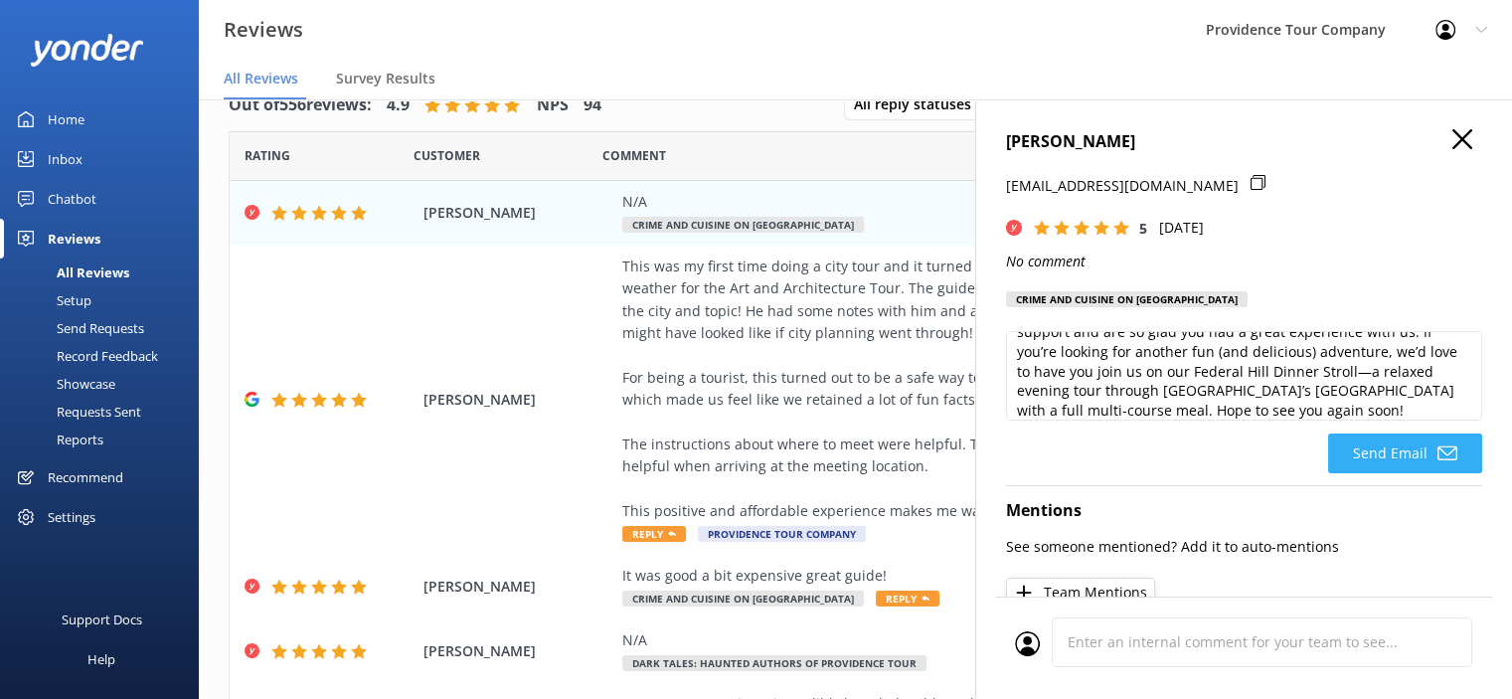
click at [1439, 446] on icon at bounding box center [1448, 453] width 20 height 20
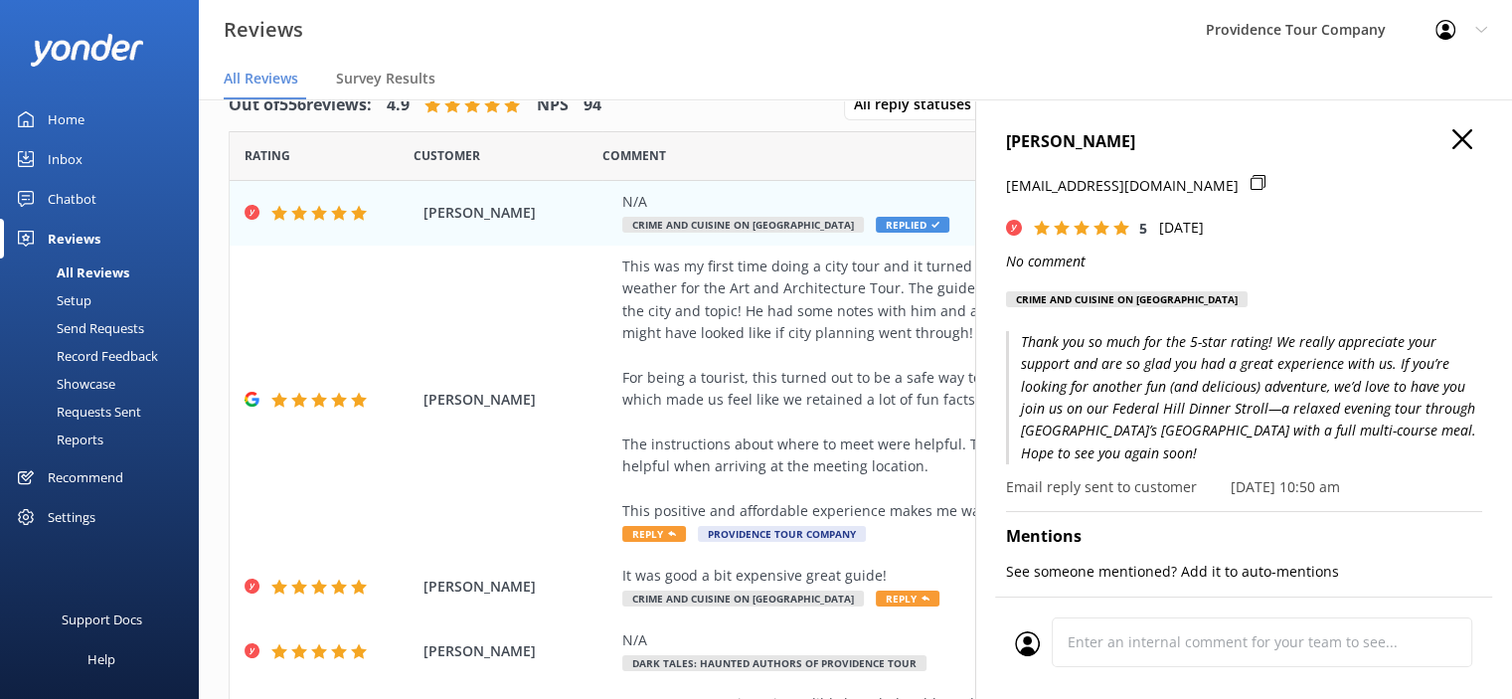
click at [1452, 131] on icon "button" at bounding box center [1462, 139] width 20 height 20
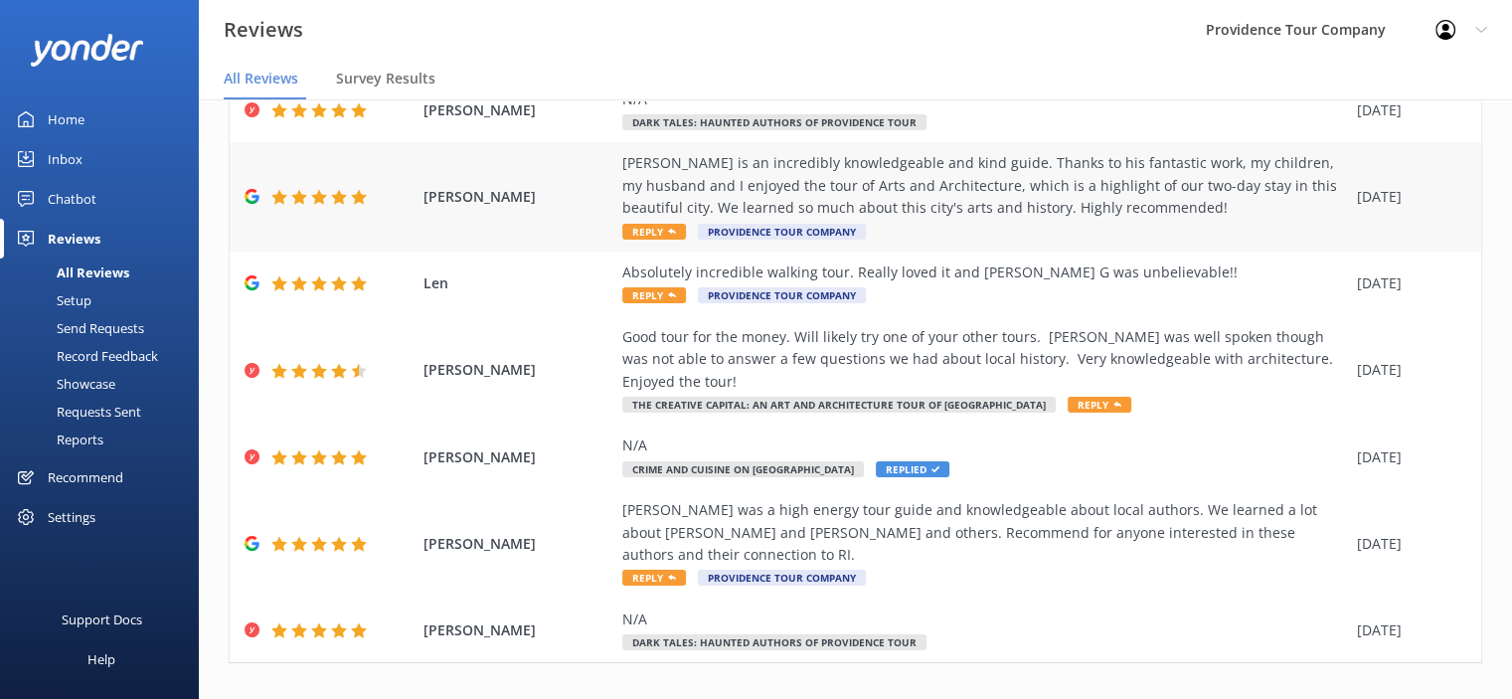
scroll to position [565, 0]
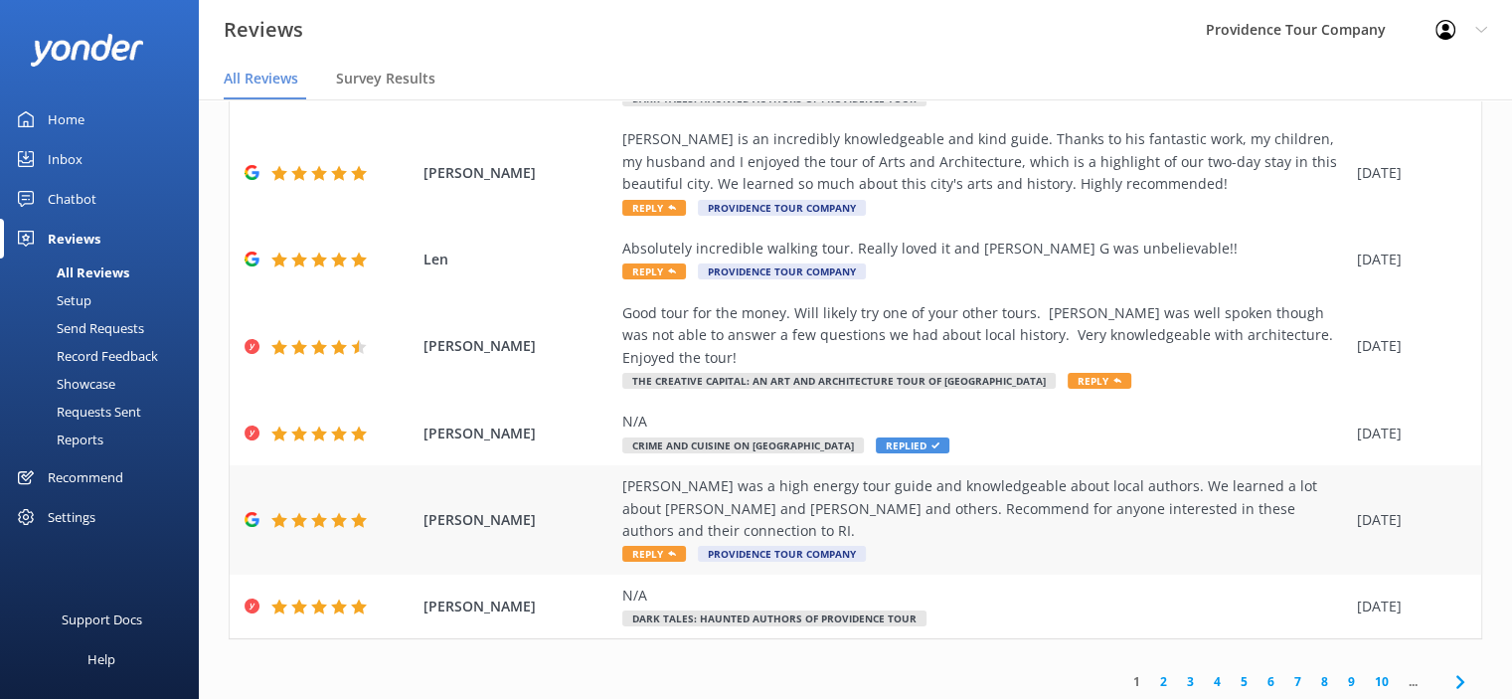
click at [975, 475] on div "[PERSON_NAME] was a high energy tour guide and knowledgeable about local author…" at bounding box center [984, 508] width 725 height 67
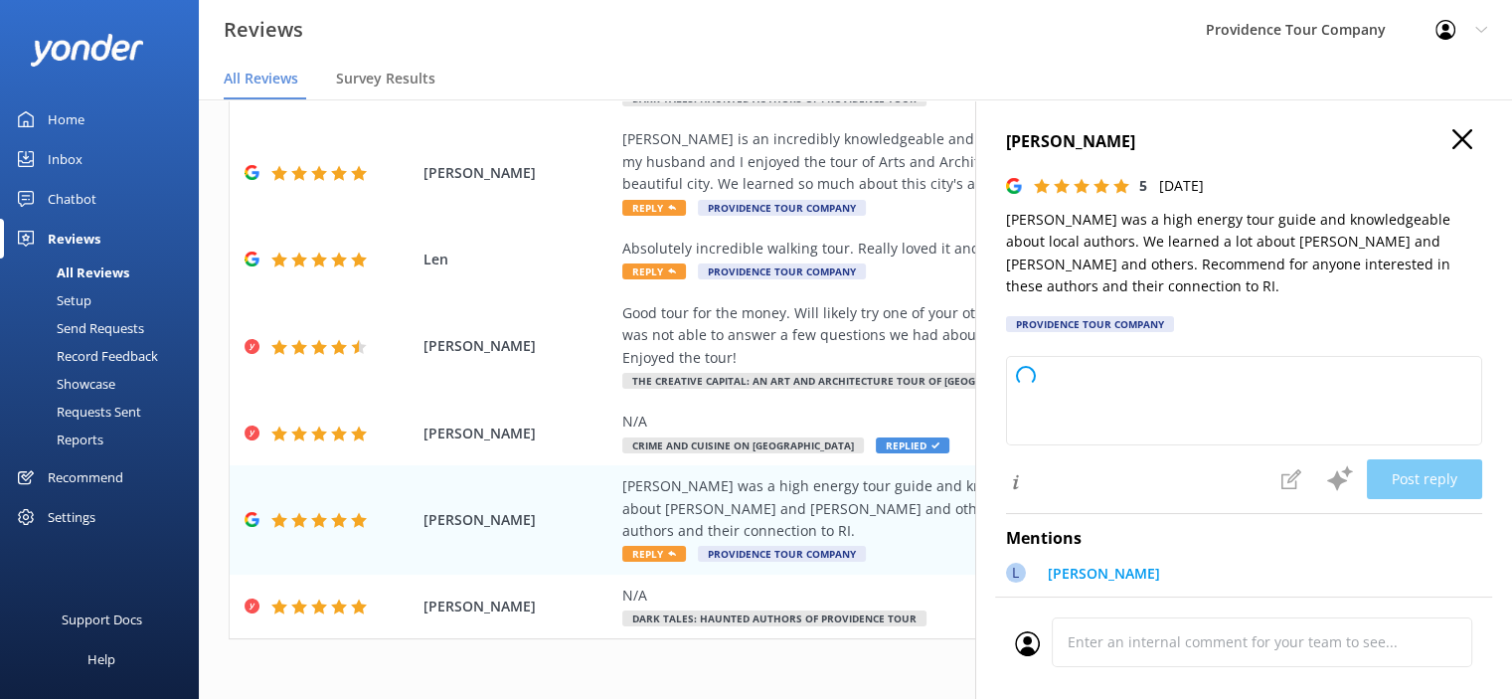
type textarea "Thank you so much for your wonderful review! We're delighted to hear you enjoye…"
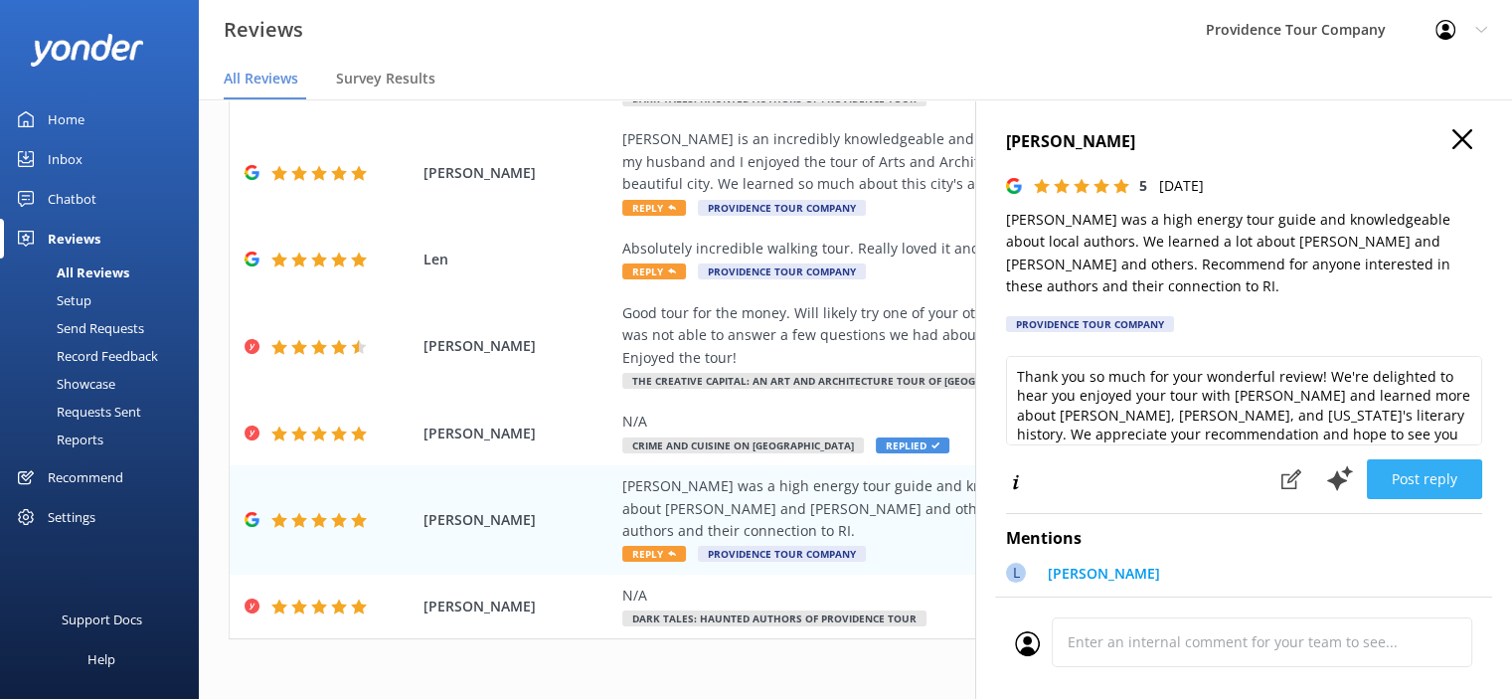
click at [1428, 479] on button "Post reply" at bounding box center [1424, 479] width 115 height 40
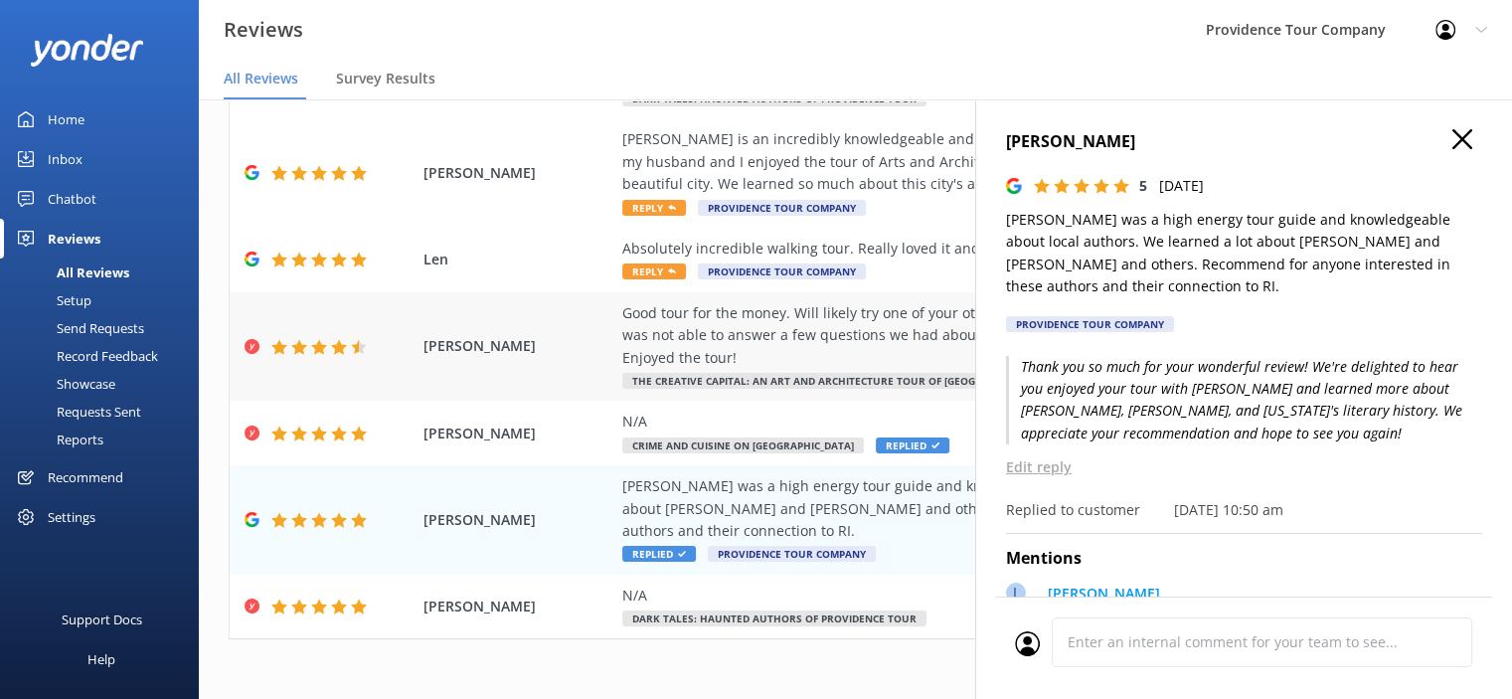
click at [883, 325] on div "Good tour for the money. Will likely try one of your other tours. [PERSON_NAME]…" at bounding box center [984, 335] width 725 height 67
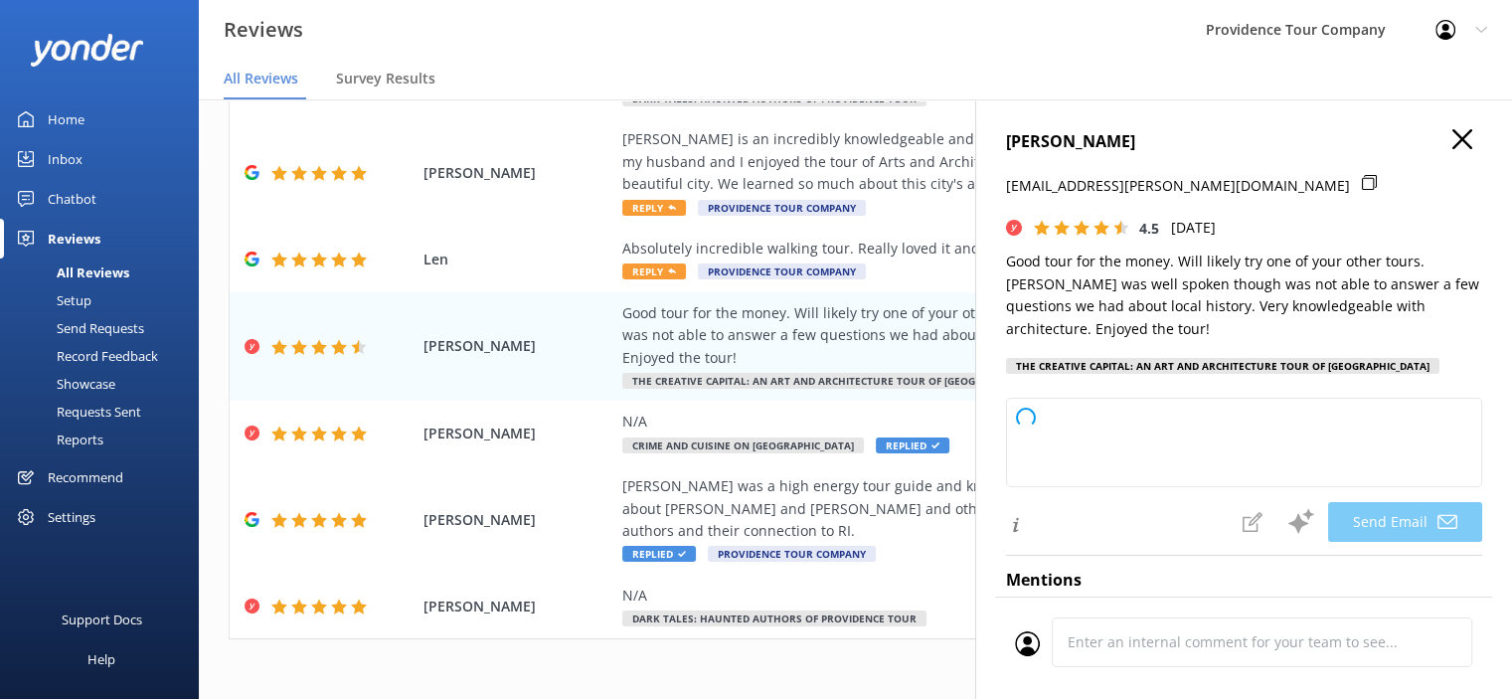
type textarea "Thank you so much for your feedback, [PERSON_NAME]! We're glad you enjoyed the …"
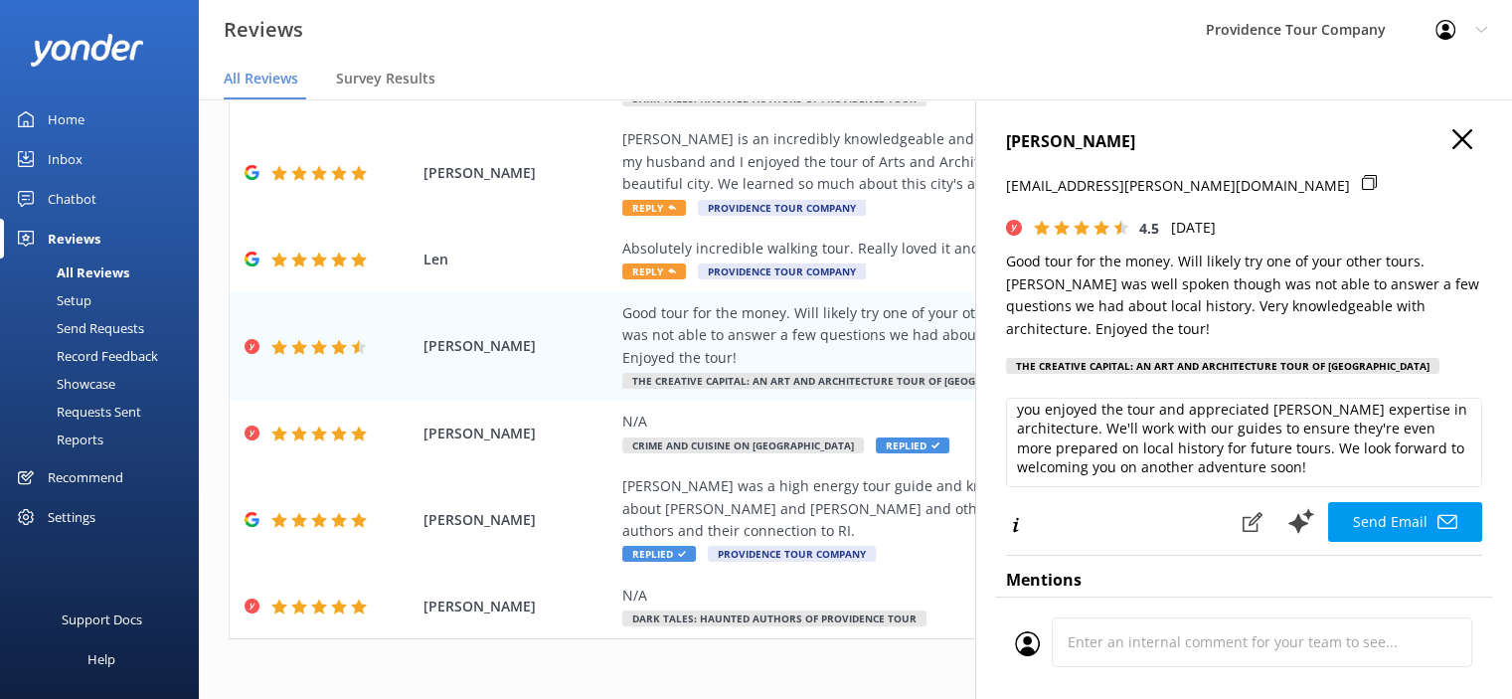
scroll to position [99, 0]
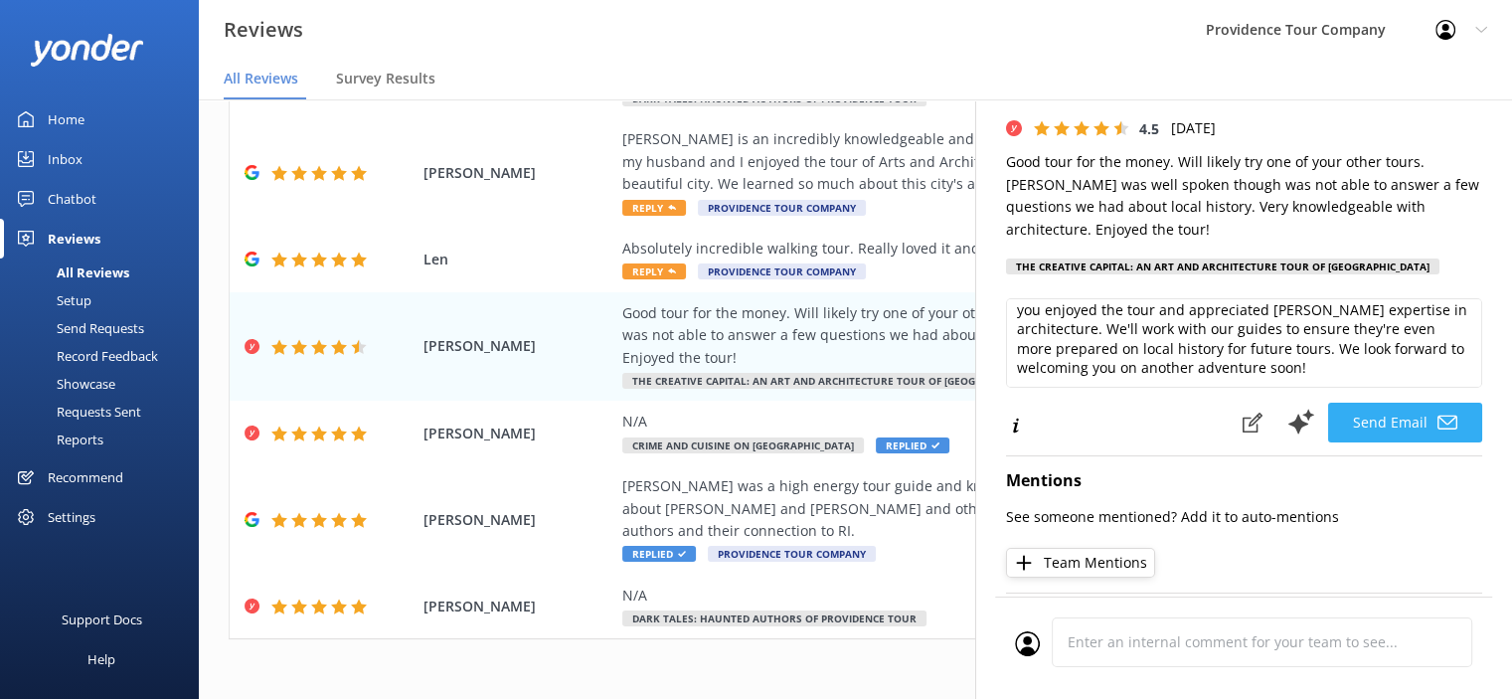
click at [1408, 418] on button "Send Email" at bounding box center [1405, 423] width 154 height 40
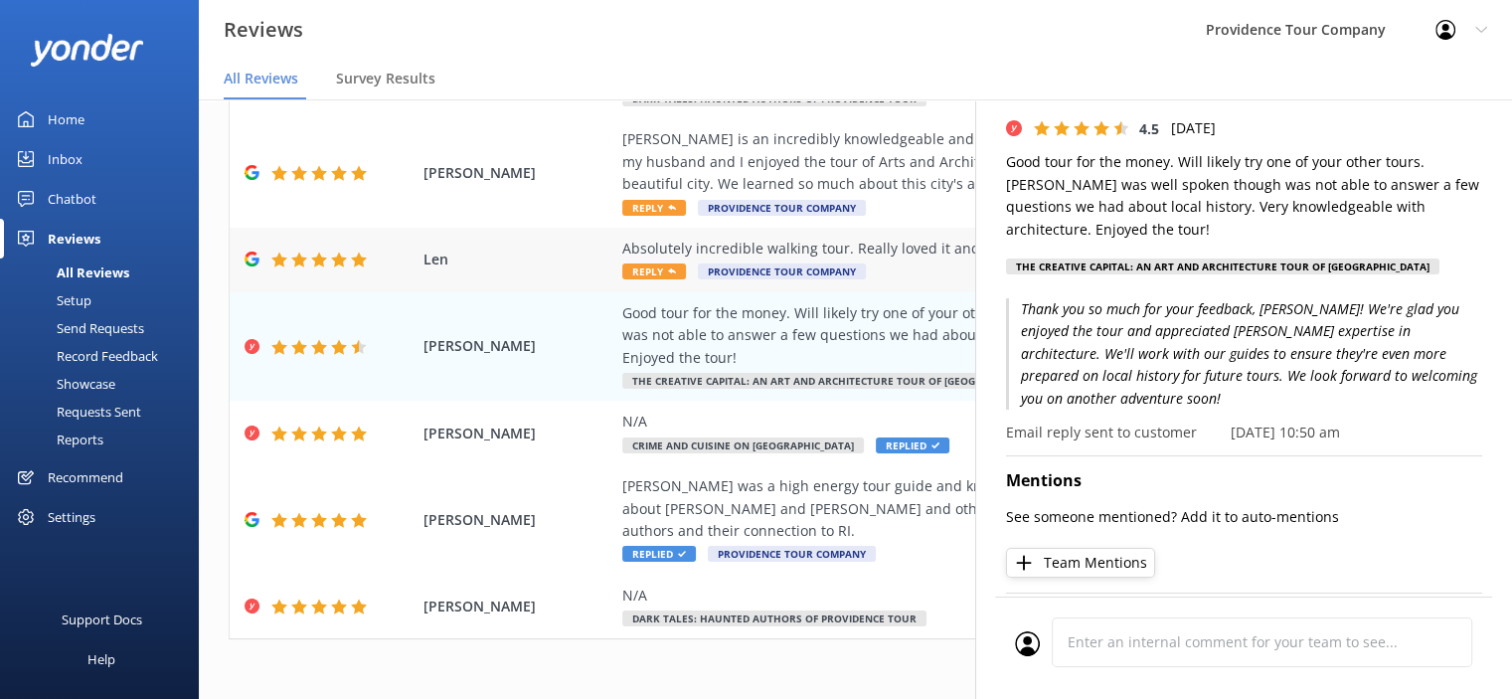
click at [852, 250] on div "Absolutely incredible walking tour. Really loved it and [PERSON_NAME] G was unb…" at bounding box center [984, 249] width 725 height 22
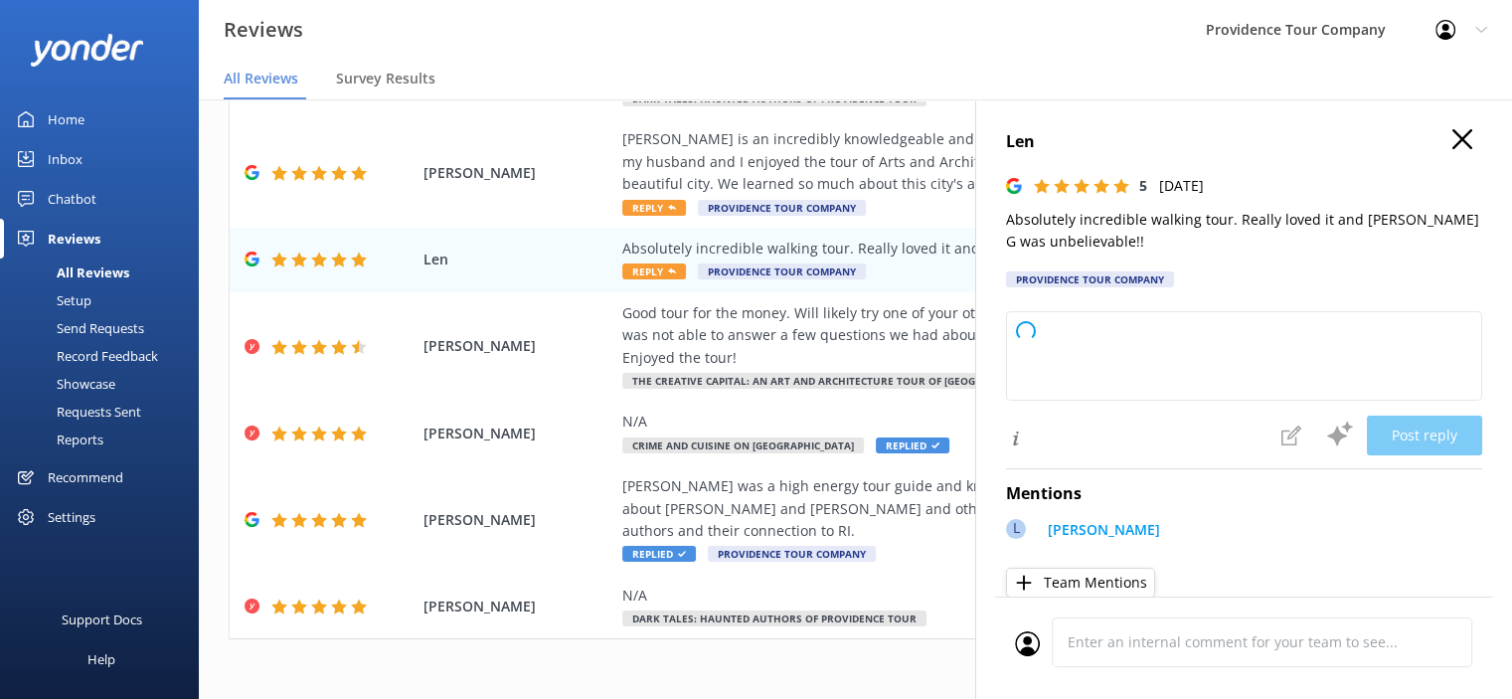
type textarea "Thank you so much for your wonderful review! We're thrilled you enjoyed the wal…"
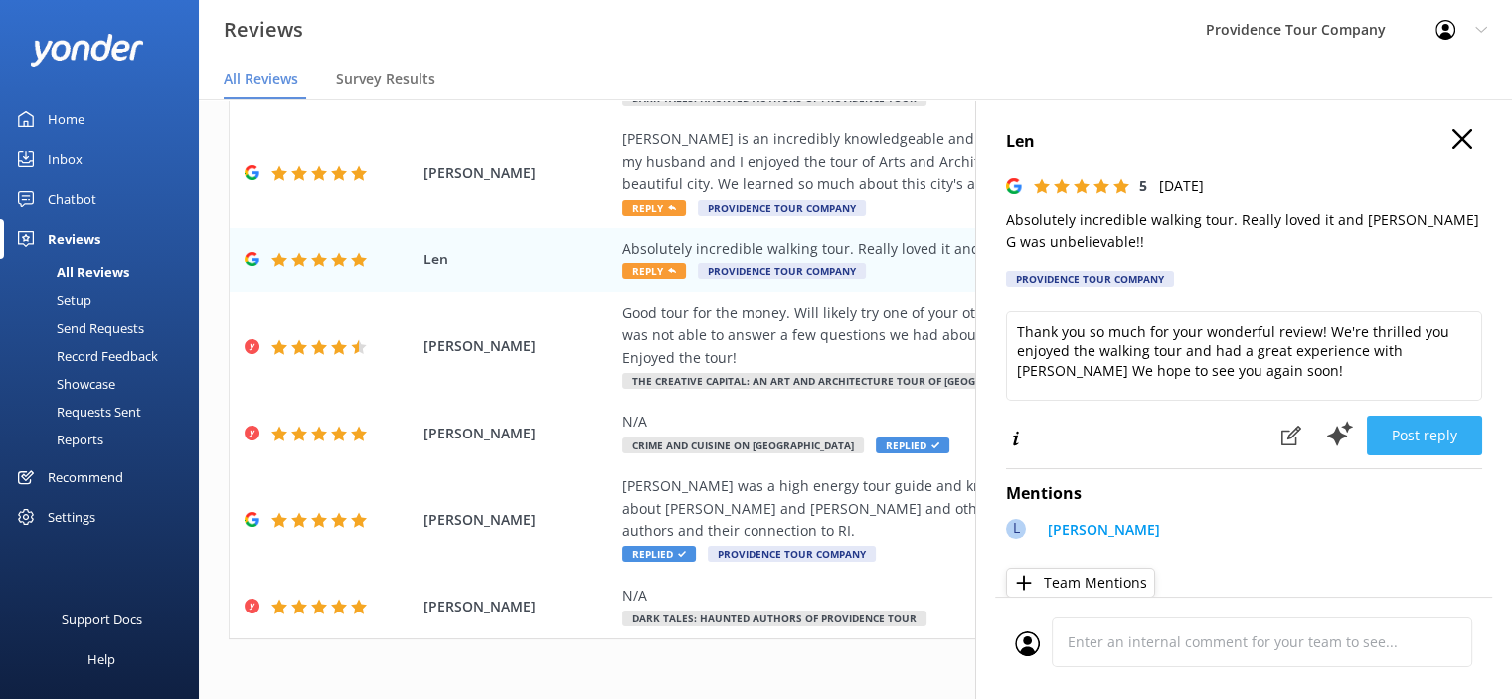
click at [1426, 432] on button "Post reply" at bounding box center [1424, 436] width 115 height 40
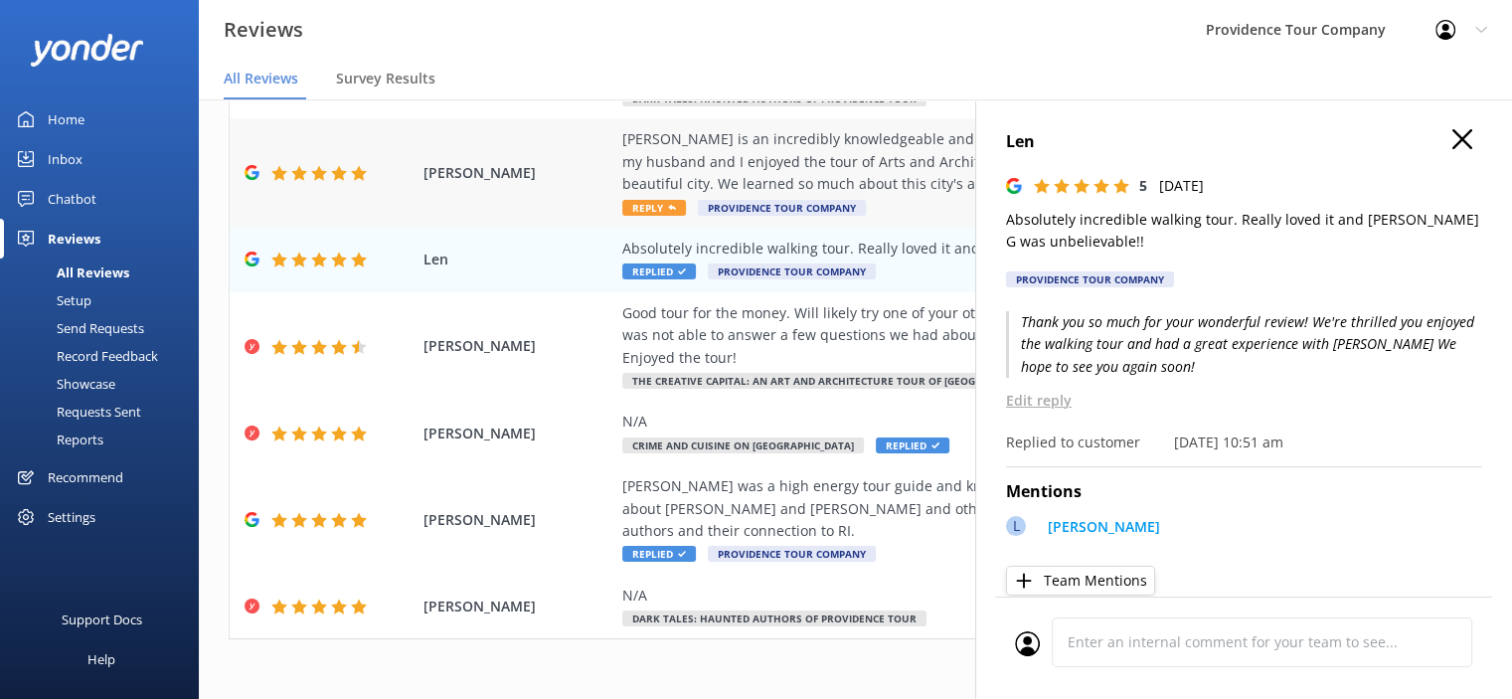
click at [792, 170] on div "[PERSON_NAME] is an incredibly knowledgeable and kind guide. Thanks to his fant…" at bounding box center [984, 161] width 725 height 67
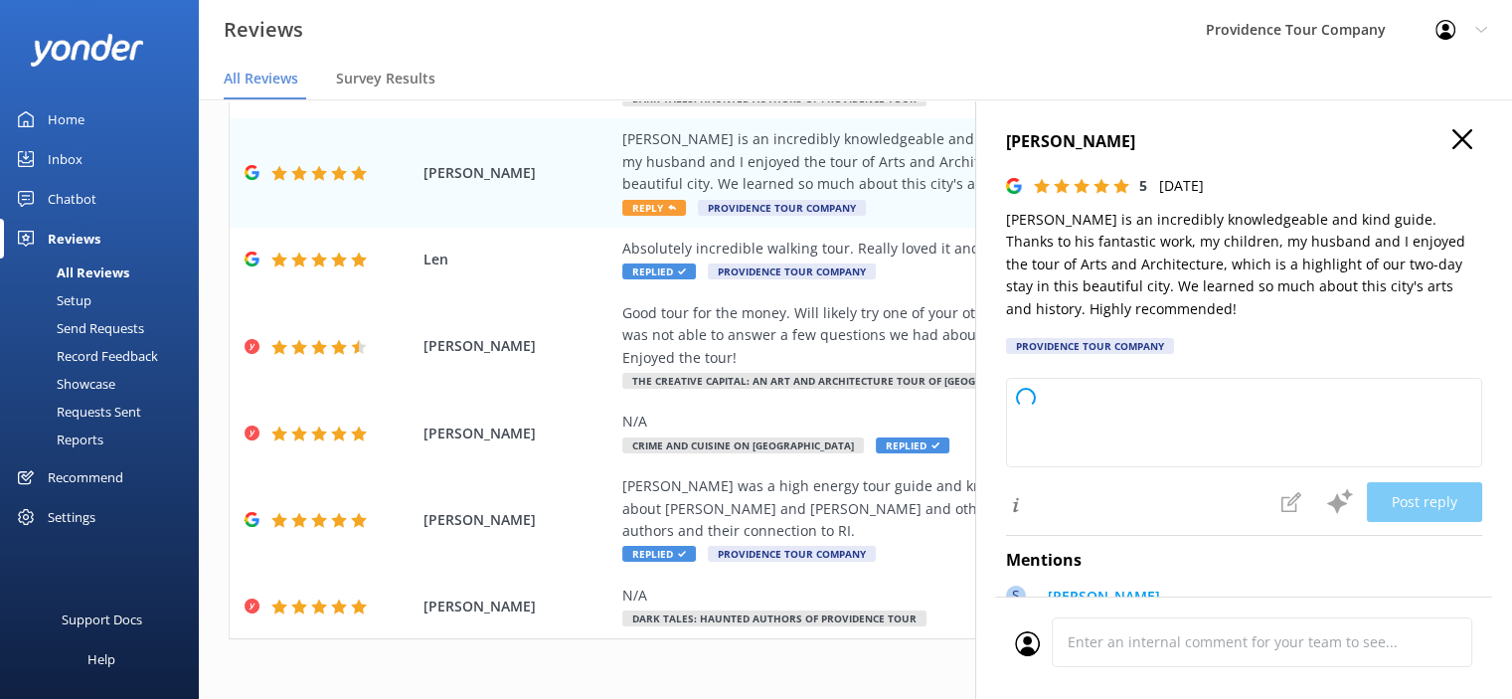
type textarea "Thank you so much for your wonderful review! We’re delighted to hear that you a…"
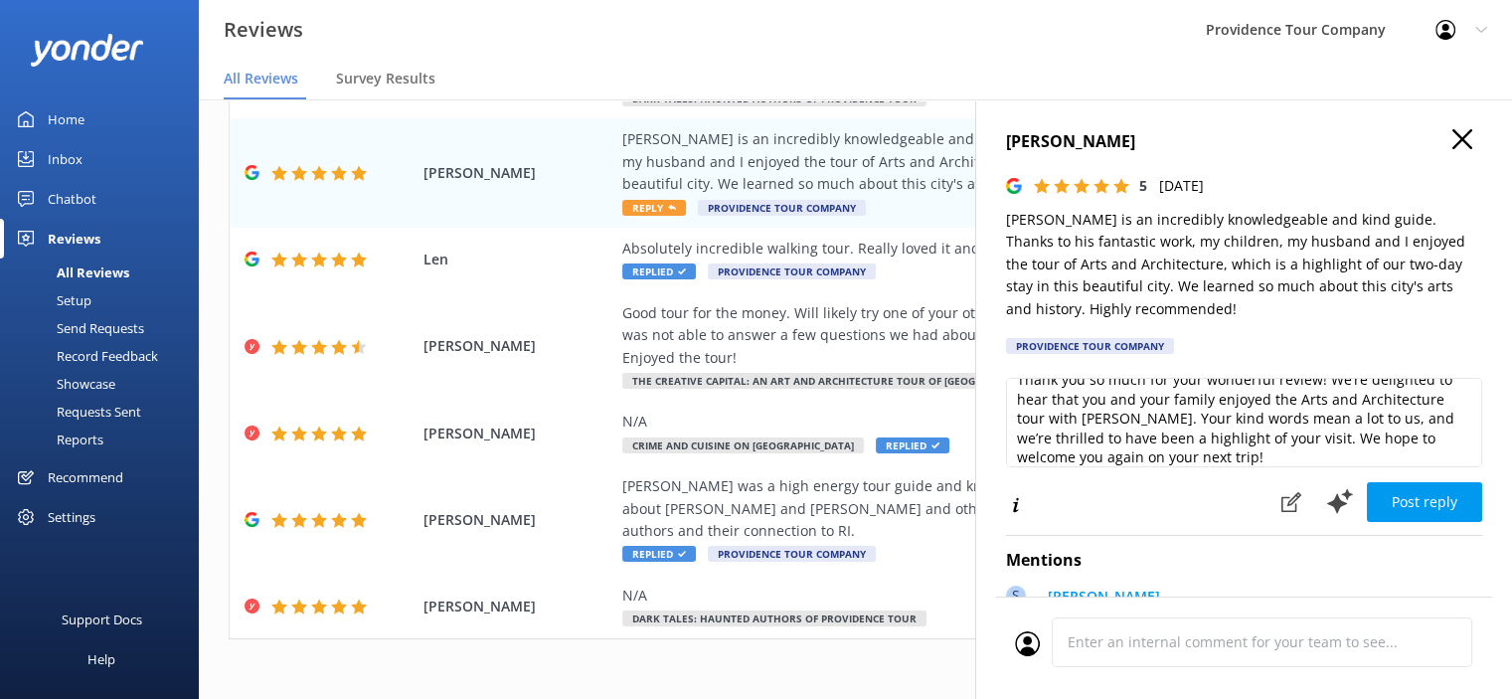
scroll to position [29, 0]
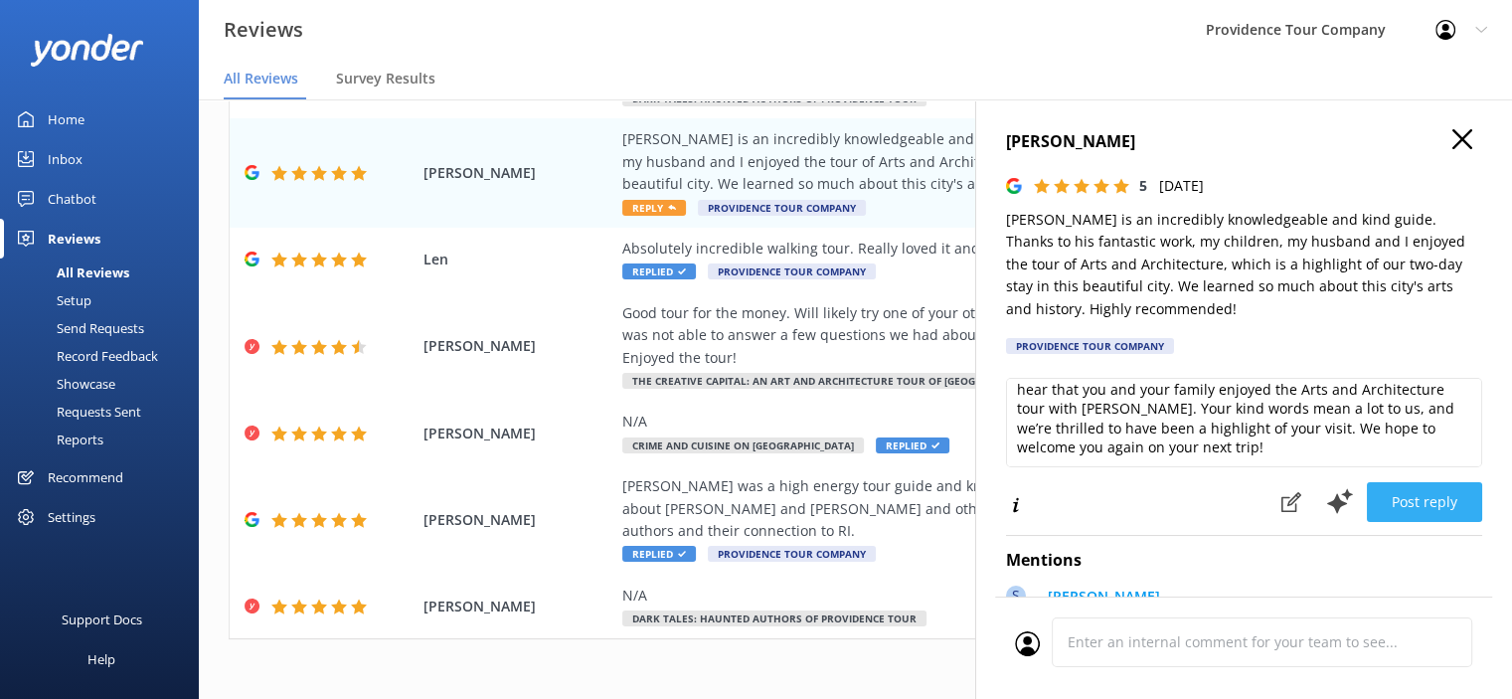
click at [1432, 501] on button "Post reply" at bounding box center [1424, 502] width 115 height 40
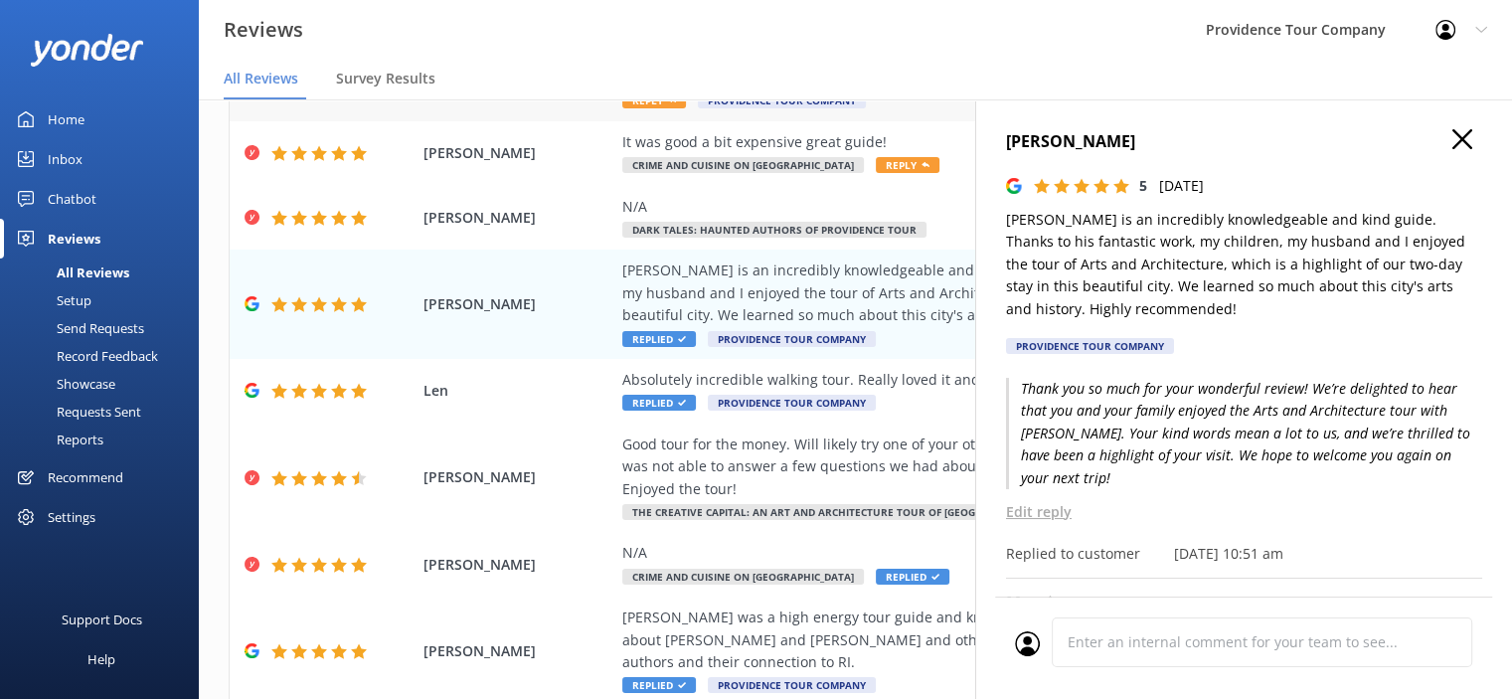
scroll to position [266, 0]
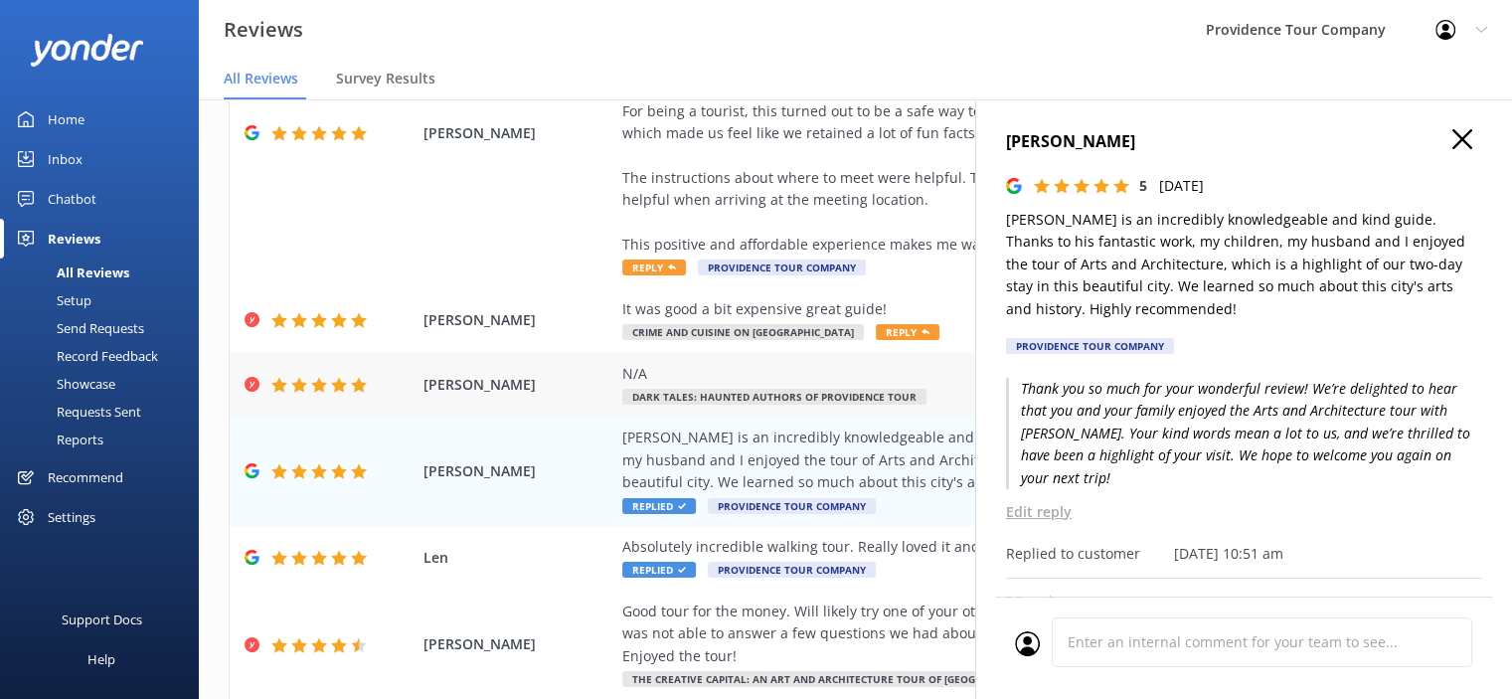
click at [829, 395] on span "Dark Tales: Haunted Authors of Providence Tour" at bounding box center [774, 397] width 304 height 16
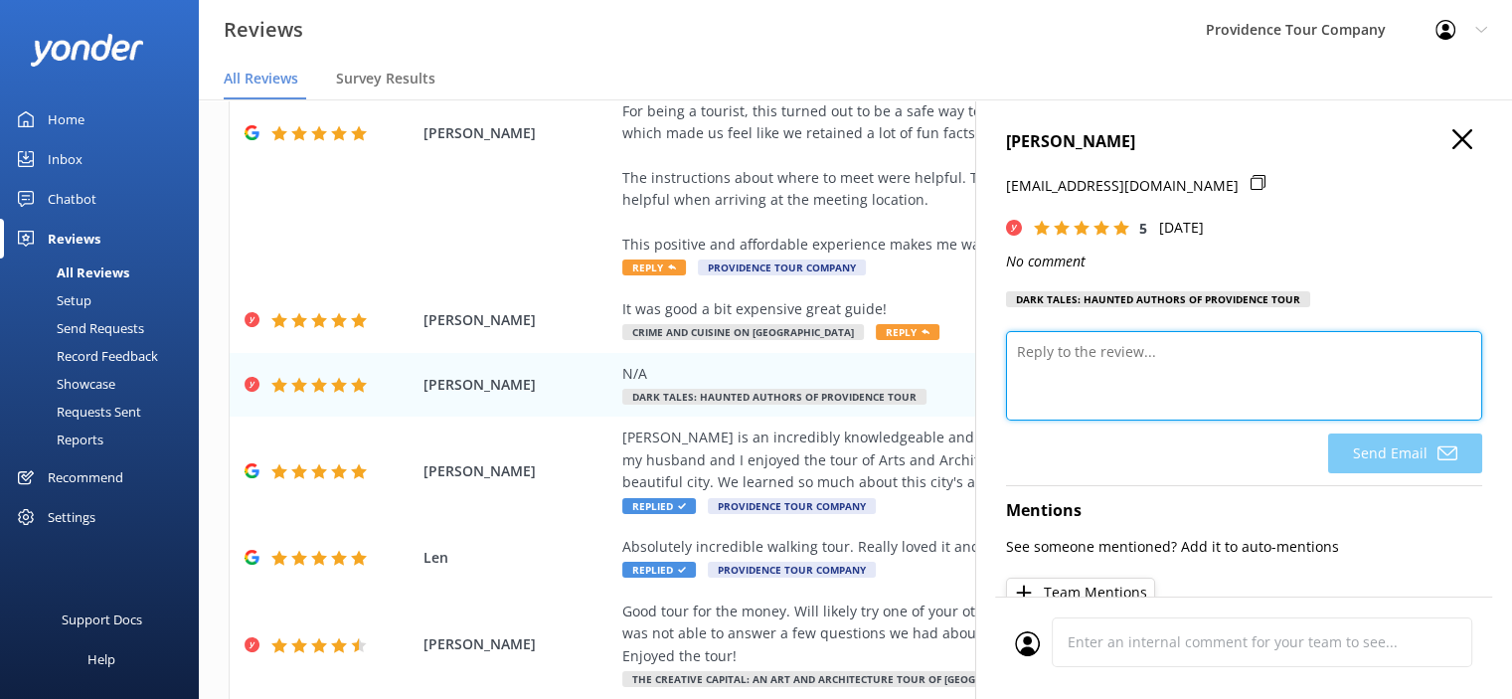
click at [1167, 355] on textarea at bounding box center [1244, 375] width 476 height 89
paste textarea "Thank you so much for the 5-star rating! We really appreciate your support and …"
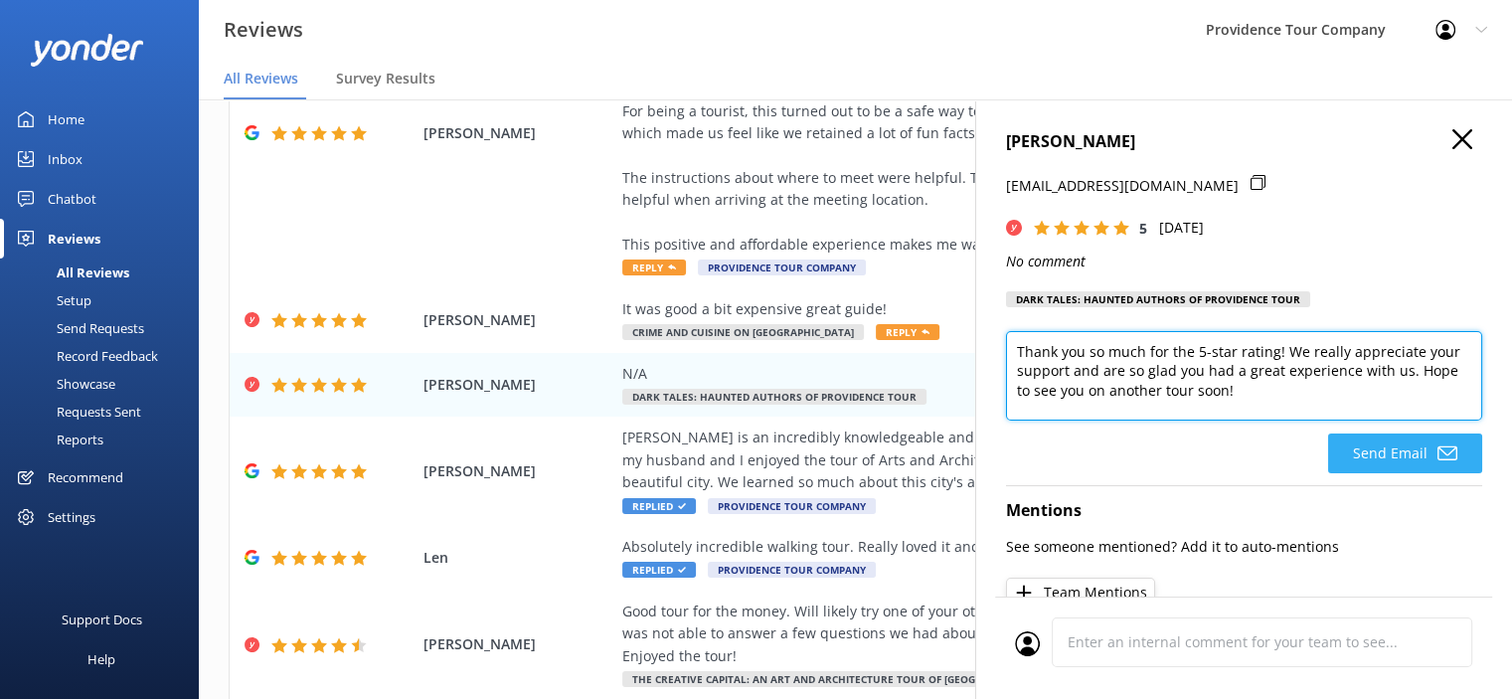
type textarea "Thank you so much for the 5-star rating! We really appreciate your support and …"
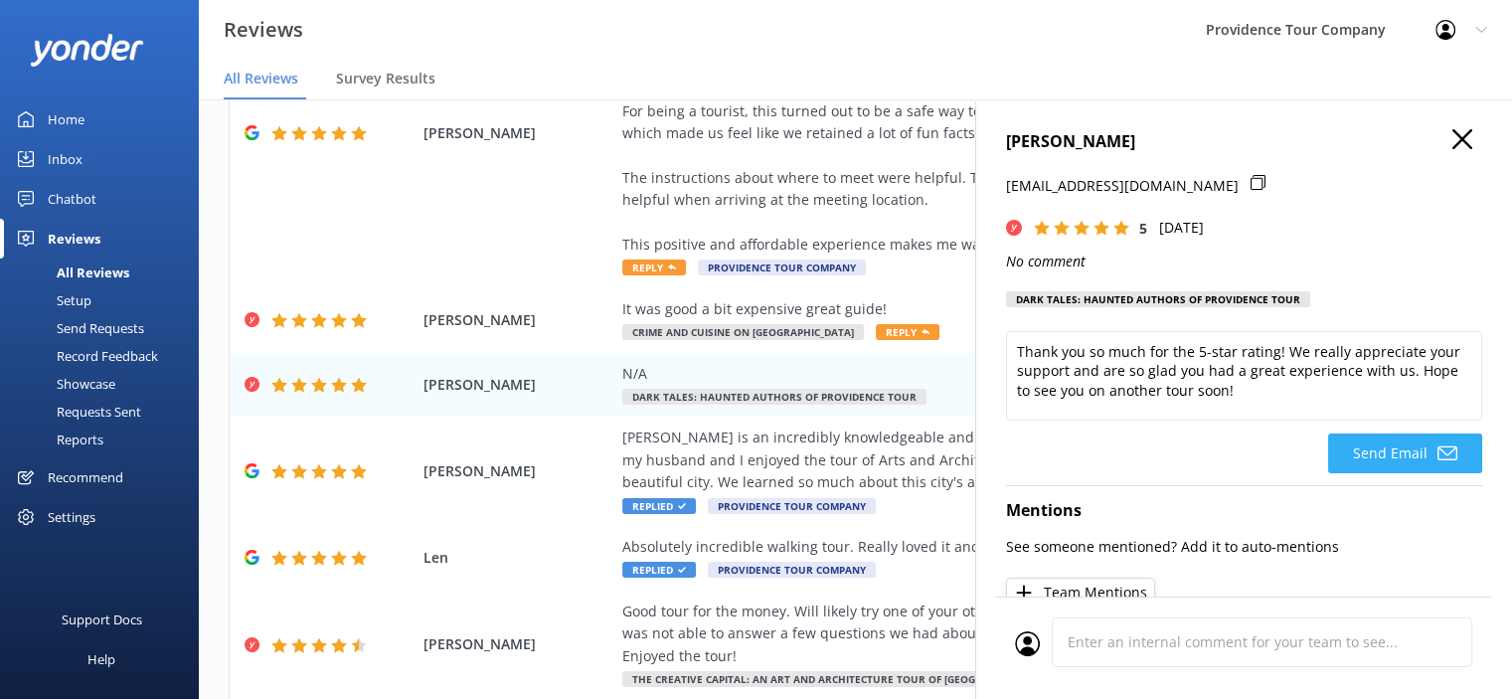
click at [1411, 453] on button "Send Email" at bounding box center [1405, 453] width 154 height 40
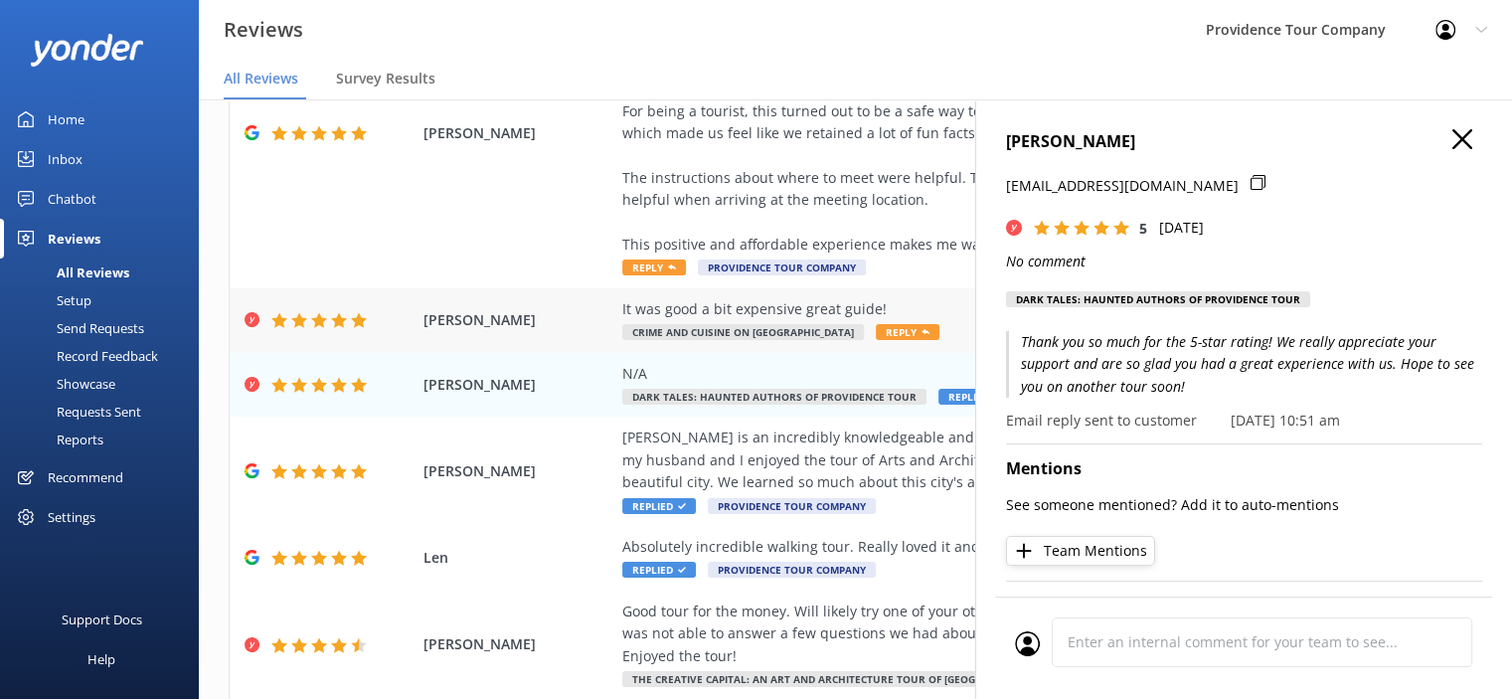
click at [758, 322] on div "It was good a bit expensive great guide! Crime and Cuisine on Federal Hill Reply" at bounding box center [984, 320] width 725 height 45
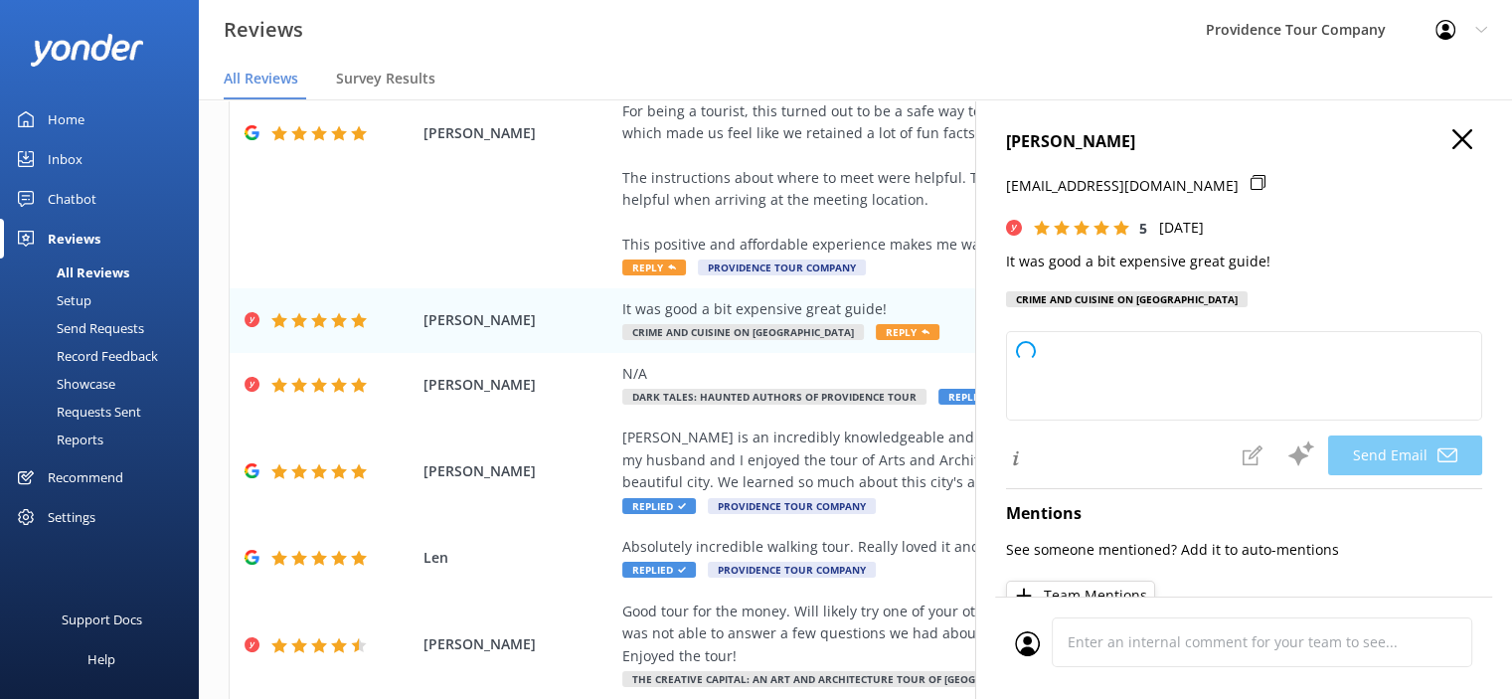
type textarea "Thank you so much, [PERSON_NAME]! We're glad you enjoyed your experience and ap…"
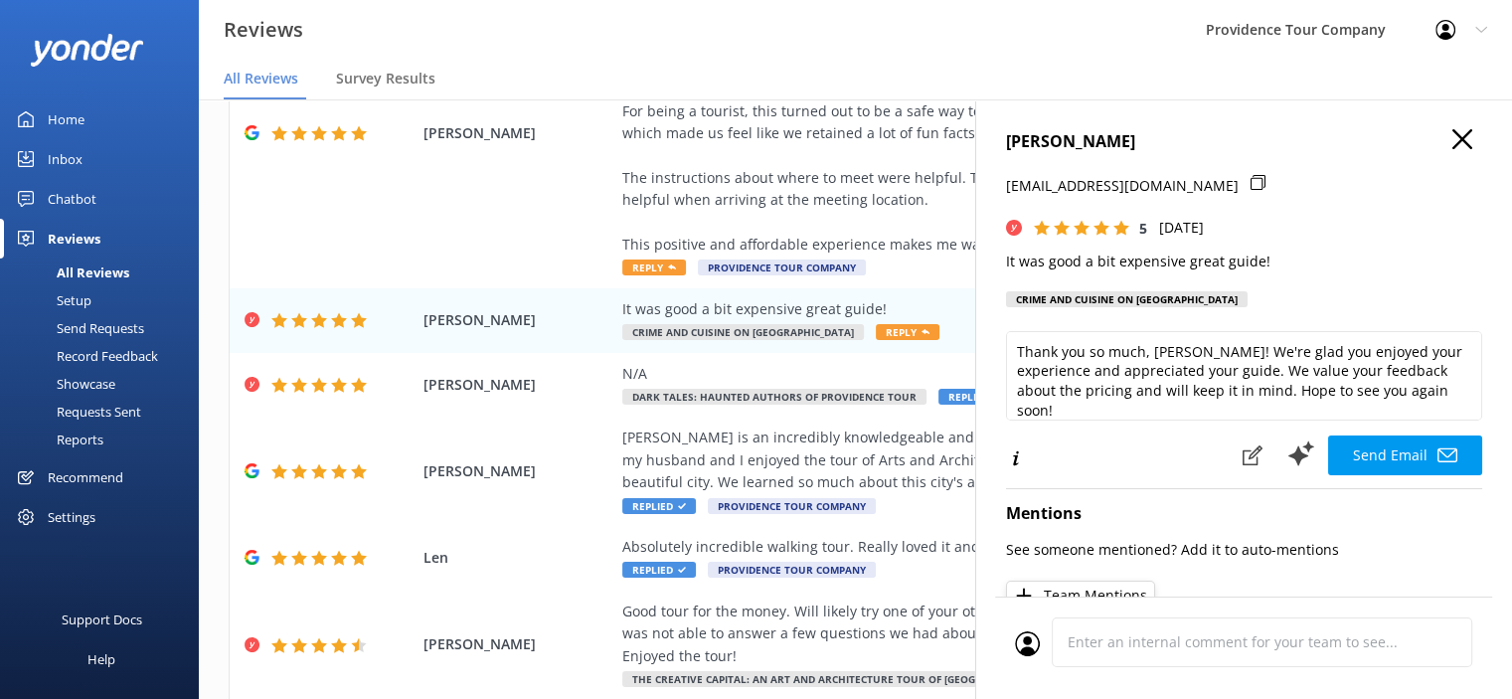
click at [1405, 462] on button "Send Email" at bounding box center [1405, 455] width 154 height 40
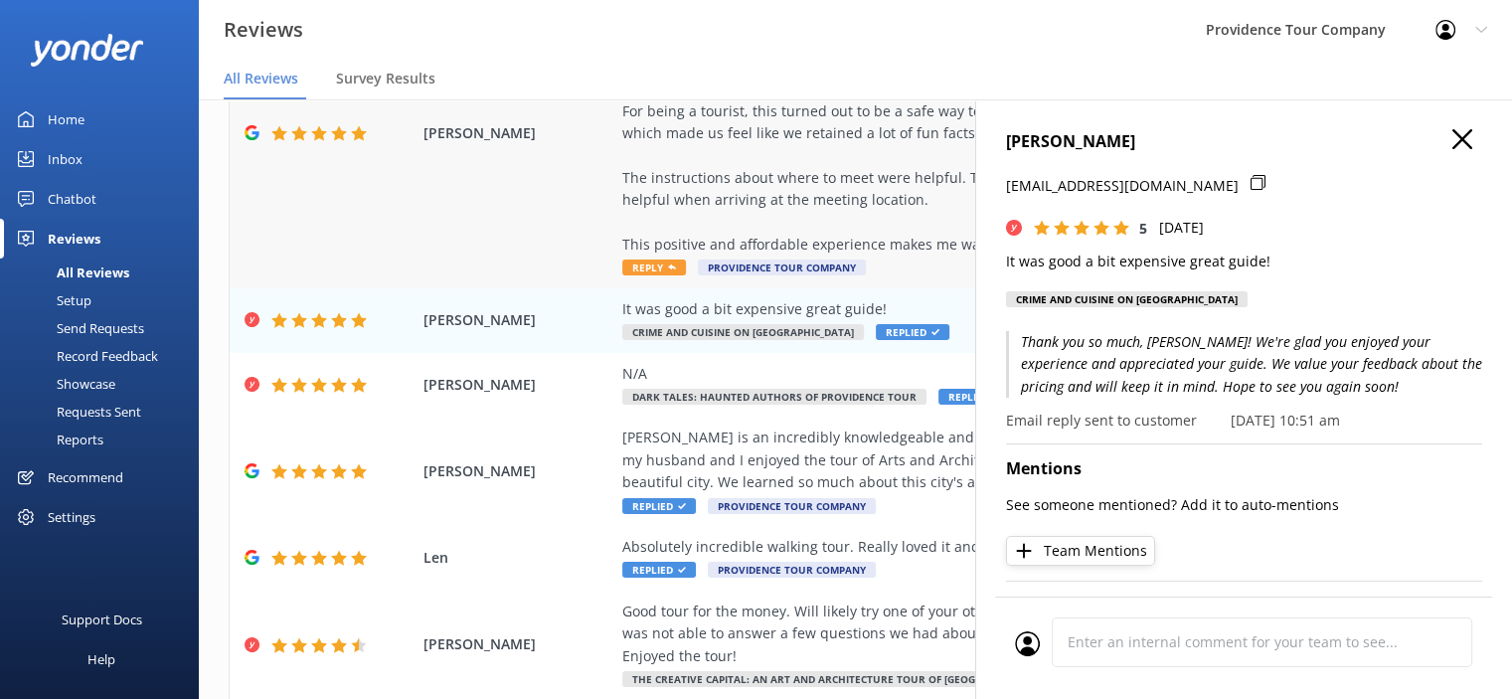
click at [900, 184] on div "This was my first time doing a city tour and it turned out to be really great! …" at bounding box center [984, 122] width 725 height 267
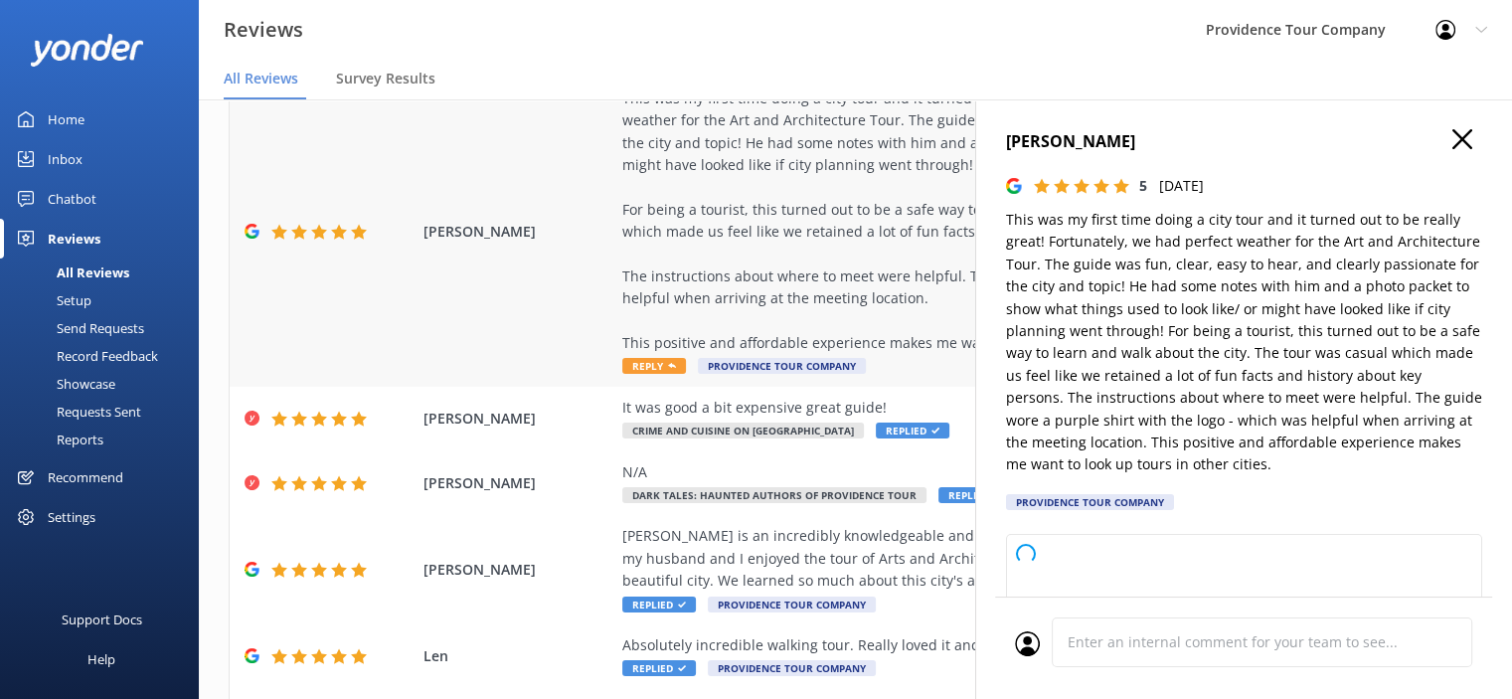
scroll to position [0, 0]
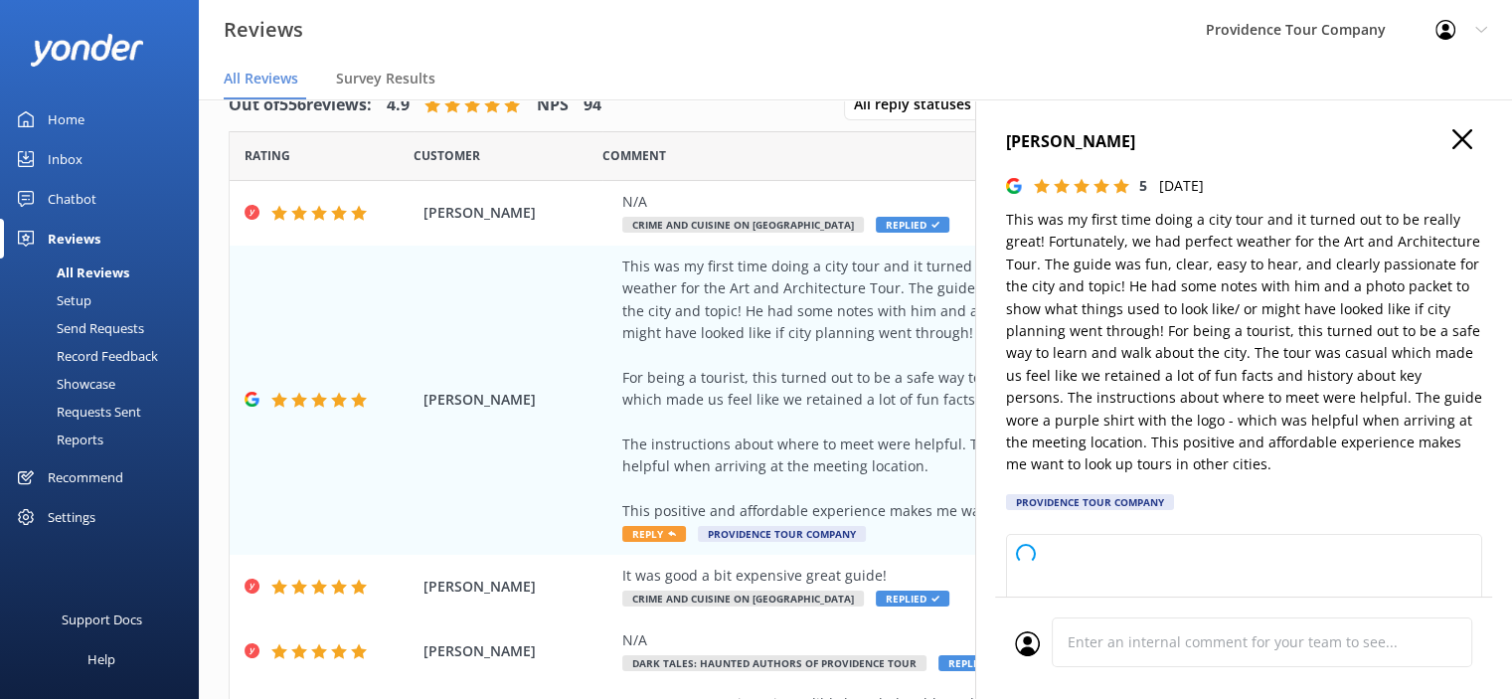
type textarea "Thank you so much for your wonderful review! We're delighted to hear you enjoye…"
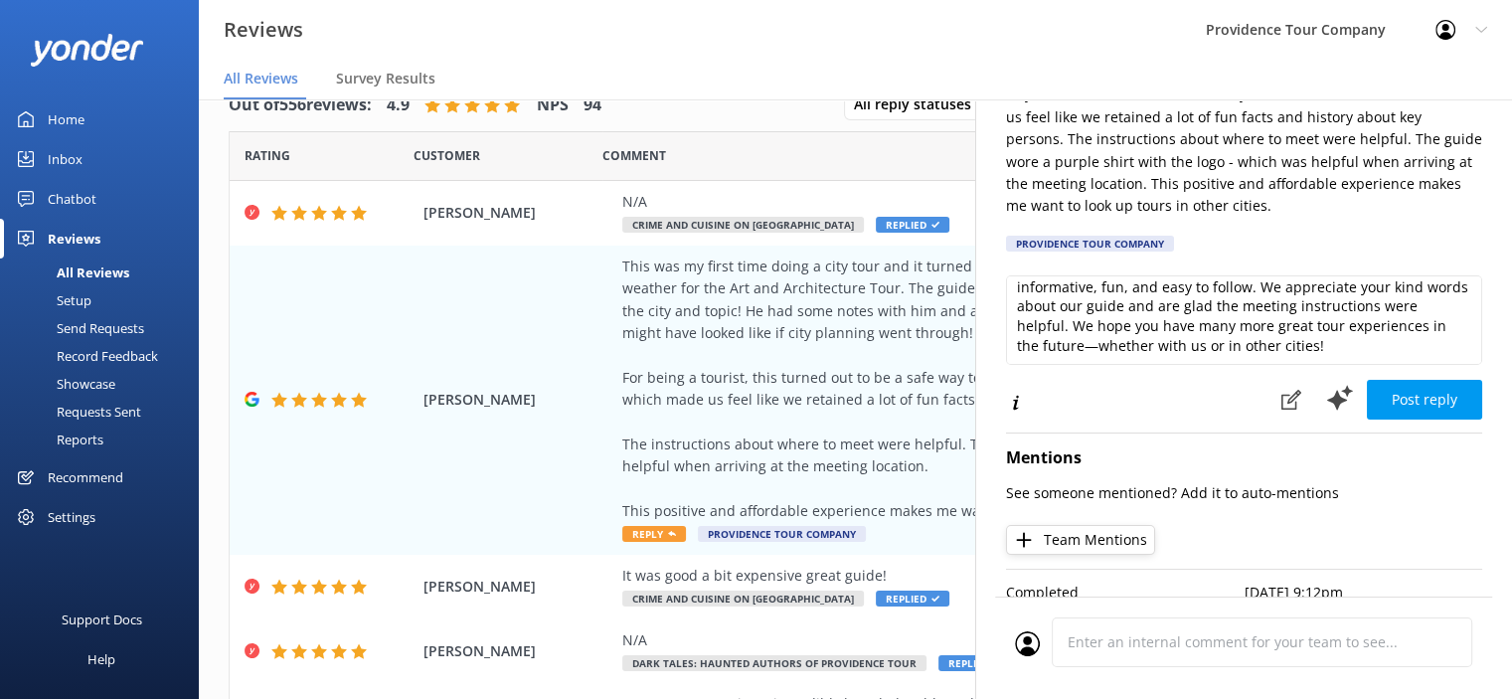
scroll to position [290, 0]
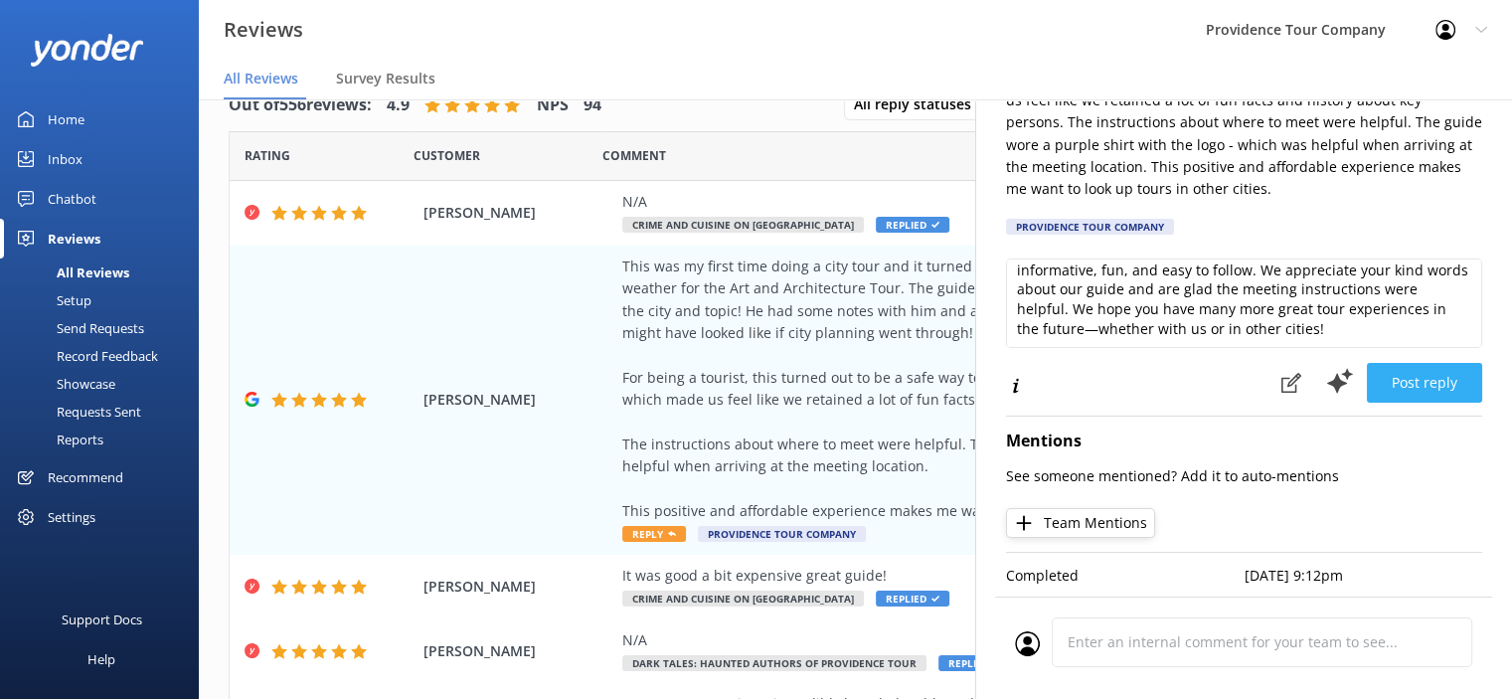
click at [1432, 371] on button "Post reply" at bounding box center [1424, 383] width 115 height 40
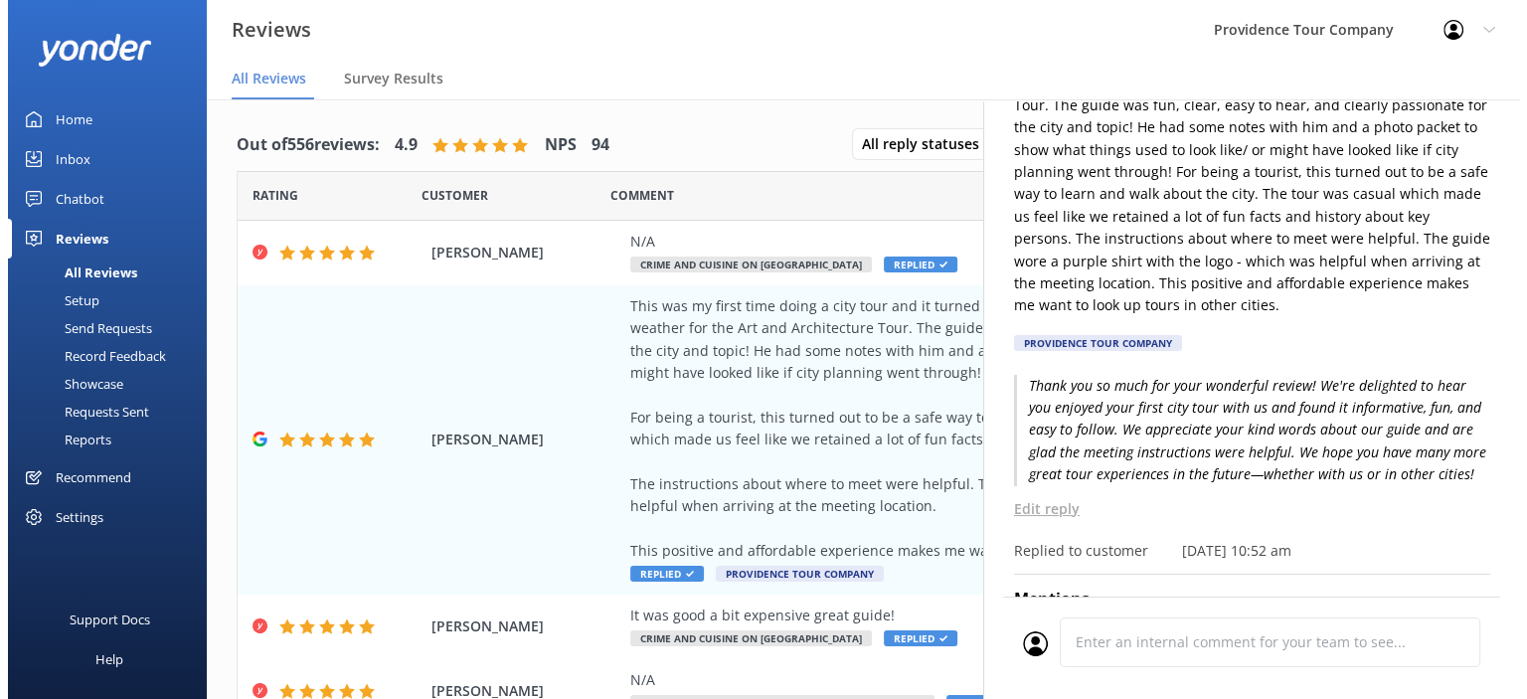
scroll to position [0, 0]
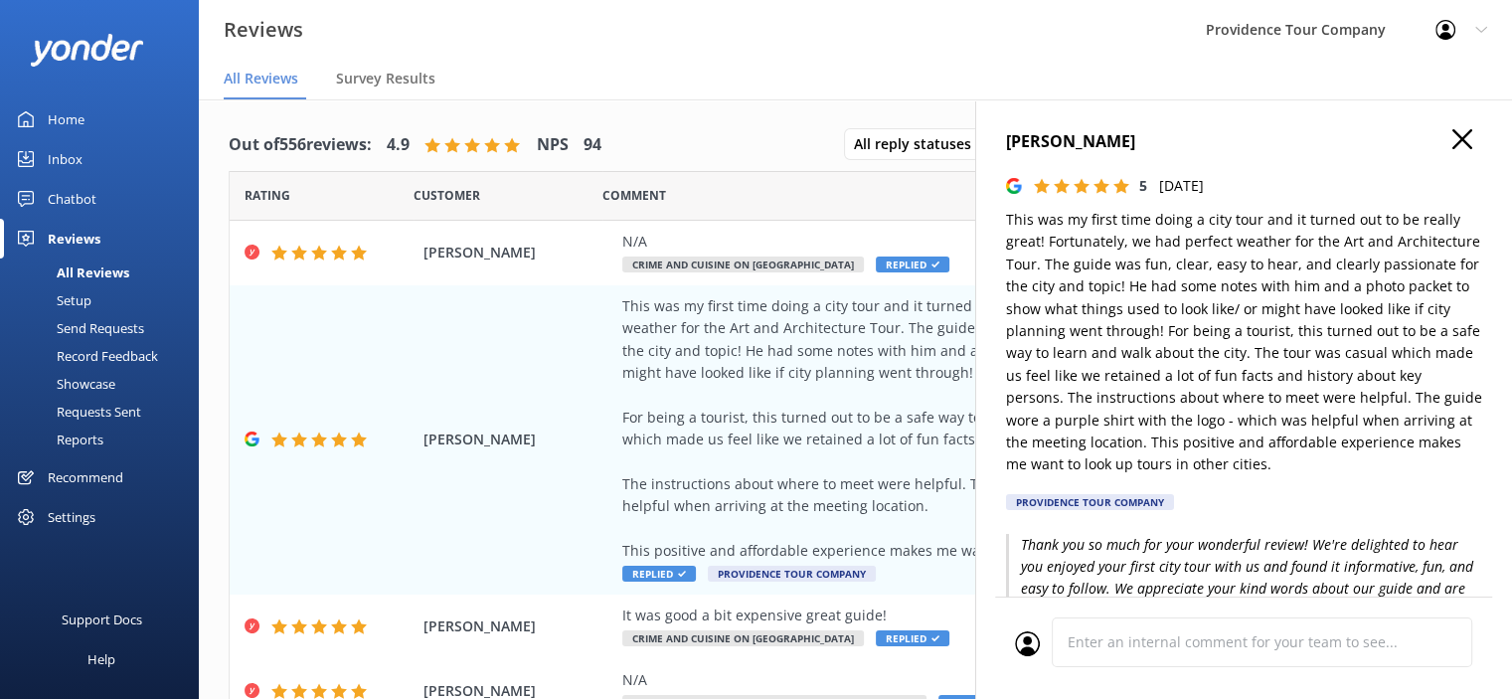
click at [1452, 145] on icon "button" at bounding box center [1462, 139] width 20 height 20
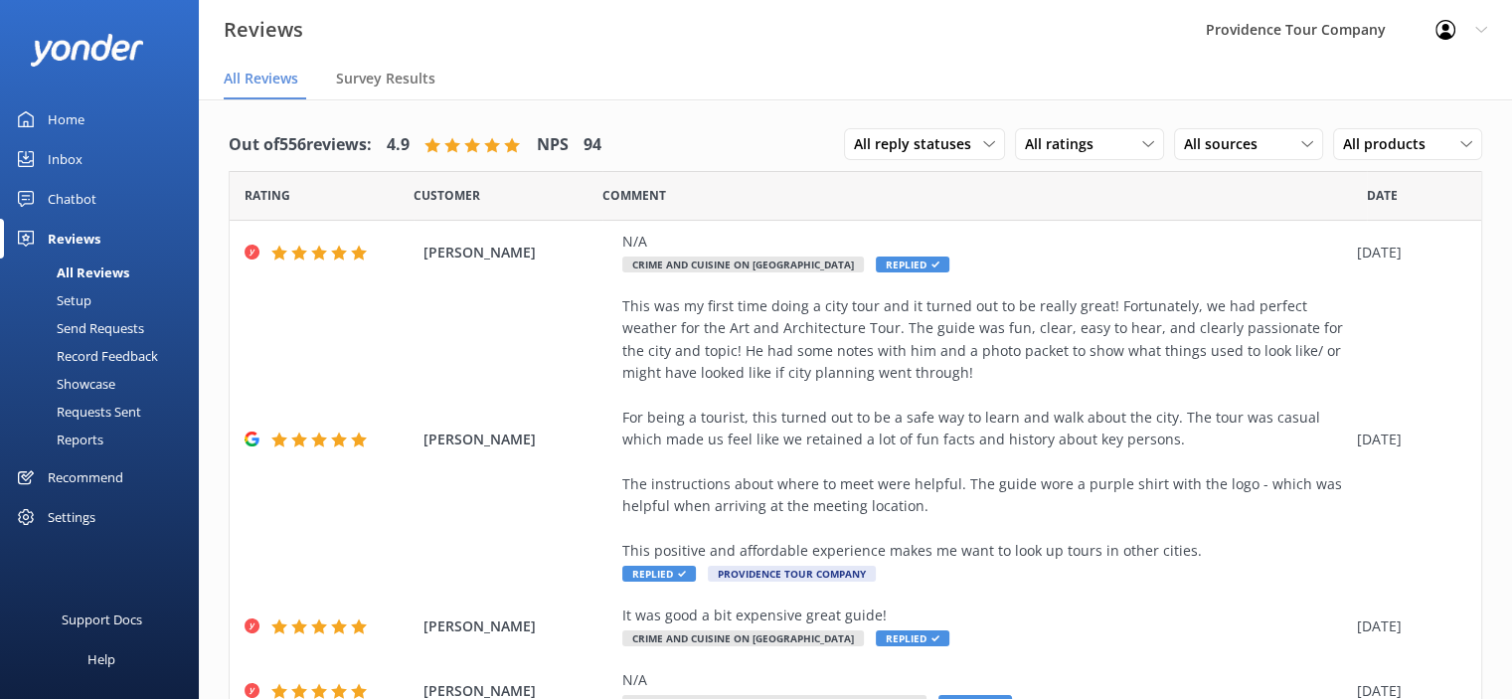
click at [1480, 27] on icon at bounding box center [1481, 30] width 12 height 12
click at [1383, 128] on link "Logout" at bounding box center [1413, 134] width 199 height 50
